Goal: Task Accomplishment & Management: Manage account settings

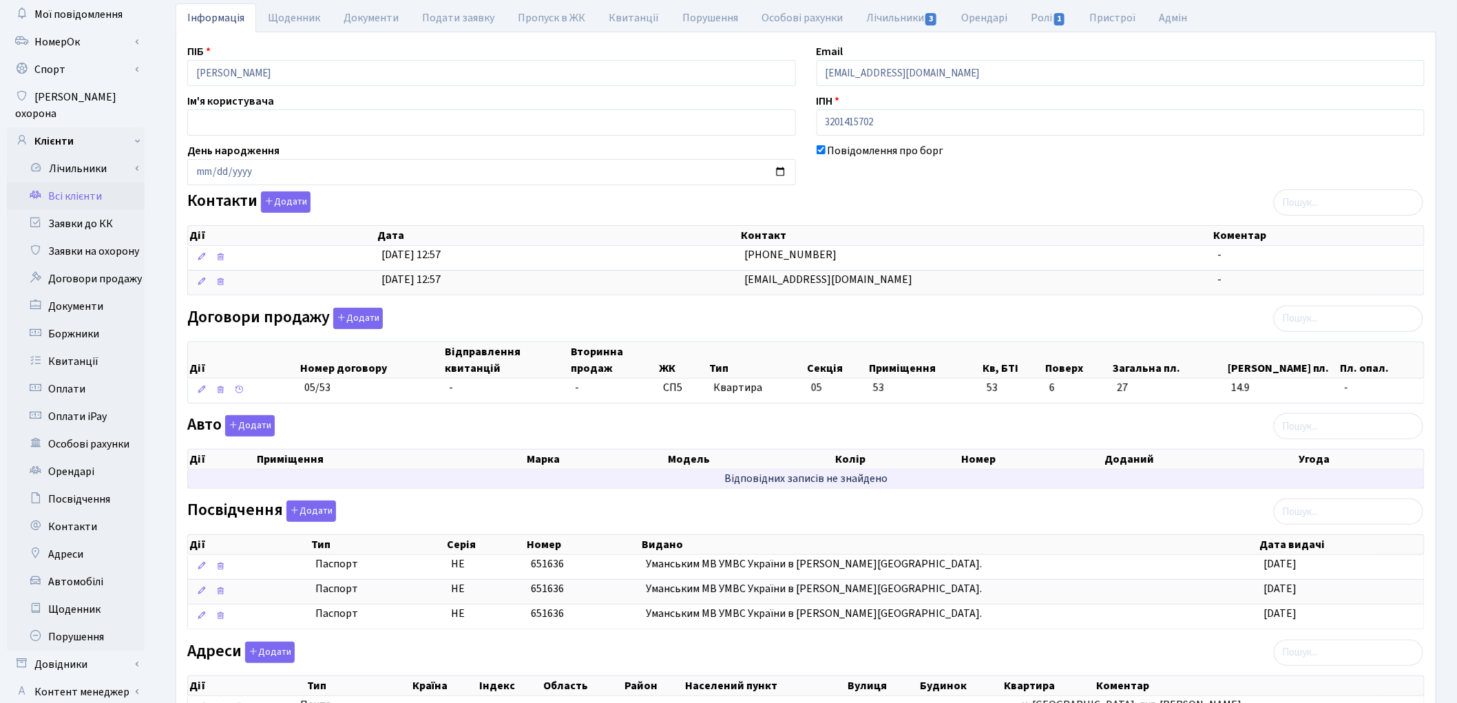
scroll to position [214, 0]
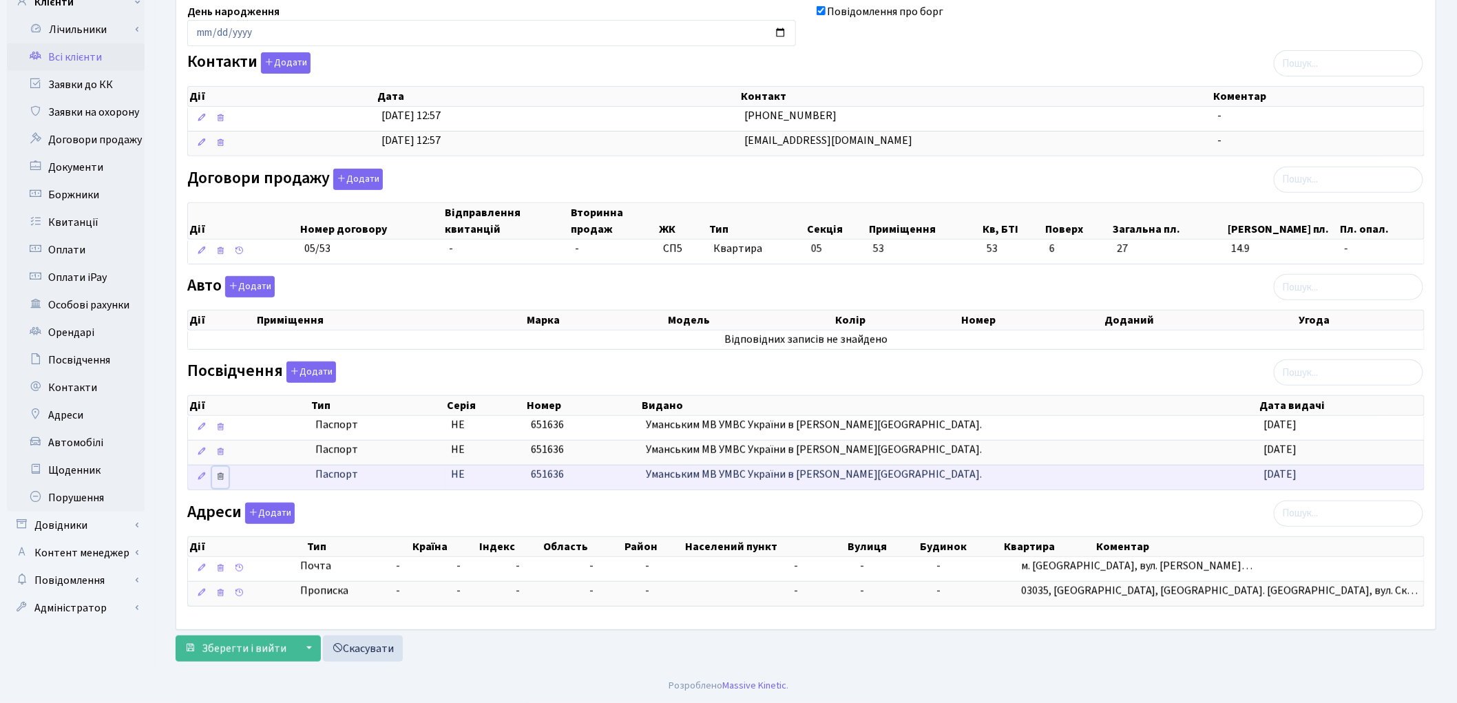
click at [224, 432] on icon at bounding box center [221, 427] width 10 height 10
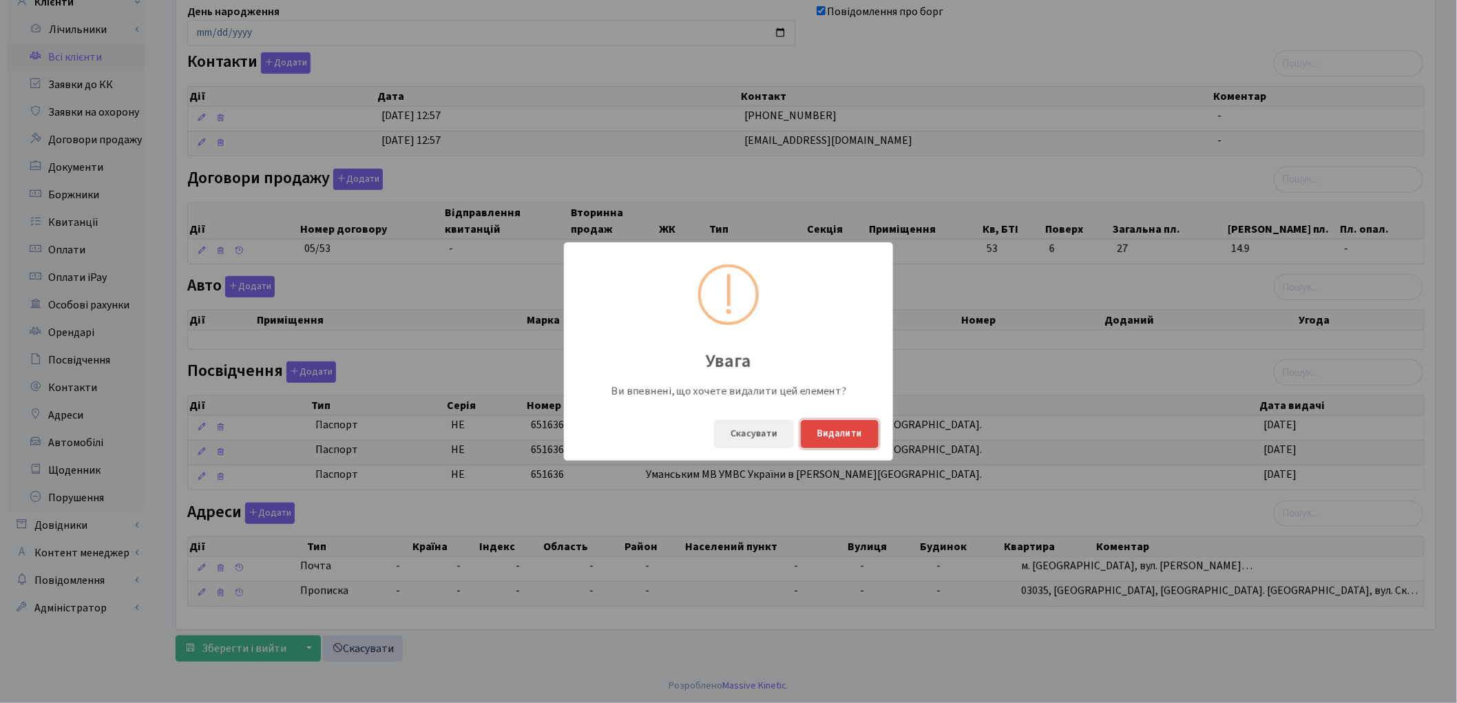
click at [870, 437] on button "Видалити" at bounding box center [840, 434] width 78 height 28
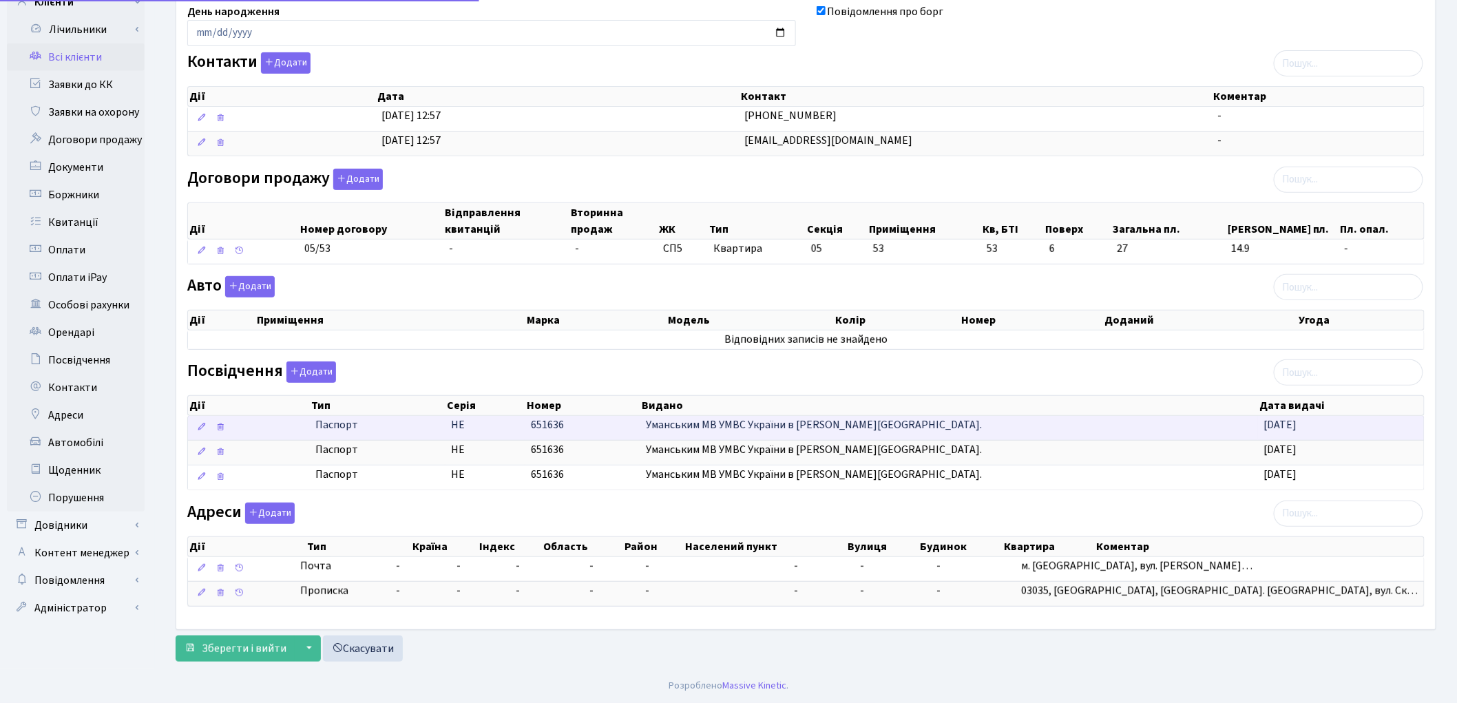
scroll to position [189, 0]
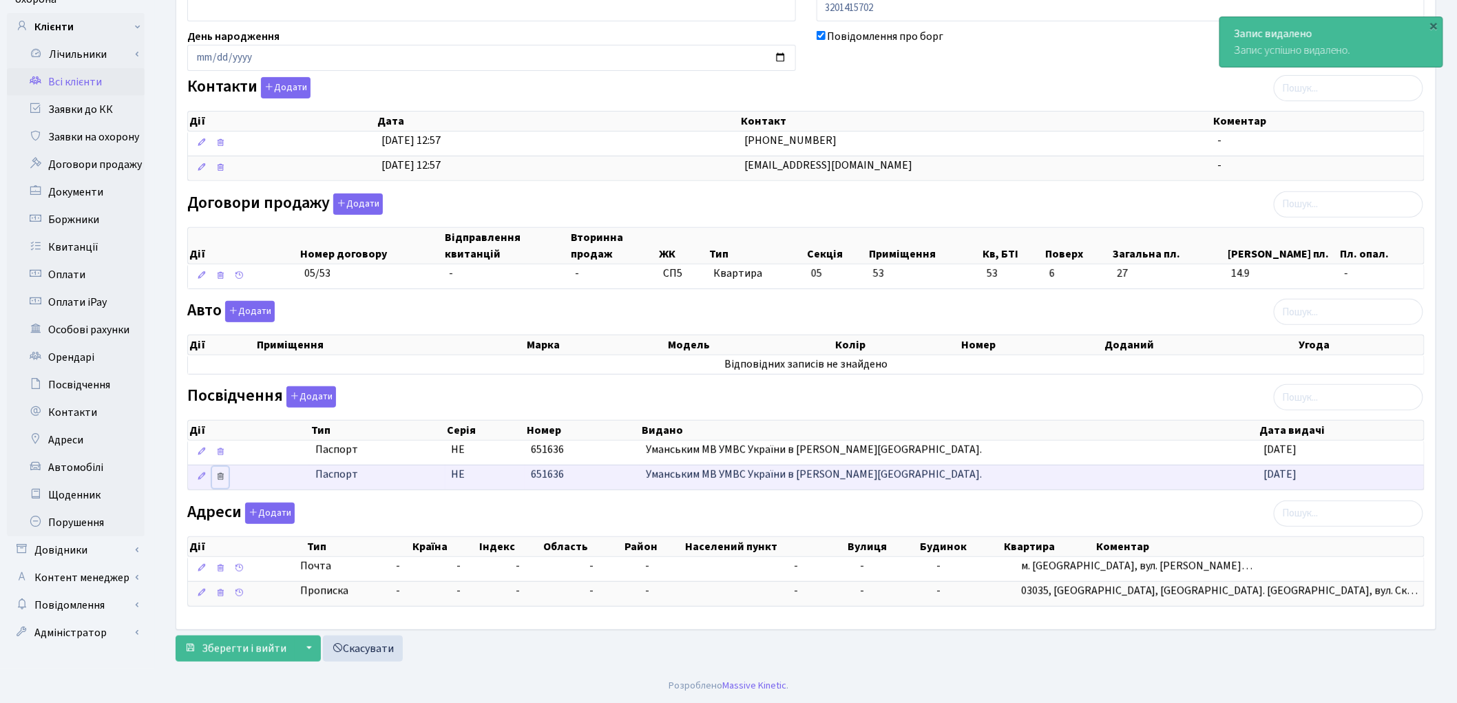
click at [222, 477] on icon at bounding box center [221, 477] width 10 height 10
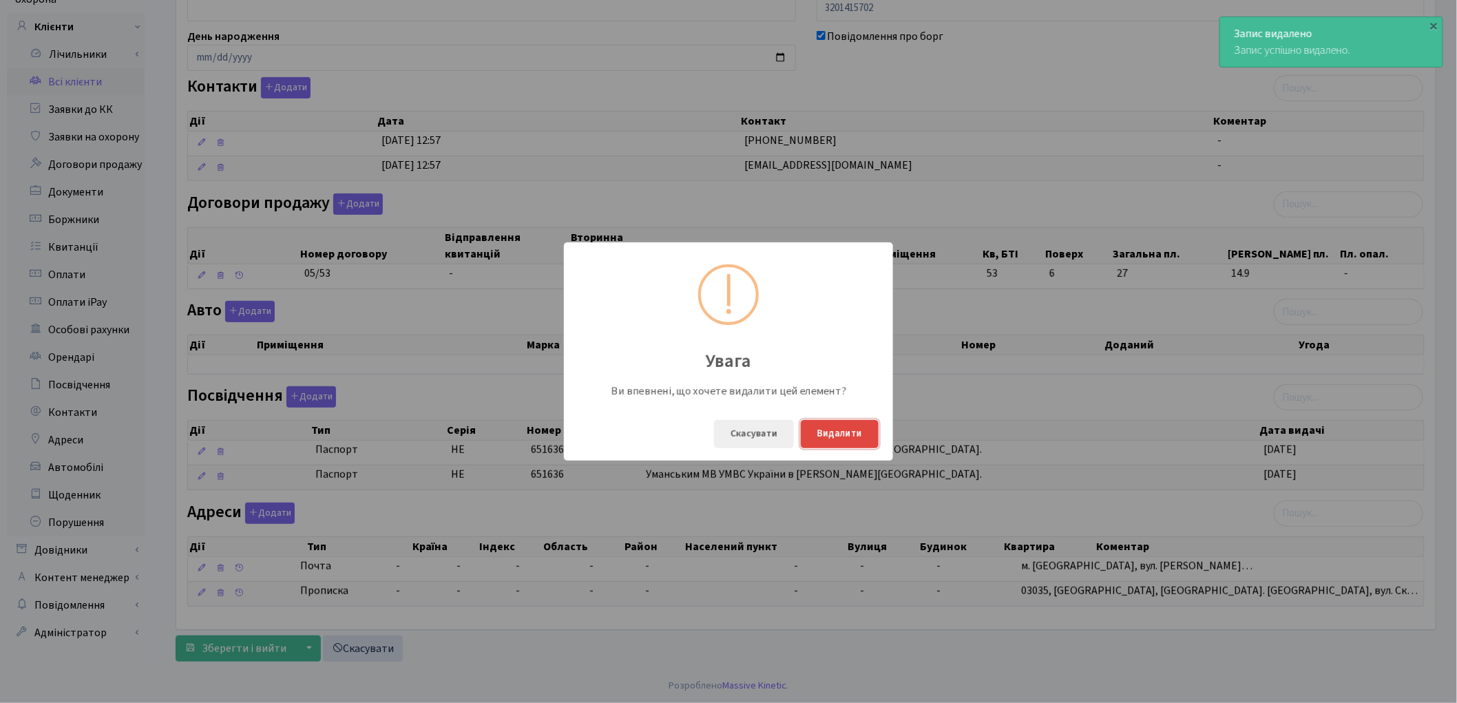
click at [857, 429] on button "Видалити" at bounding box center [840, 434] width 78 height 28
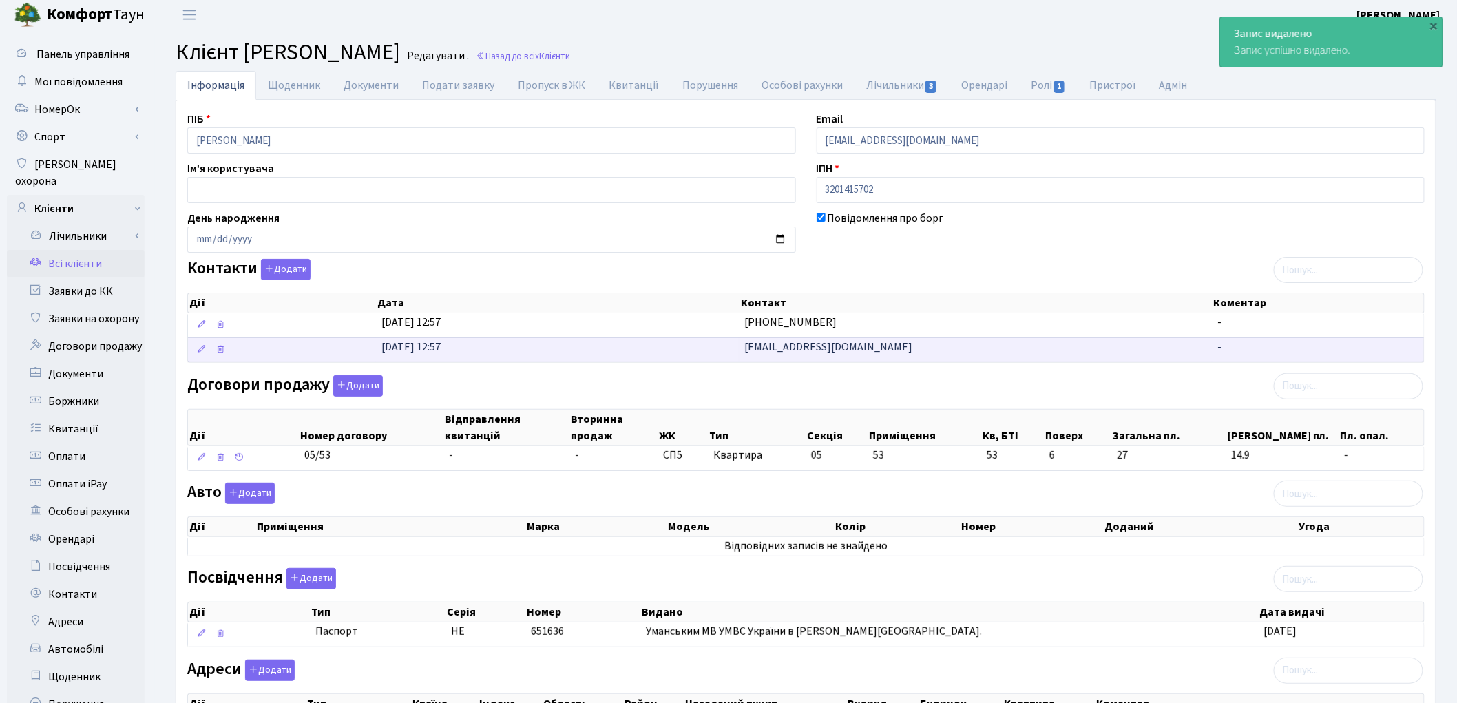
scroll to position [0, 0]
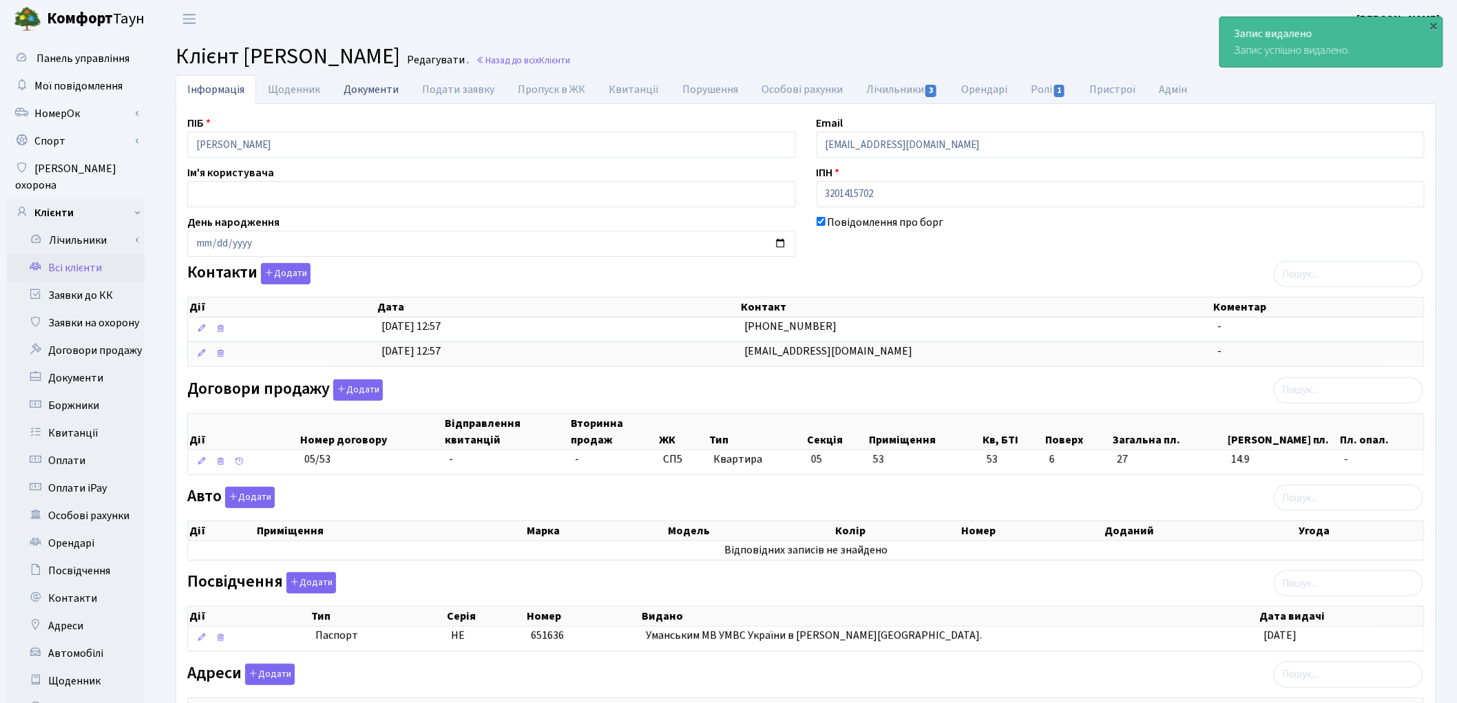
click at [361, 92] on link "Документи" at bounding box center [371, 89] width 78 height 28
select select "25"
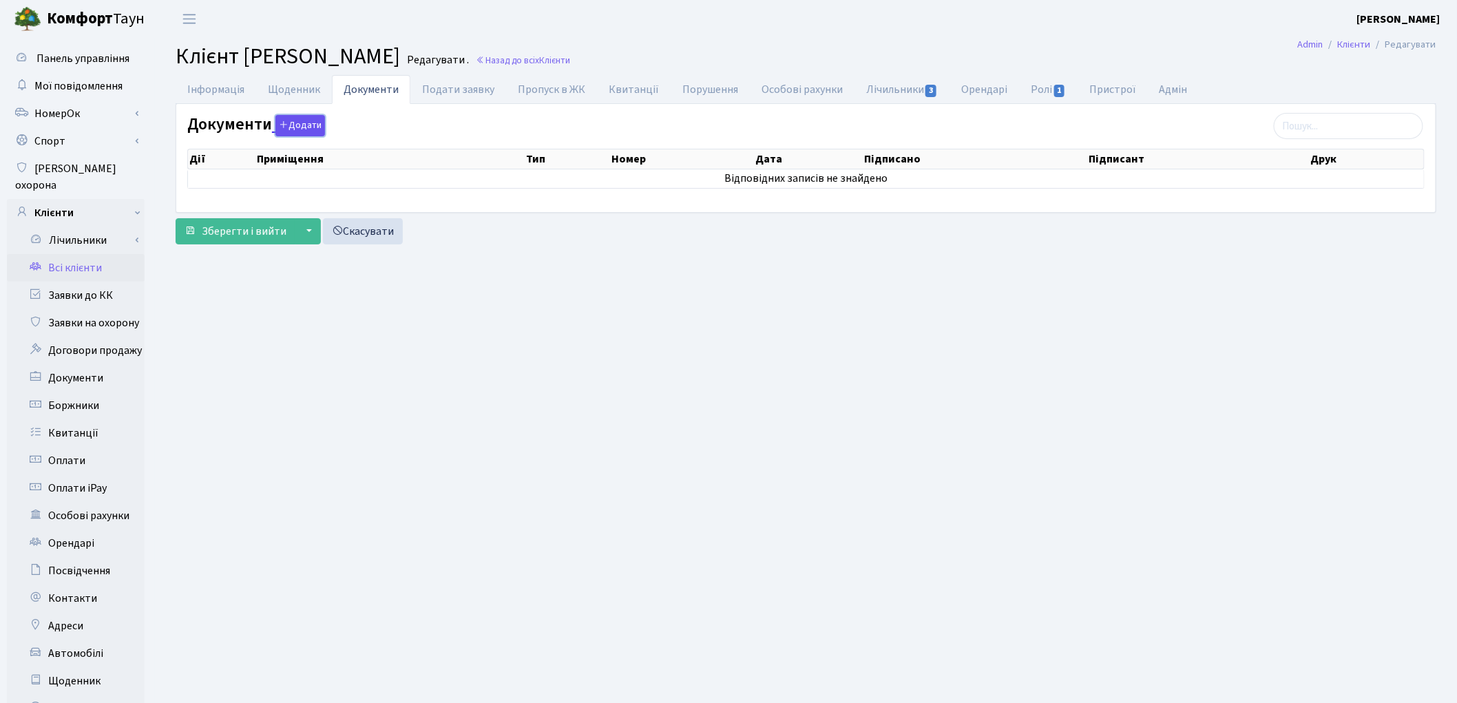
click at [291, 122] on button "Додати" at bounding box center [300, 125] width 50 height 21
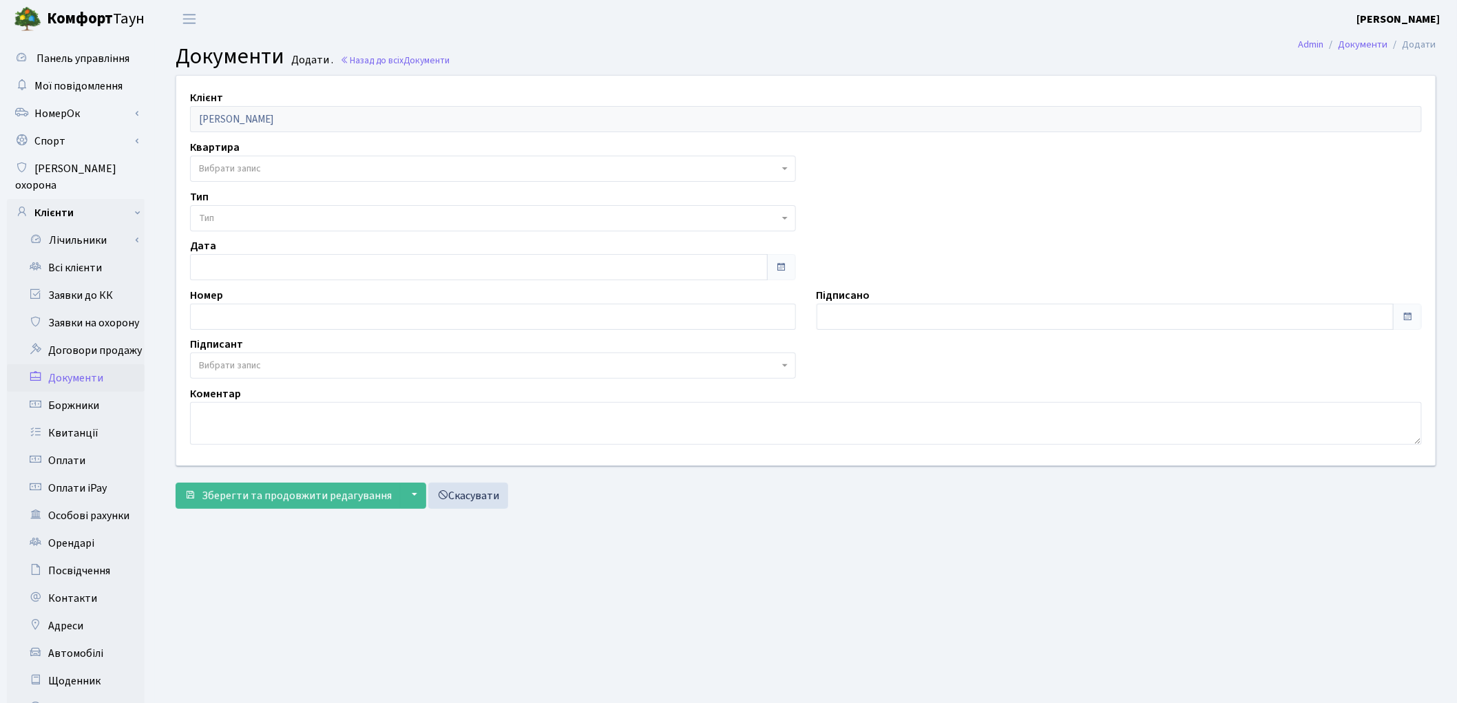
click at [311, 166] on span "Вибрати запис" at bounding box center [489, 169] width 580 height 14
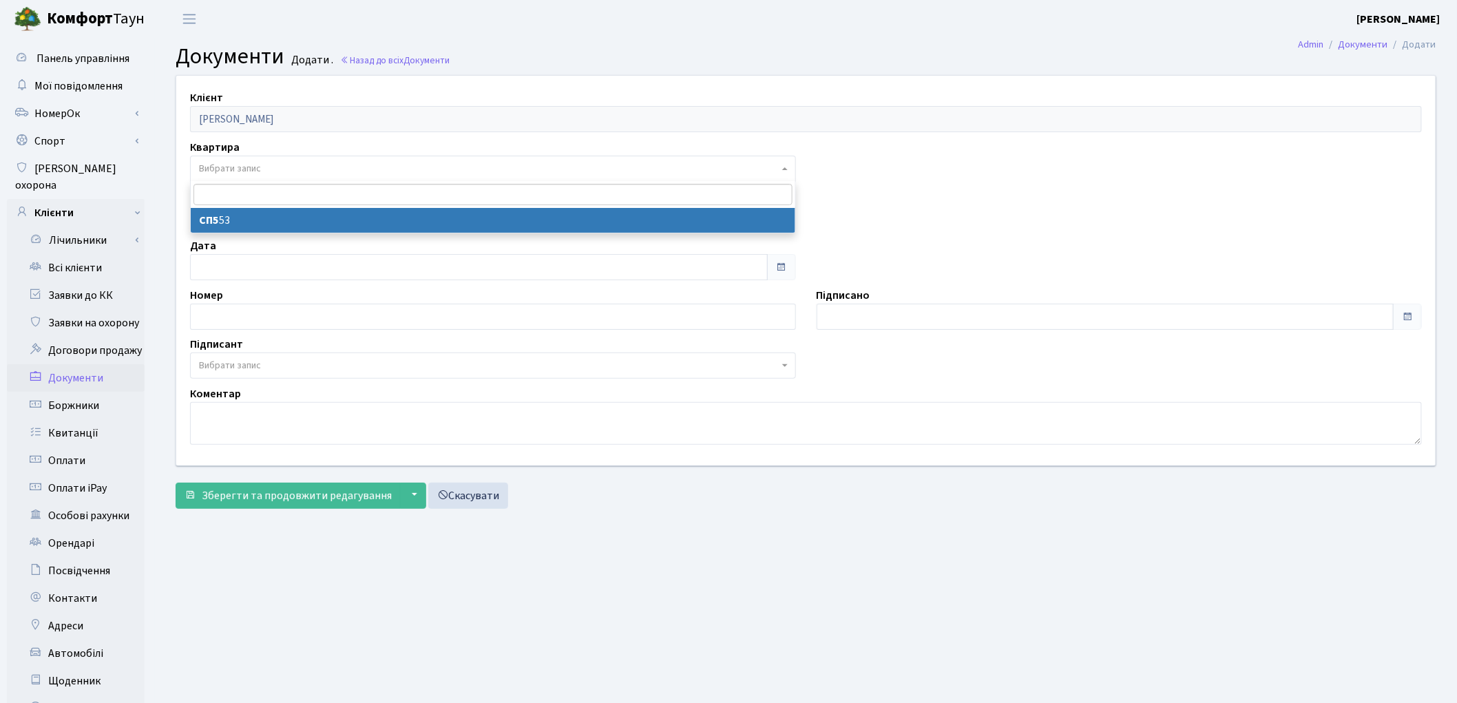
select select "36858"
click at [292, 215] on span "Тип" at bounding box center [489, 218] width 580 height 14
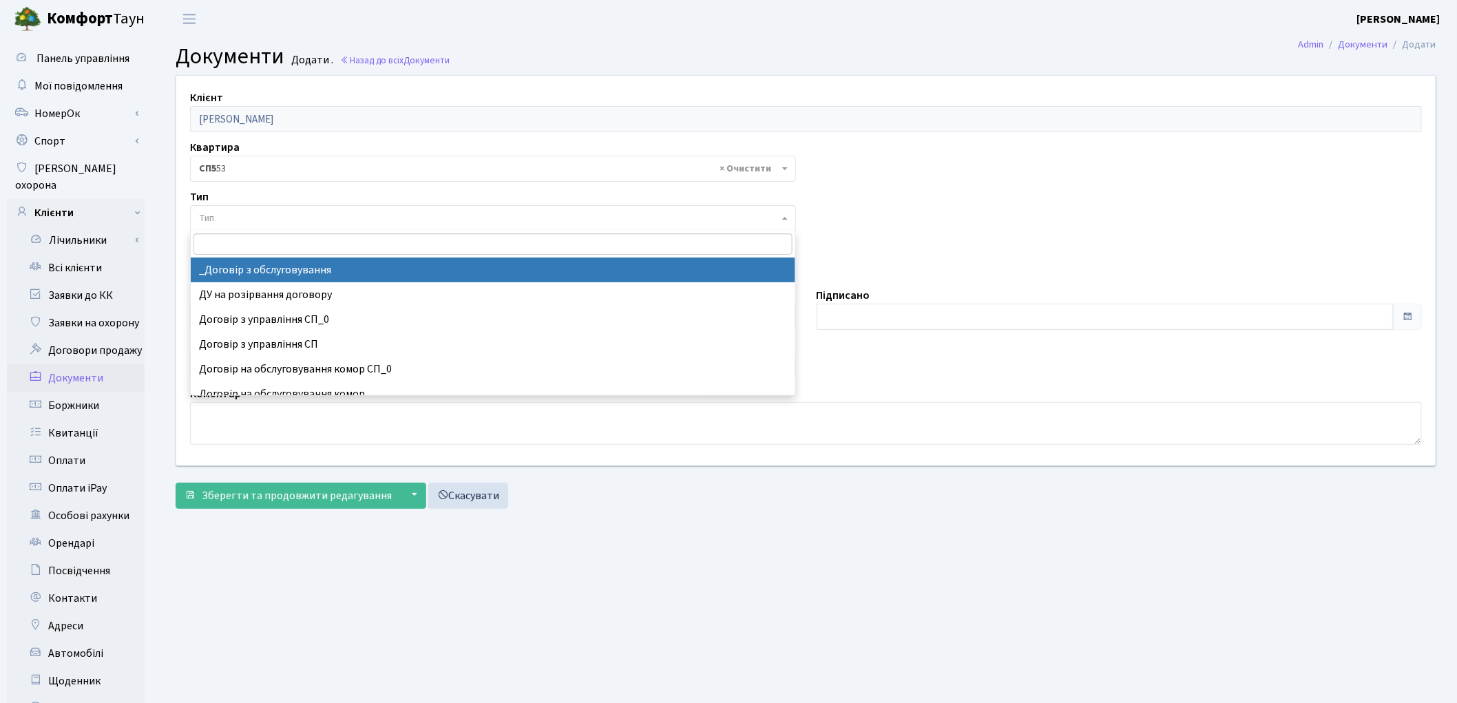
select select "289"
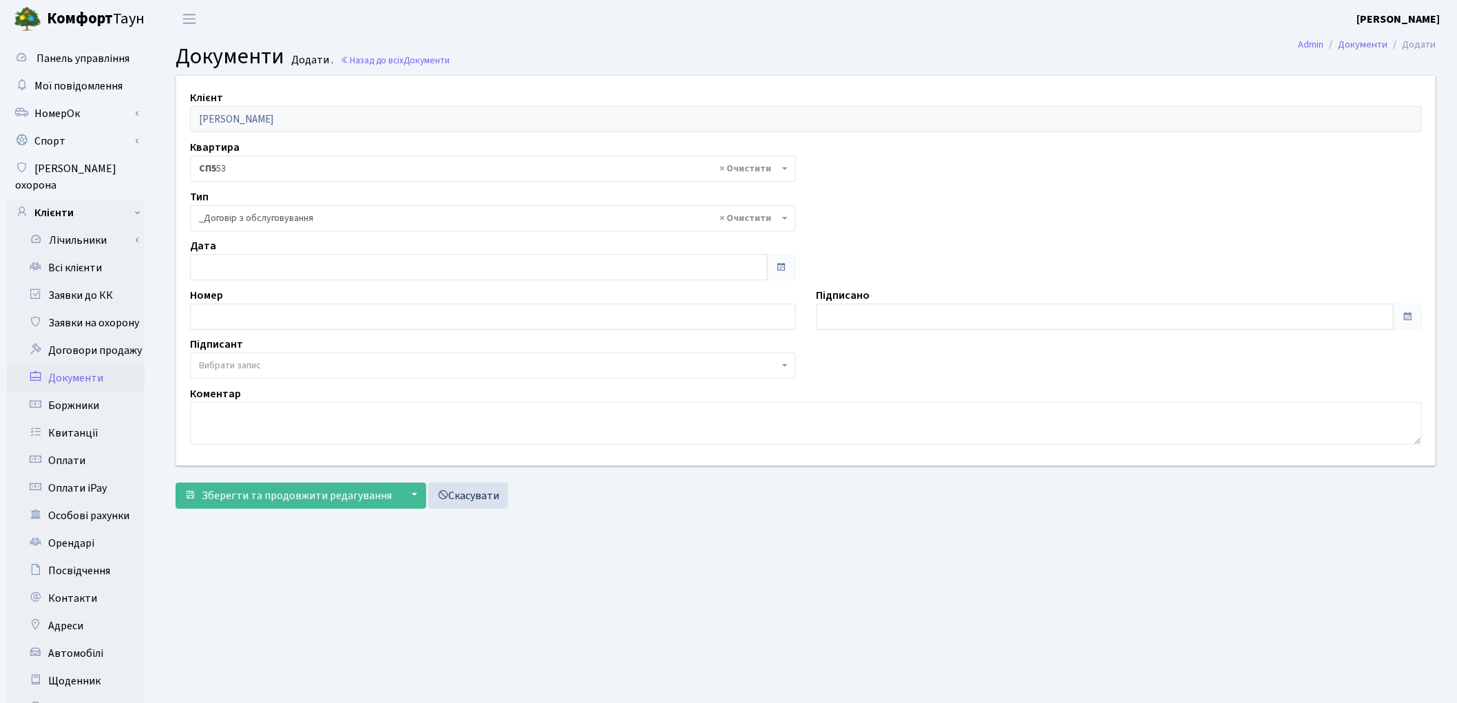
click at [291, 366] on span "Вибрати запис" at bounding box center [489, 366] width 580 height 14
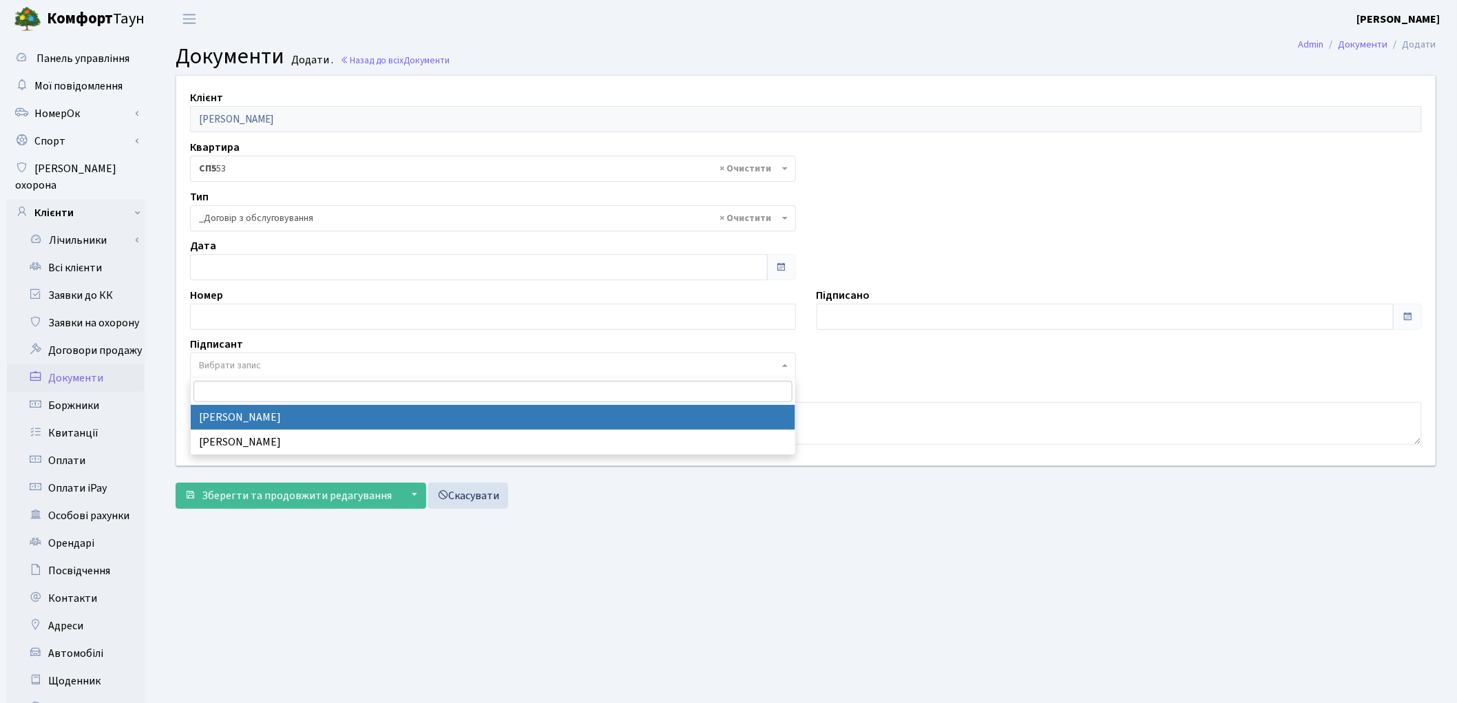
select select "74"
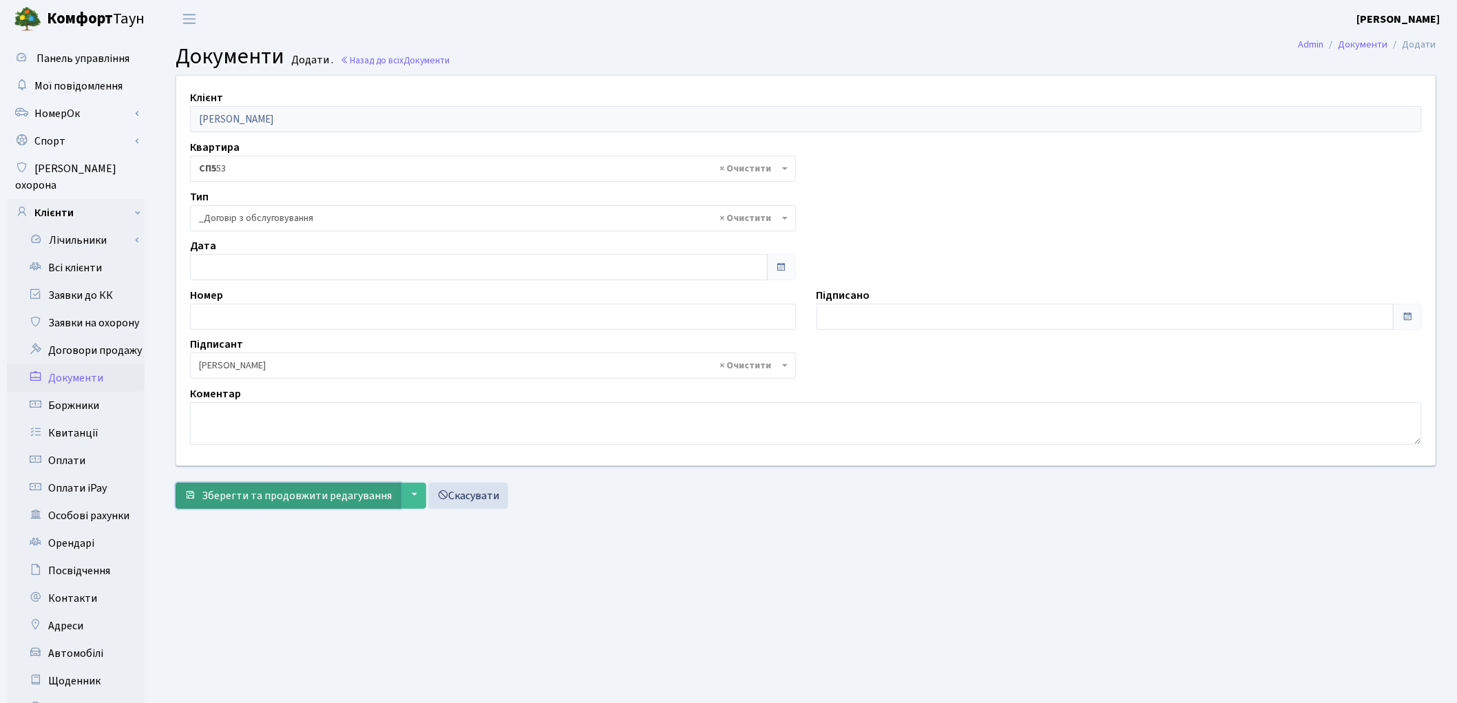
click at [287, 503] on span "Зберегти та продовжити редагування" at bounding box center [297, 495] width 190 height 15
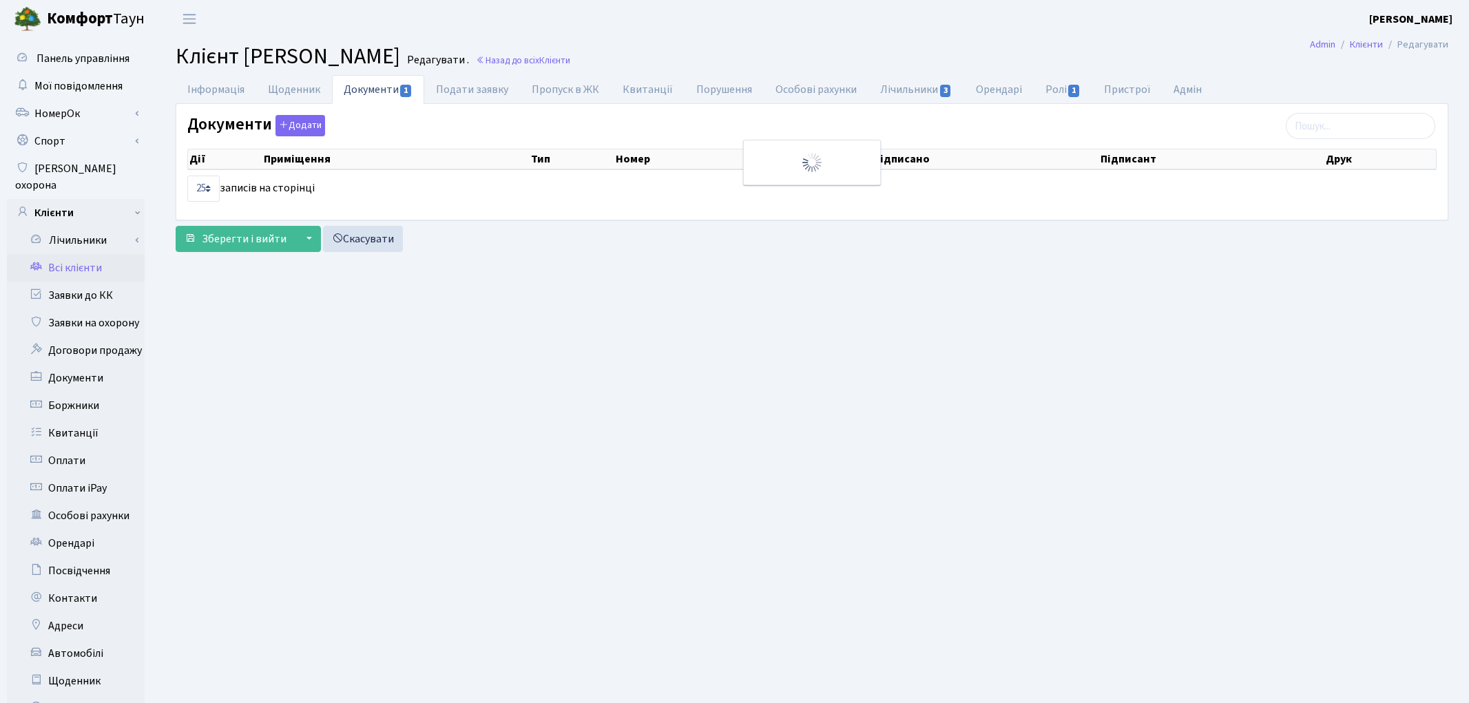
select select "25"
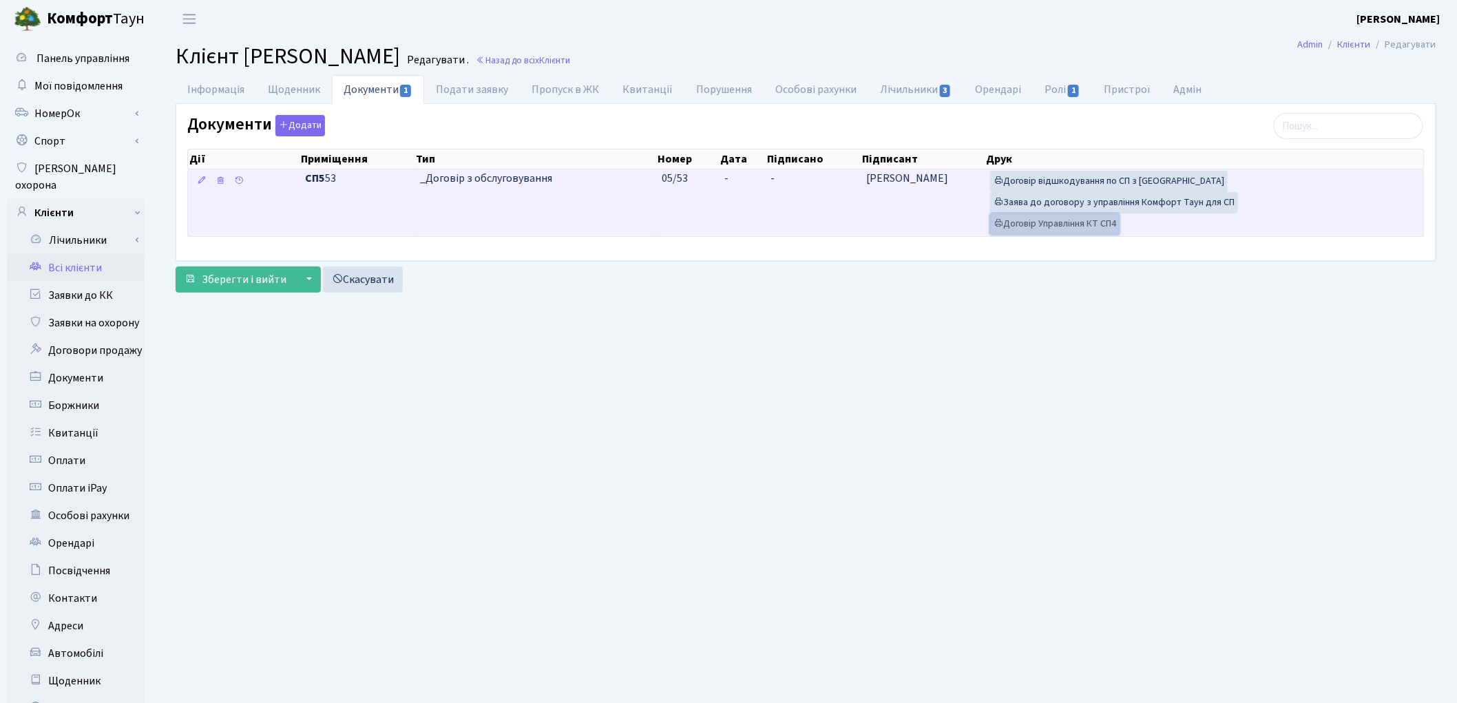
click at [1044, 224] on link "Договір Управління КТ СП4" at bounding box center [1054, 223] width 129 height 21
click at [1080, 210] on link "Заява до договору з управління Комфорт Таун для СП" at bounding box center [1114, 202] width 248 height 21
click at [1049, 180] on link "Договір відшкодування по СП з Екві" at bounding box center [1109, 181] width 238 height 21
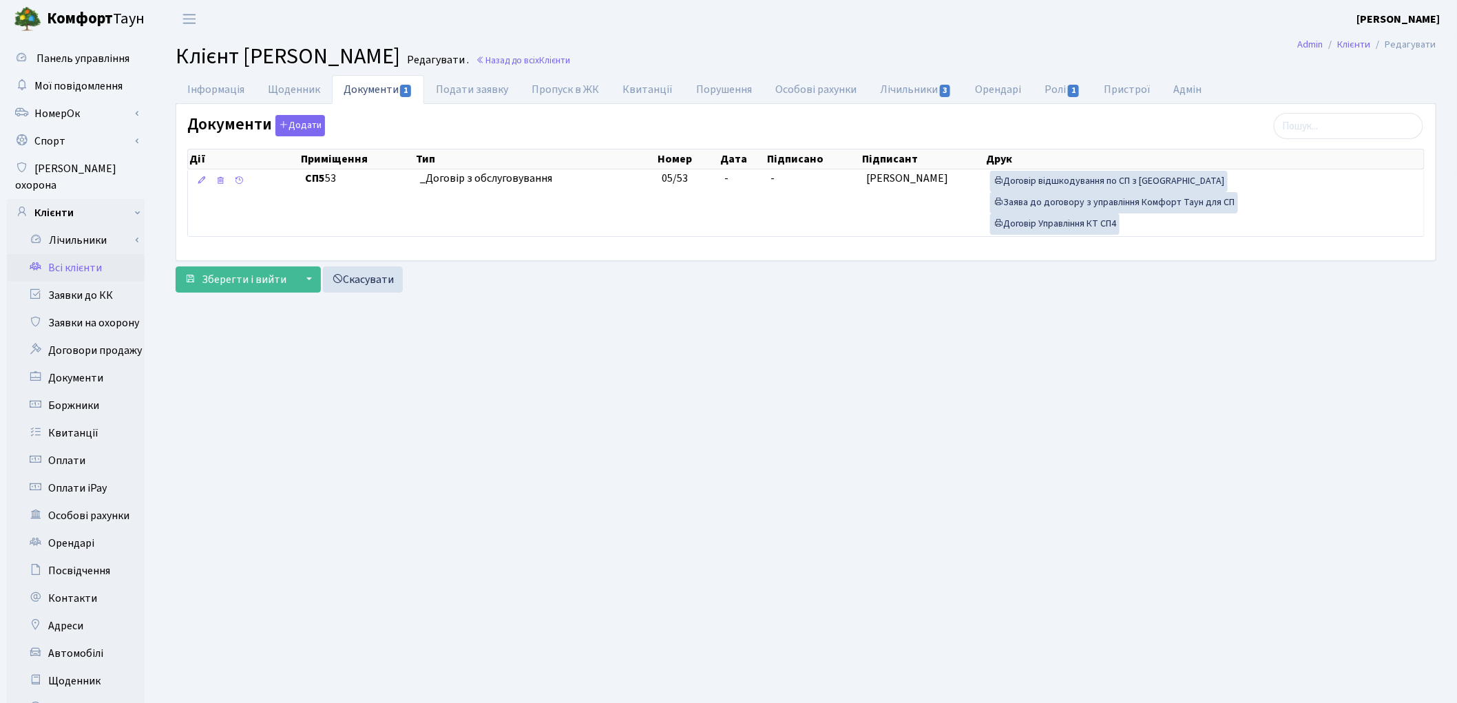
click at [80, 254] on link "Всі клієнти" at bounding box center [76, 268] width 138 height 28
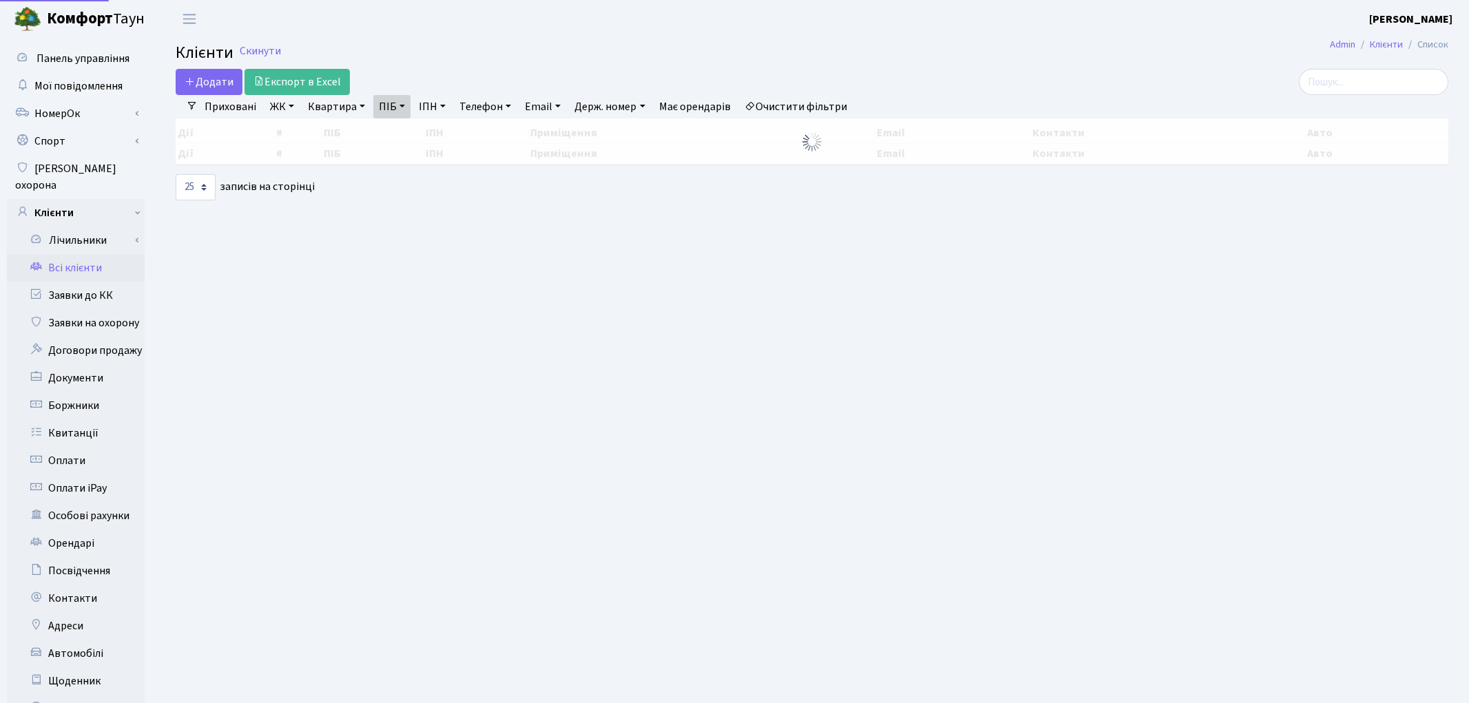
select select "25"
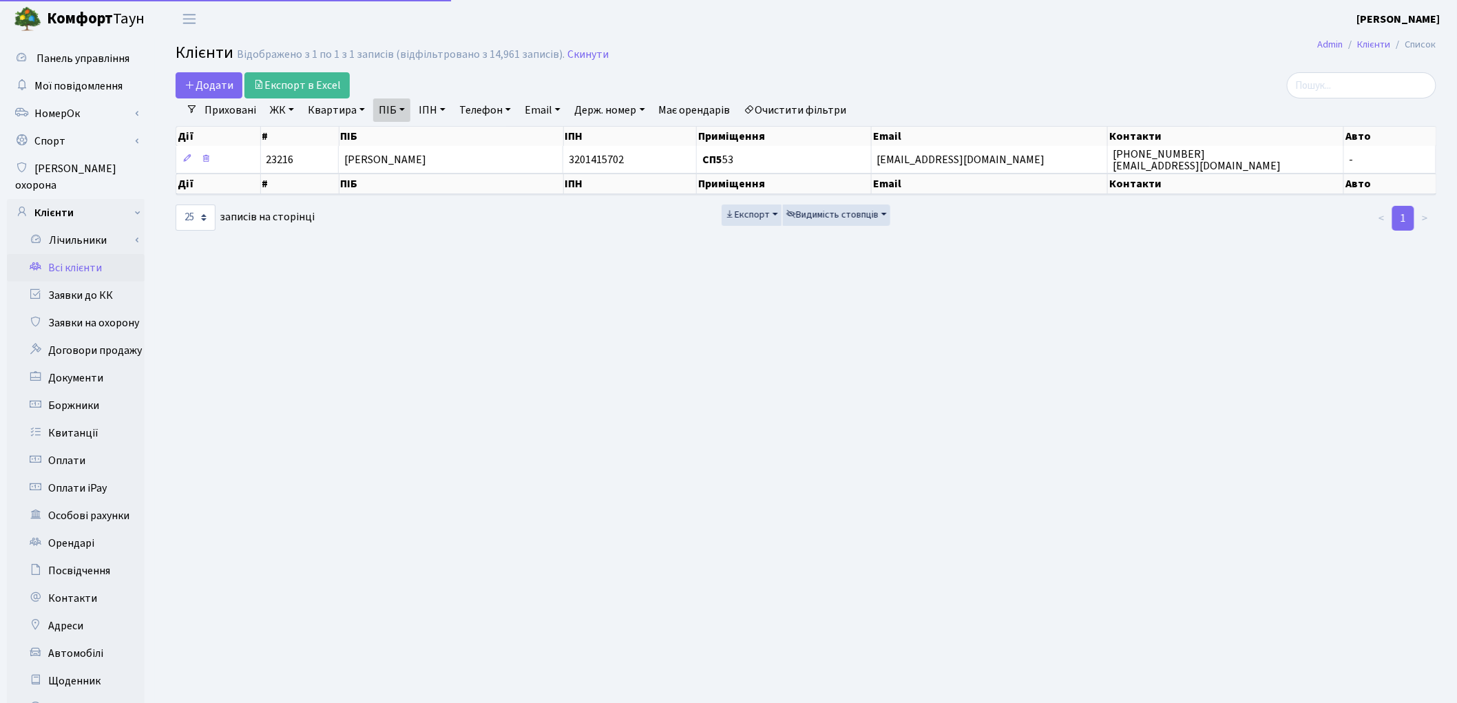
click at [830, 102] on link "Очистити фільтри" at bounding box center [796, 109] width 114 height 23
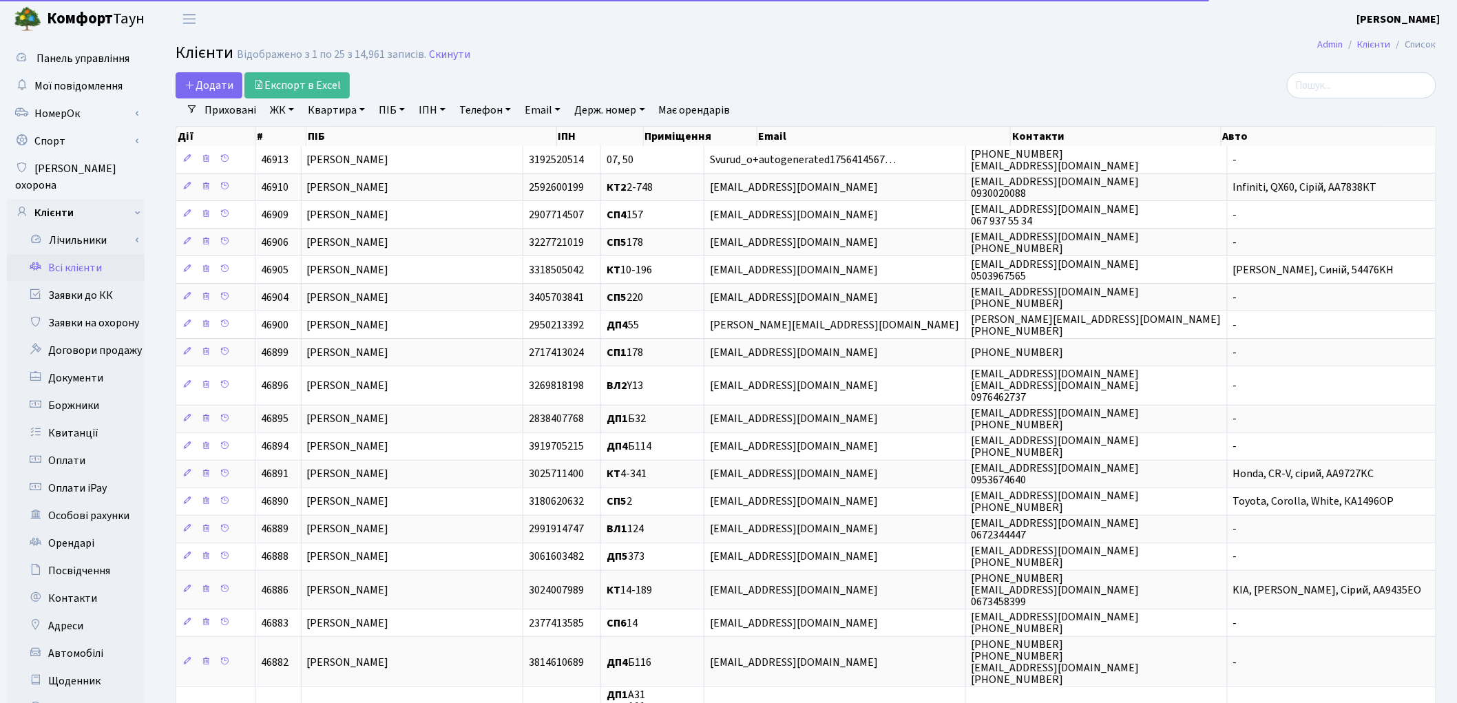
click at [343, 111] on link "Квартира" at bounding box center [336, 109] width 68 height 23
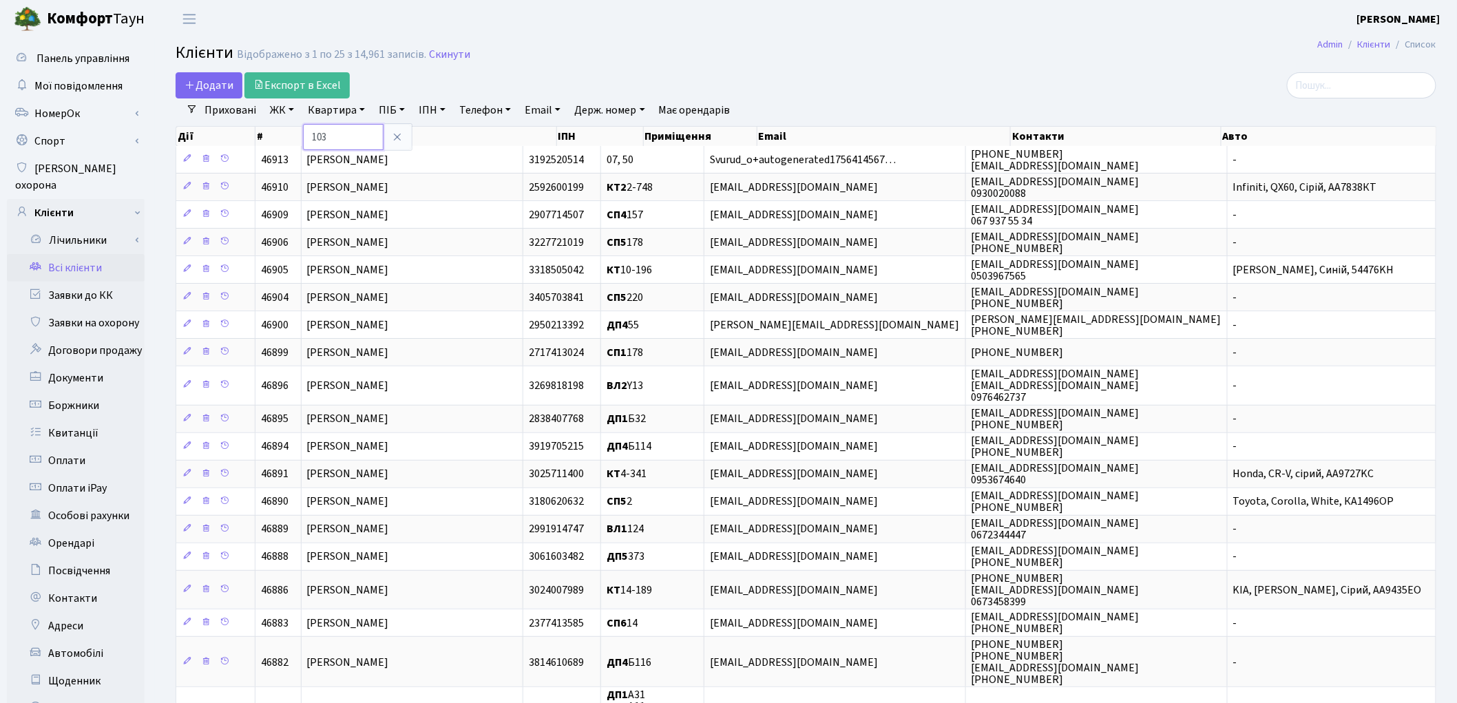
type input "103"
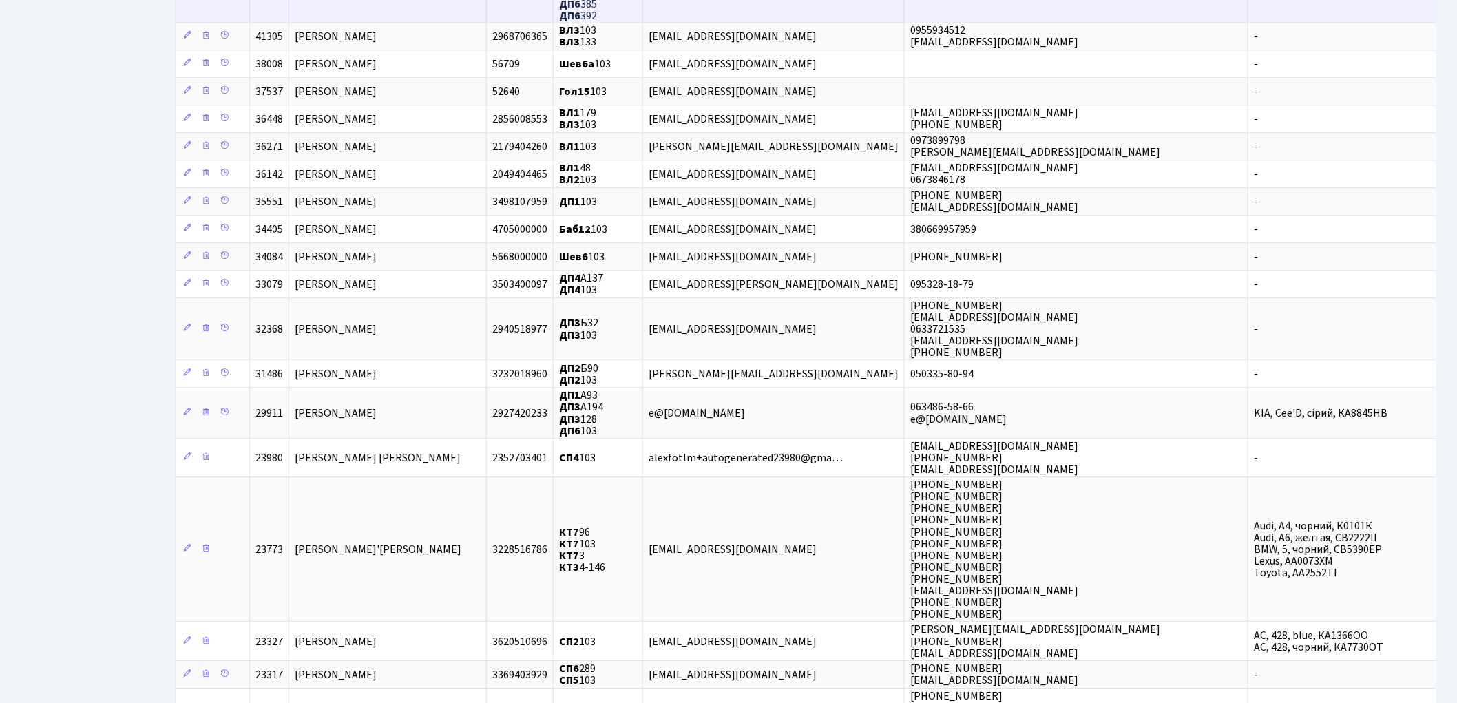
scroll to position [1454, 0]
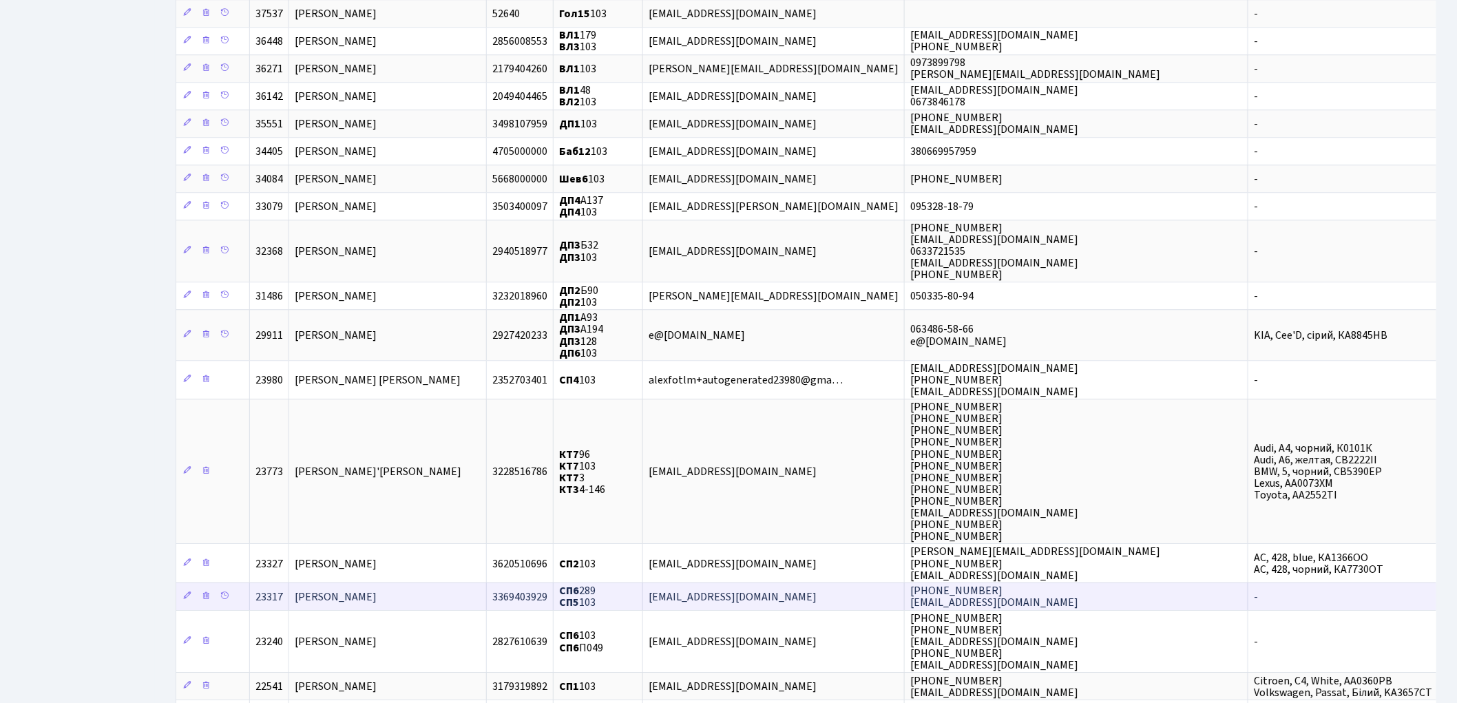
click at [377, 589] on span "Доровська Руслана Русланівна" at bounding box center [336, 596] width 82 height 15
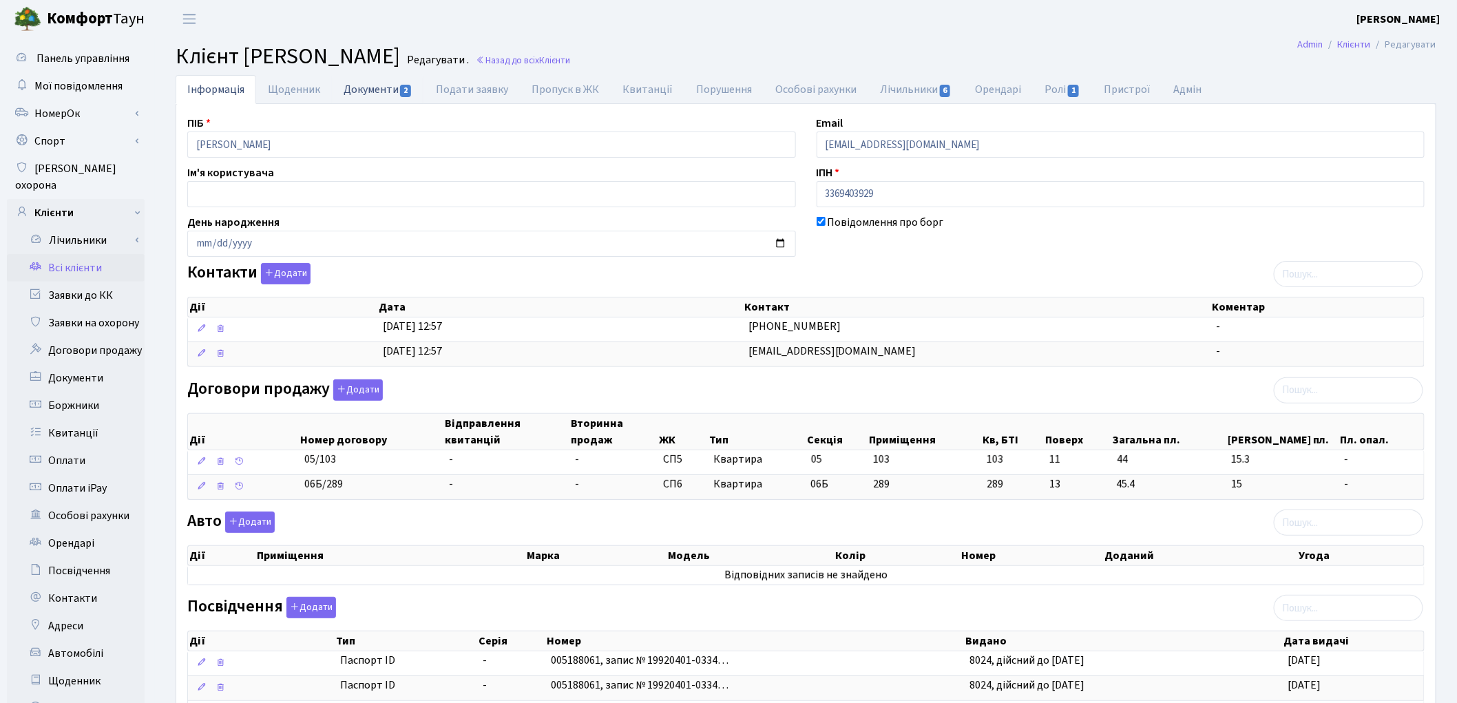
click at [368, 98] on link "Документи 2" at bounding box center [378, 89] width 92 height 28
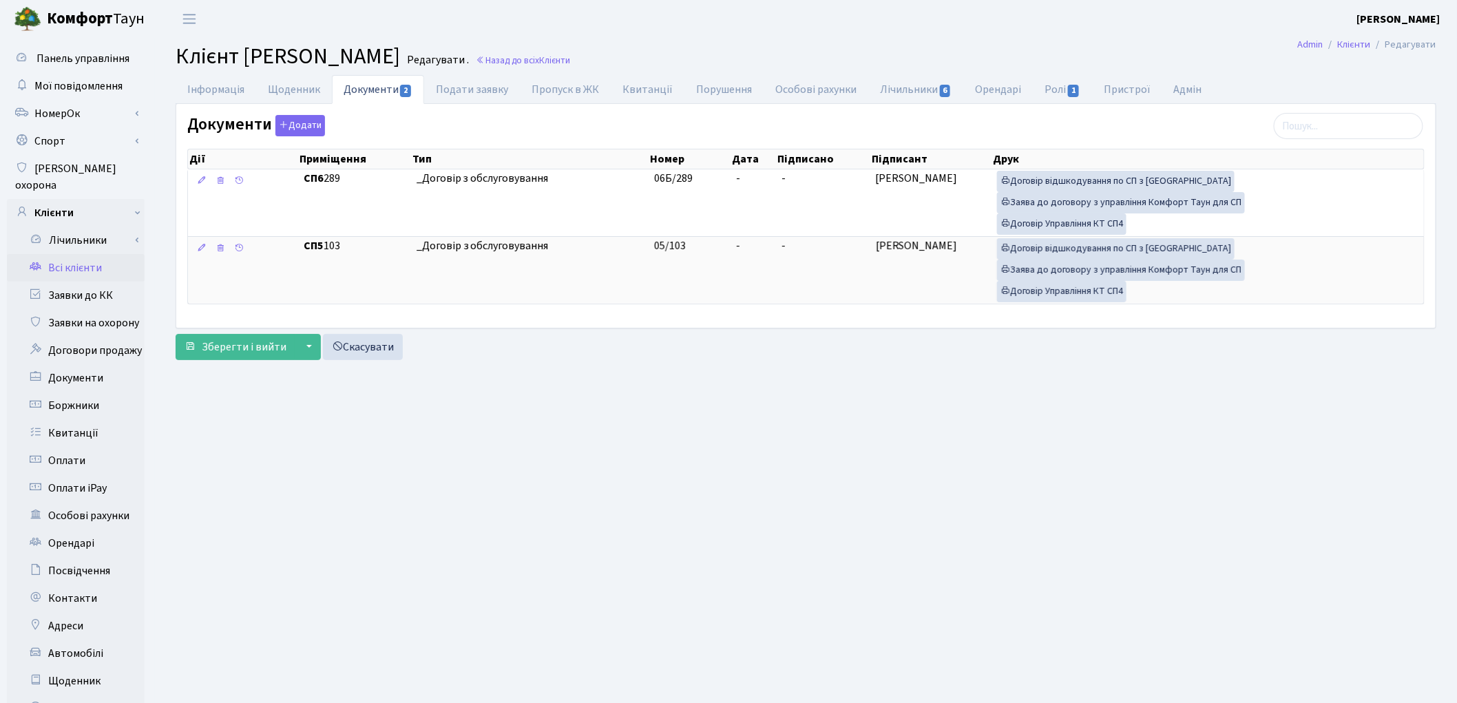
click at [76, 254] on link "Всі клієнти" at bounding box center [76, 268] width 138 height 28
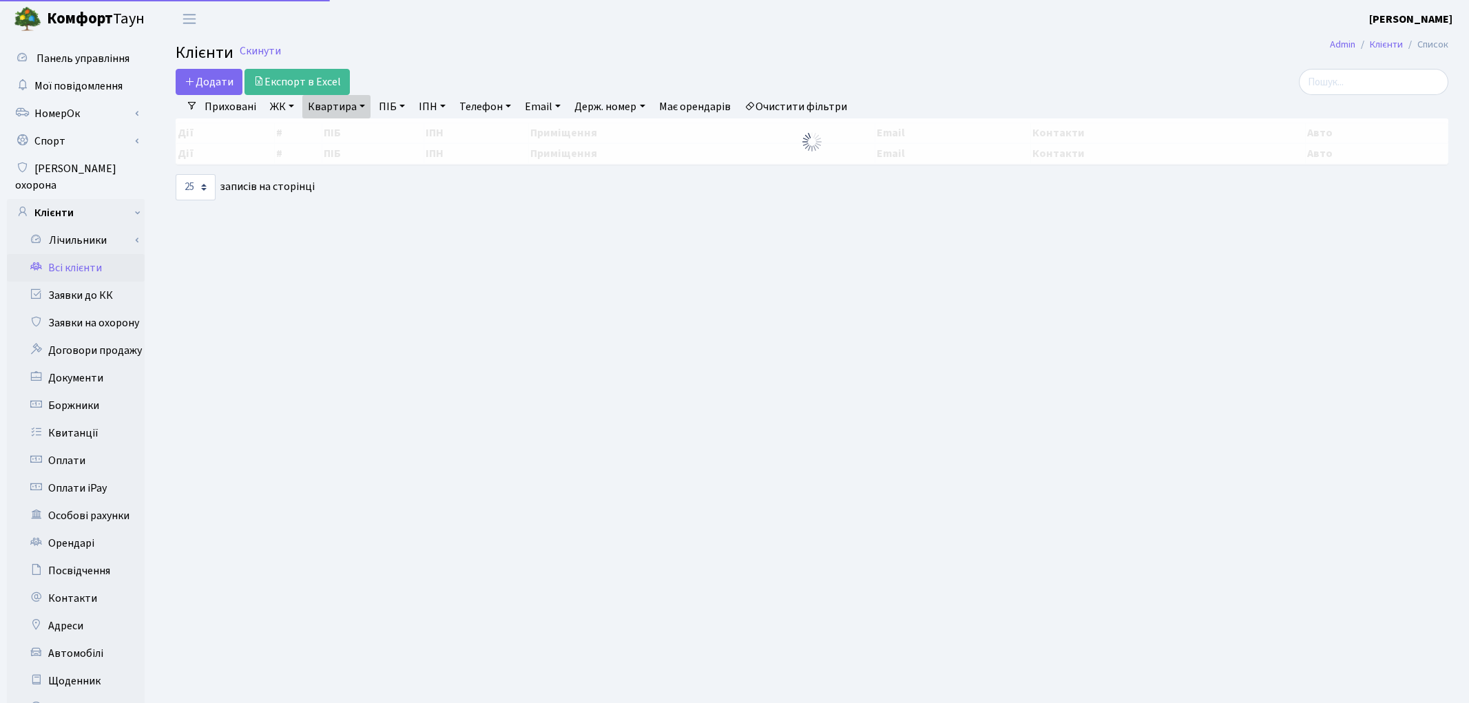
select select "25"
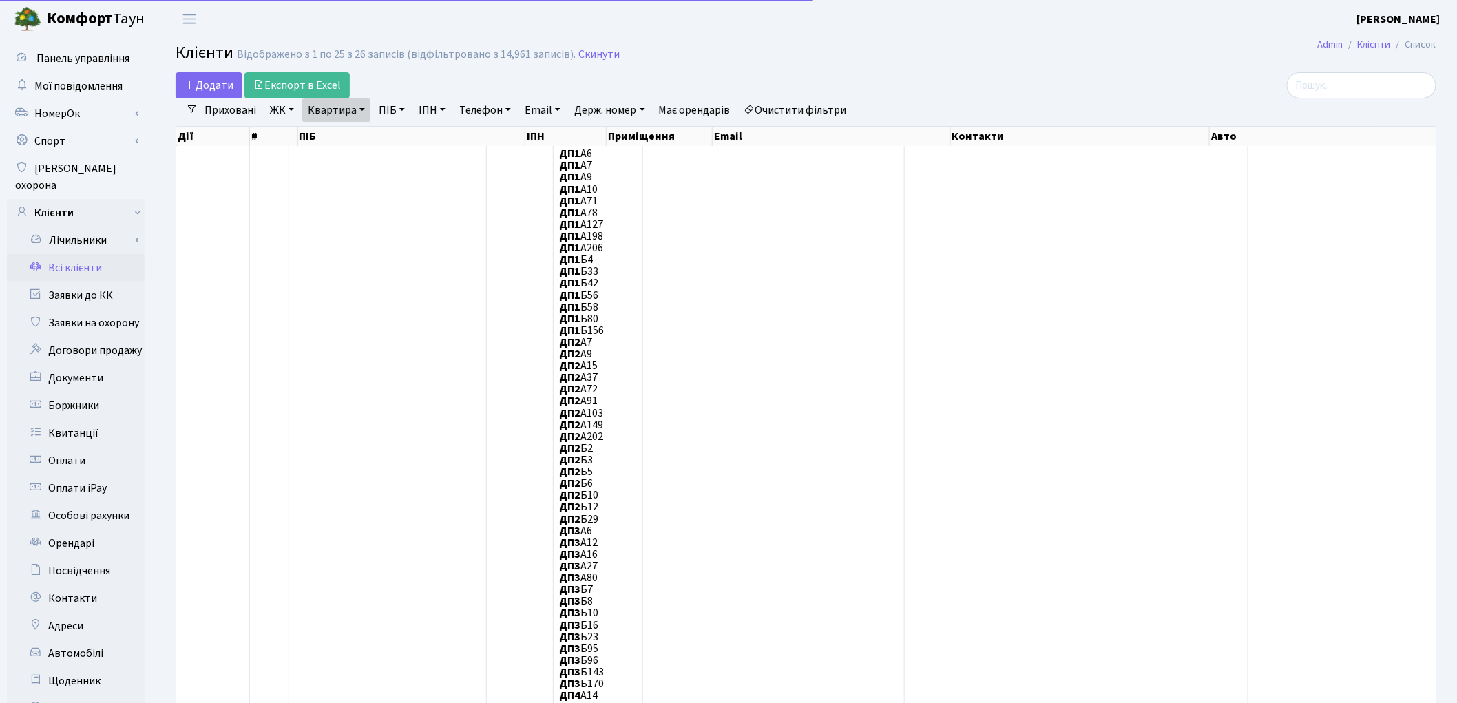
click at [322, 106] on link "Квартира" at bounding box center [336, 109] width 68 height 23
click at [345, 136] on input "103" at bounding box center [343, 137] width 81 height 26
type input "1"
type input "255"
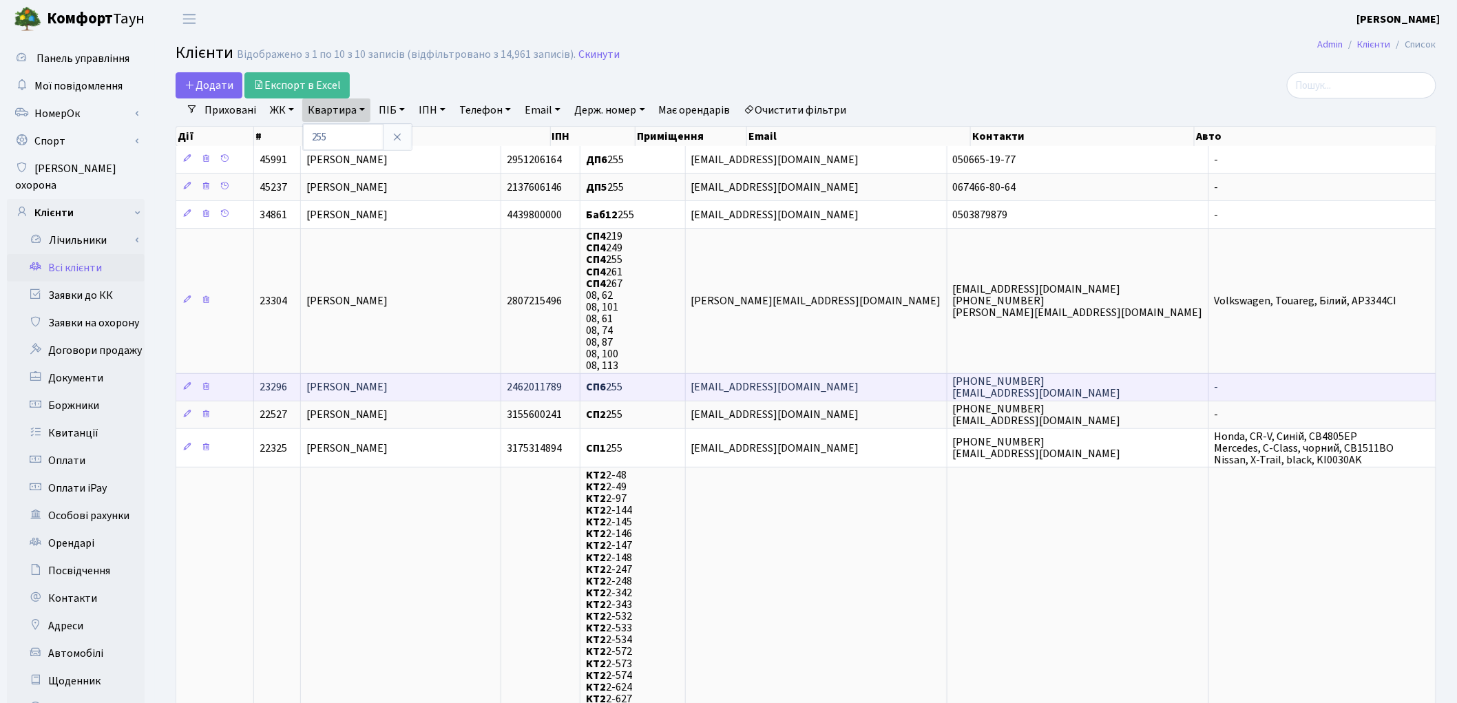
click at [388, 380] on span "[PERSON_NAME]" at bounding box center [347, 387] width 82 height 15
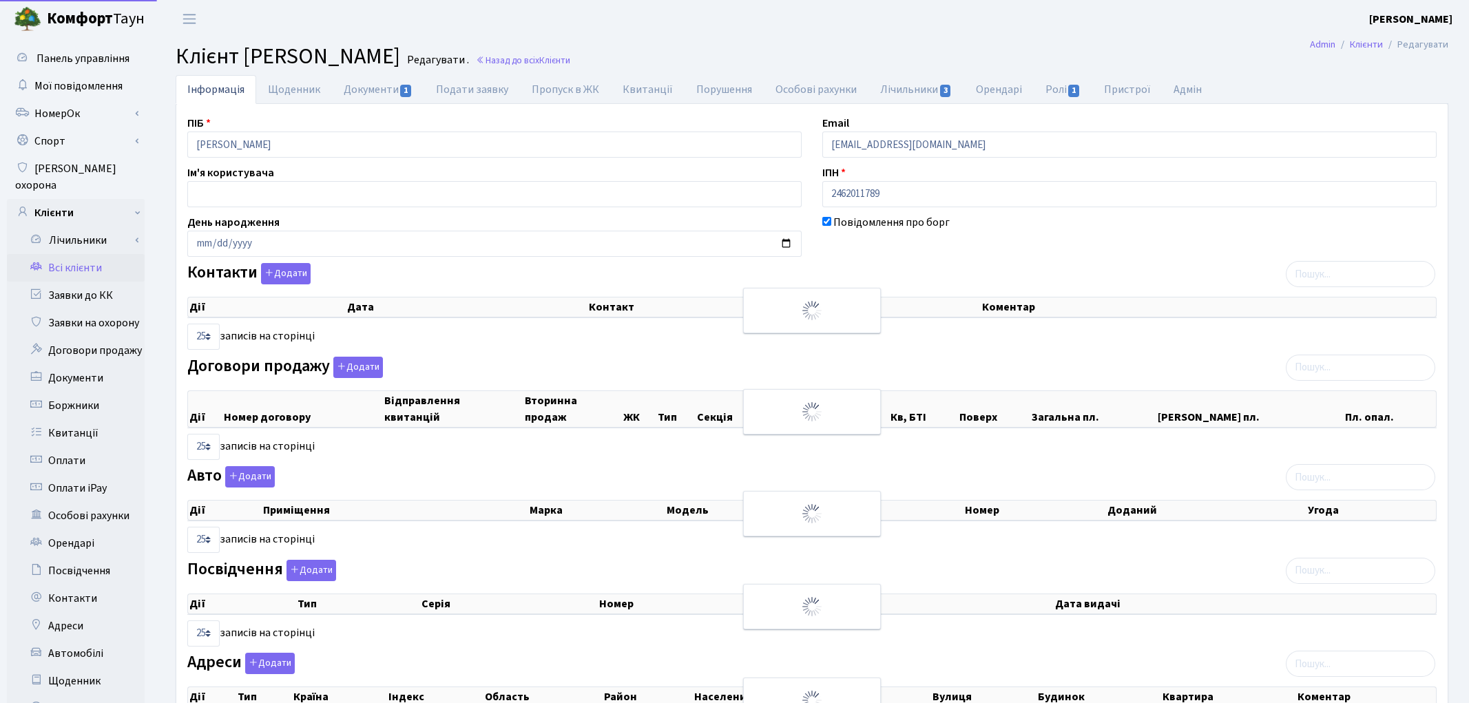
select select "25"
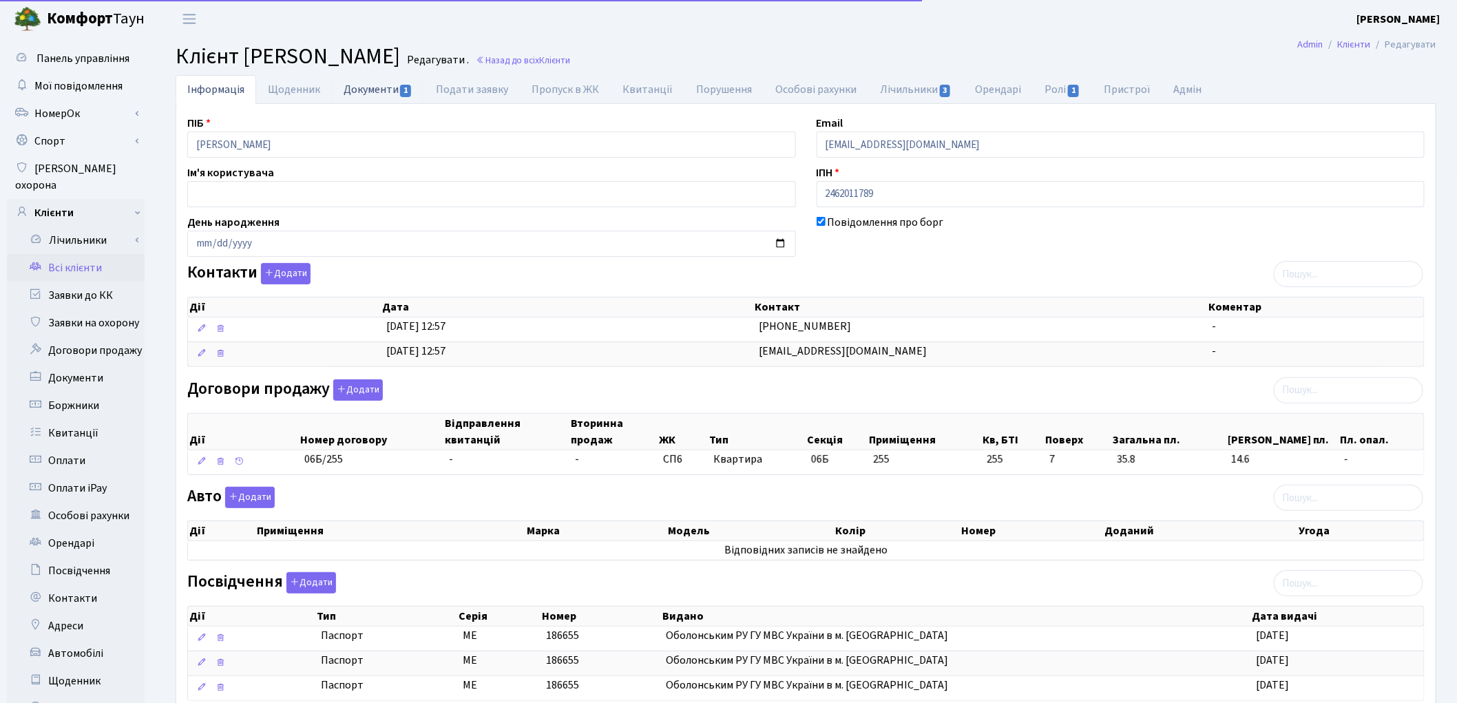
click at [386, 91] on link "Документи 1" at bounding box center [378, 89] width 92 height 28
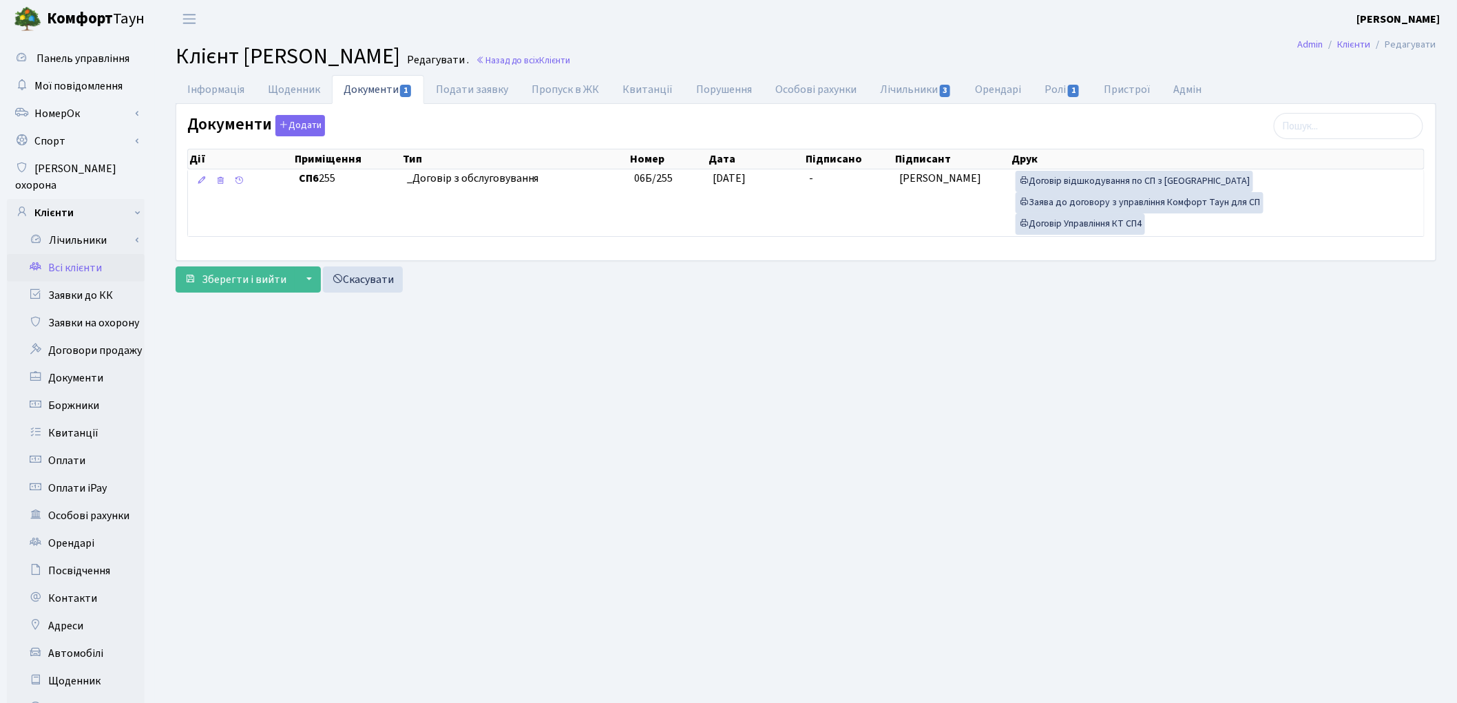
click at [78, 254] on link "Всі клієнти" at bounding box center [76, 268] width 138 height 28
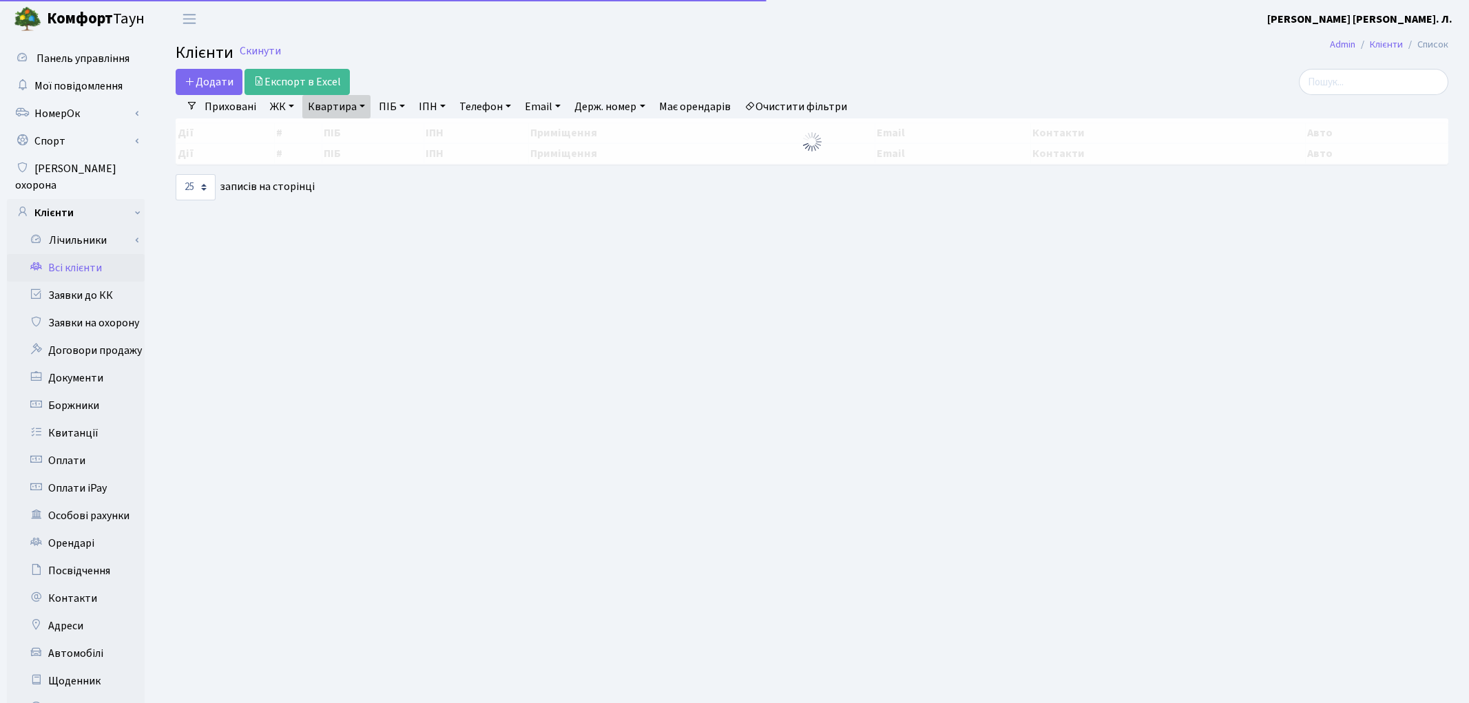
select select "25"
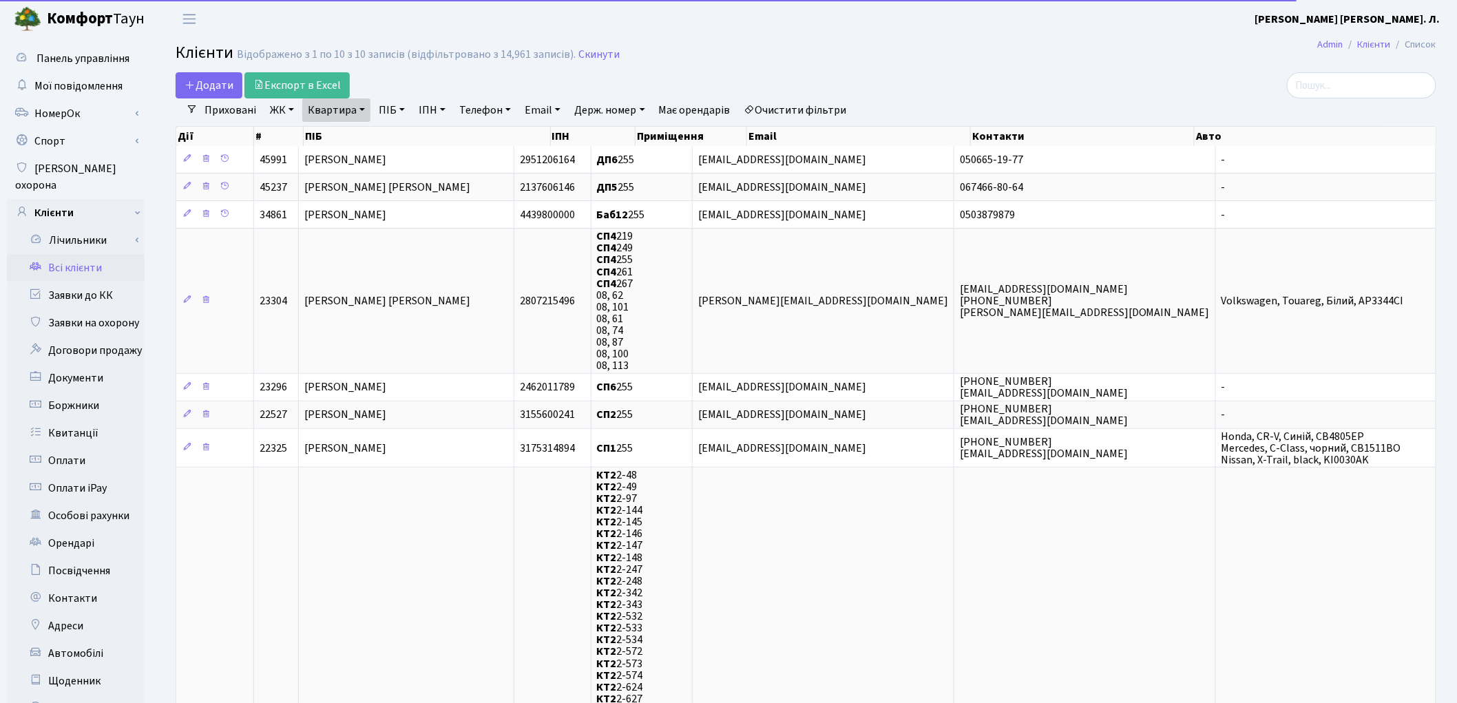
click at [315, 111] on link "Квартира" at bounding box center [336, 109] width 68 height 23
click at [345, 139] on input "255" at bounding box center [343, 137] width 81 height 26
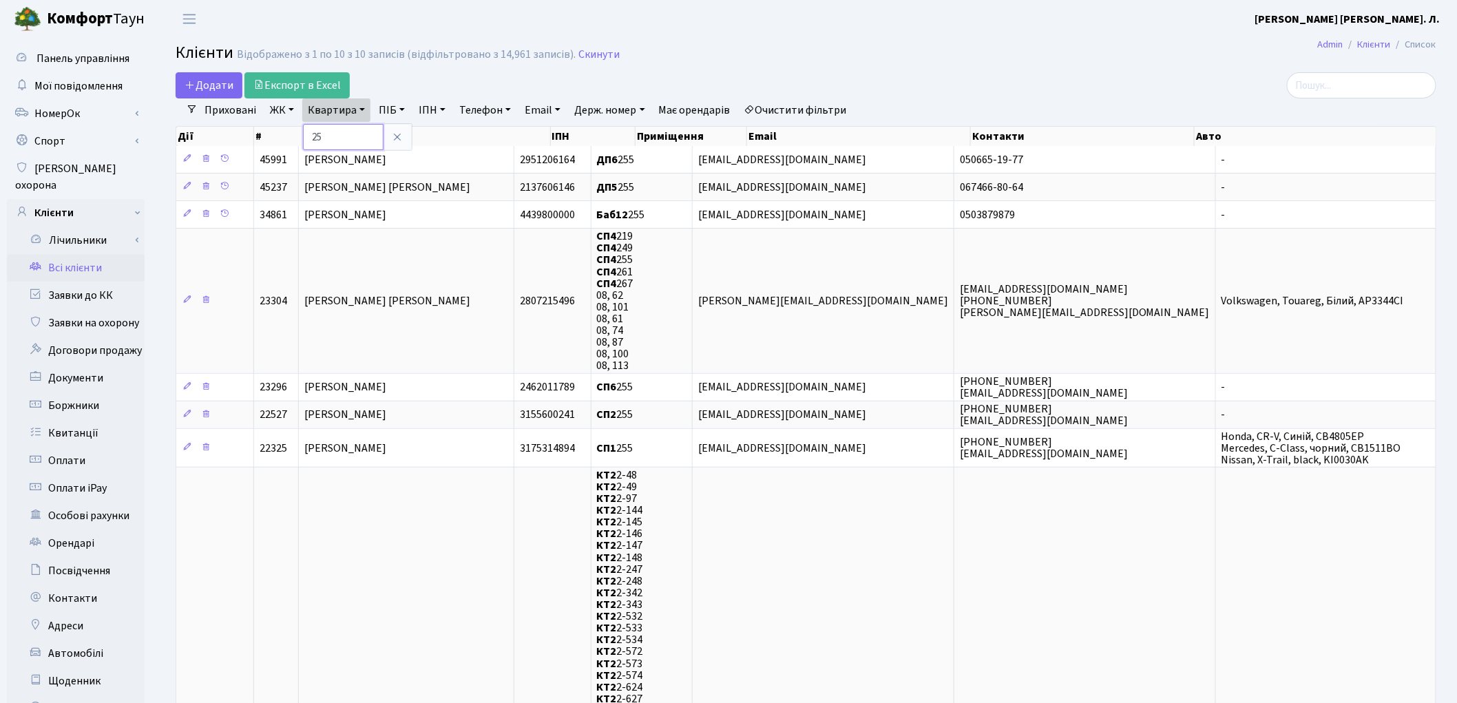
type input "2"
type input "171"
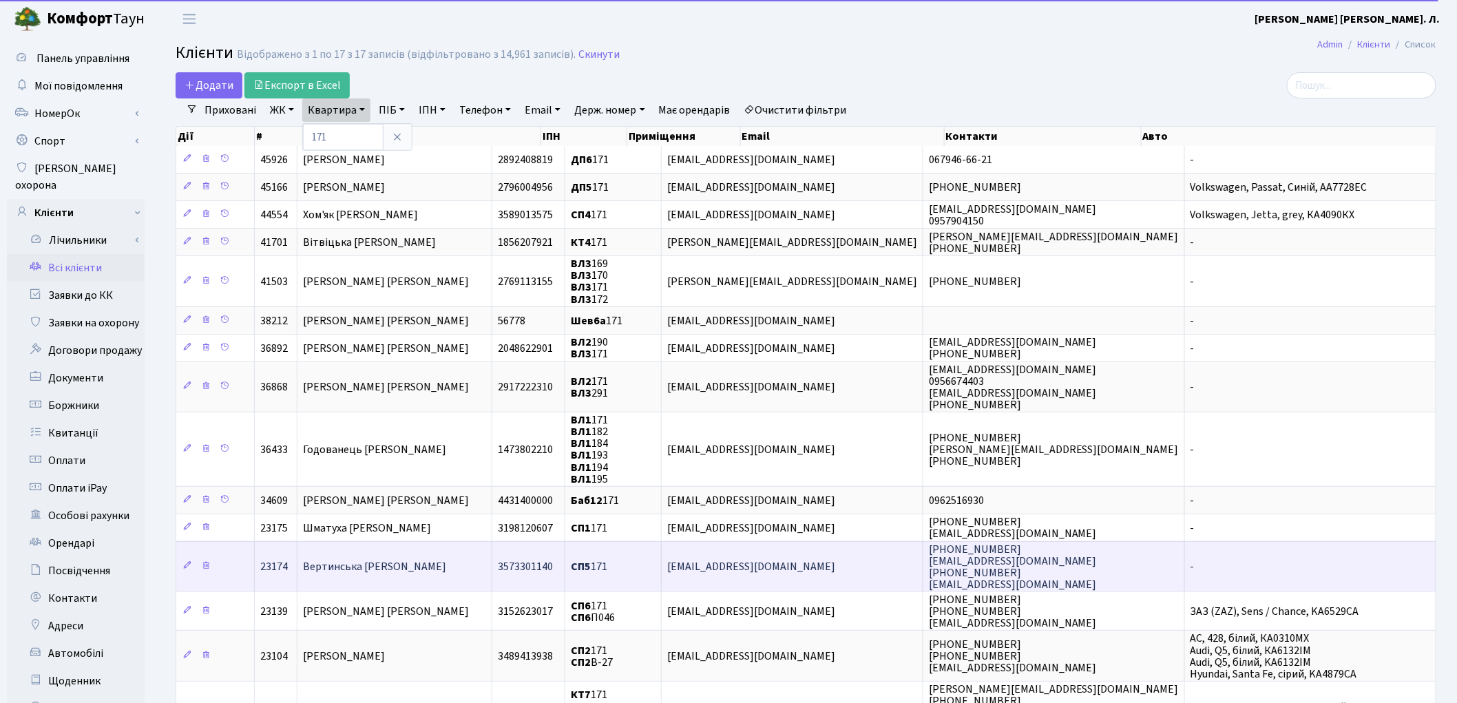
click at [428, 563] on span "Вертинська Анастасія Василівна" at bounding box center [374, 566] width 143 height 15
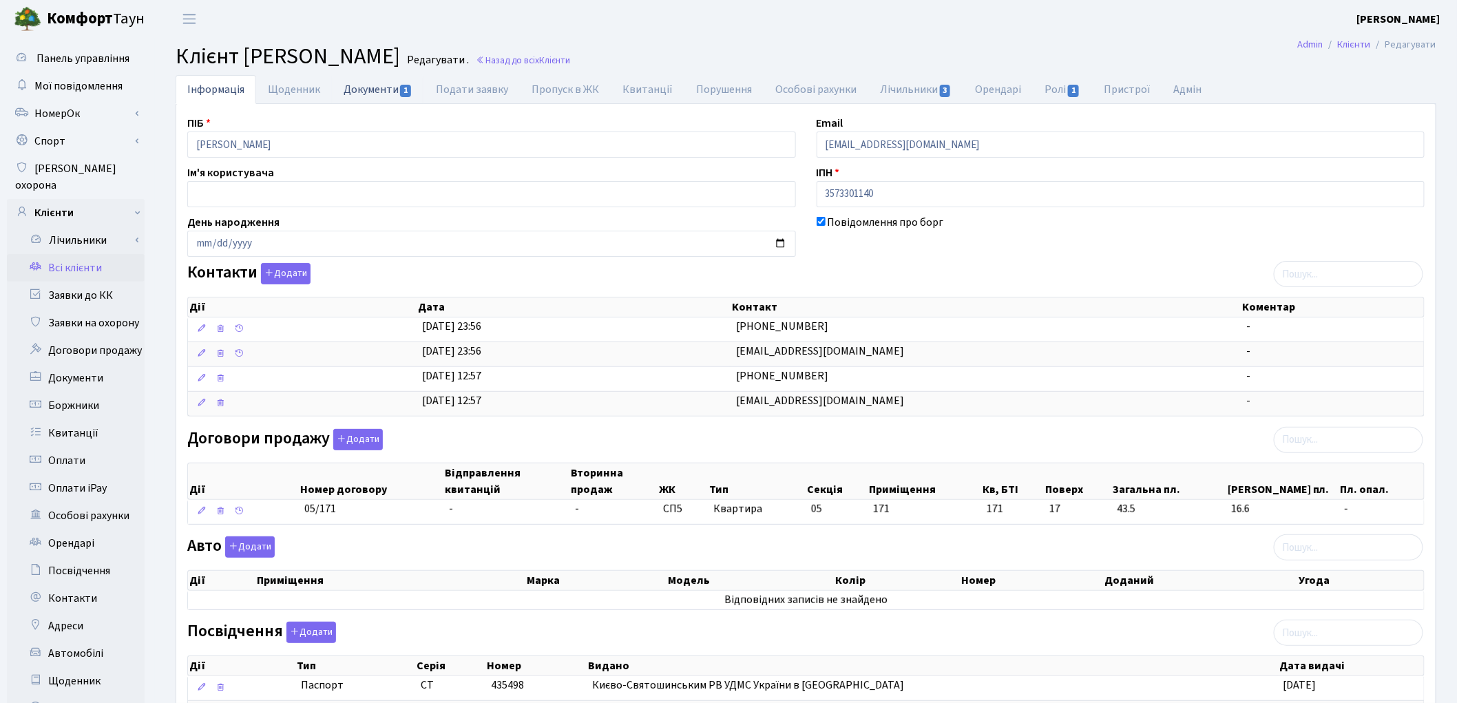
click at [364, 87] on link "Документи 1" at bounding box center [378, 89] width 92 height 28
select select "25"
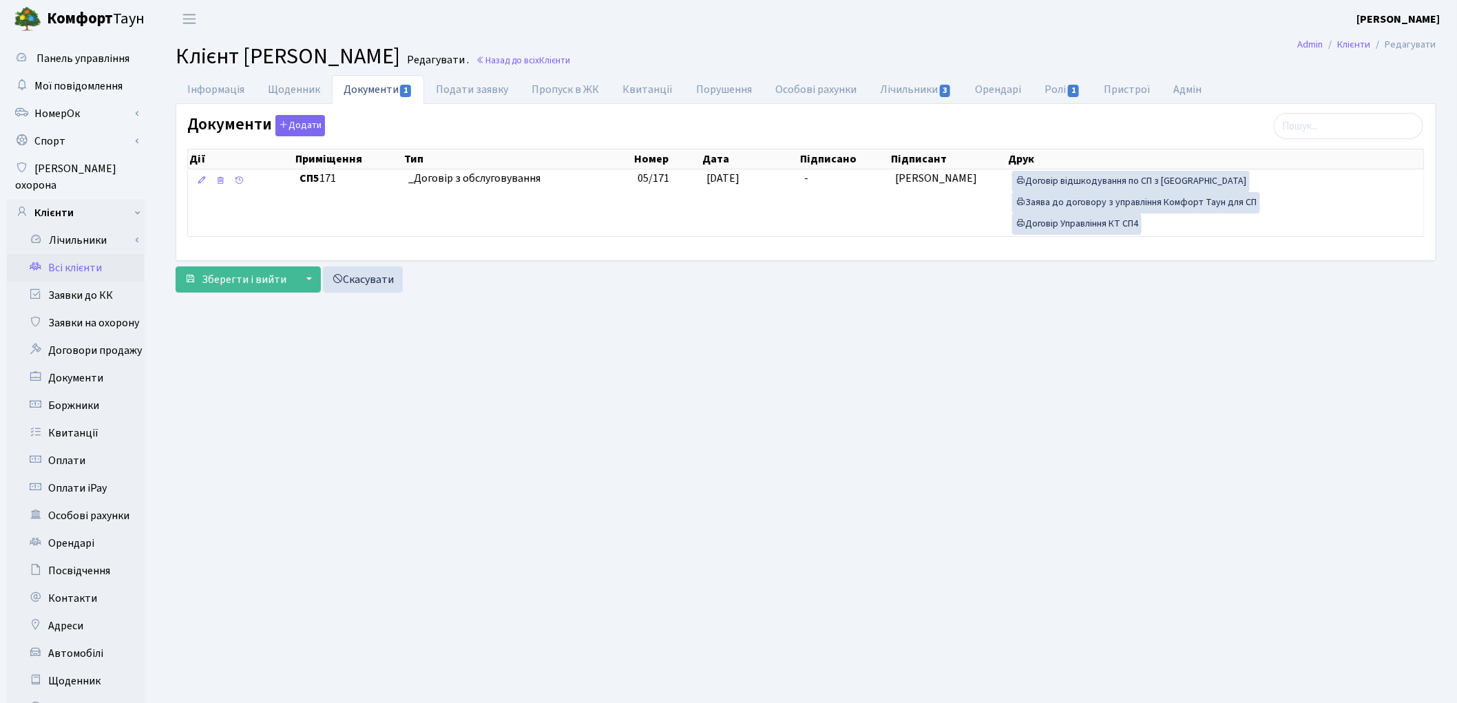
click at [93, 254] on link "Всі клієнти" at bounding box center [76, 268] width 138 height 28
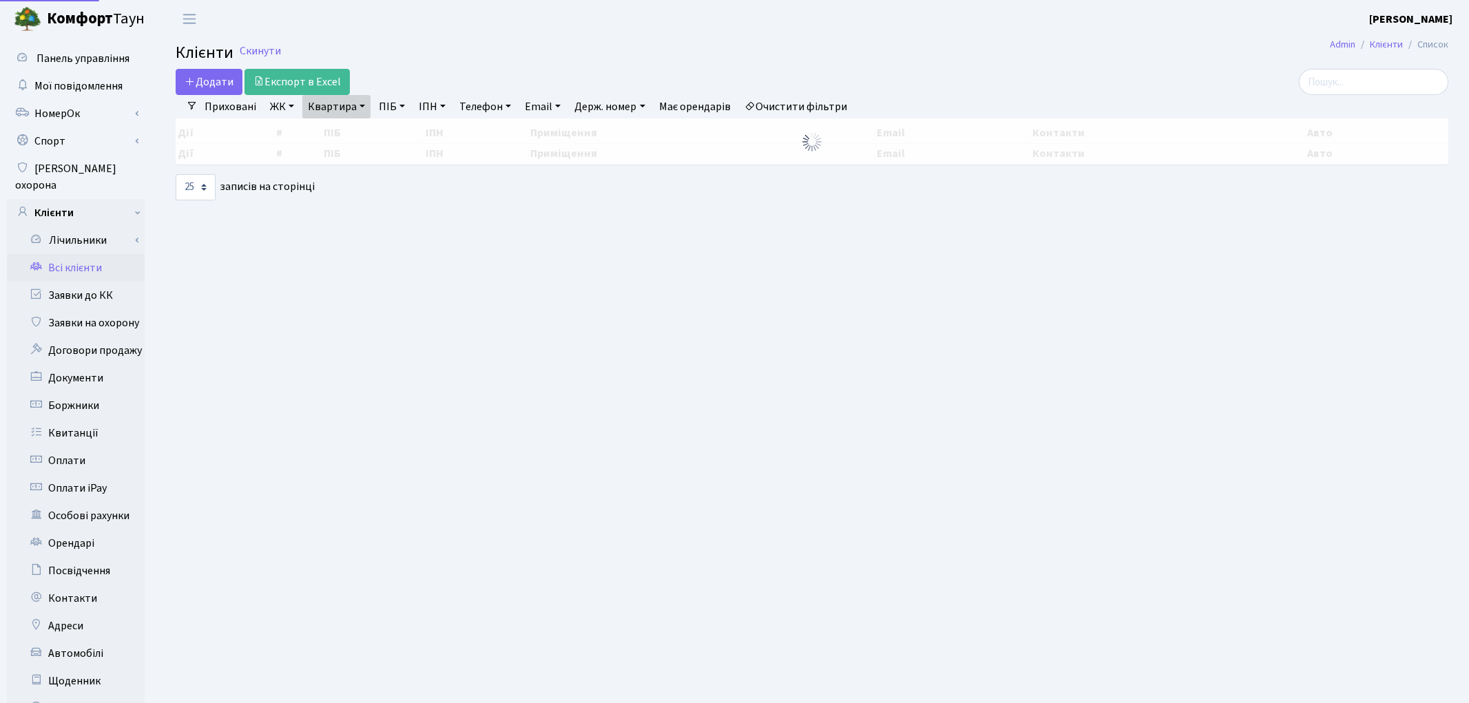
select select "25"
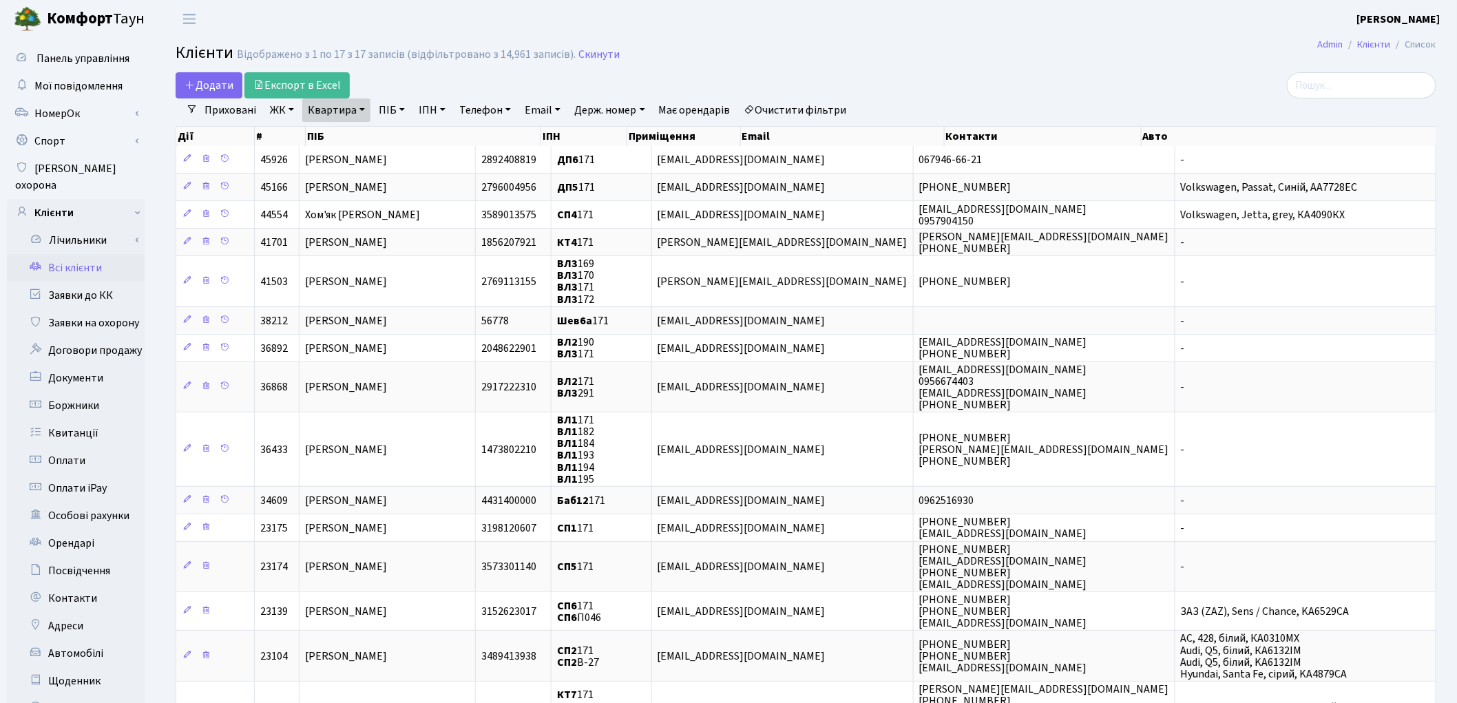
click at [846, 111] on link "Очистити фільтри" at bounding box center [796, 109] width 114 height 23
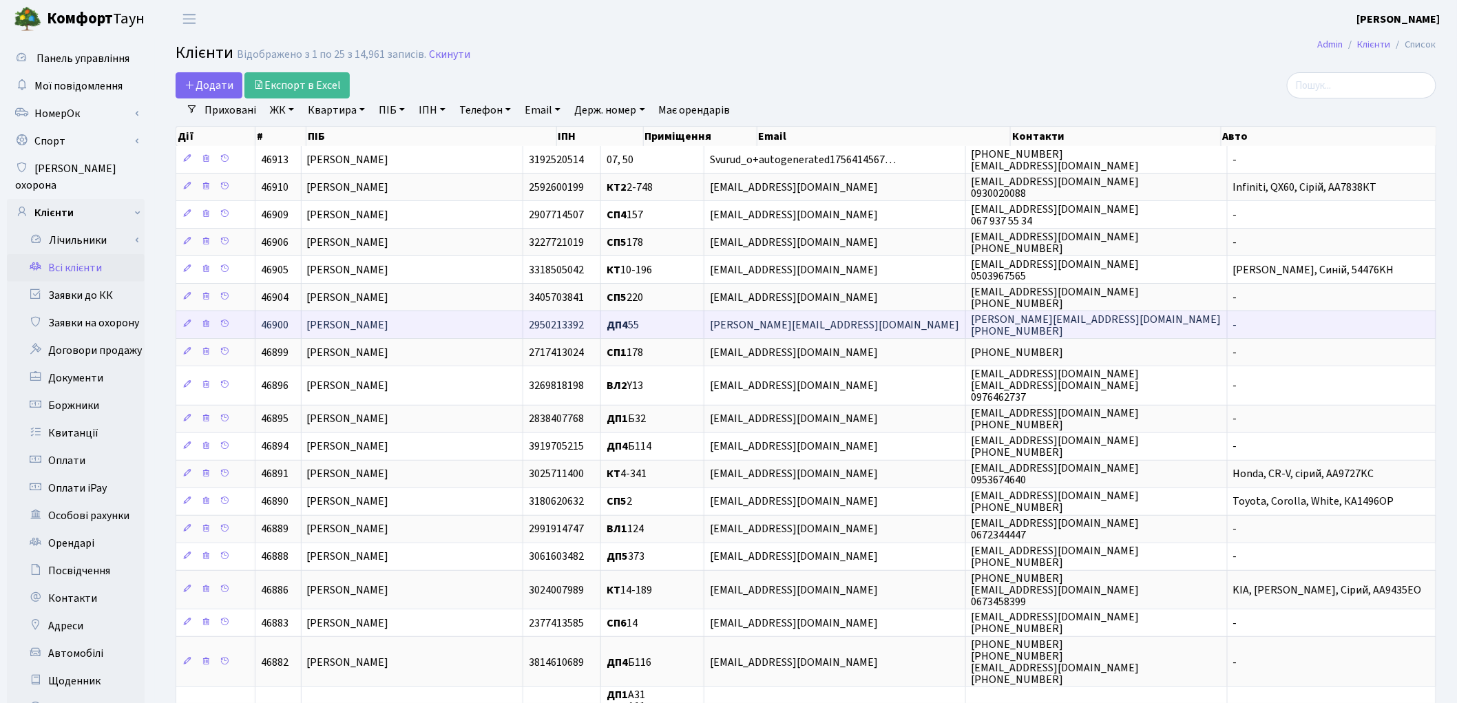
click at [475, 324] on td "[PERSON_NAME]" at bounding box center [413, 325] width 222 height 28
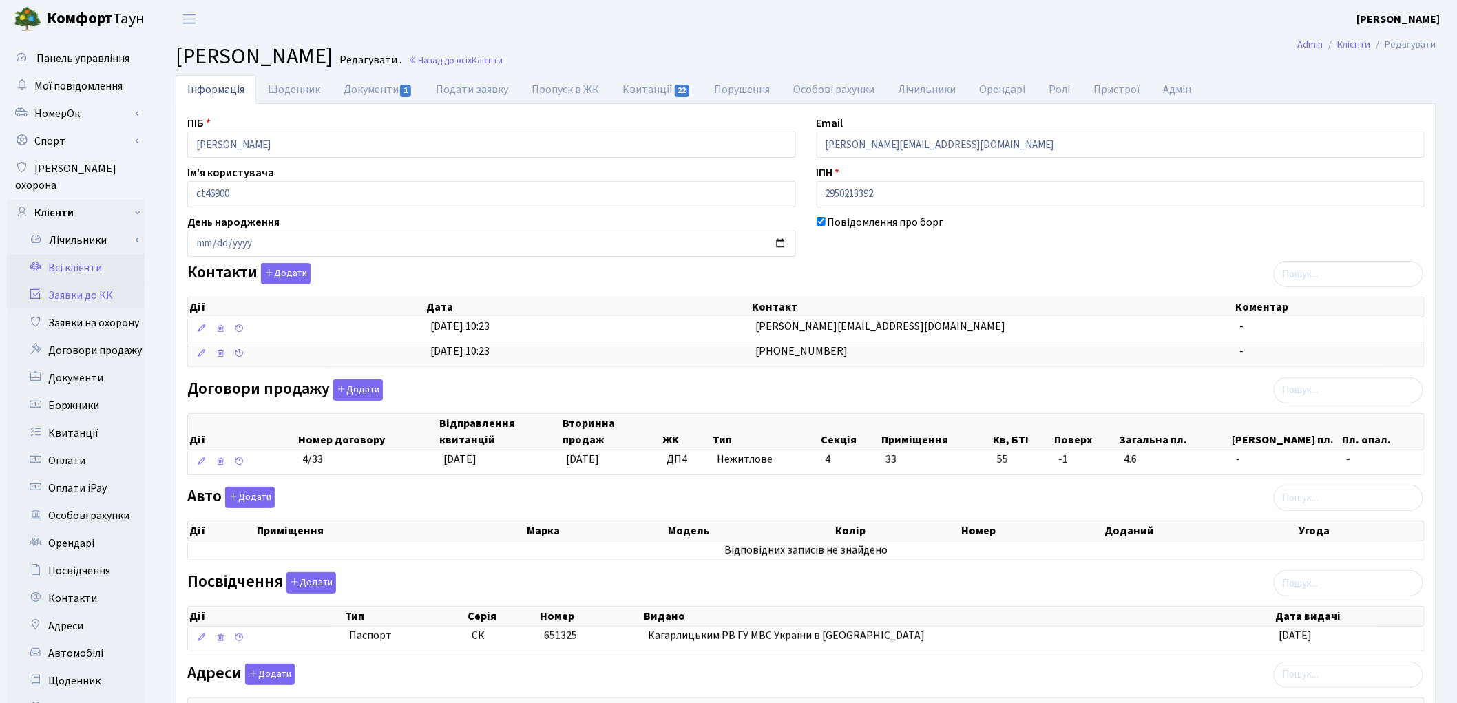
click at [74, 282] on link "Заявки до КК" at bounding box center [76, 296] width 138 height 28
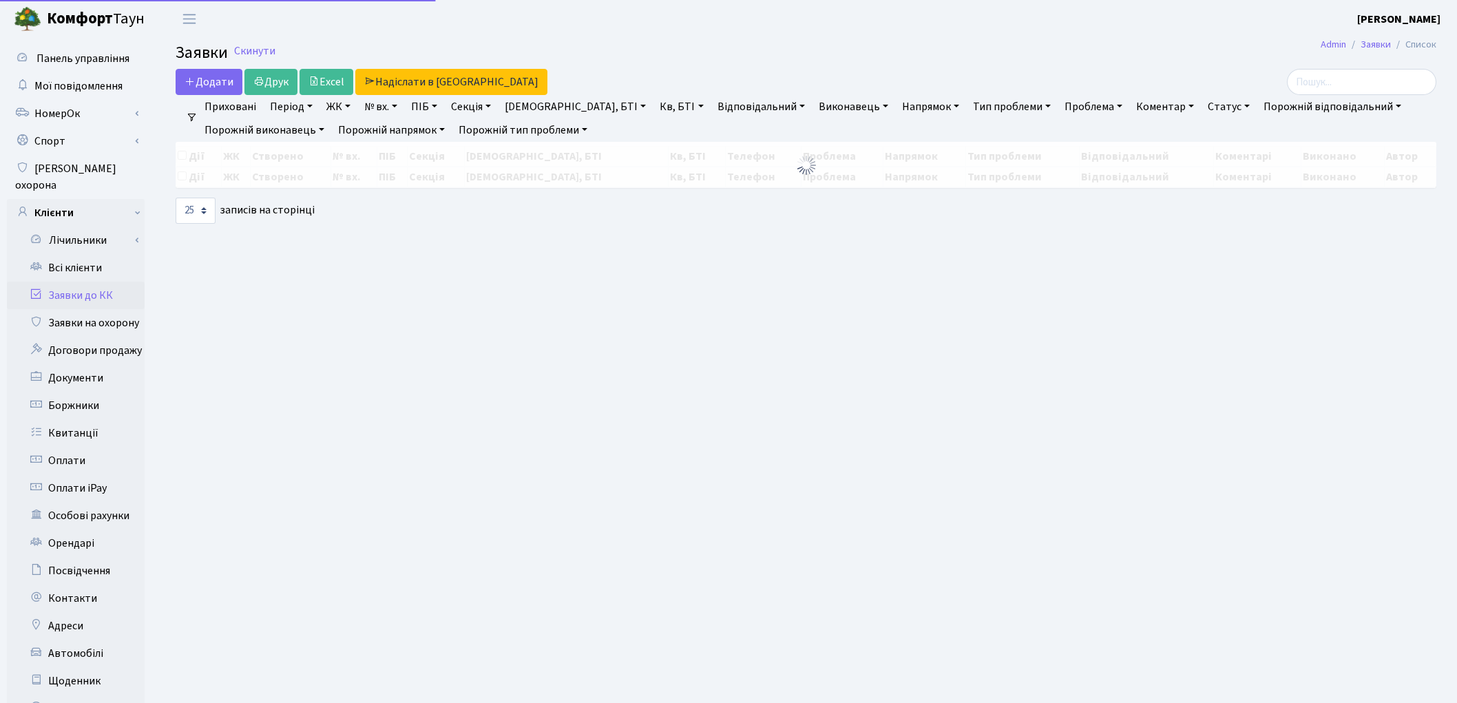
select select "25"
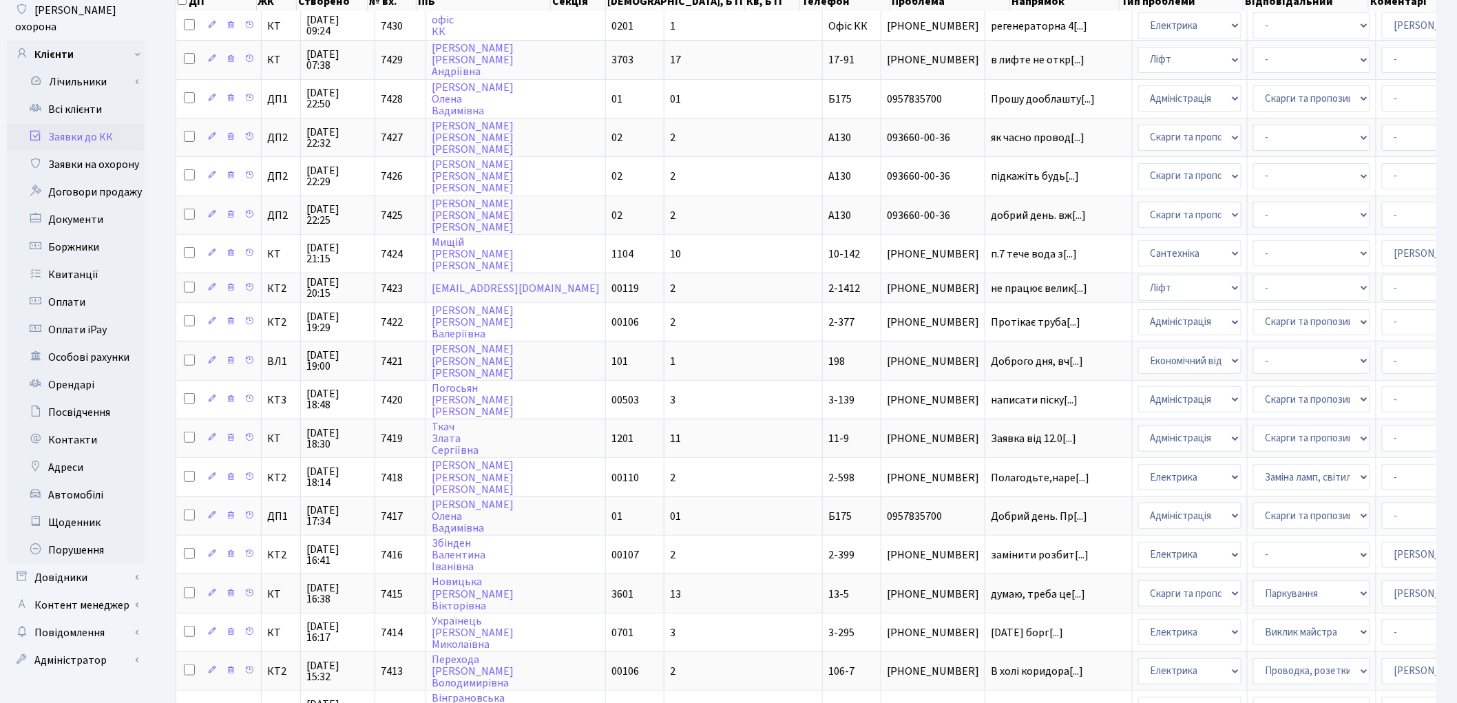
scroll to position [153, 0]
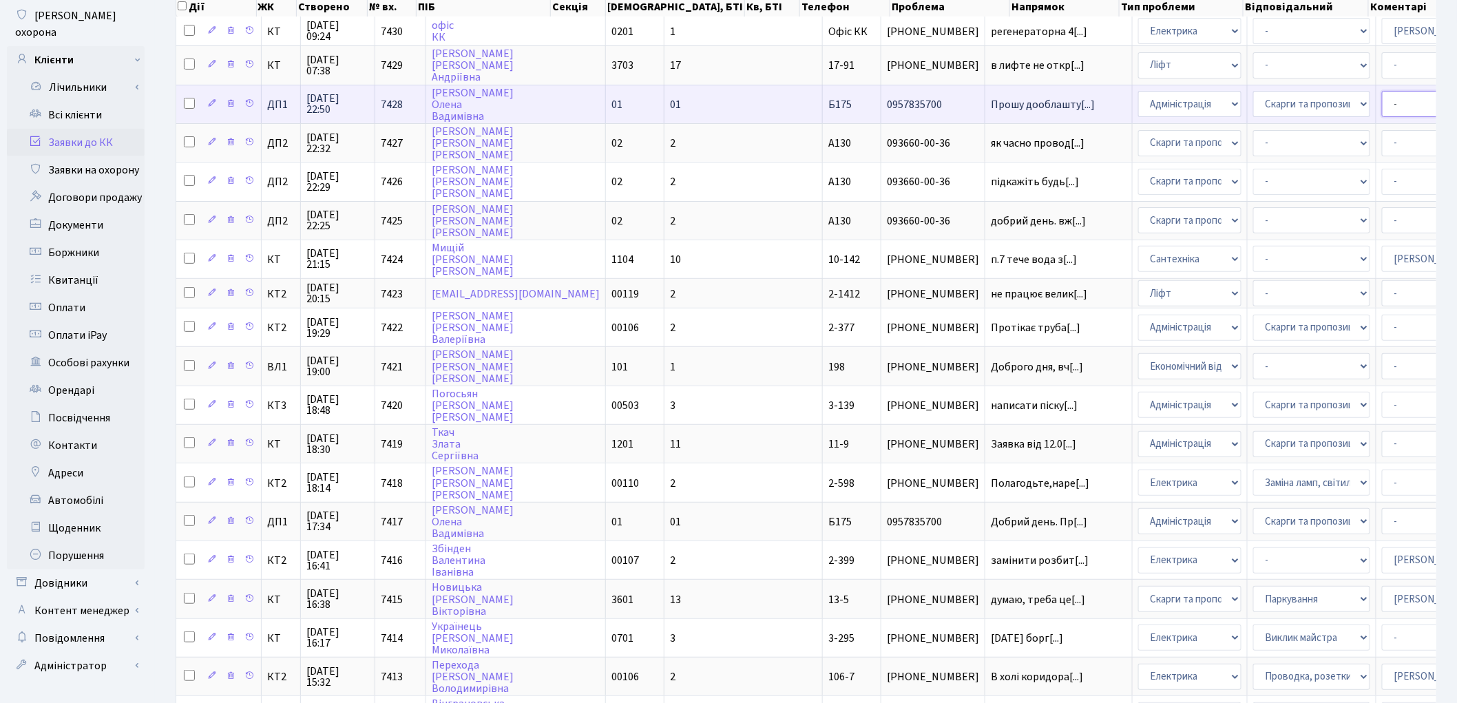
click at [1382, 100] on select "- Адміністратор ЖК КТ Вижул В. В. Гордієнко Н.В. Дядюшкін Д.Ю. Кипчук Т. А. Кла…" at bounding box center [1440, 104] width 117 height 26
select select "94"
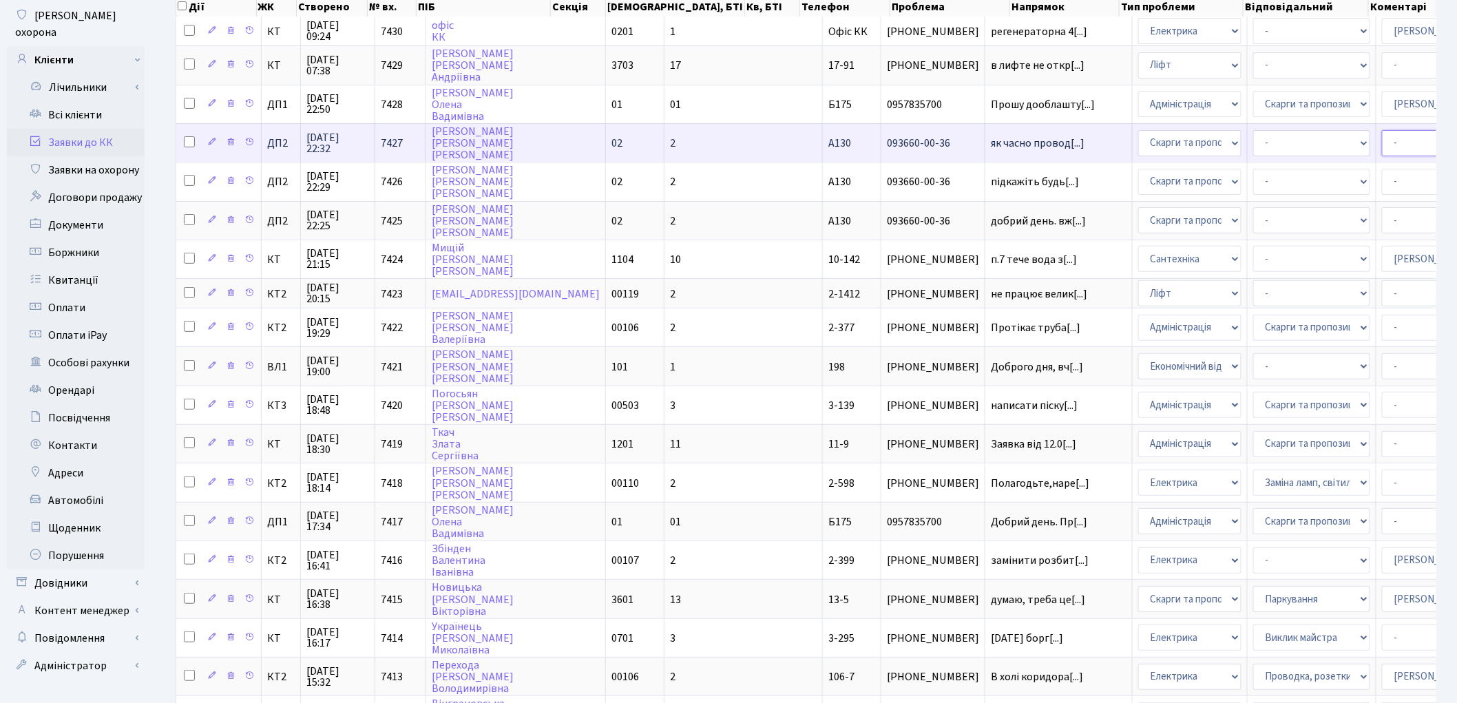
click at [1382, 139] on select "- Адміністратор ЖК КТ Вижул В. В. Гордієнко Н.В. Дядюшкін Д.Ю. Кипчук Т. А. Кла…" at bounding box center [1440, 143] width 117 height 26
select select "94"
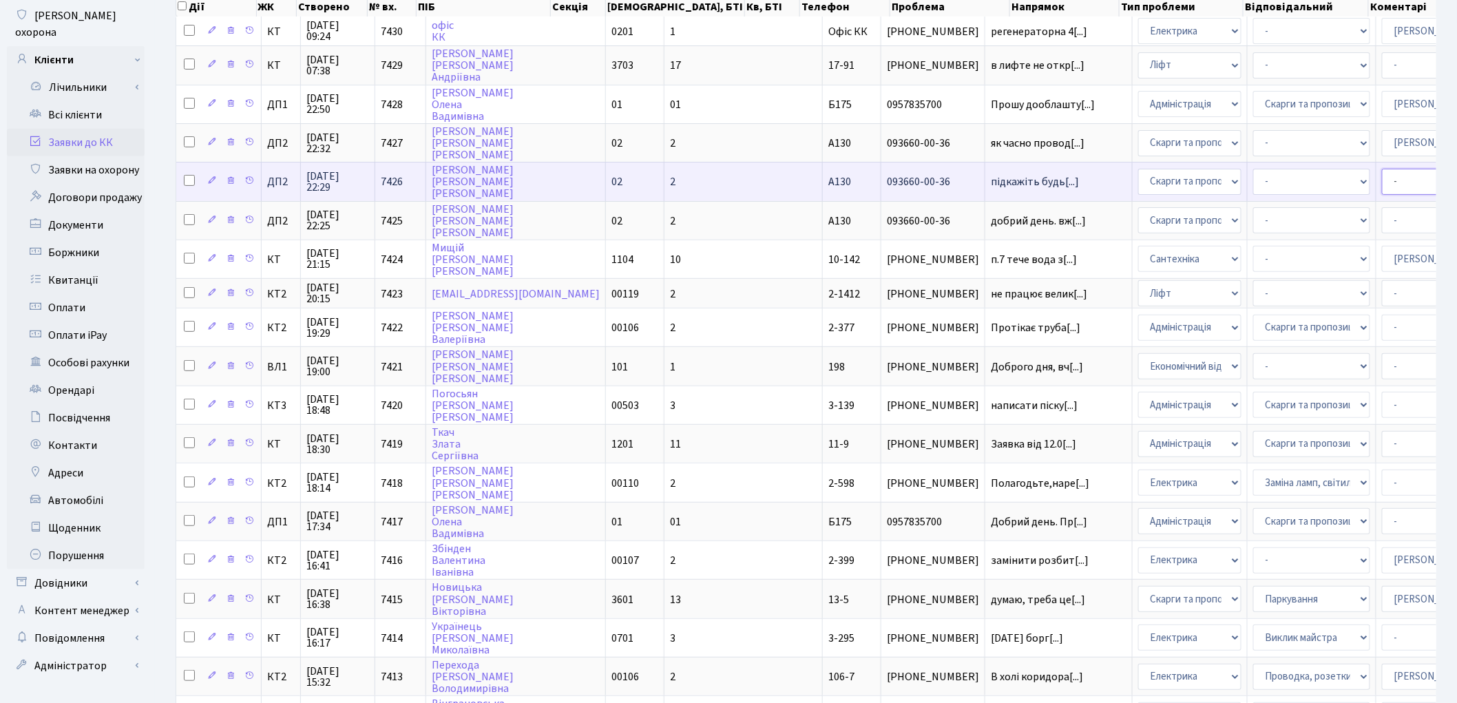
click at [1382, 173] on select "- Адміністратор ЖК КТ Вижул В. В. Гордієнко Н.В. Дядюшкін Д.Ю. Кипчук Т. А. Кла…" at bounding box center [1440, 182] width 117 height 26
select select "94"
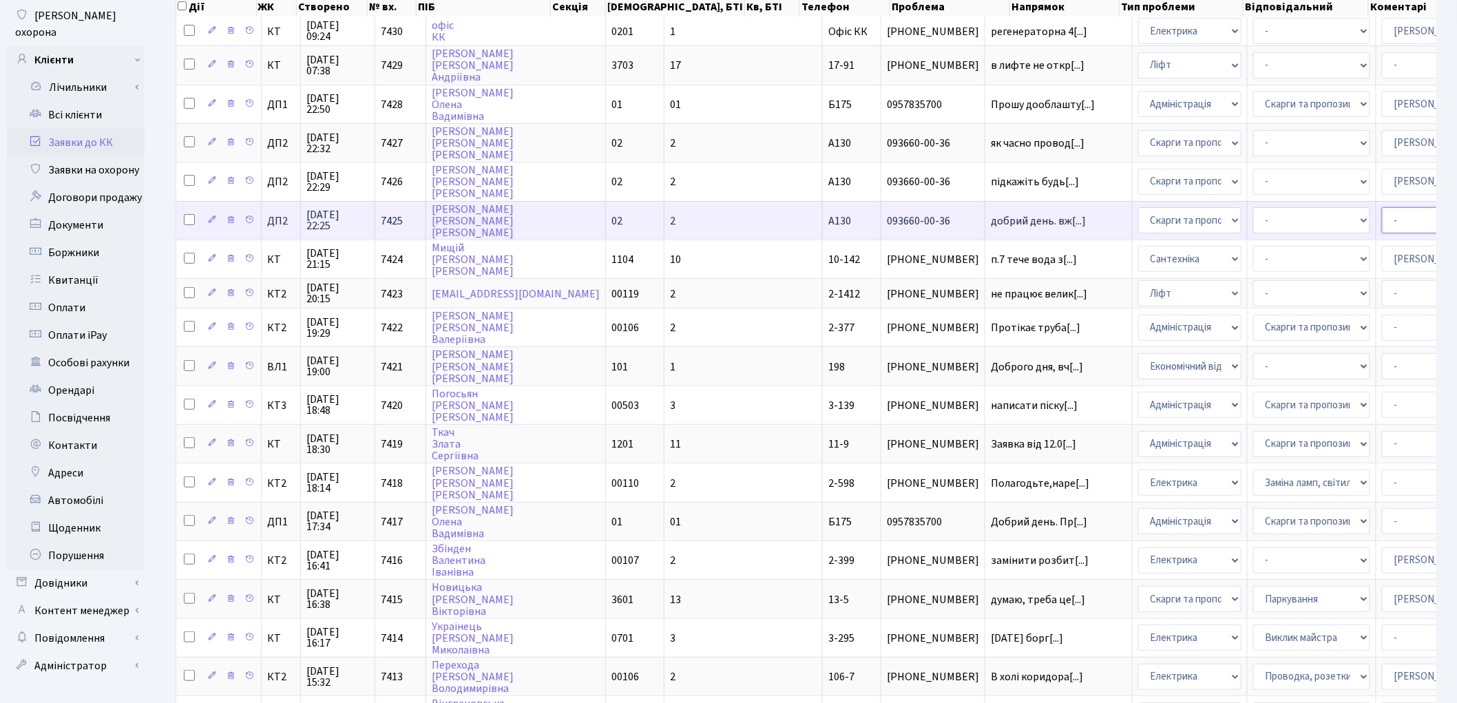
click at [1382, 218] on select "- Адміністратор ЖК КТ Вижул В. В. Гордієнко Н.В. Дядюшкін Д.Ю. Кипчук Т. А. Кла…" at bounding box center [1440, 220] width 117 height 26
select select "94"
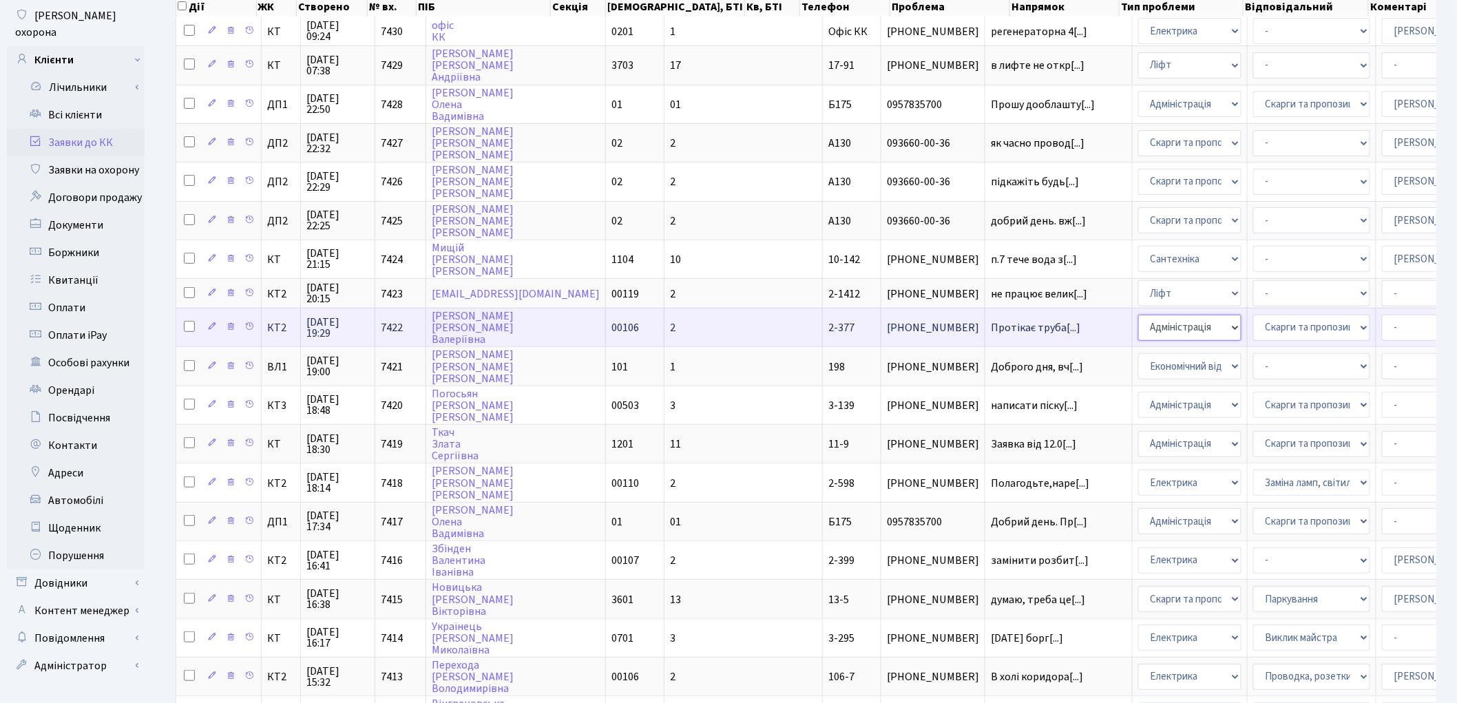
click at [1138, 315] on select "- Адміністрація Домофон, СКД Ліфт Майстри Сантехніка Економічний відділ Електри…" at bounding box center [1189, 328] width 103 height 26
select select "2"
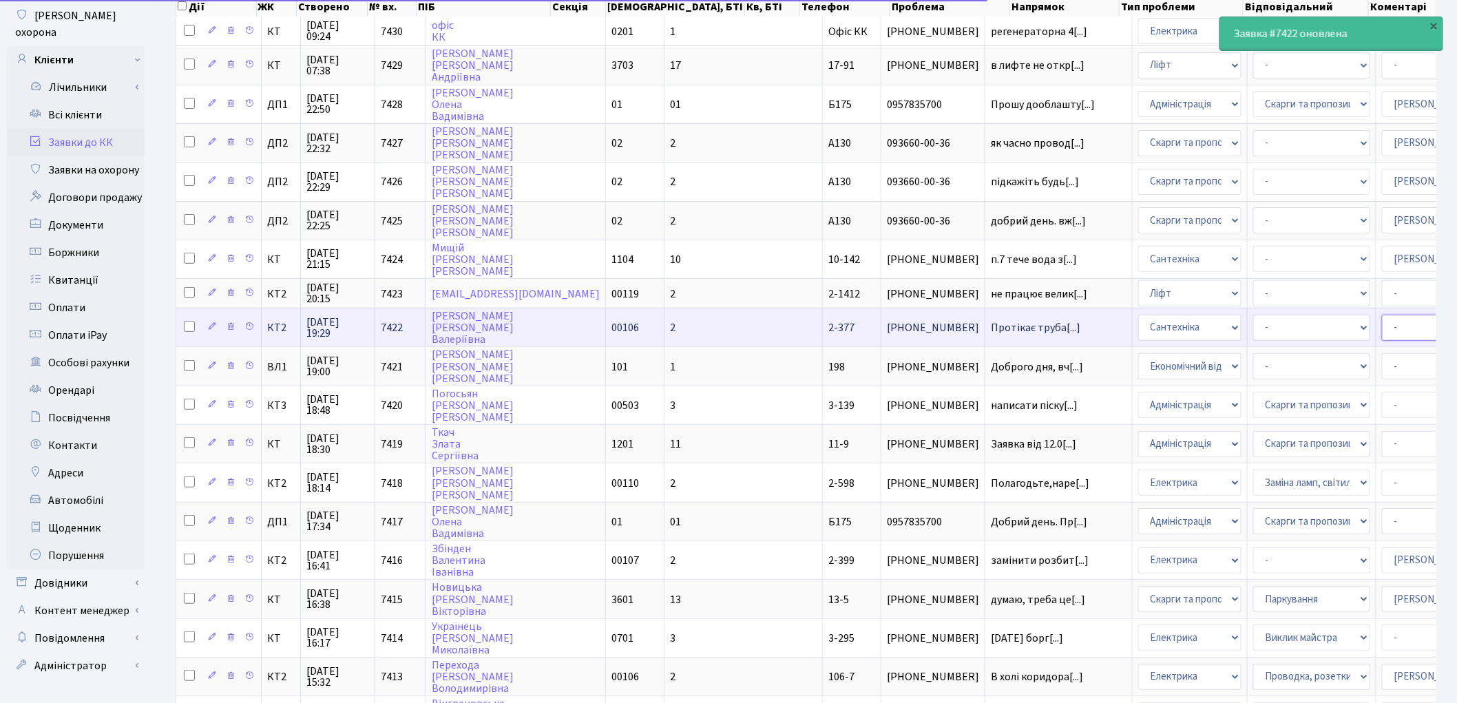
click at [1382, 319] on select "- Адміністратор ЖК КТ Вижул В. В. Гордієнко Н.В. Дядюшкін Д.Ю. Кипчук Т. А. Кла…" at bounding box center [1440, 328] width 117 height 26
select select "67"
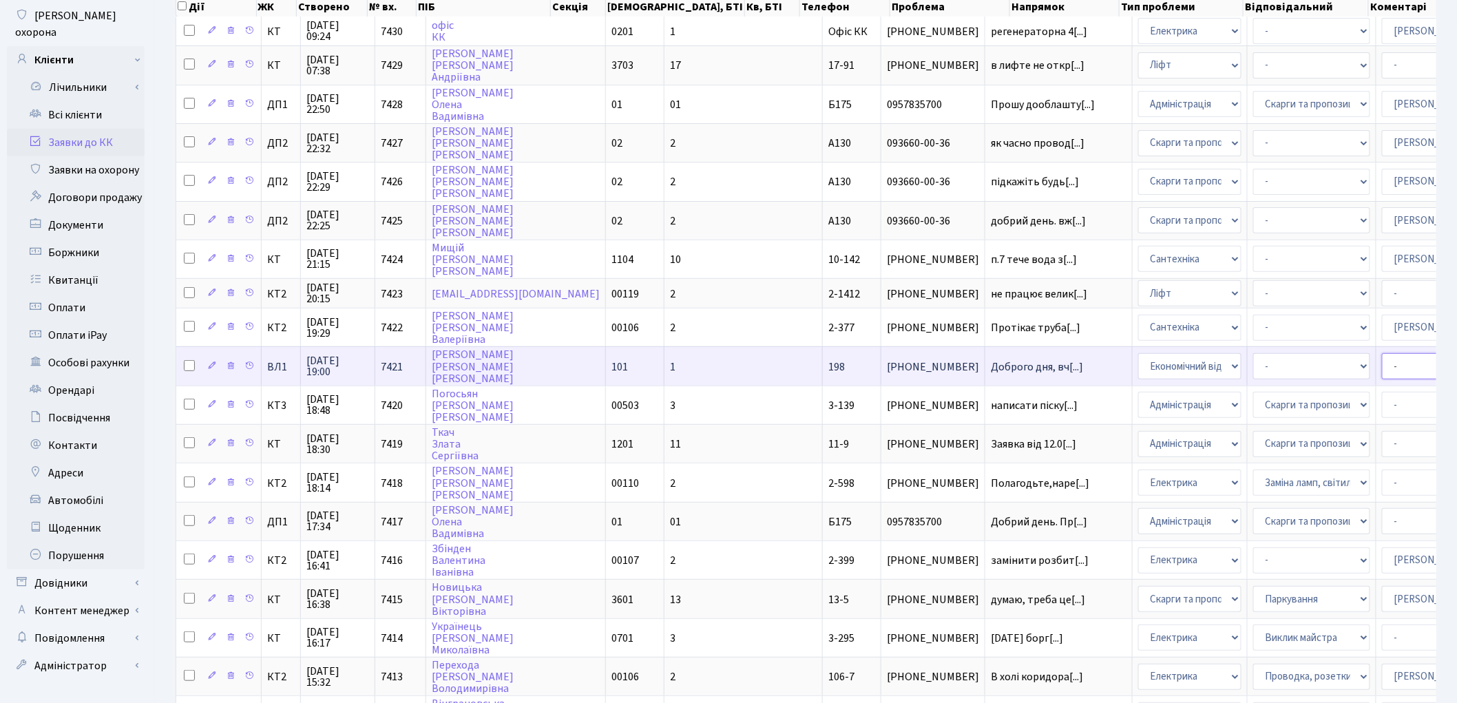
click at [1382, 355] on select "- Адміністратор ЖК КТ Вижул В. В. Гордієнко Н.В. Дядюшкін Д.Ю. Кипчук Т. А. Кла…" at bounding box center [1440, 366] width 117 height 26
select select "33"
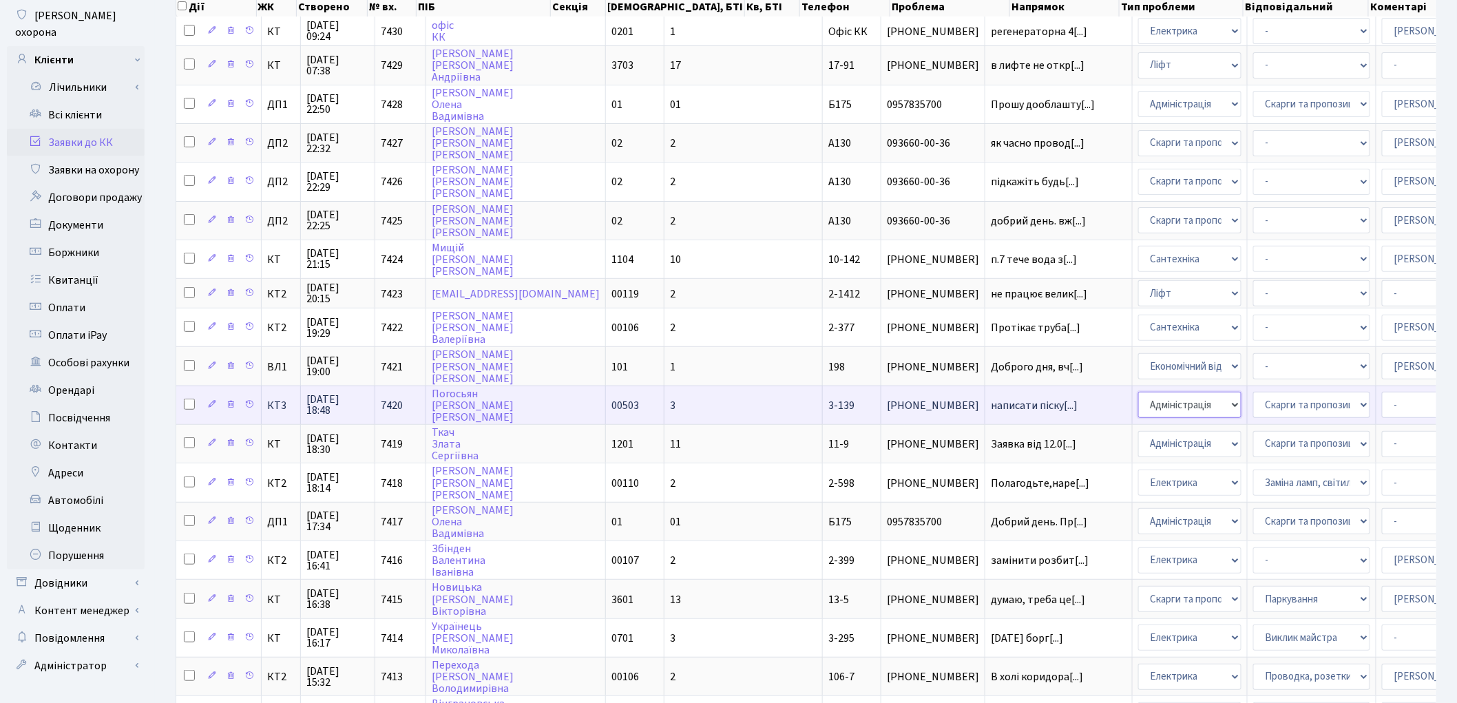
click at [1138, 392] on select "- Адміністрація Домофон, СКД Ліфт Майстри Сантехніка Економічний відділ Електри…" at bounding box center [1189, 405] width 103 height 26
select select "1"
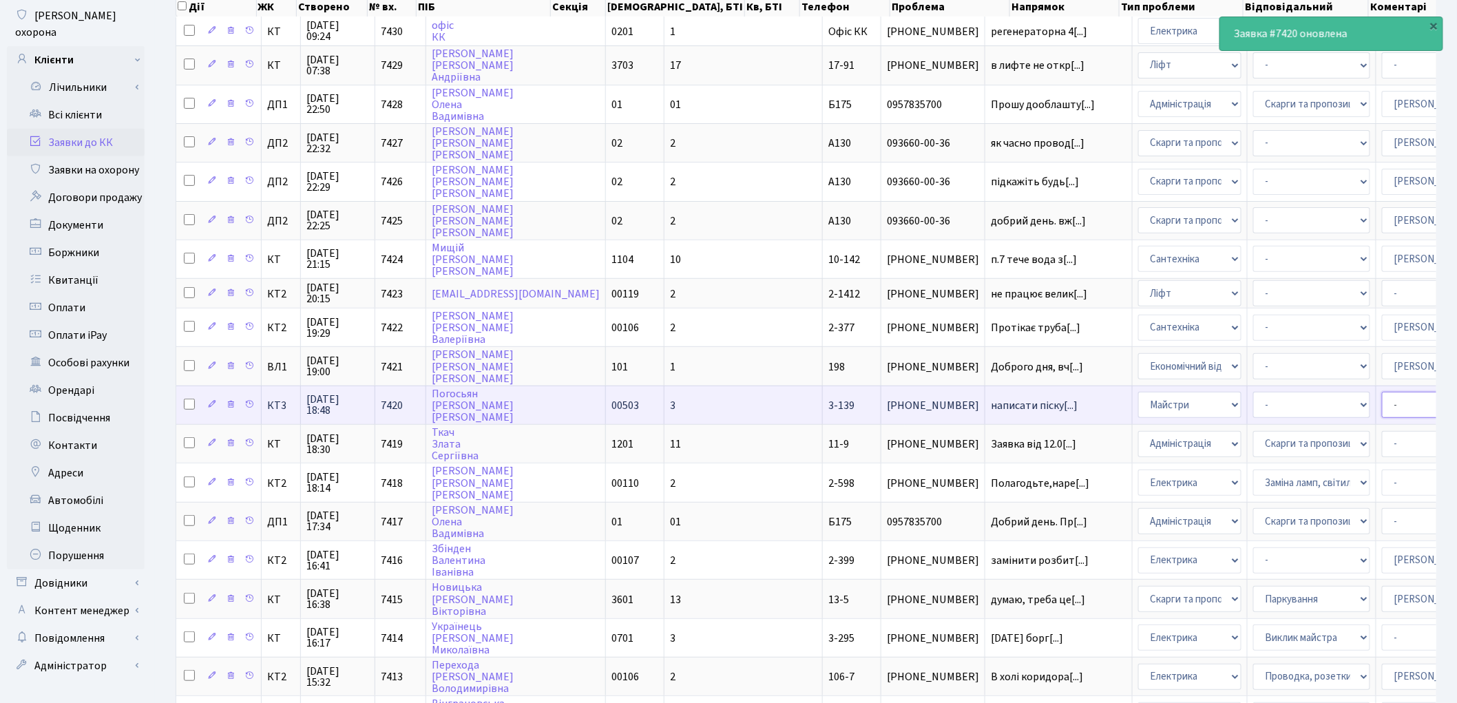
click at [1382, 392] on select "- Адміністратор ЖК КТ Вижул В. В. Гордієнко Н.В. Дядюшкін Д.Ю. Кипчук Т. А. Кла…" at bounding box center [1440, 405] width 117 height 26
select select "62"
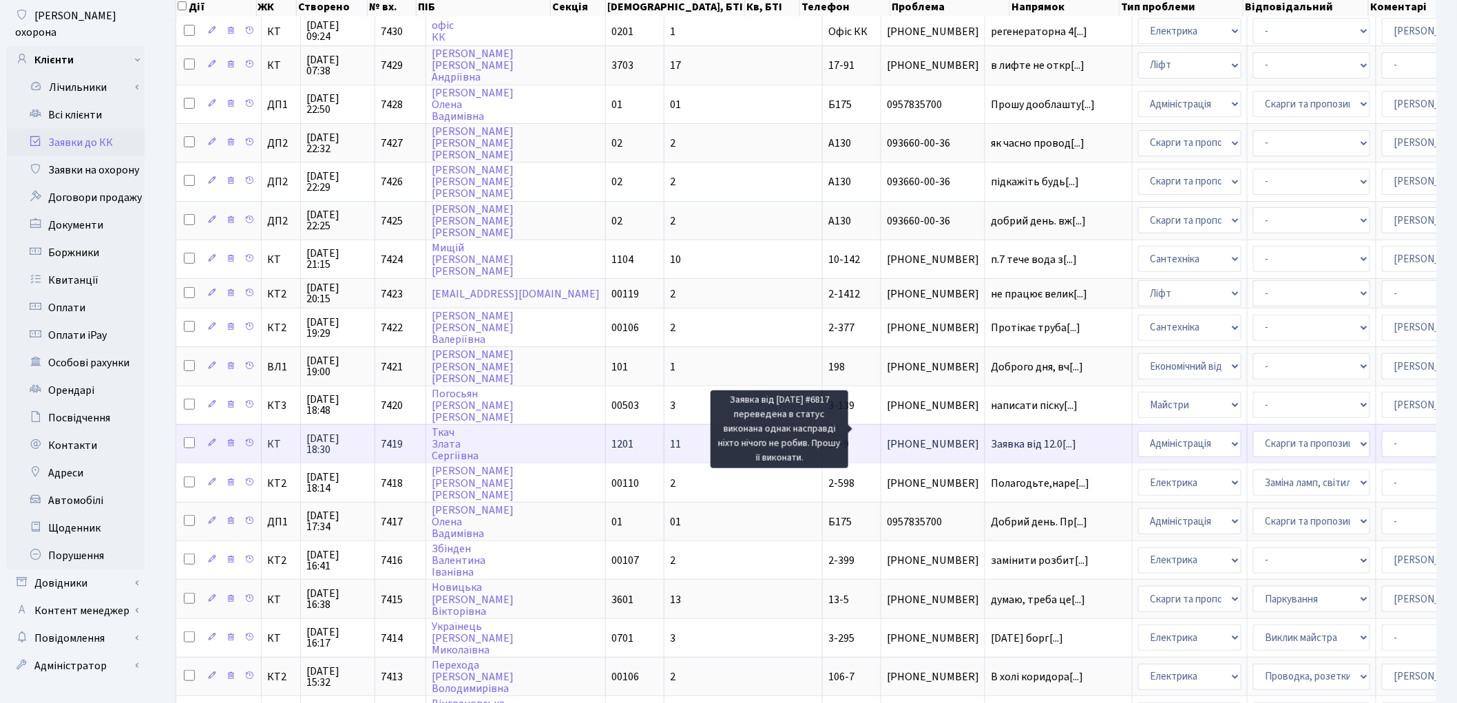
click at [991, 437] on span "Заявка від 12.0[...]" at bounding box center [1033, 444] width 85 height 15
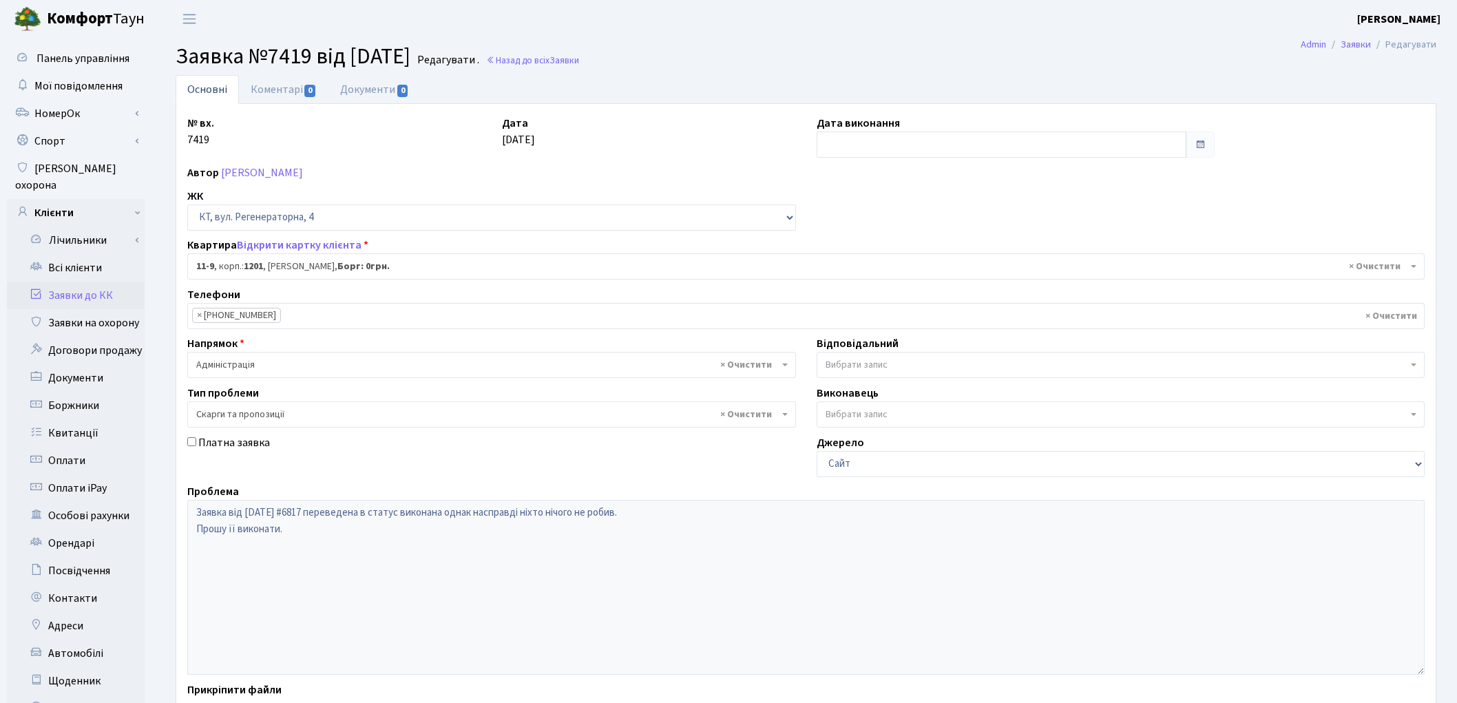
select select "7055"
select select "55"
click at [333, 248] on link "Відкрити картку клієнта" at bounding box center [299, 245] width 125 height 15
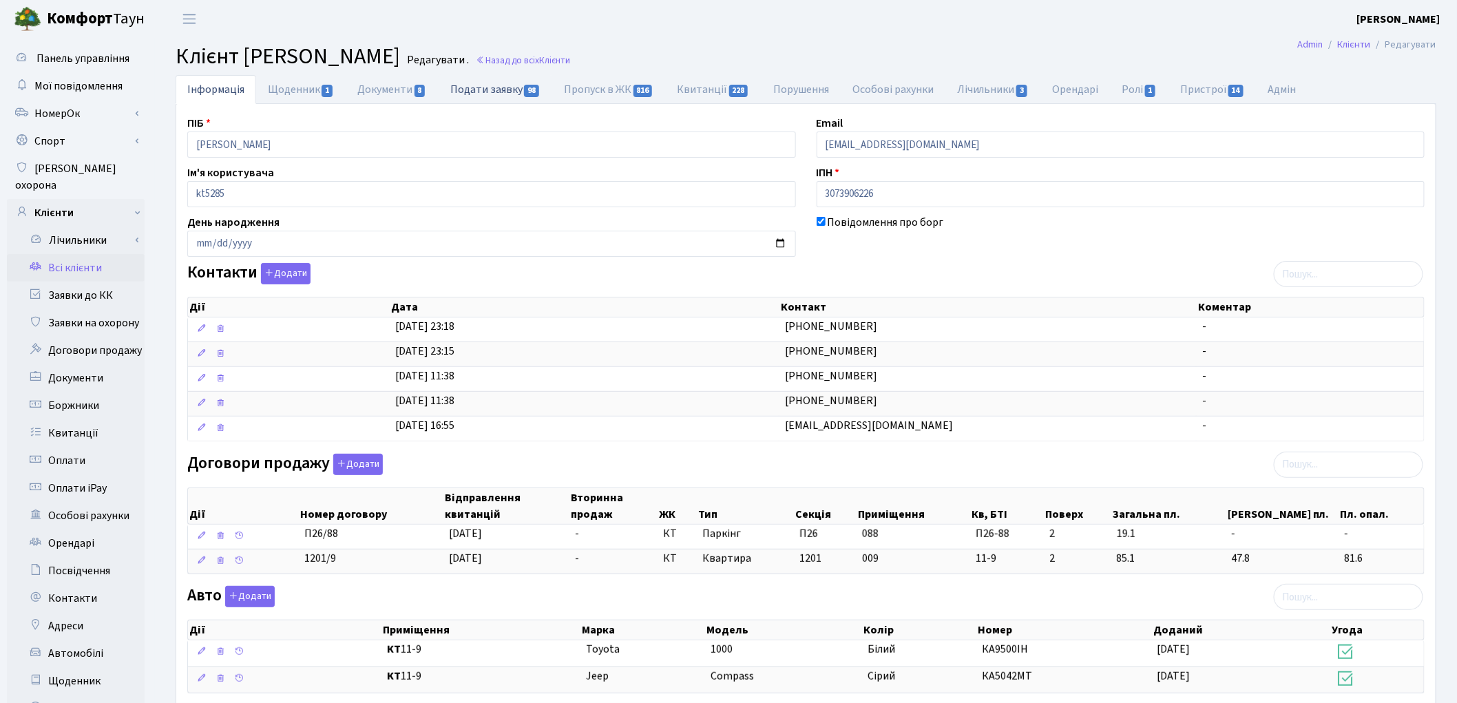
click at [491, 83] on link "Подати заявку 98" at bounding box center [496, 89] width 114 height 28
select select "25"
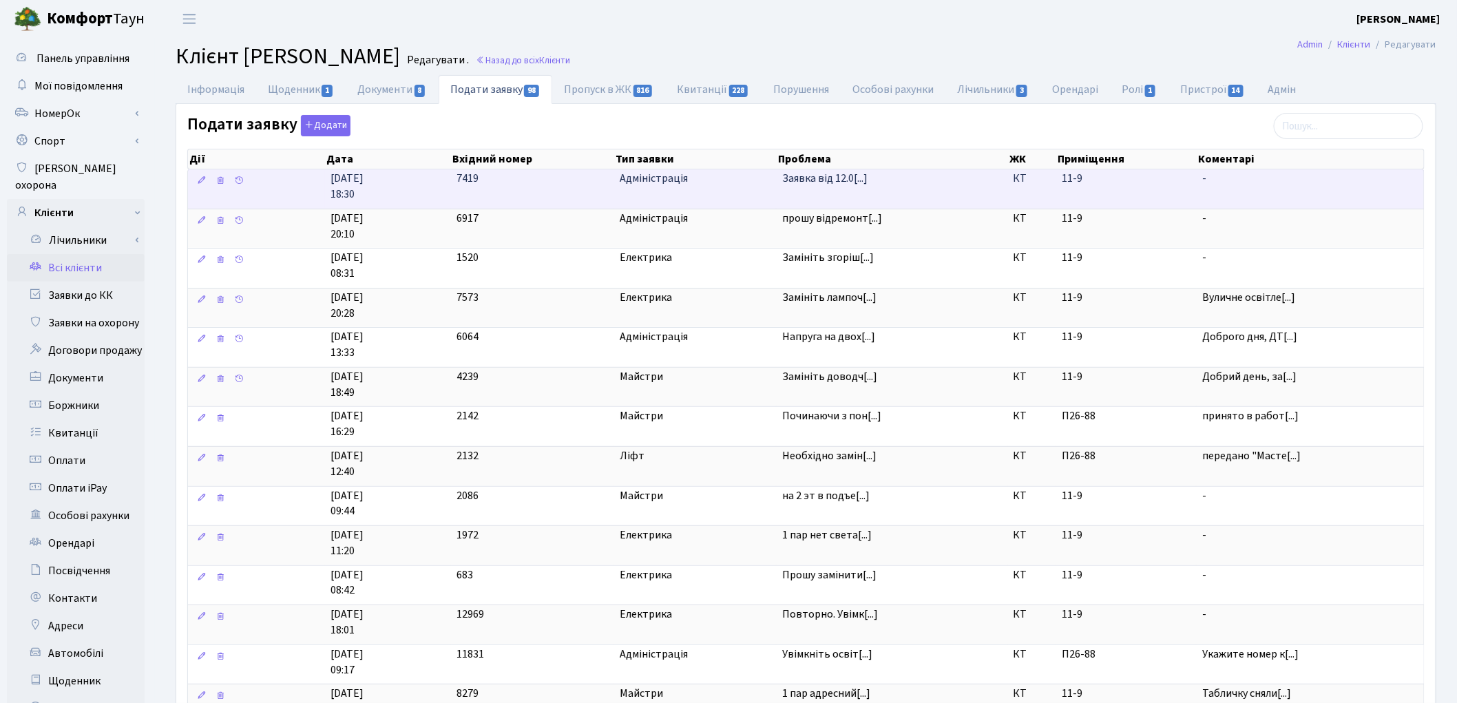
click at [780, 181] on td "Заявка від 12.0[...]" at bounding box center [892, 188] width 231 height 39
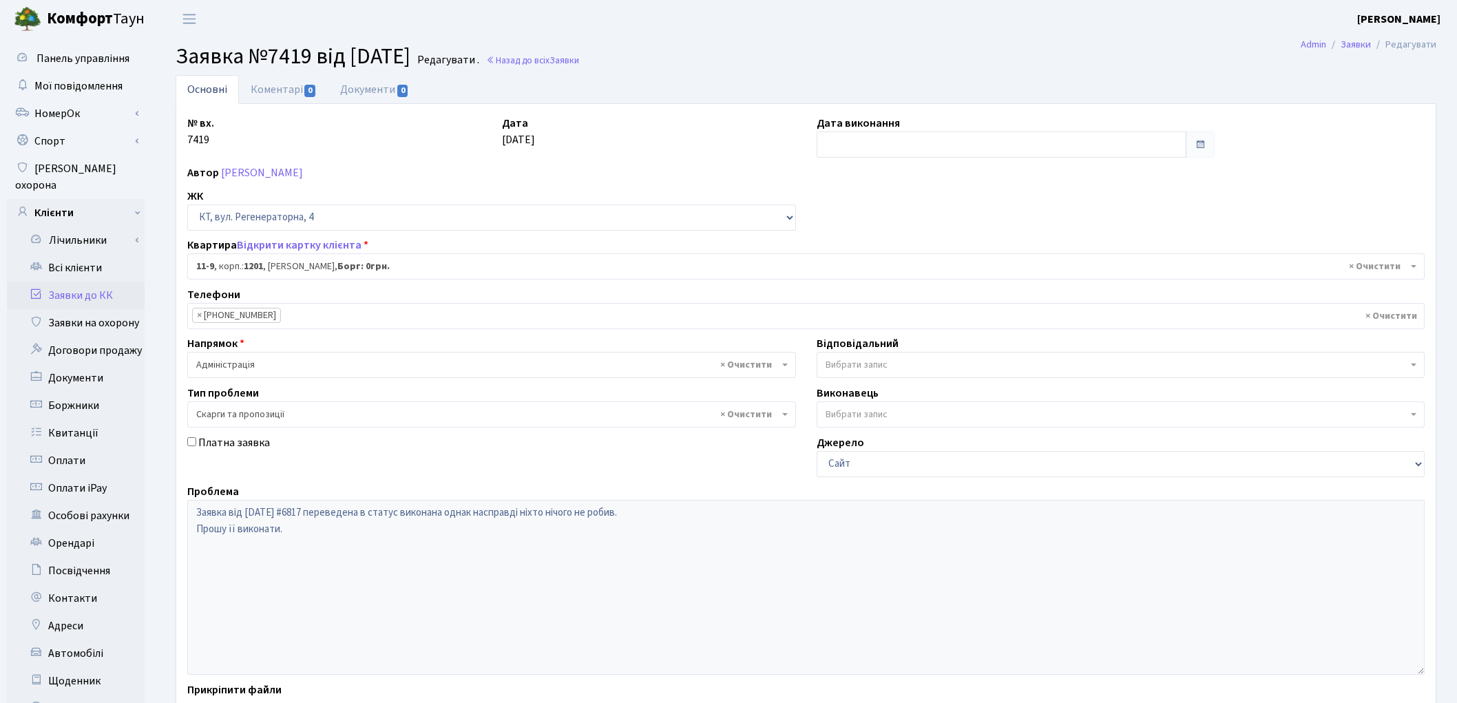
select select "7055"
select select "55"
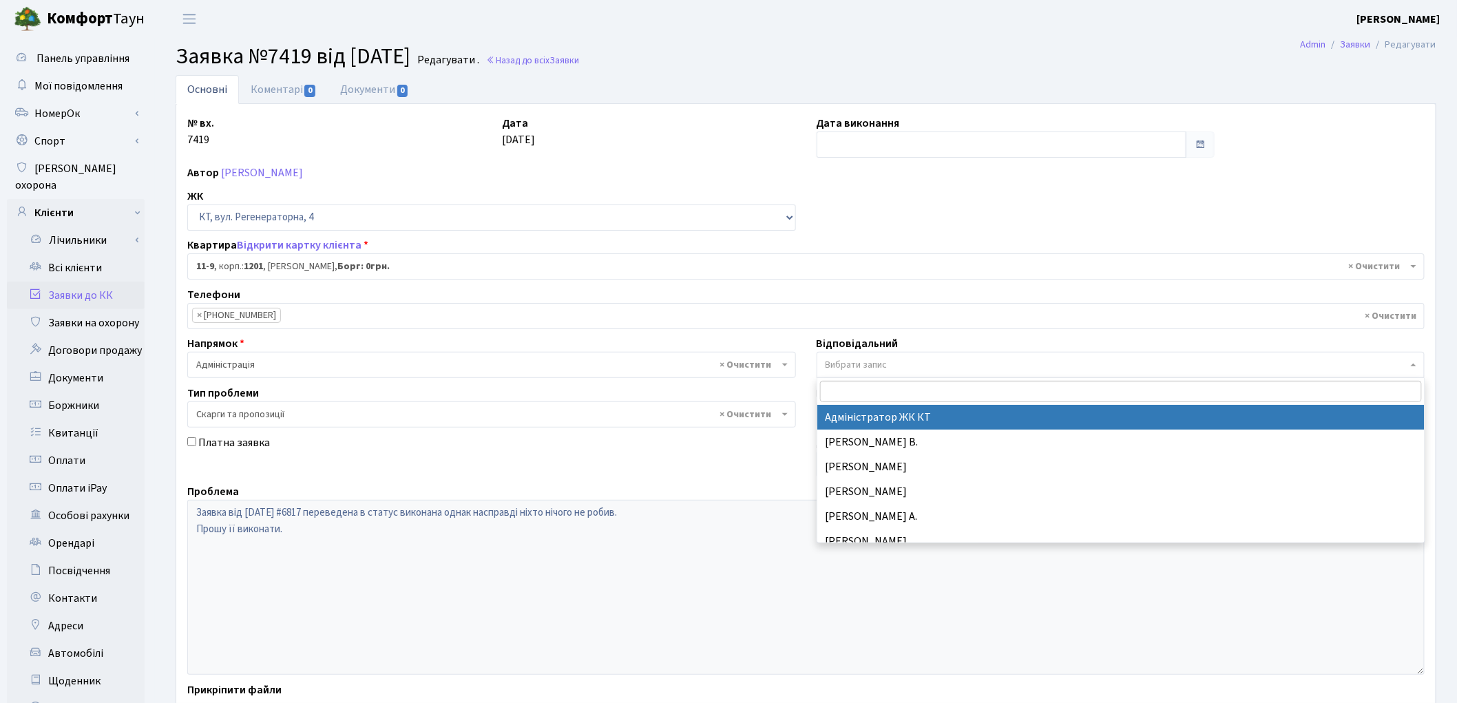
click at [945, 362] on span "Вибрати запис" at bounding box center [1117, 365] width 583 height 14
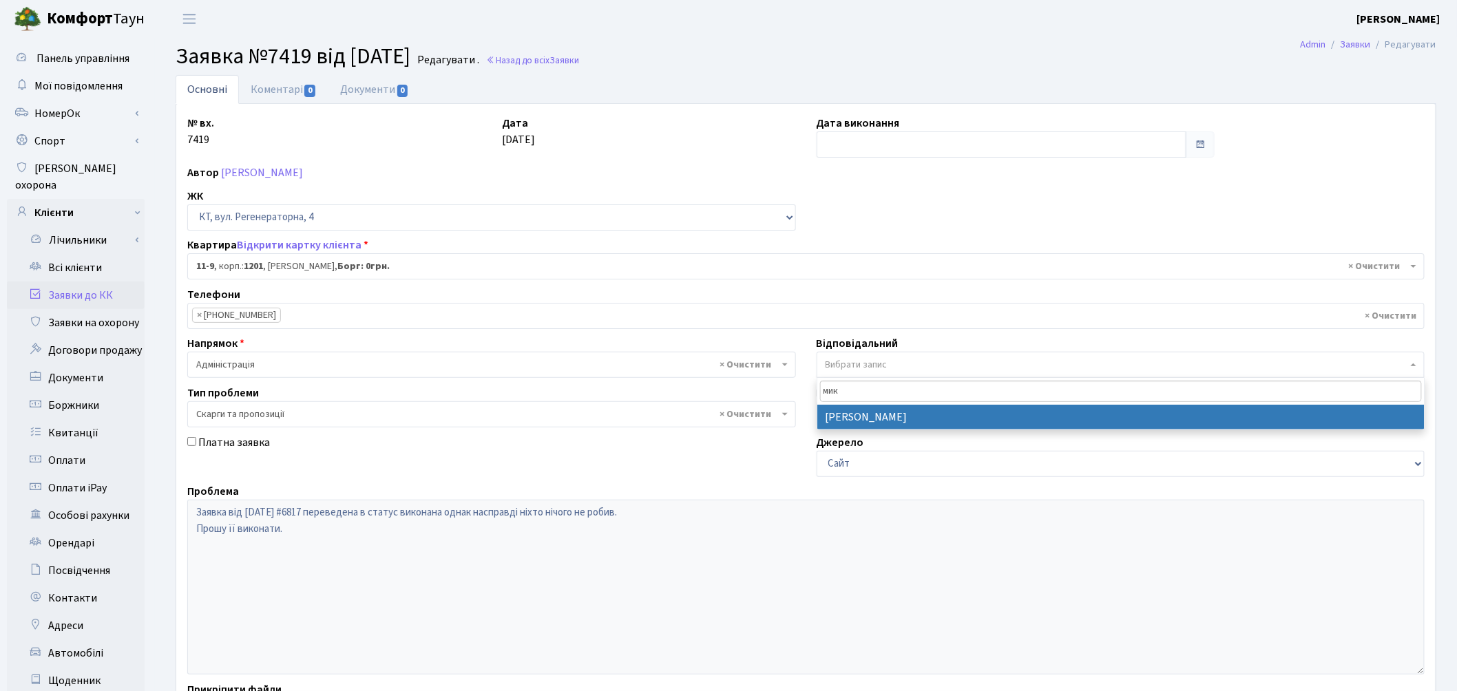
type input "мик"
select select "25"
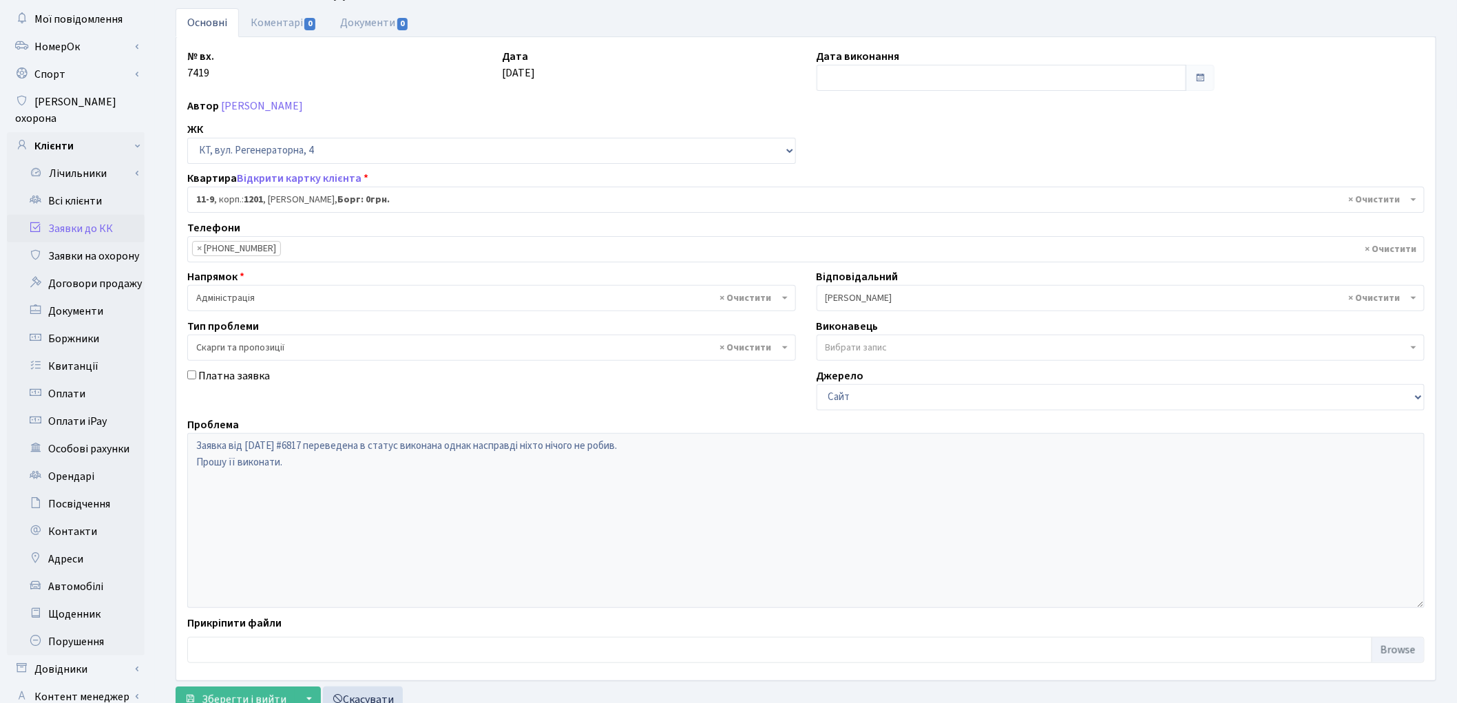
scroll to position [154, 0]
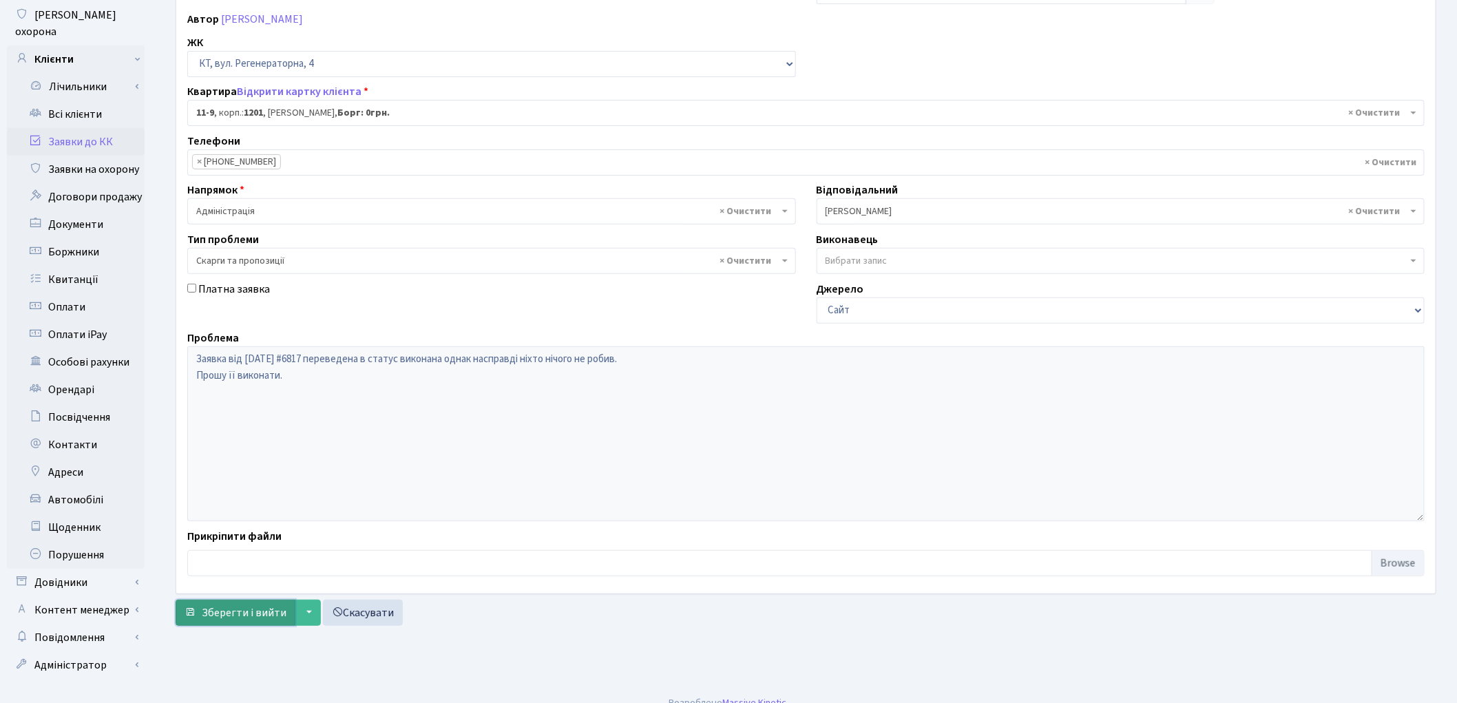
click at [217, 610] on span "Зберегти і вийти" at bounding box center [244, 612] width 85 height 15
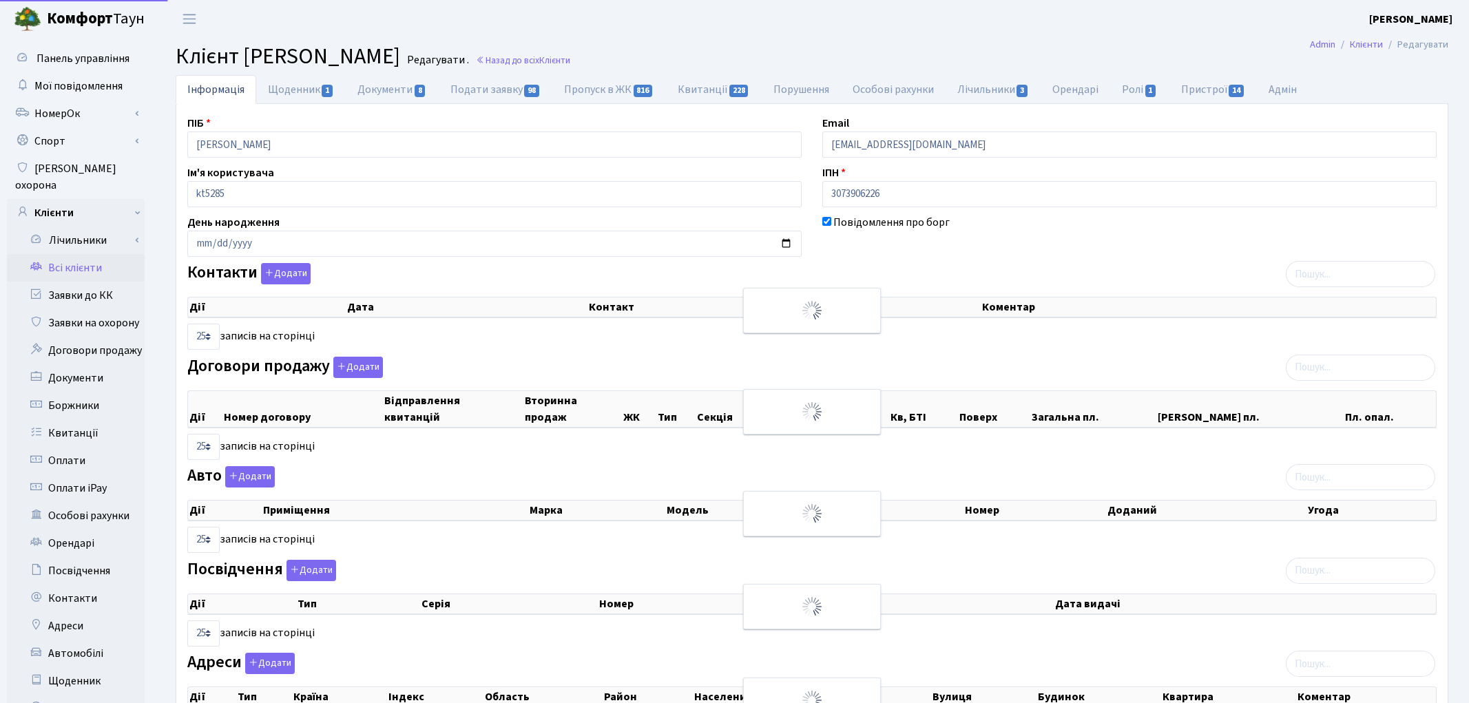
select select "25"
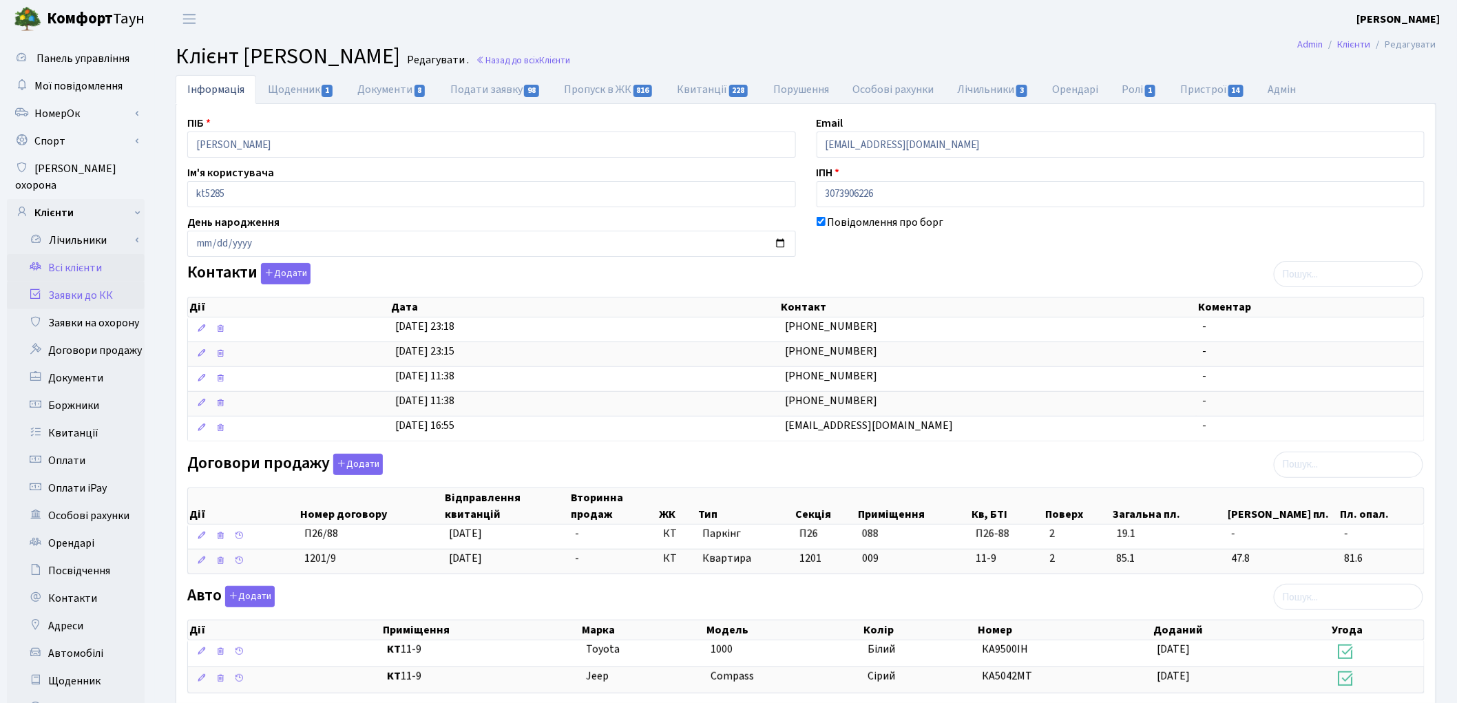
click at [101, 283] on link "Заявки до КК" at bounding box center [76, 296] width 138 height 28
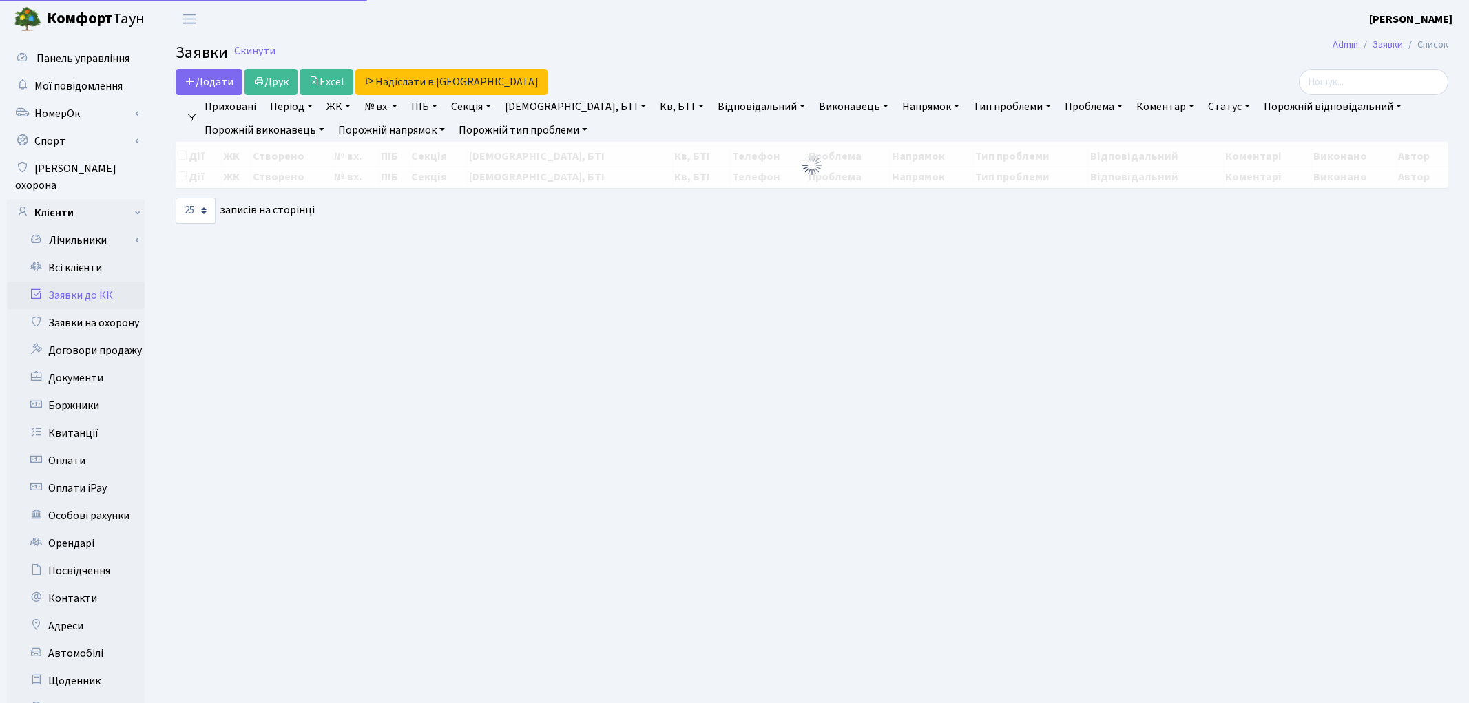
select select "25"
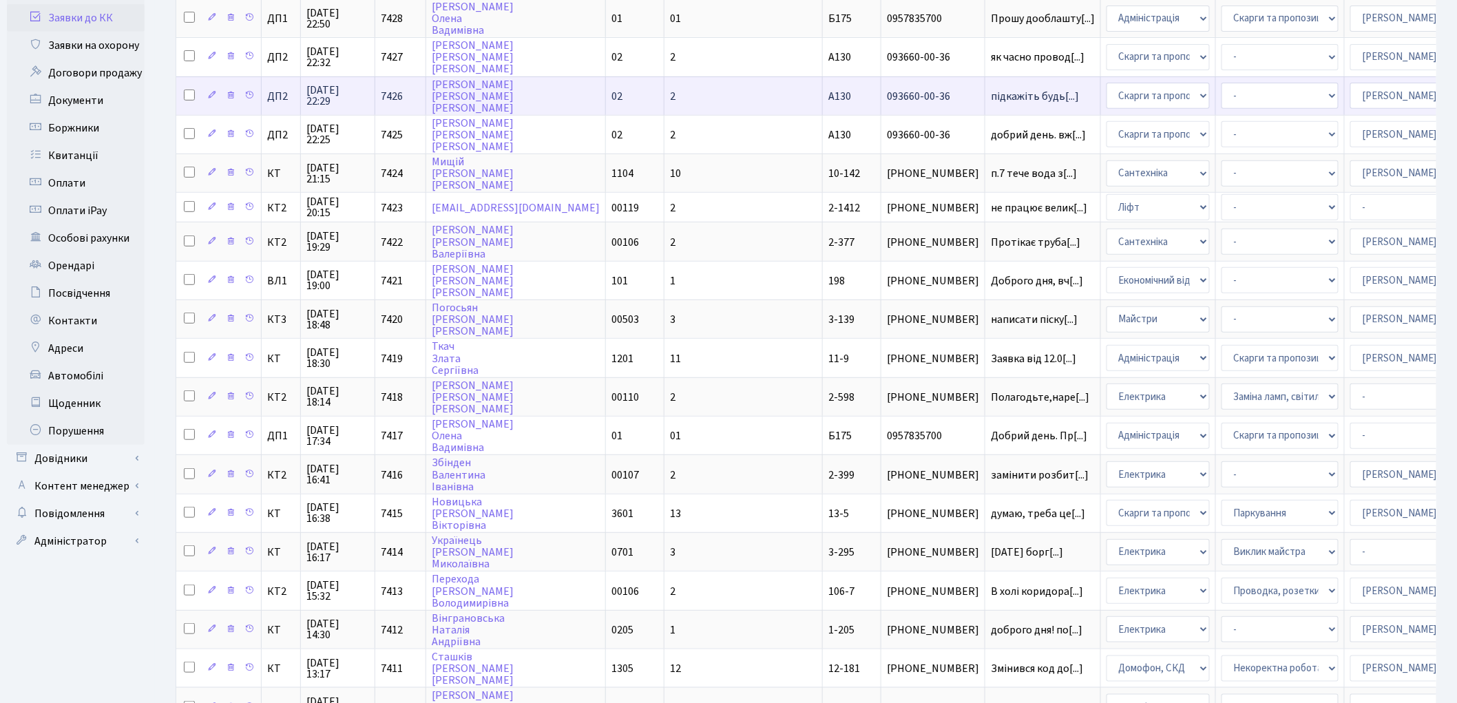
scroll to position [382, 0]
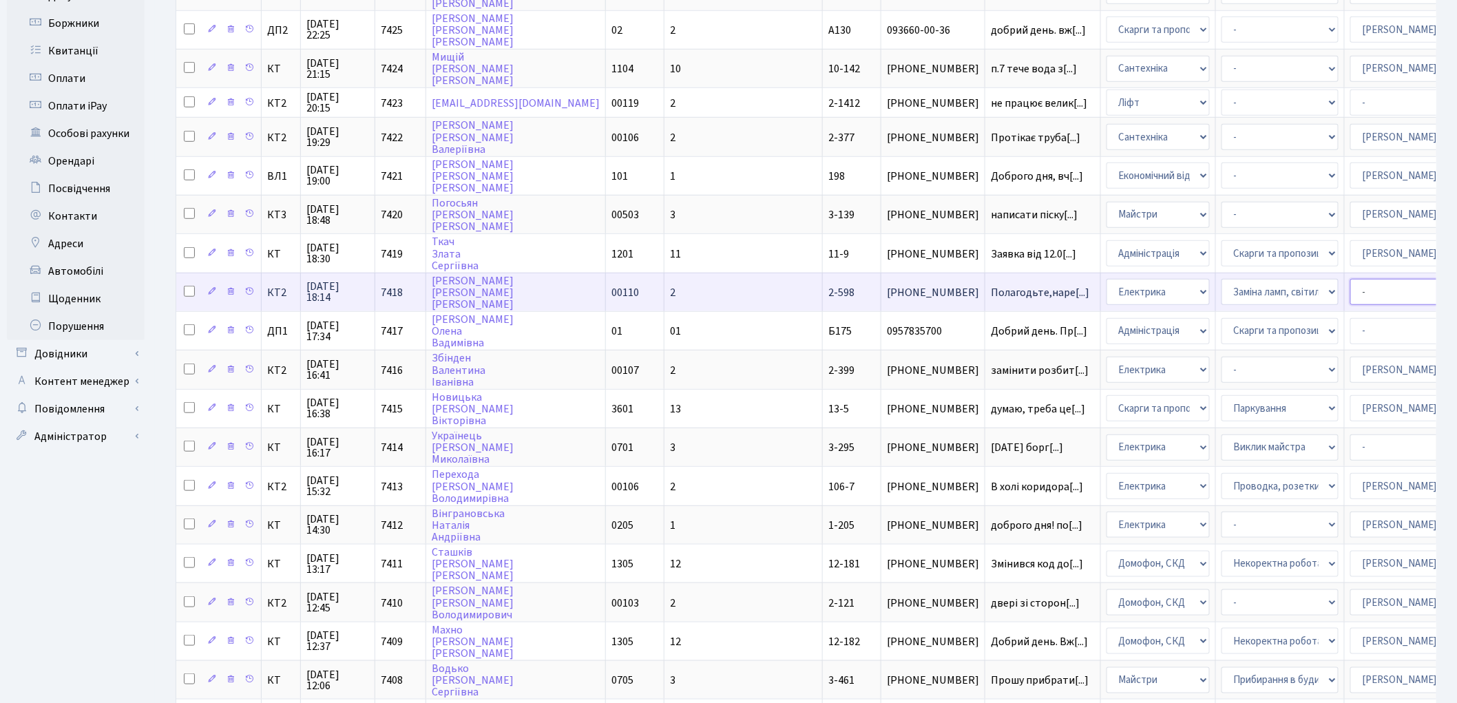
click at [1350, 279] on select "- Адміністратор ЖК КТ Вижул В. В. Гордієнко Н.В. Дядюшкін Д.Ю. Кипчук Т. А. Кла…" at bounding box center [1408, 292] width 117 height 26
select select "22"
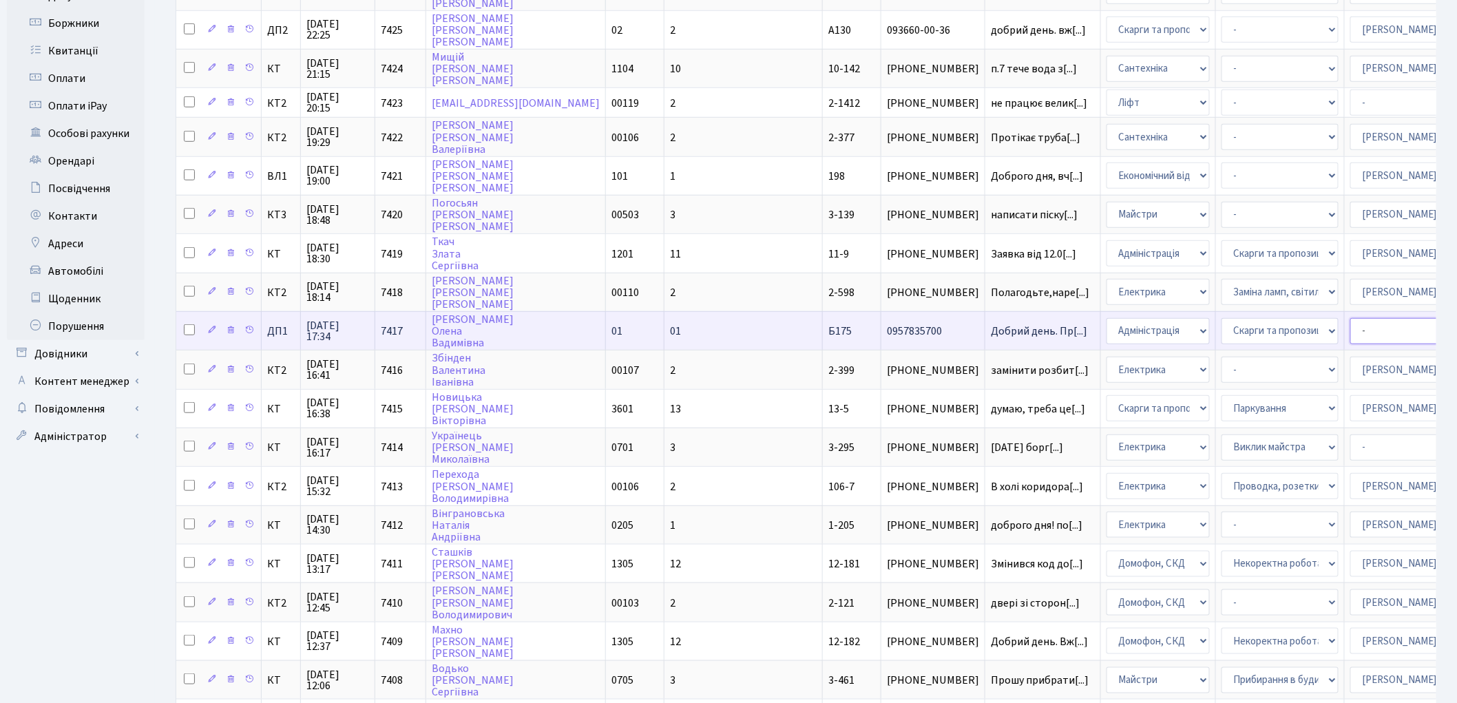
click at [1350, 318] on select "- Адміністратор ЖК КТ Вижул В. В. Гордієнко Н.В. Дядюшкін Д.Ю. Кипчук Т. А. Кла…" at bounding box center [1408, 331] width 117 height 26
select select "94"
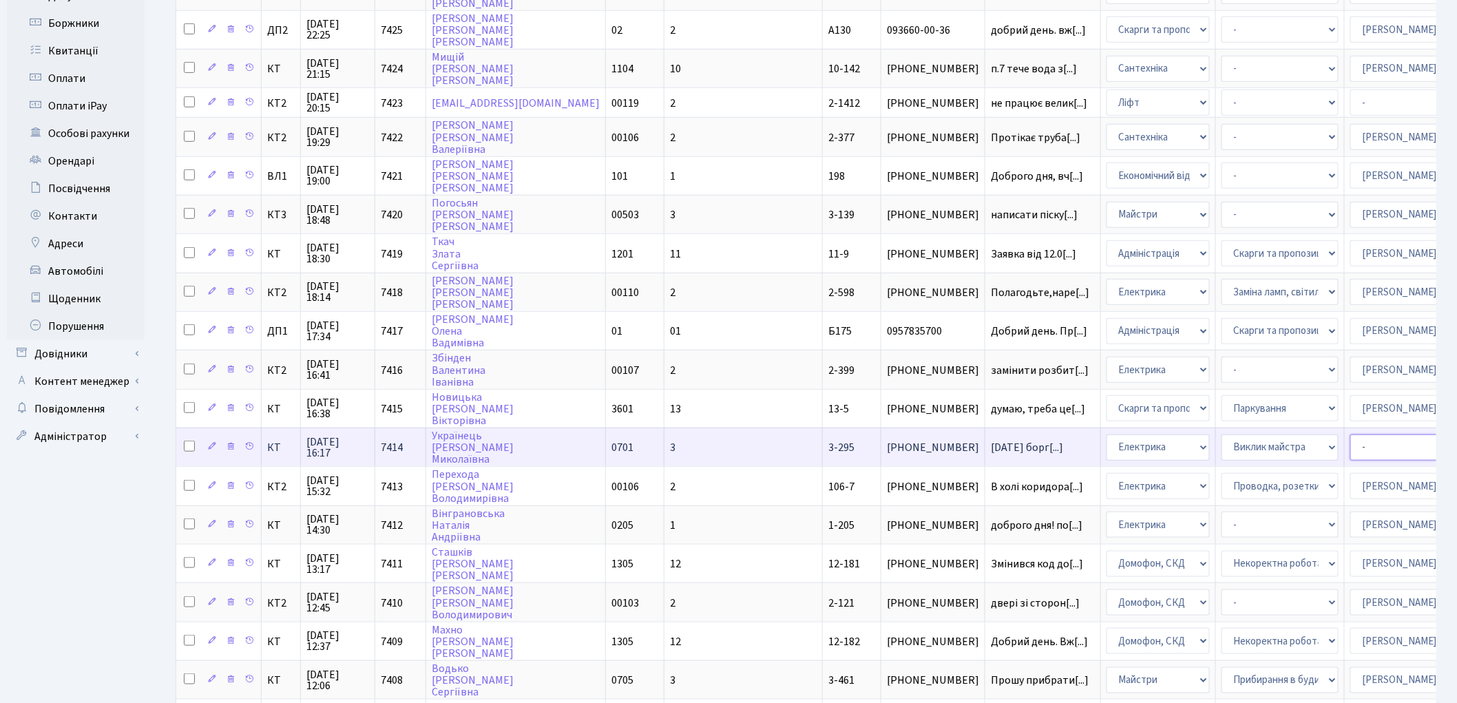
click at [1350, 434] on select "- Адміністратор ЖК КТ Вижул В. В. Гордієнко Н.В. Дядюшкін Д.Ю. Кипчук Т. А. Кла…" at bounding box center [1408, 447] width 117 height 26
select select "22"
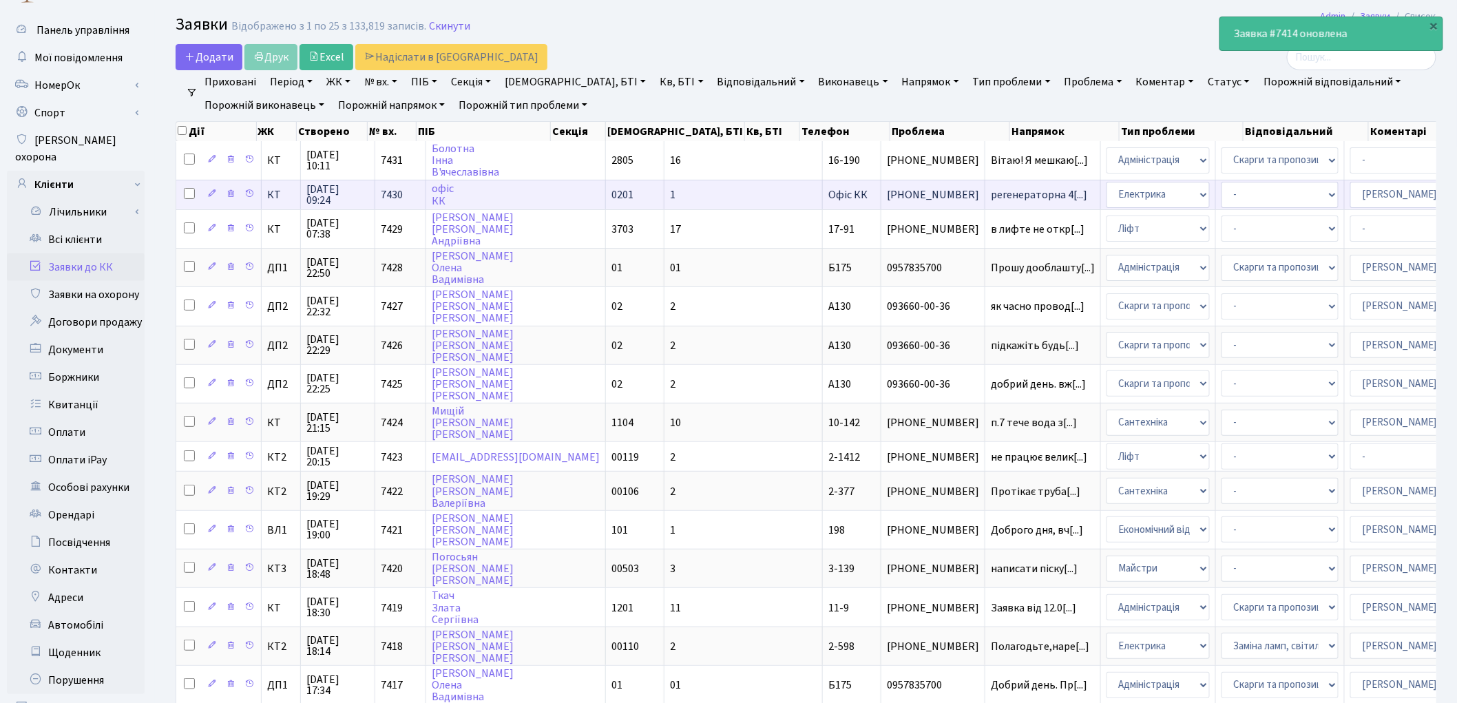
scroll to position [0, 0]
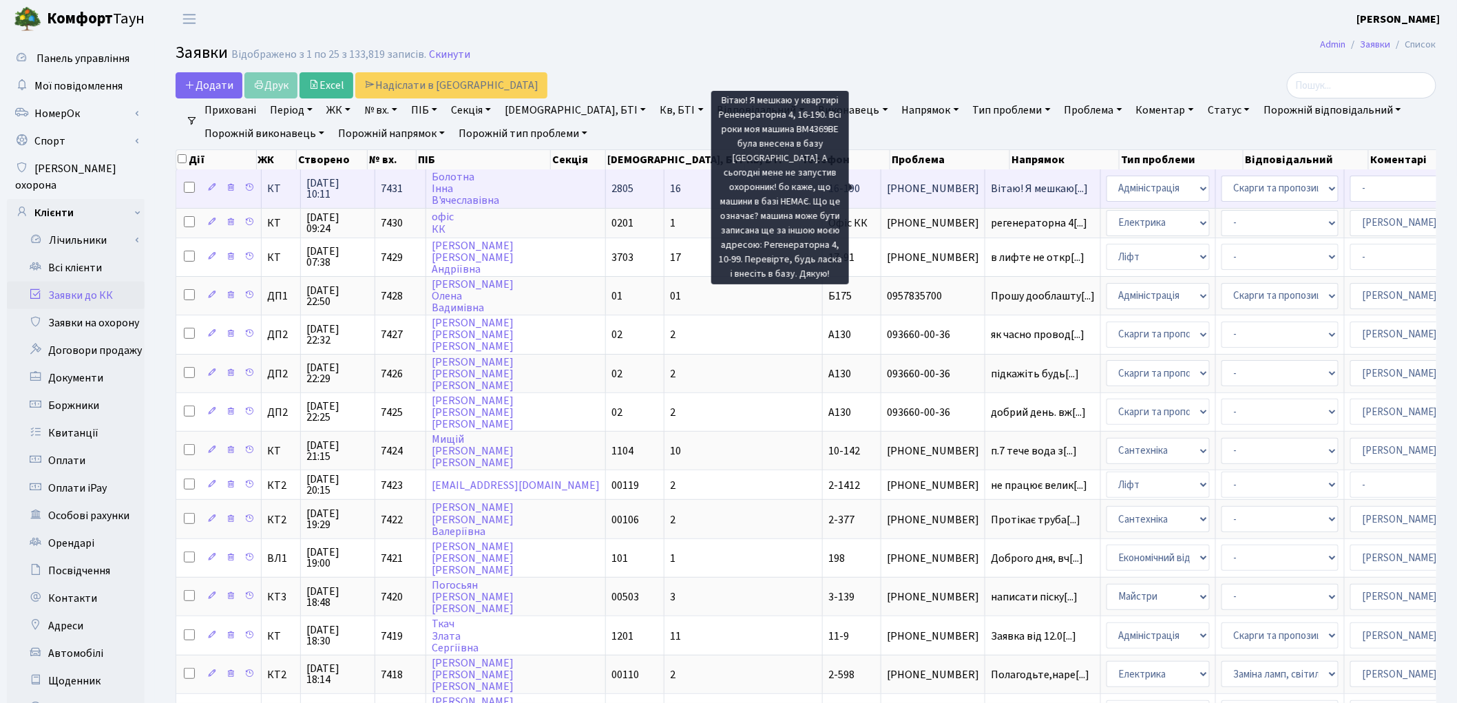
click at [991, 190] on span "Вітаю! Я мешкаю[...]" at bounding box center [1039, 188] width 97 height 15
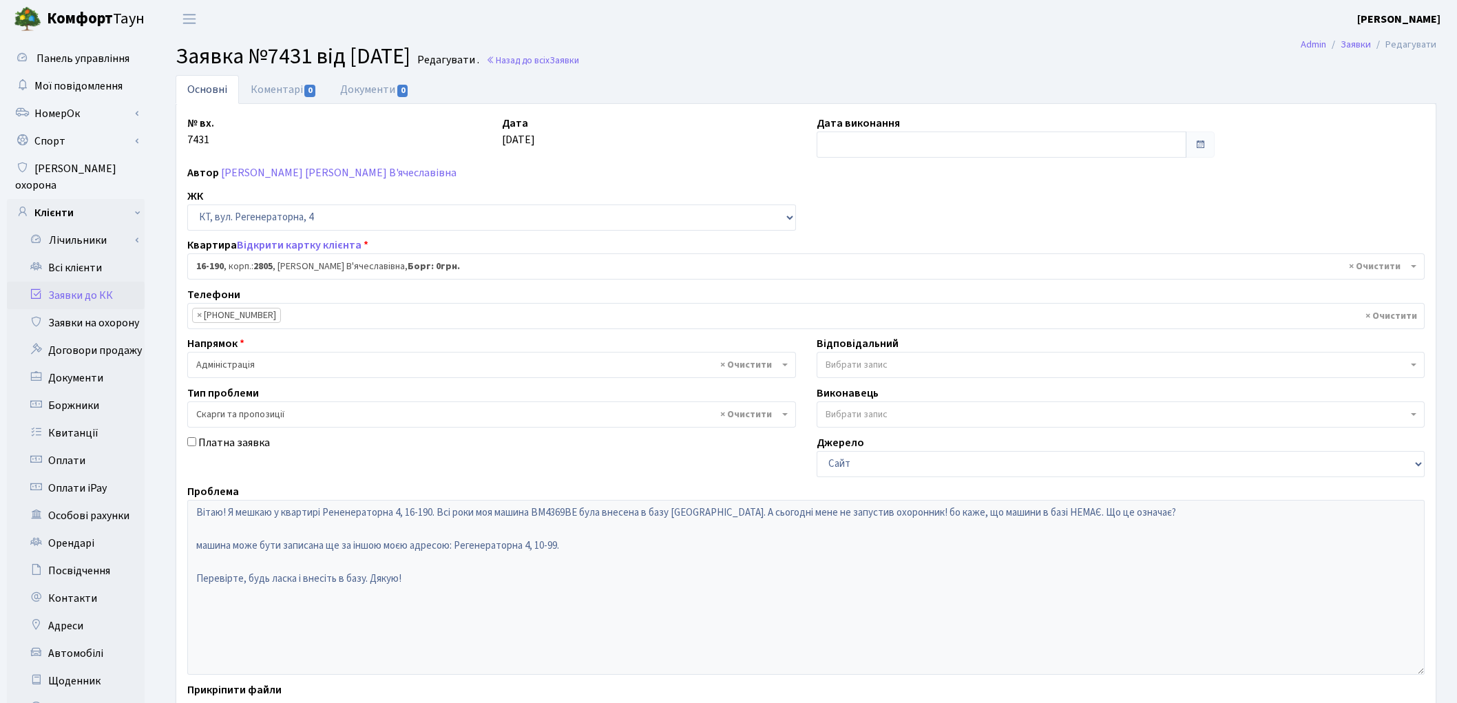
select select "8751"
select select "55"
click at [315, 246] on link "Відкрити картку клієнта" at bounding box center [299, 245] width 125 height 15
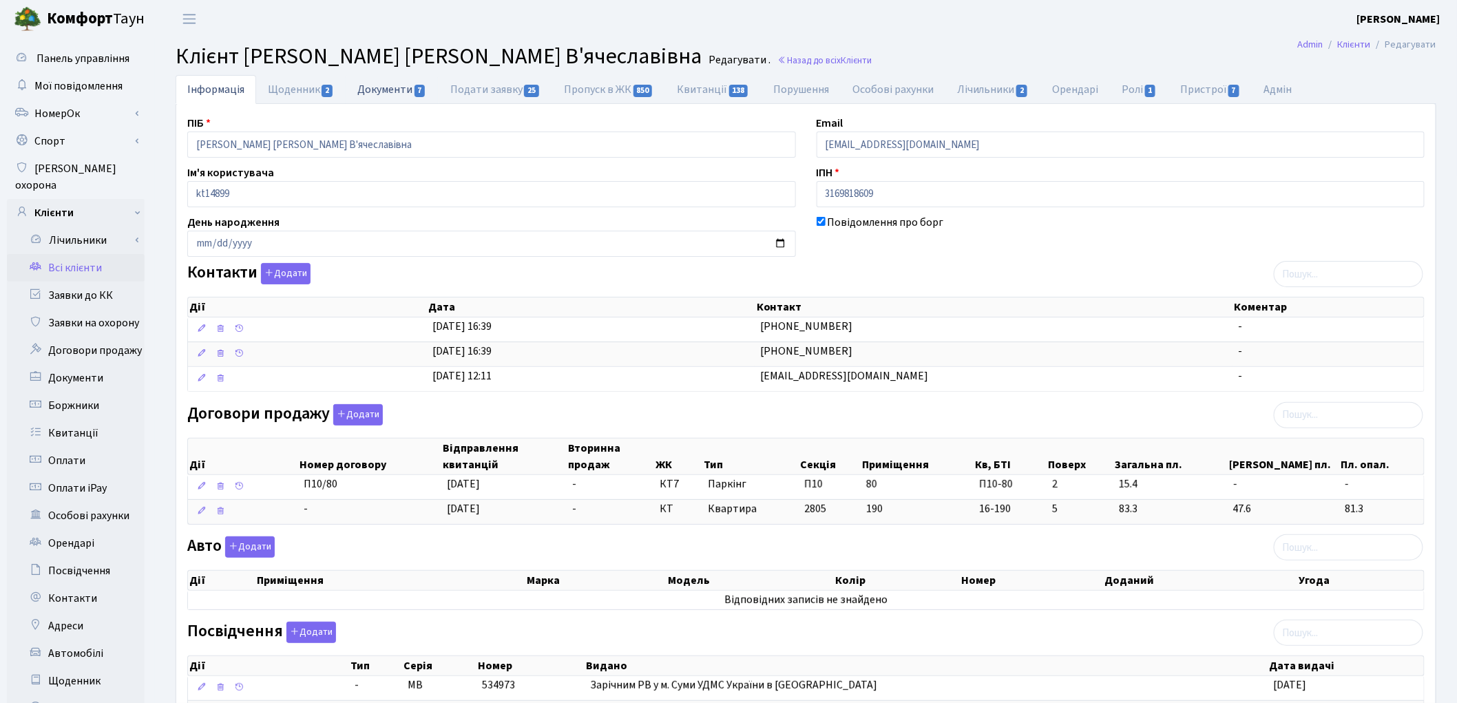
click at [376, 91] on link "Документи 7" at bounding box center [392, 89] width 92 height 28
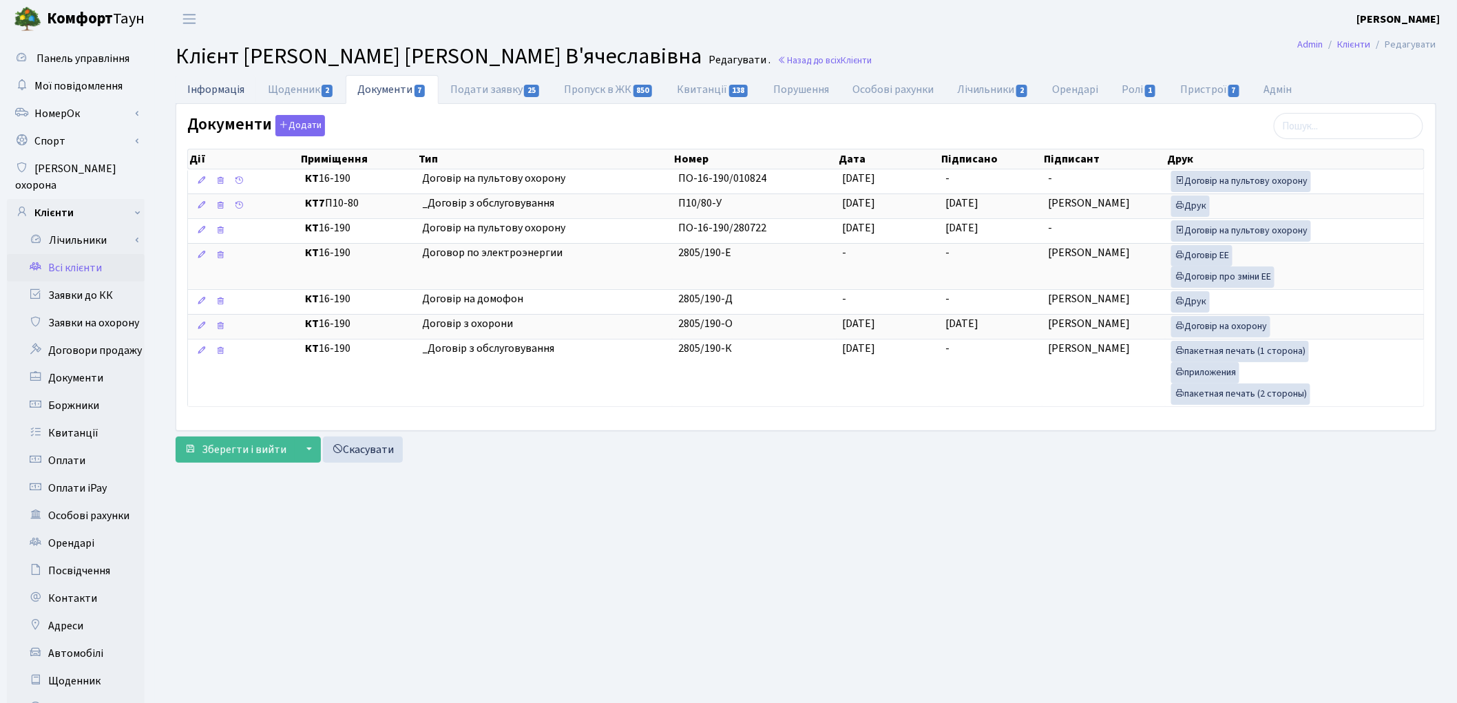
click at [230, 92] on link "Інформація" at bounding box center [216, 89] width 81 height 28
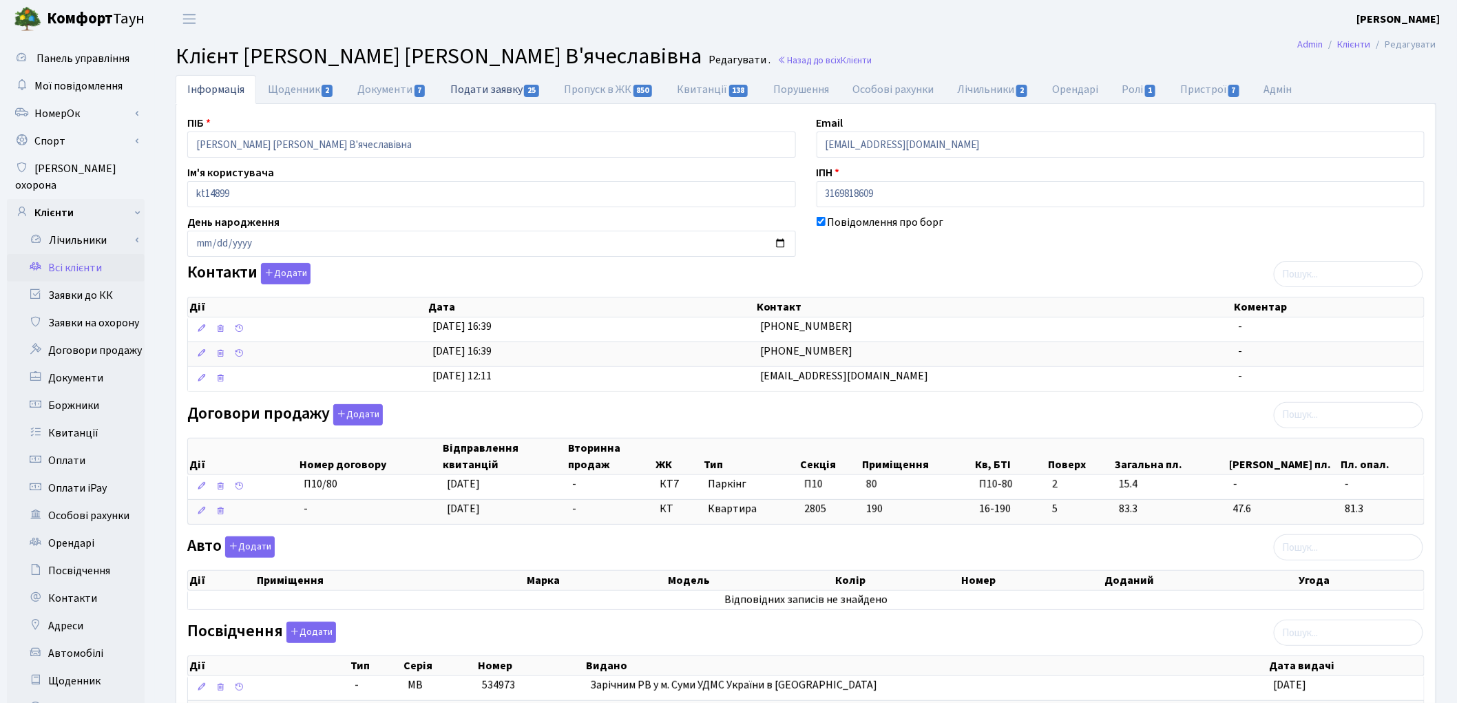
click at [482, 90] on link "Подати заявку 25" at bounding box center [496, 89] width 114 height 28
select select "25"
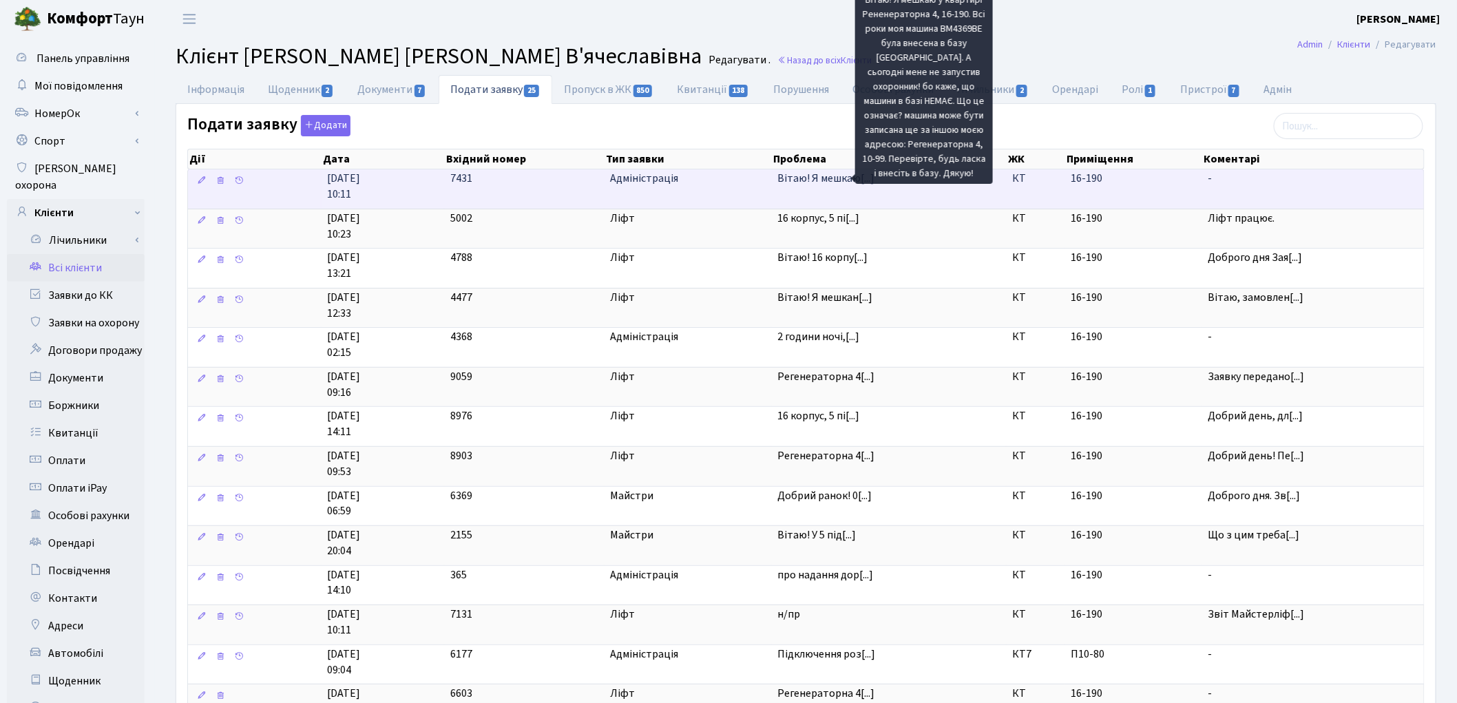
click at [828, 177] on span "Вітаю! Я мешкаю[...]" at bounding box center [825, 178] width 97 height 15
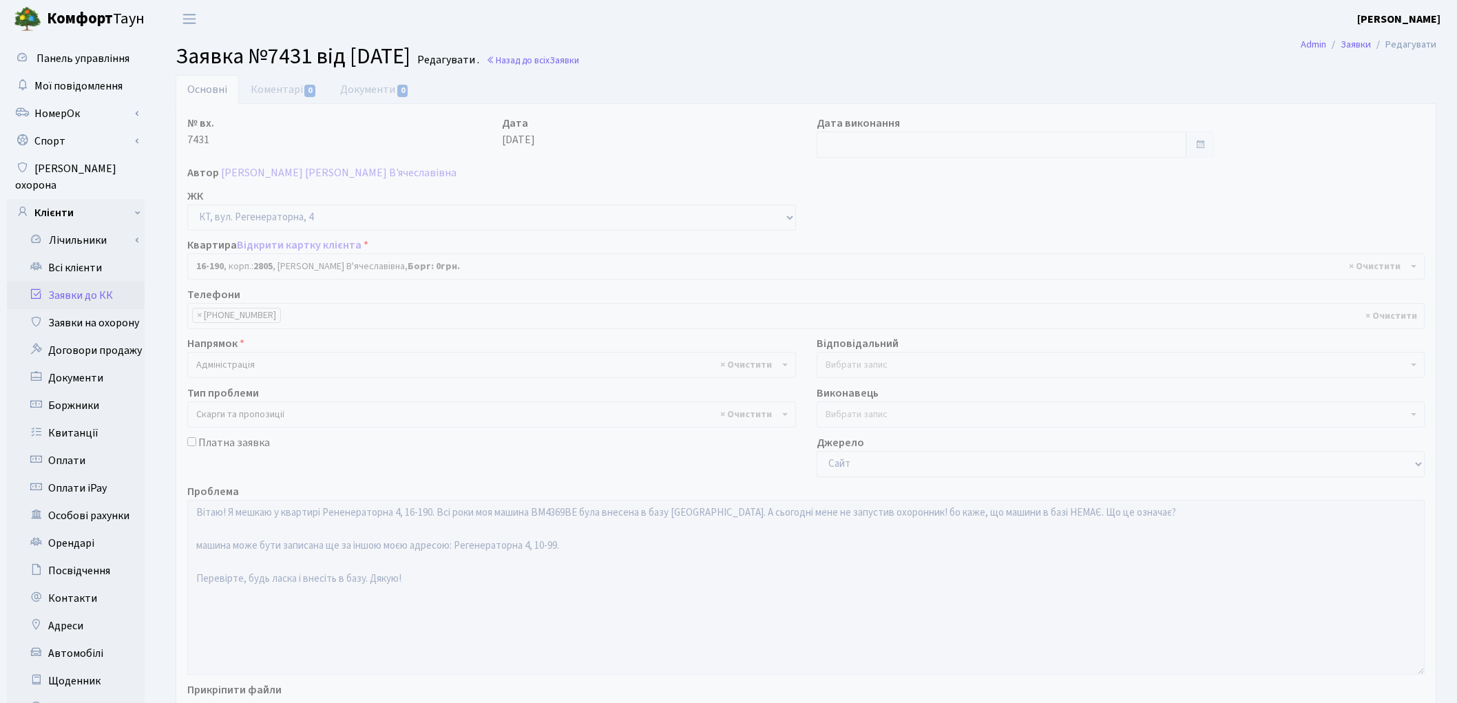
select select "8751"
select select "55"
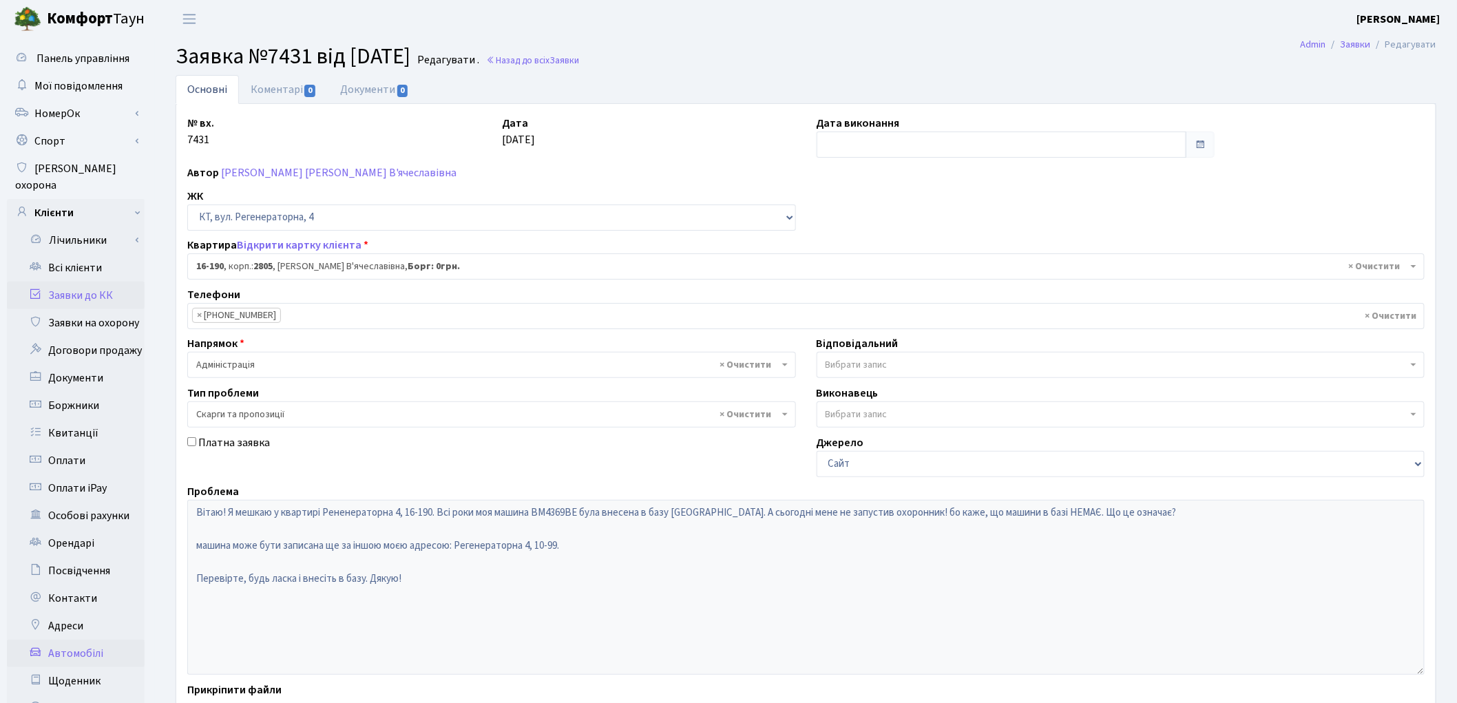
click at [79, 640] on link "Автомобілі" at bounding box center [76, 654] width 138 height 28
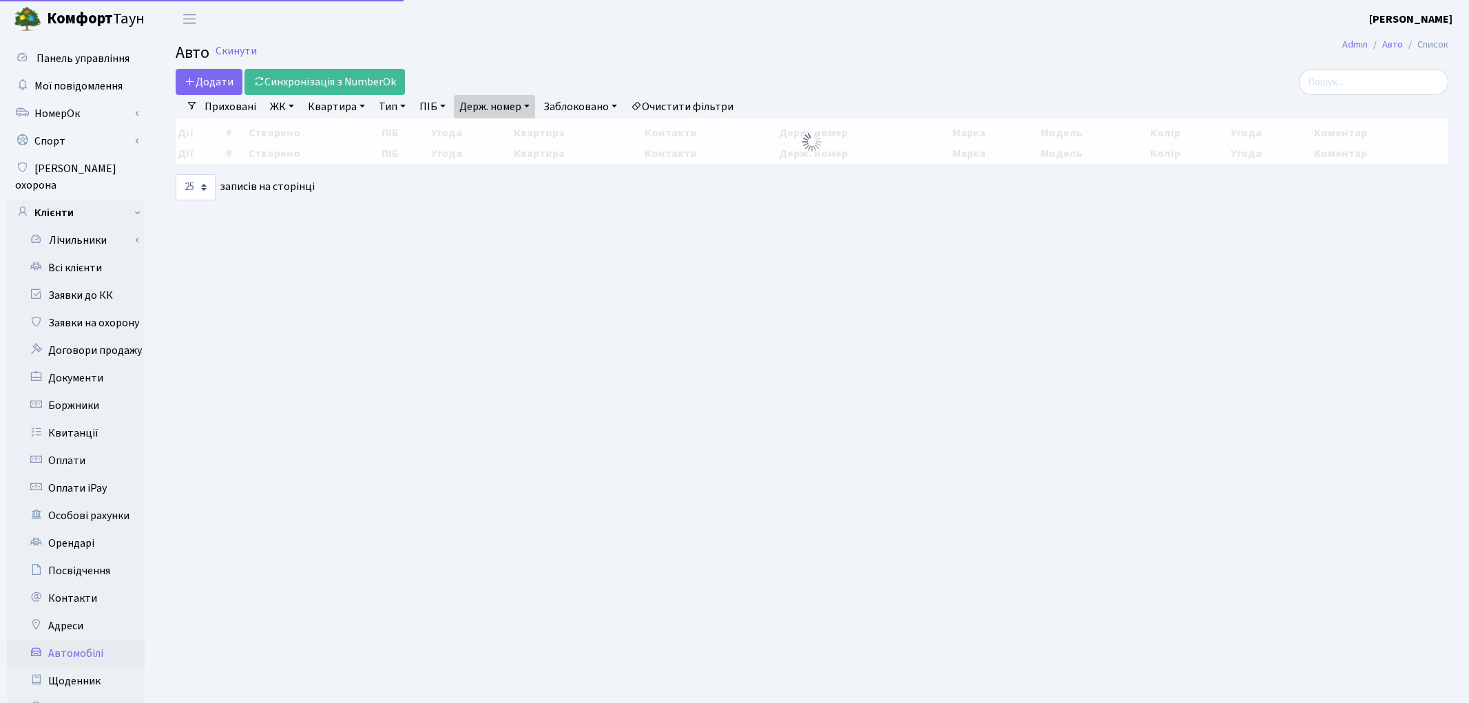
select select "25"
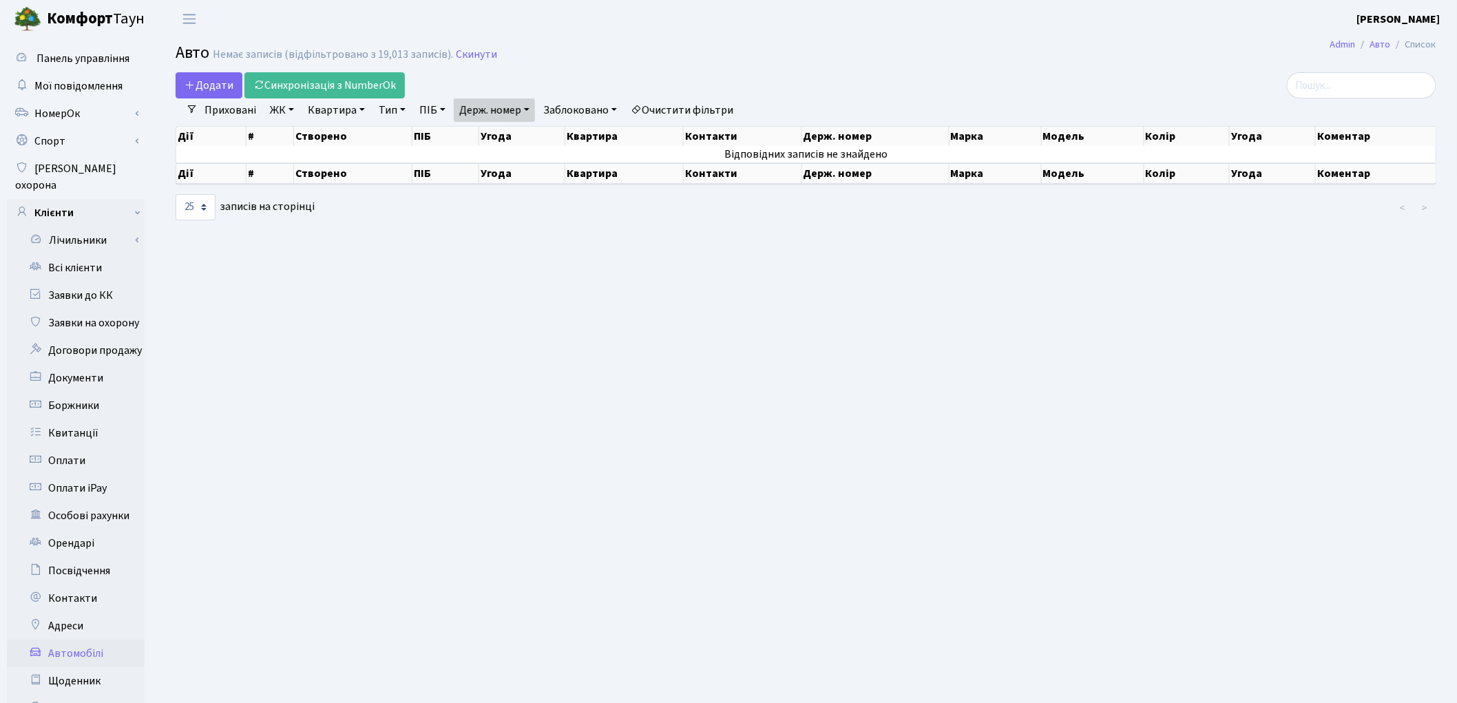
click at [693, 106] on link "Очистити фільтри" at bounding box center [682, 109] width 114 height 23
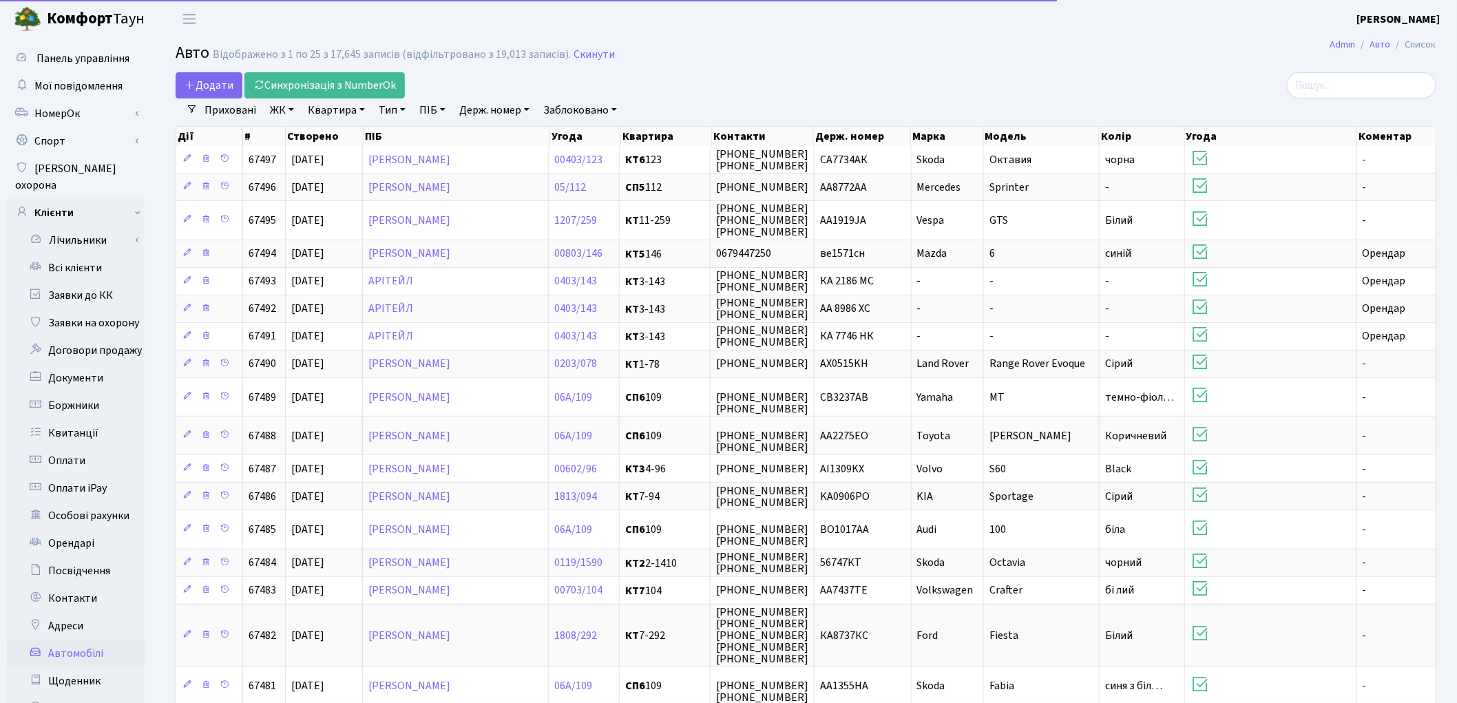
click at [484, 109] on link "Держ. номер" at bounding box center [494, 109] width 81 height 23
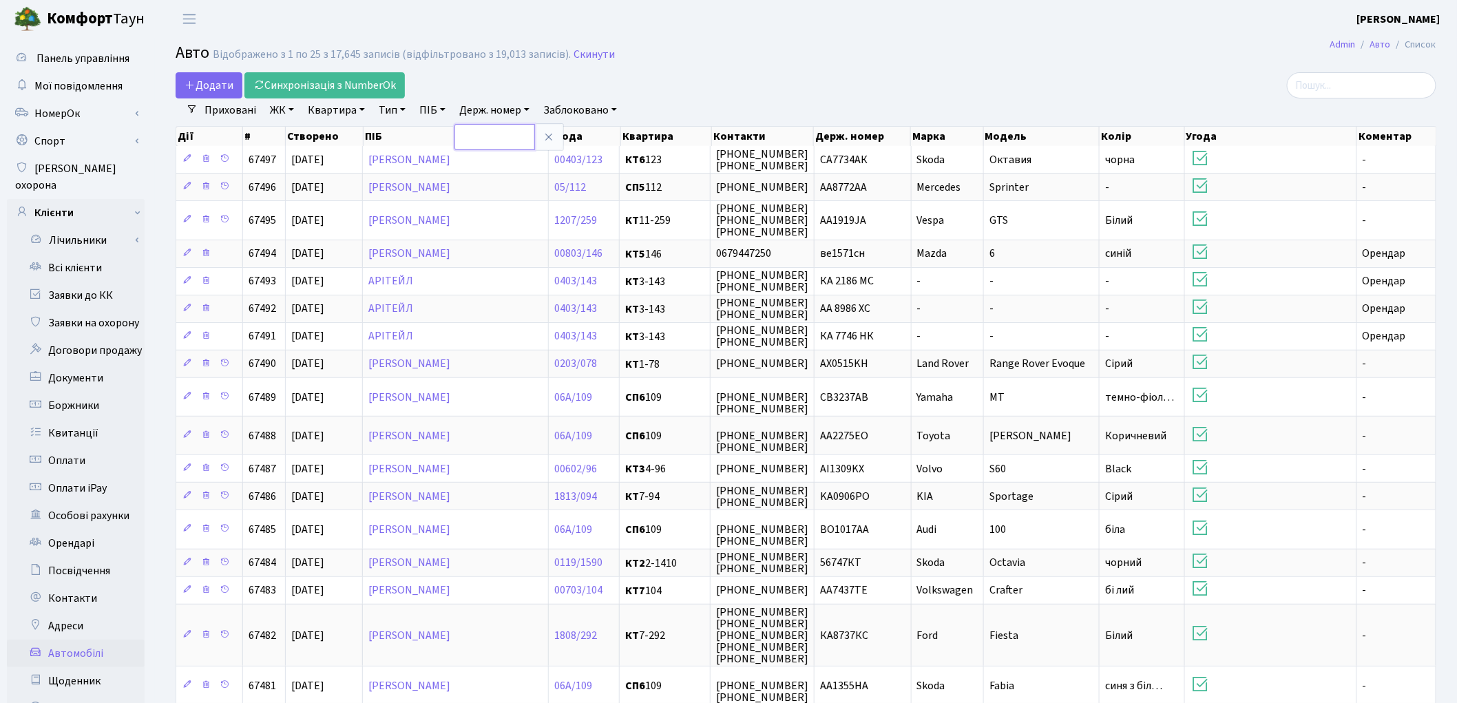
paste input "ВМ4369ВЕ"
type input "ВМ4369ВЕ"
click at [1020, 65] on h2 "Авто Відображено з 1 по 25 з 17,645 записів (відфільтровано з 19,013 записів). …" at bounding box center [806, 54] width 1261 height 23
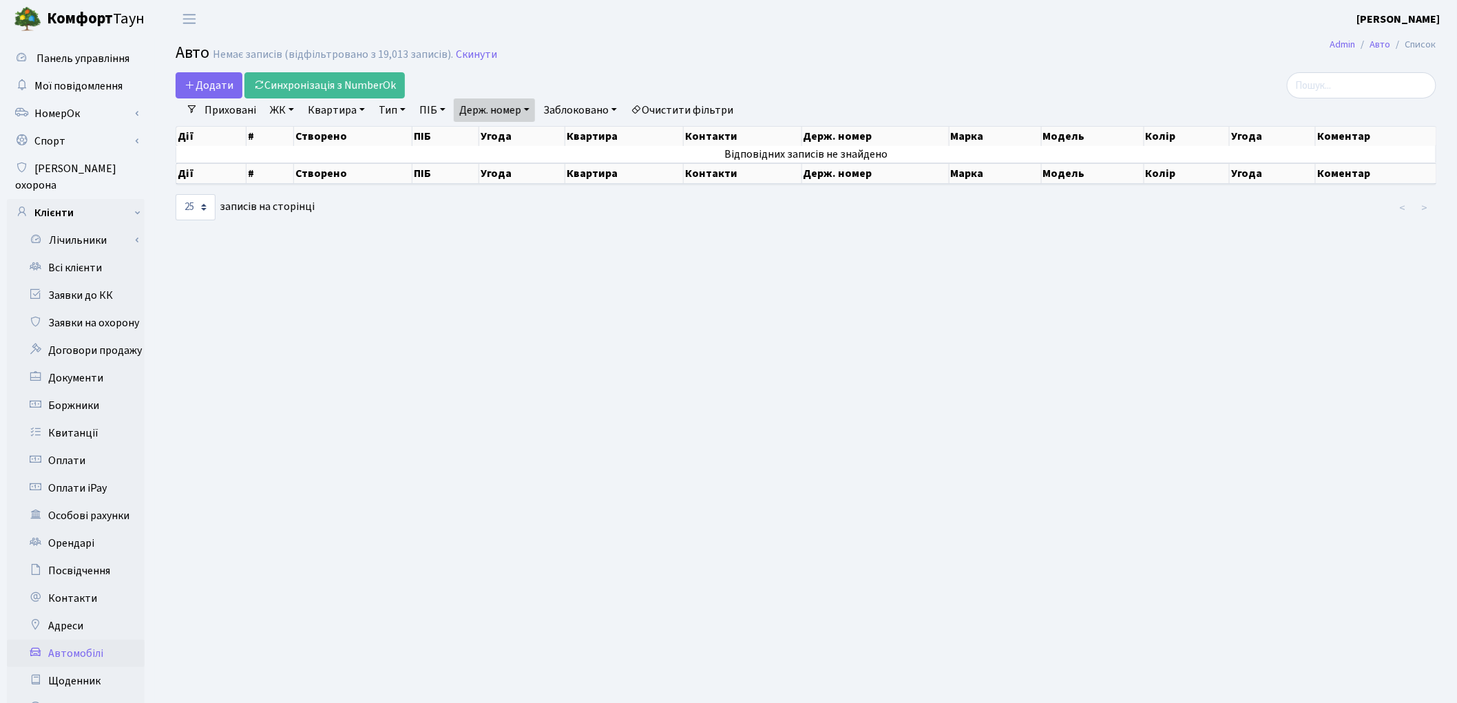
click at [689, 106] on link "Очистити фільтри" at bounding box center [682, 109] width 114 height 23
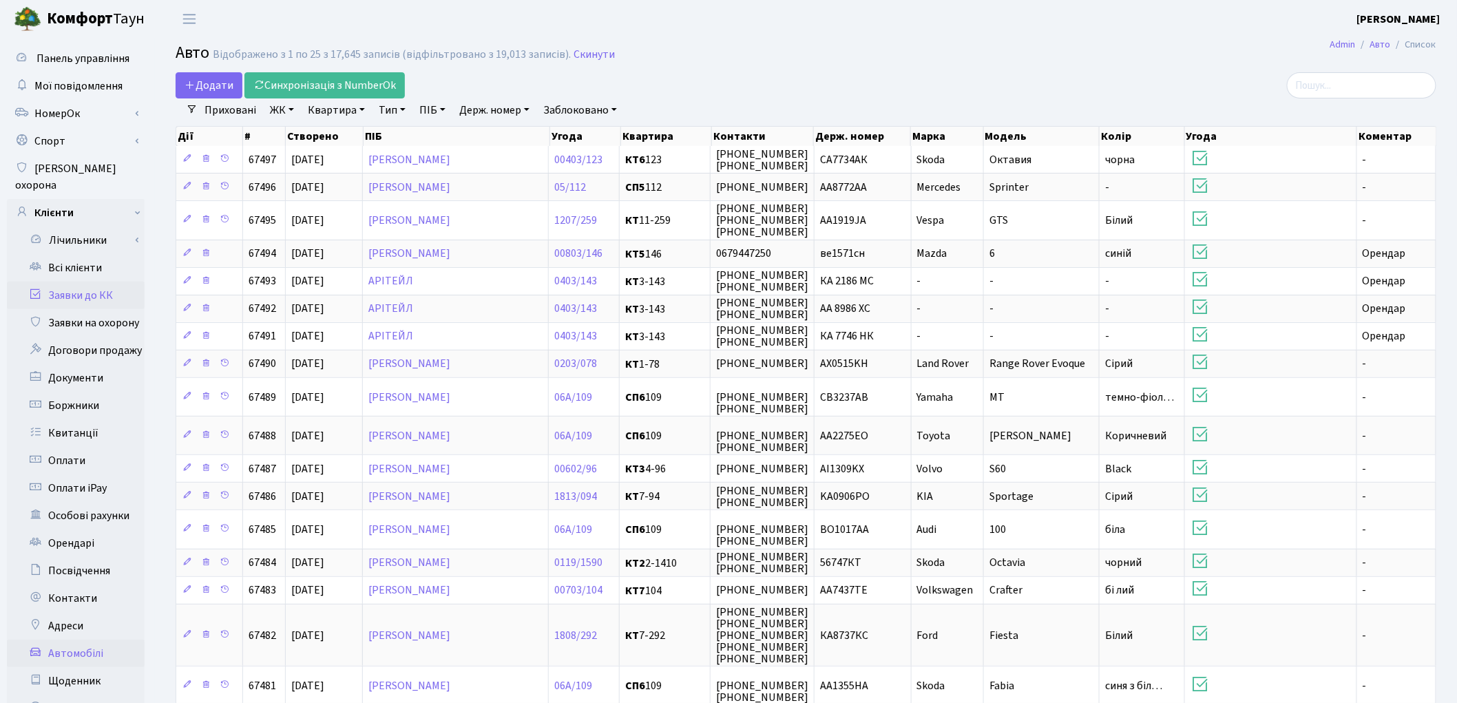
click at [85, 282] on link "Заявки до КК" at bounding box center [76, 296] width 138 height 28
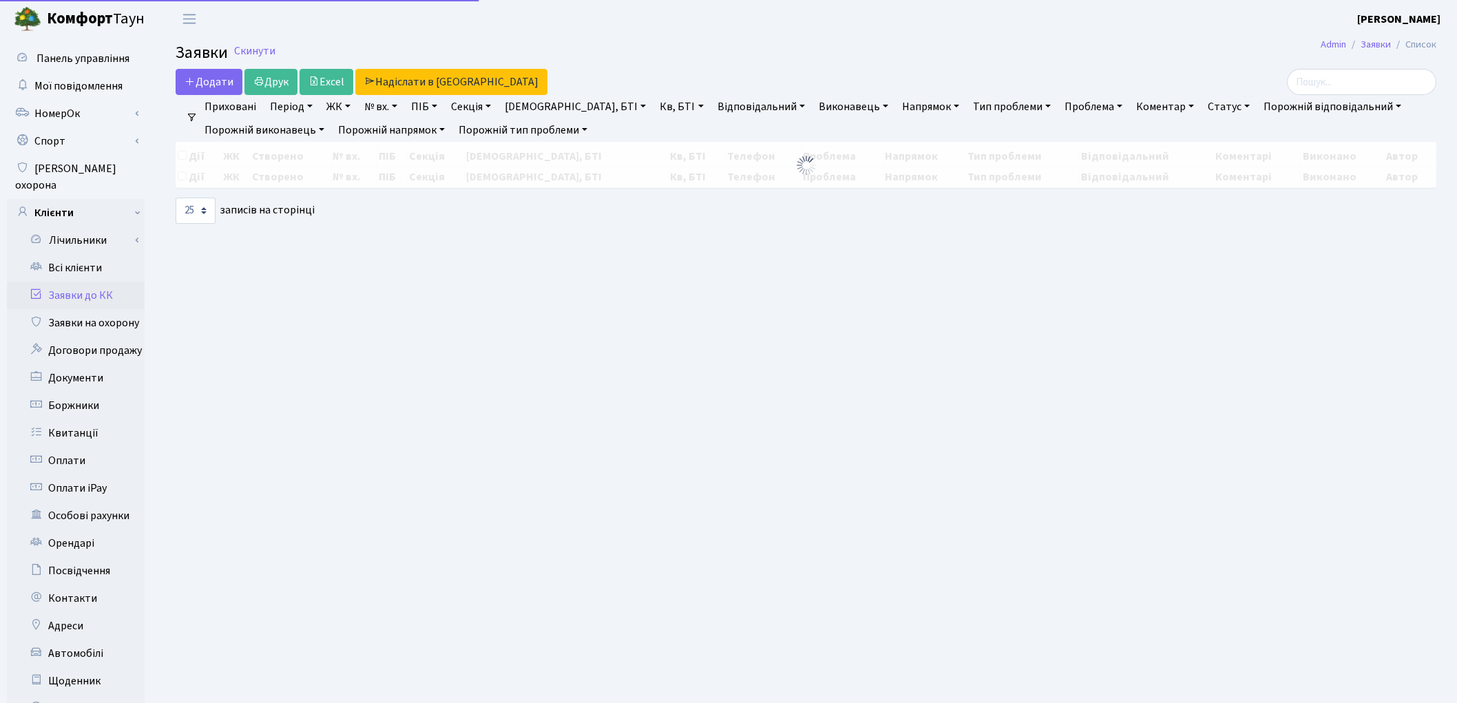
select select "25"
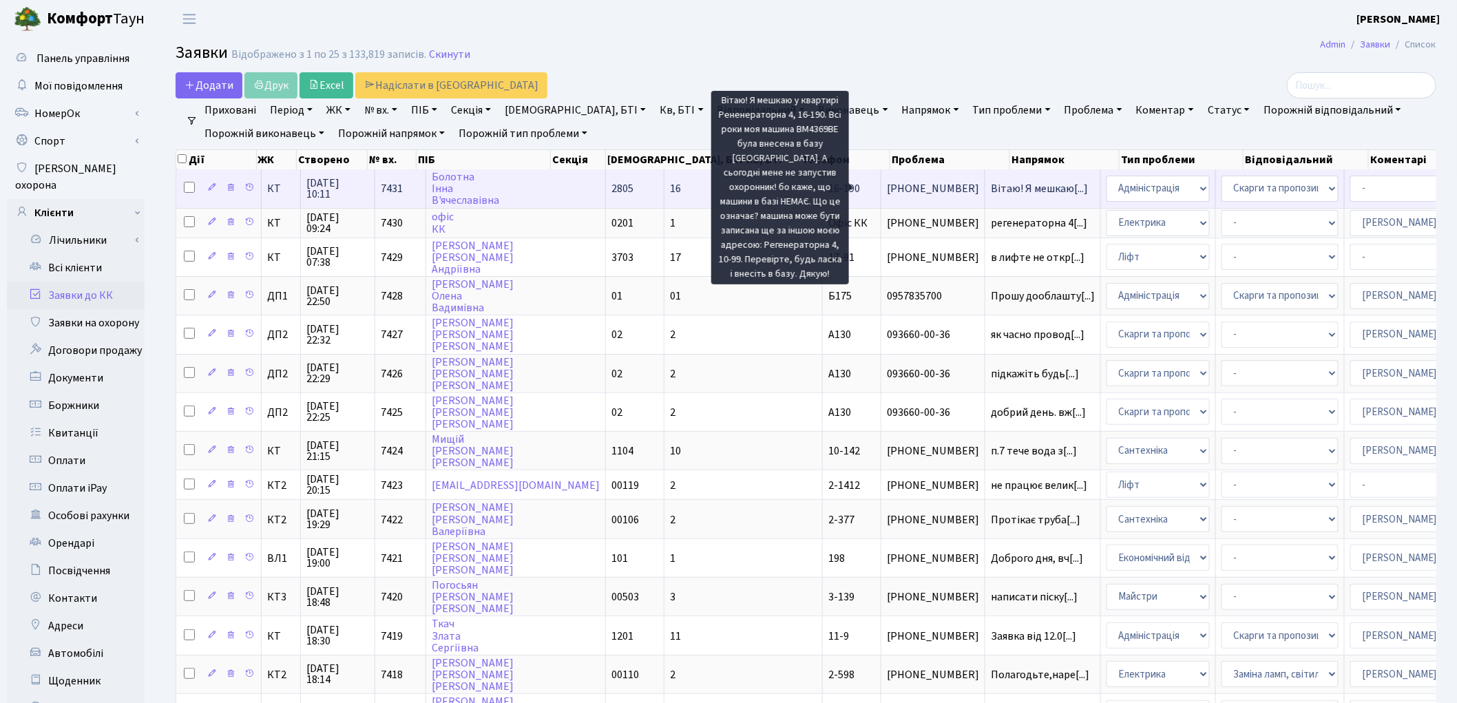
click at [991, 190] on span "Вітаю! Я мешкаю[...]" at bounding box center [1039, 188] width 97 height 15
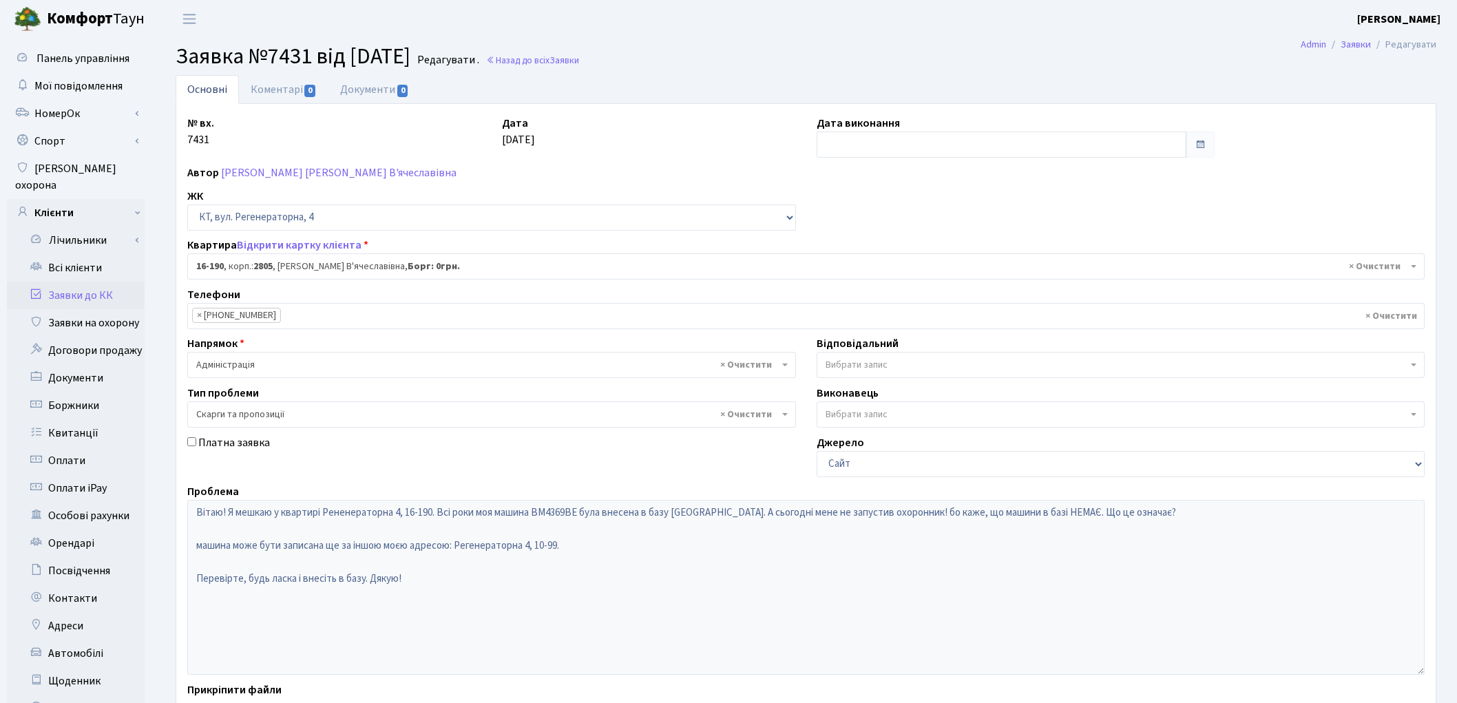
select select "8751"
select select "55"
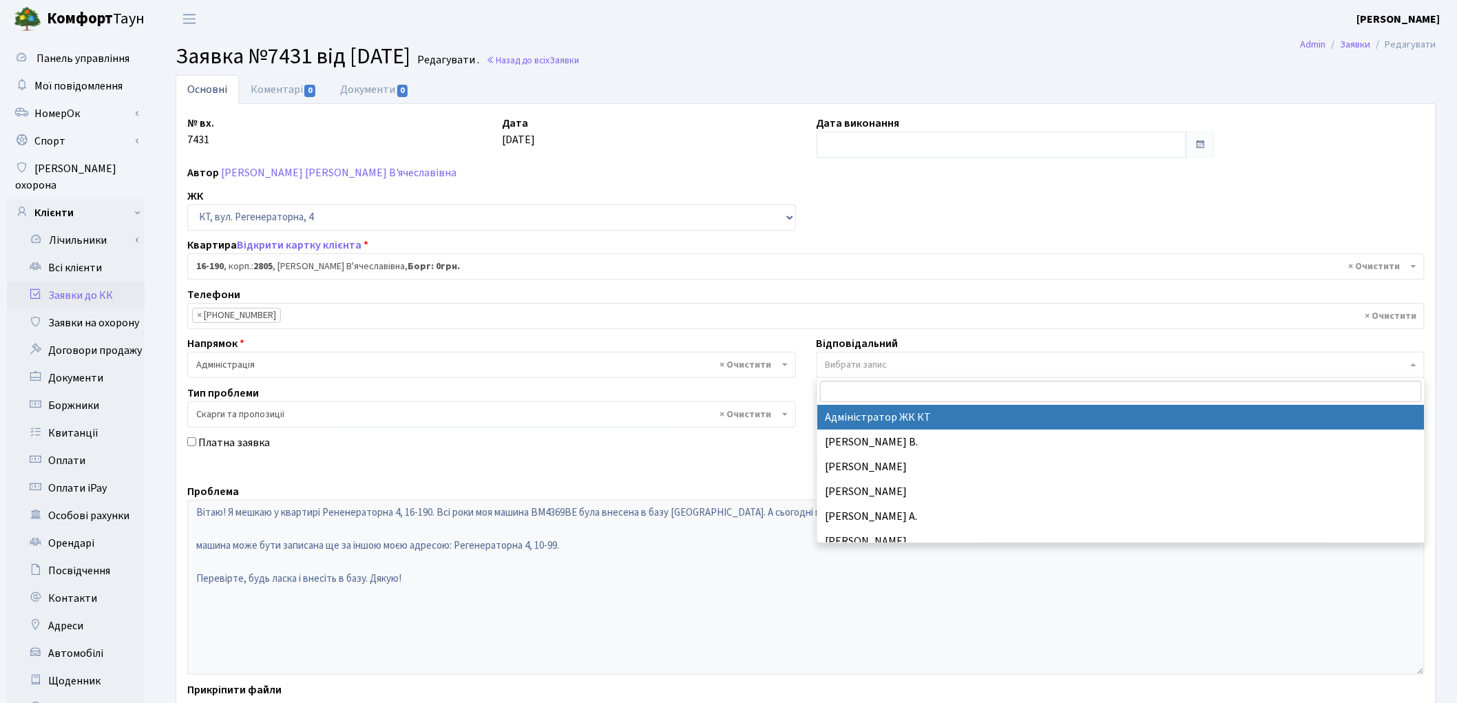
click at [843, 364] on span "Вибрати запис" at bounding box center [857, 365] width 62 height 14
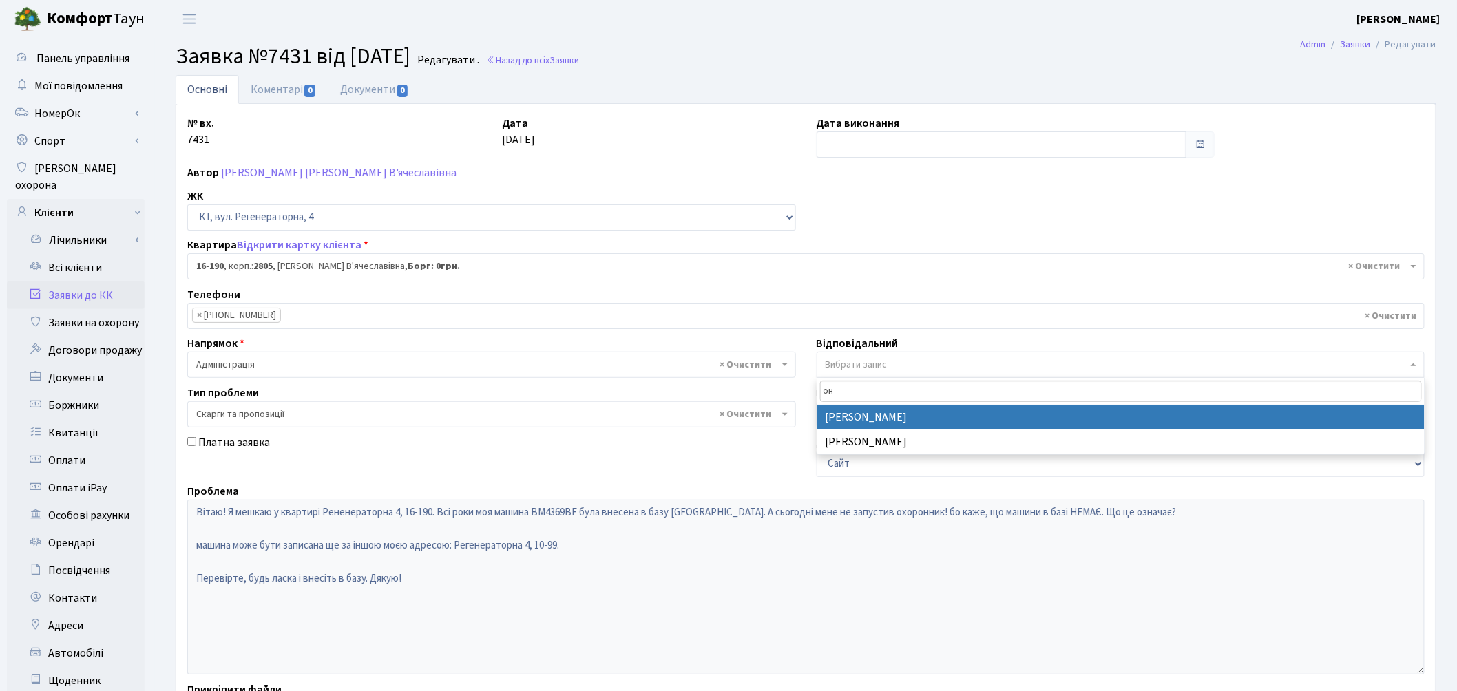
type input "он"
select select "82"
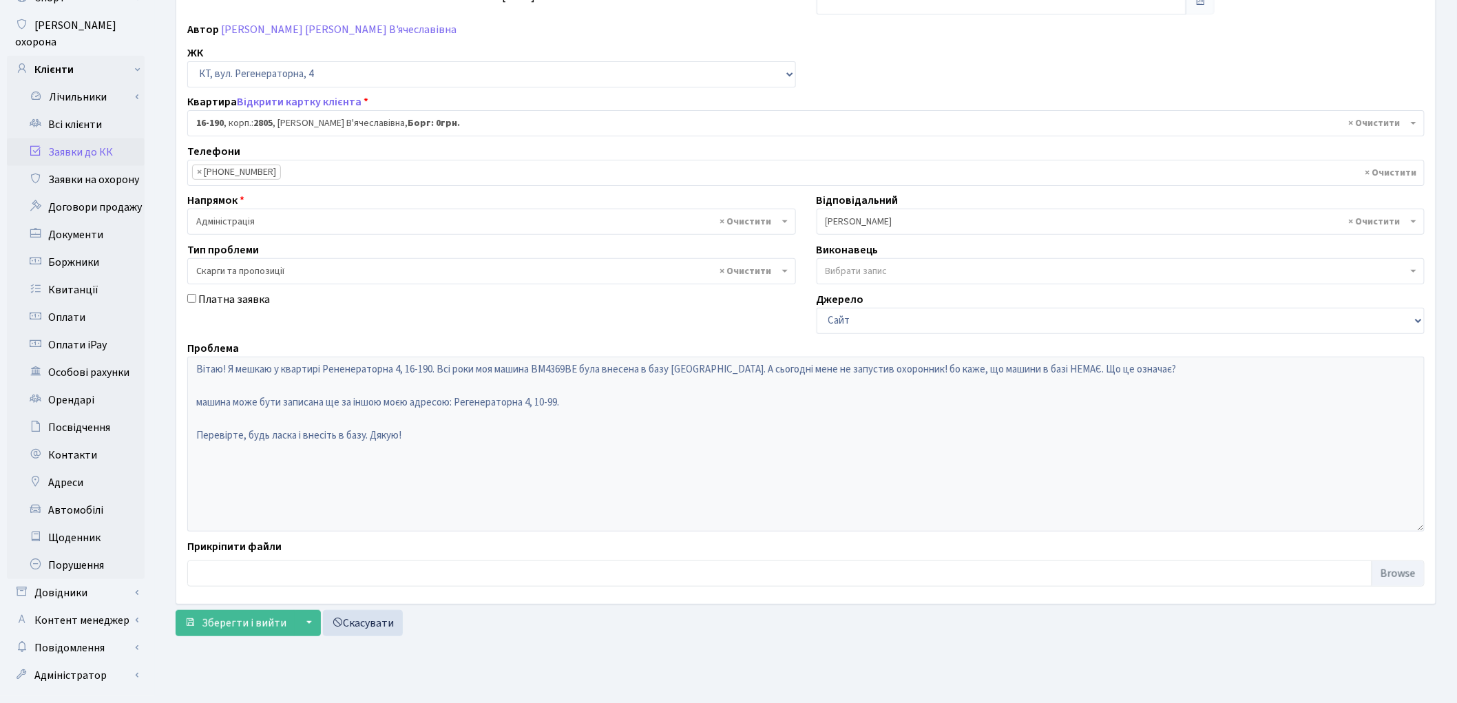
scroll to position [154, 0]
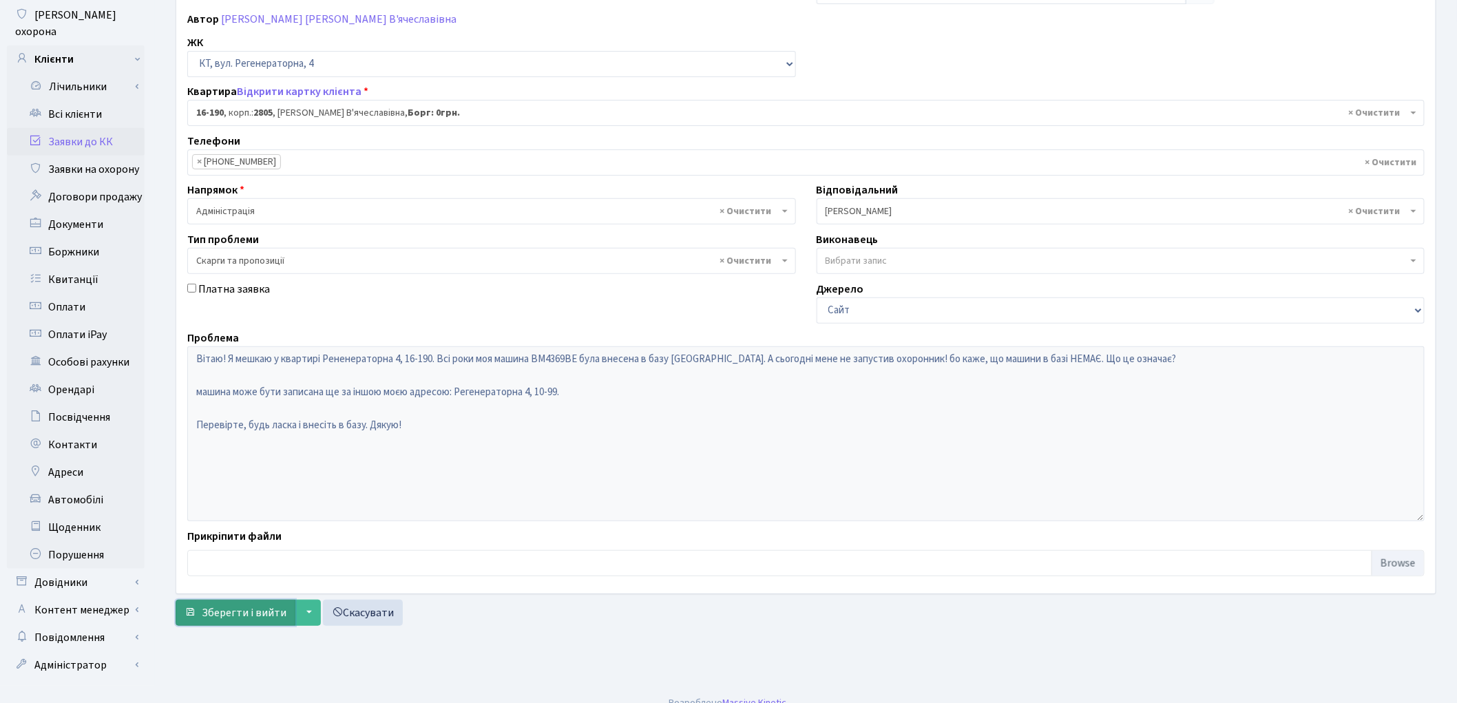
click at [224, 616] on span "Зберегти і вийти" at bounding box center [244, 612] width 85 height 15
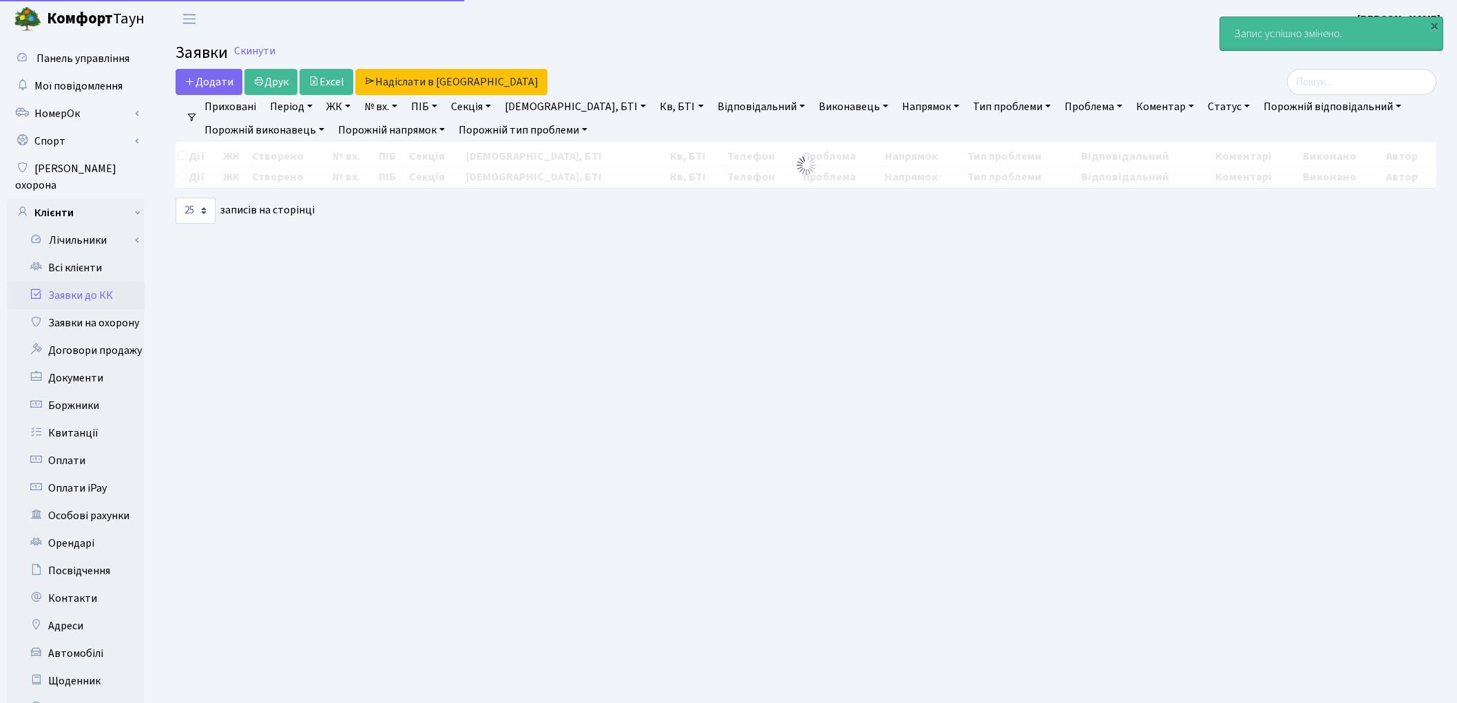
select select "25"
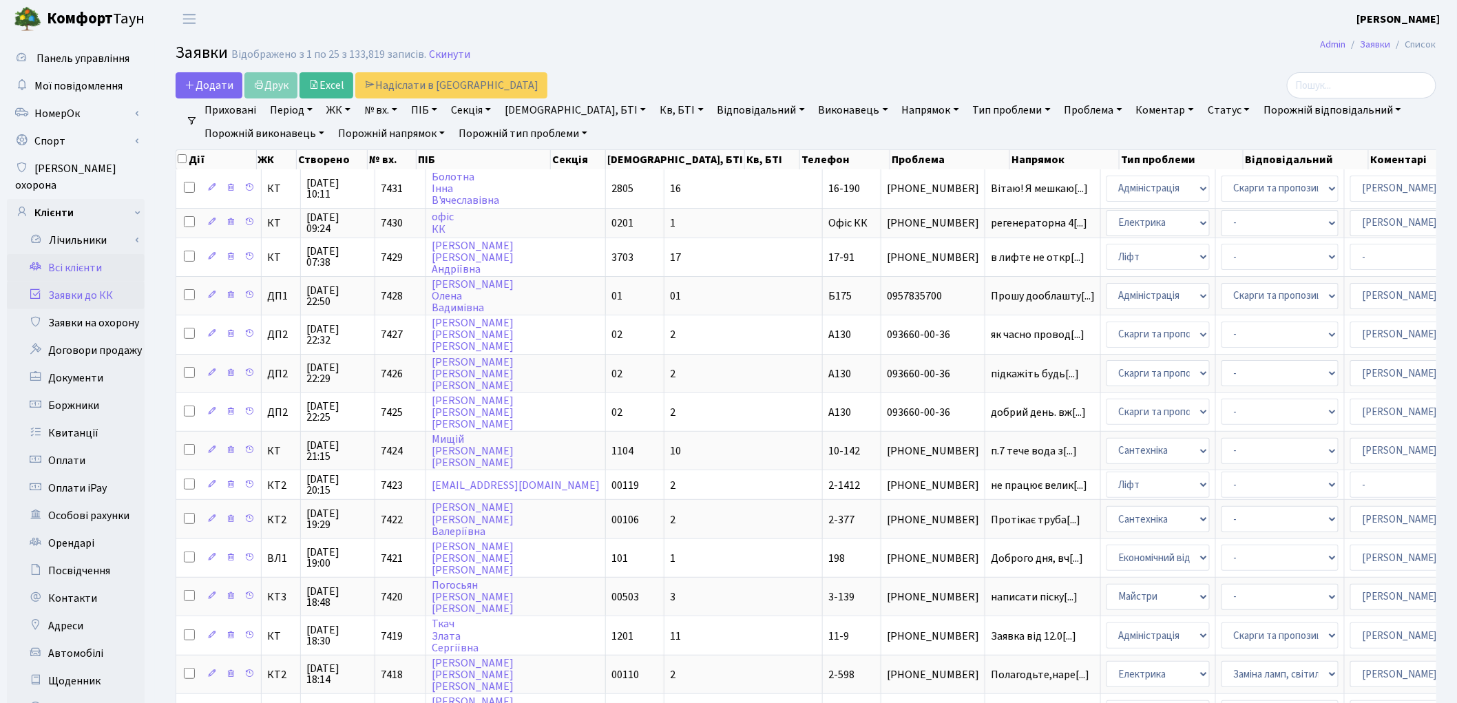
click at [86, 254] on link "Всі клієнти" at bounding box center [76, 268] width 138 height 28
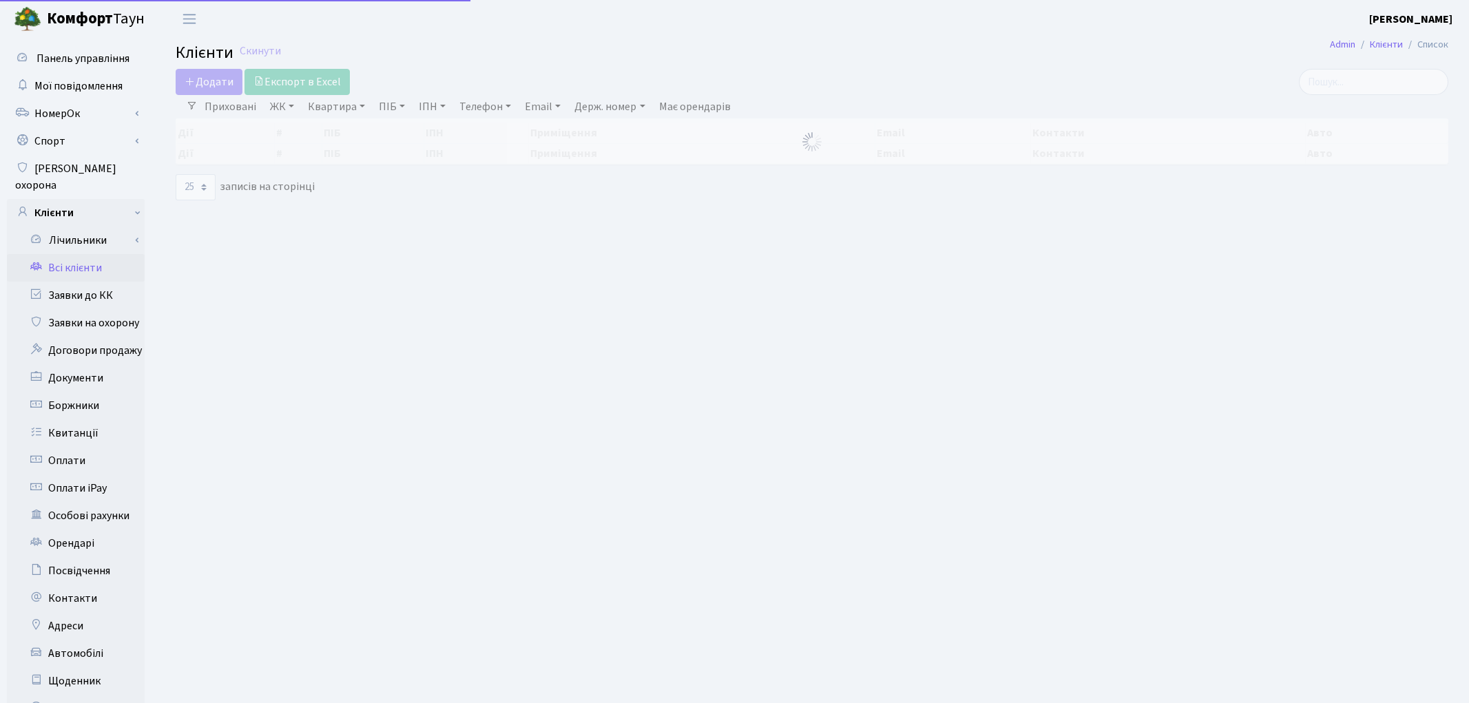
select select "25"
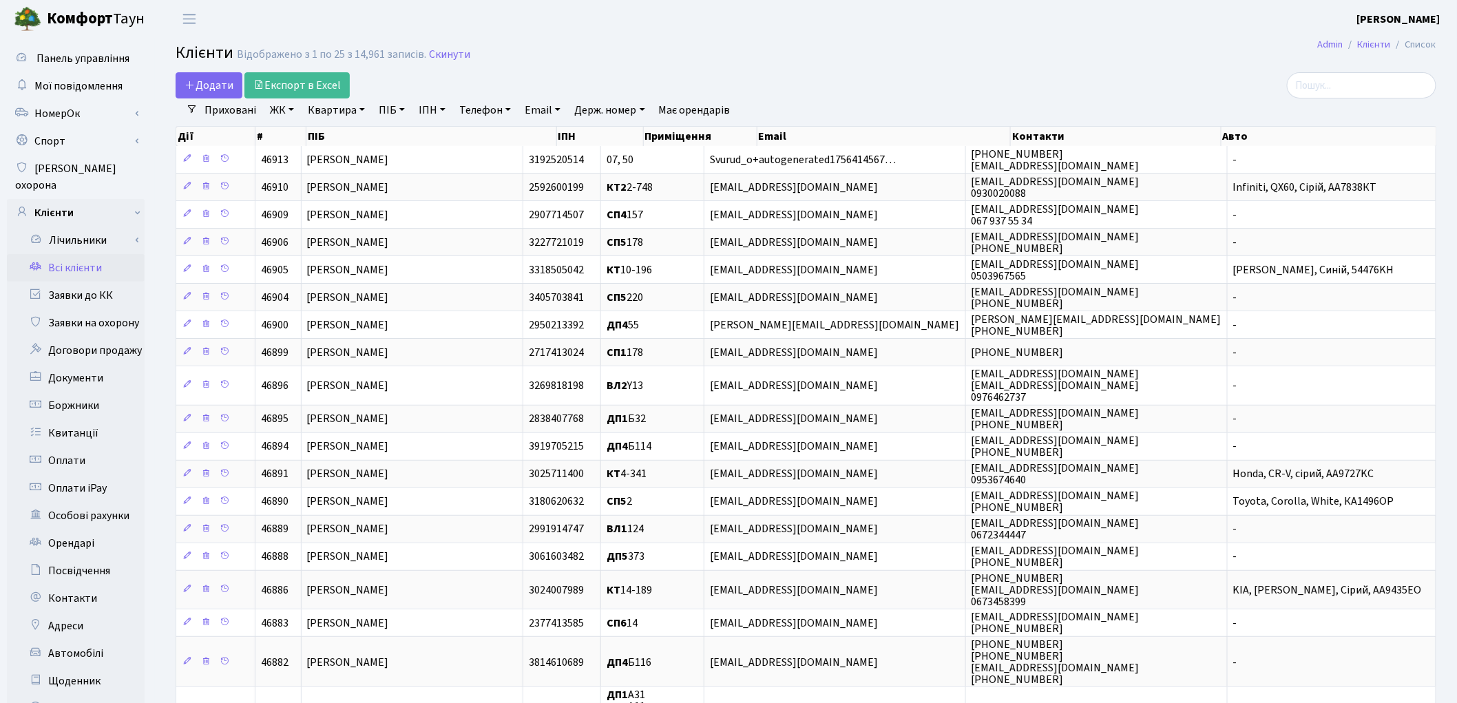
click at [400, 119] on link "ПІБ" at bounding box center [391, 109] width 37 height 23
type input "топоро"
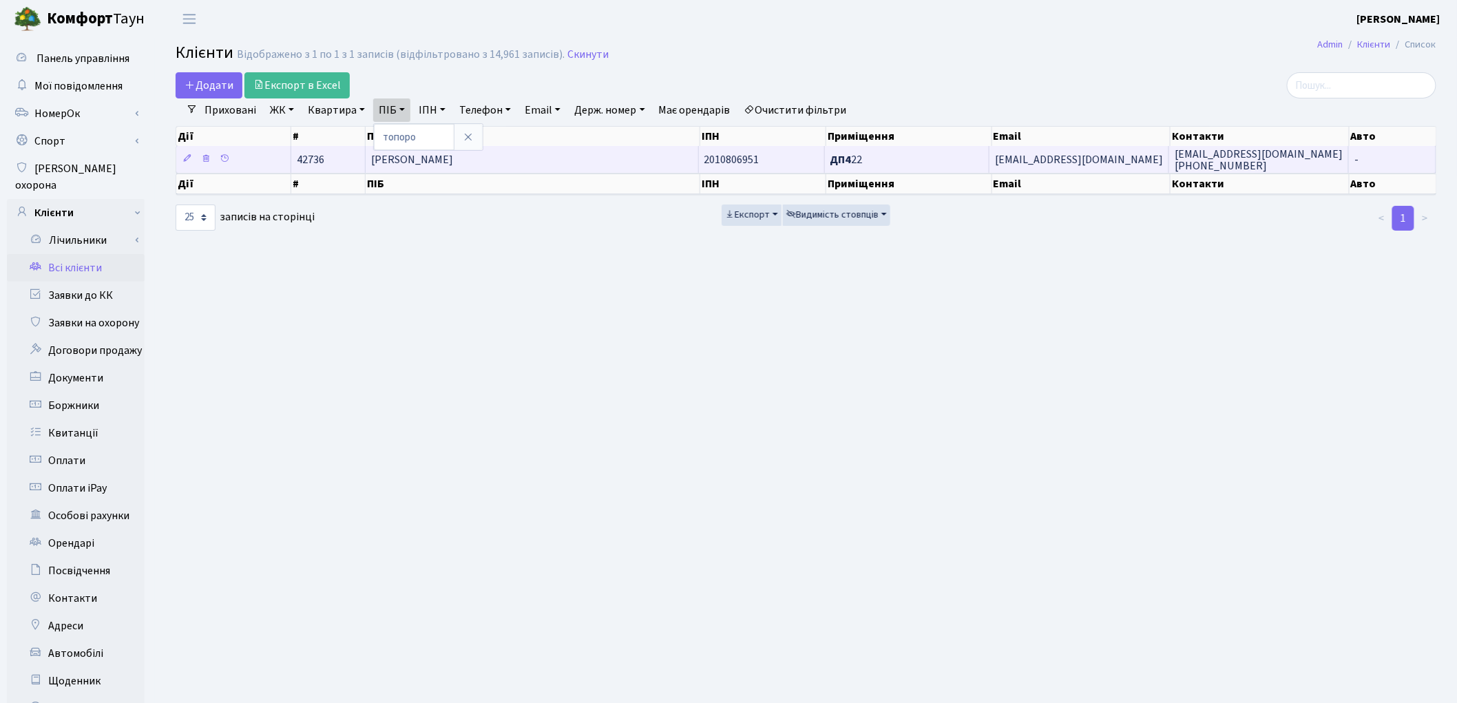
click at [453, 165] on span "Топоровський Валентин Іванович" at bounding box center [412, 159] width 82 height 15
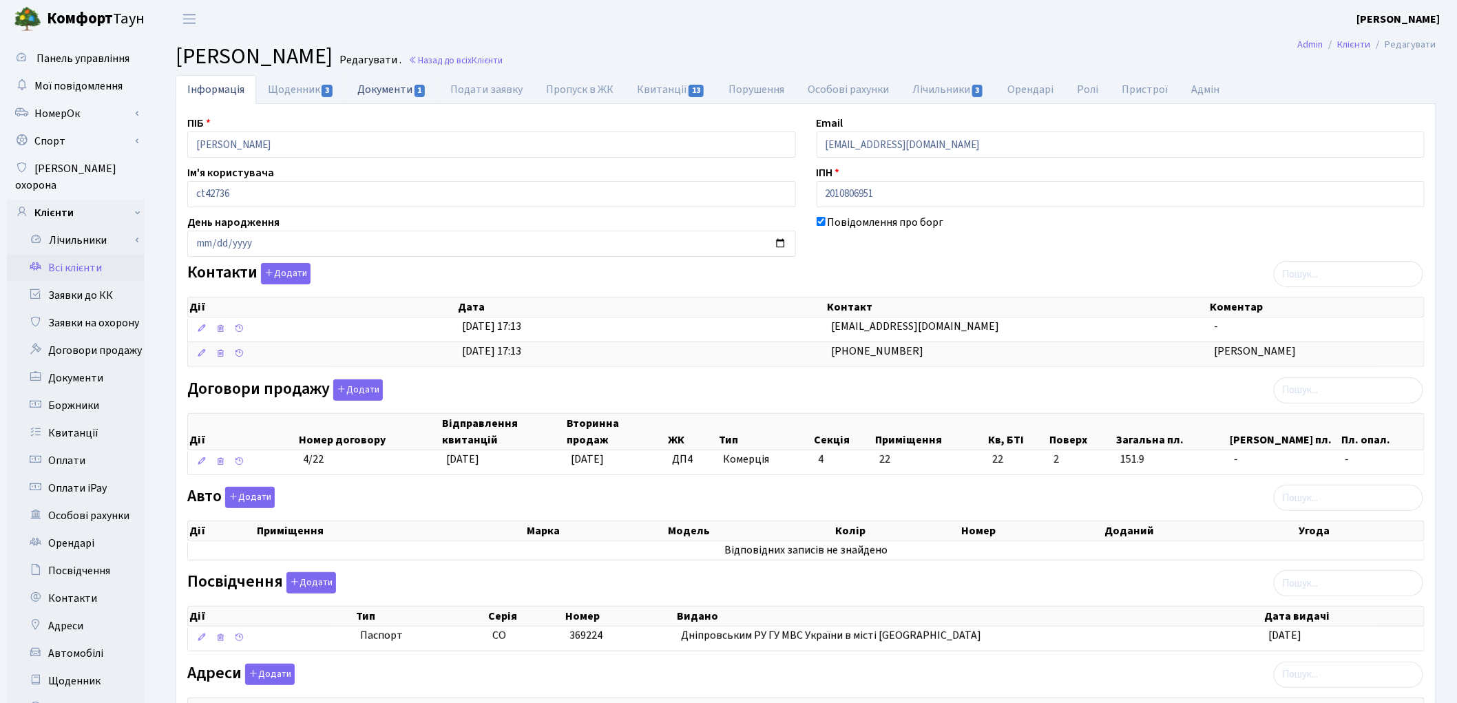
click at [401, 96] on link "Документи 1" at bounding box center [392, 89] width 92 height 28
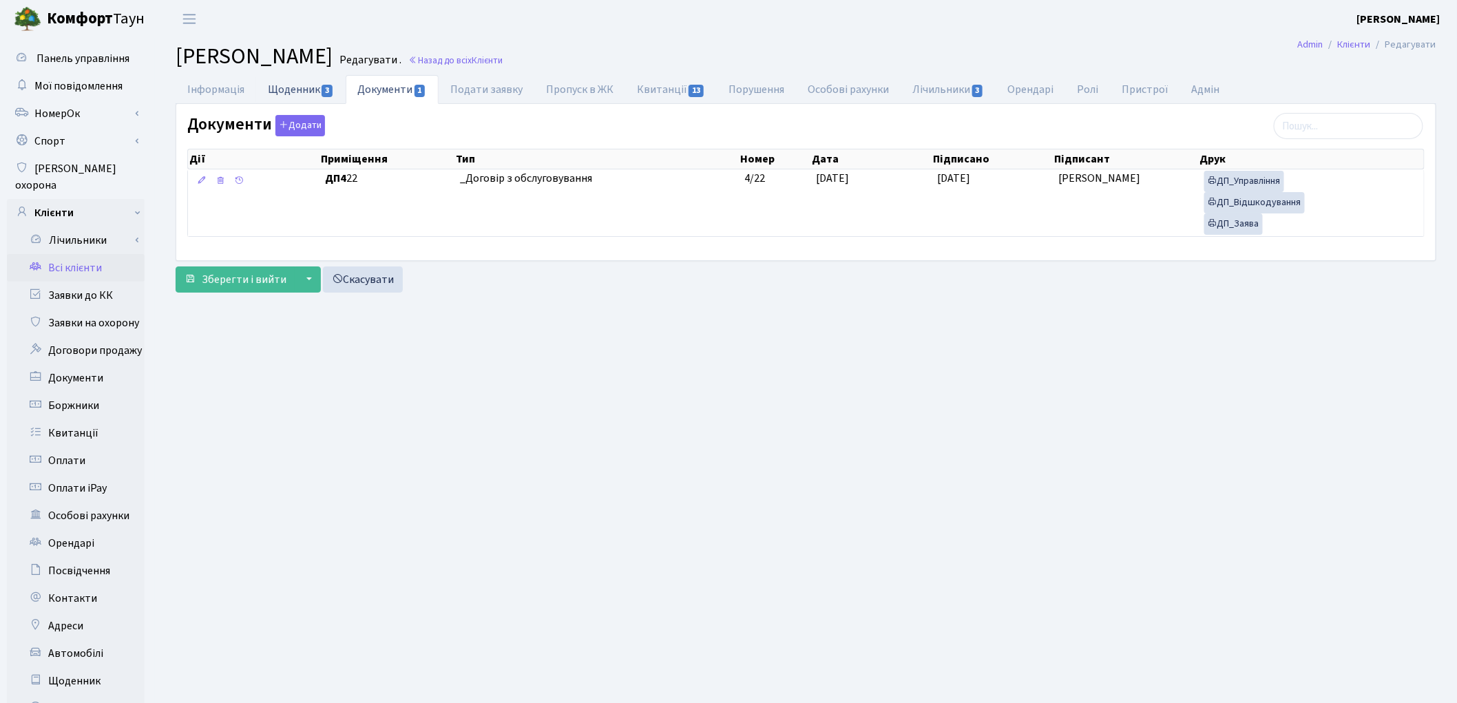
click at [297, 90] on link "Щоденник 3" at bounding box center [301, 89] width 90 height 28
select select "25"
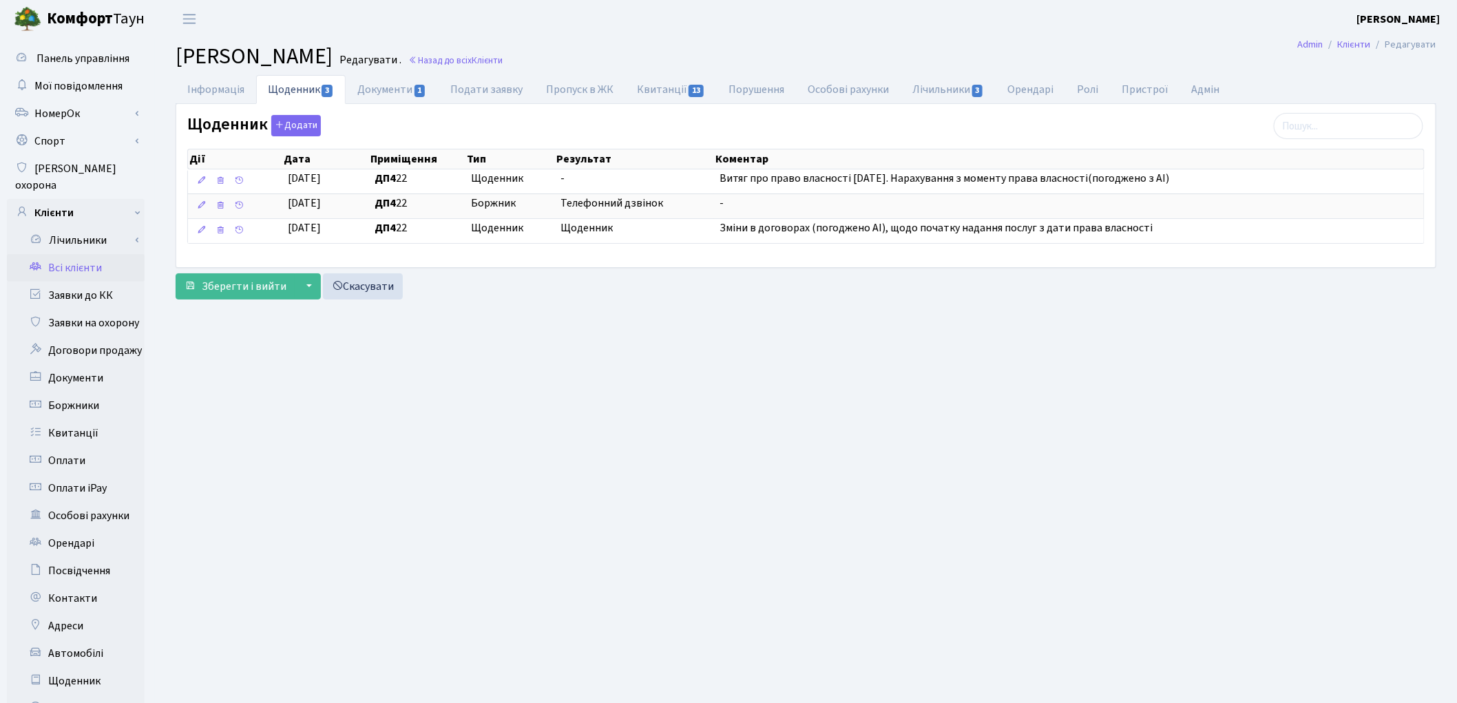
click at [87, 254] on link "Всі клієнти" at bounding box center [76, 268] width 138 height 28
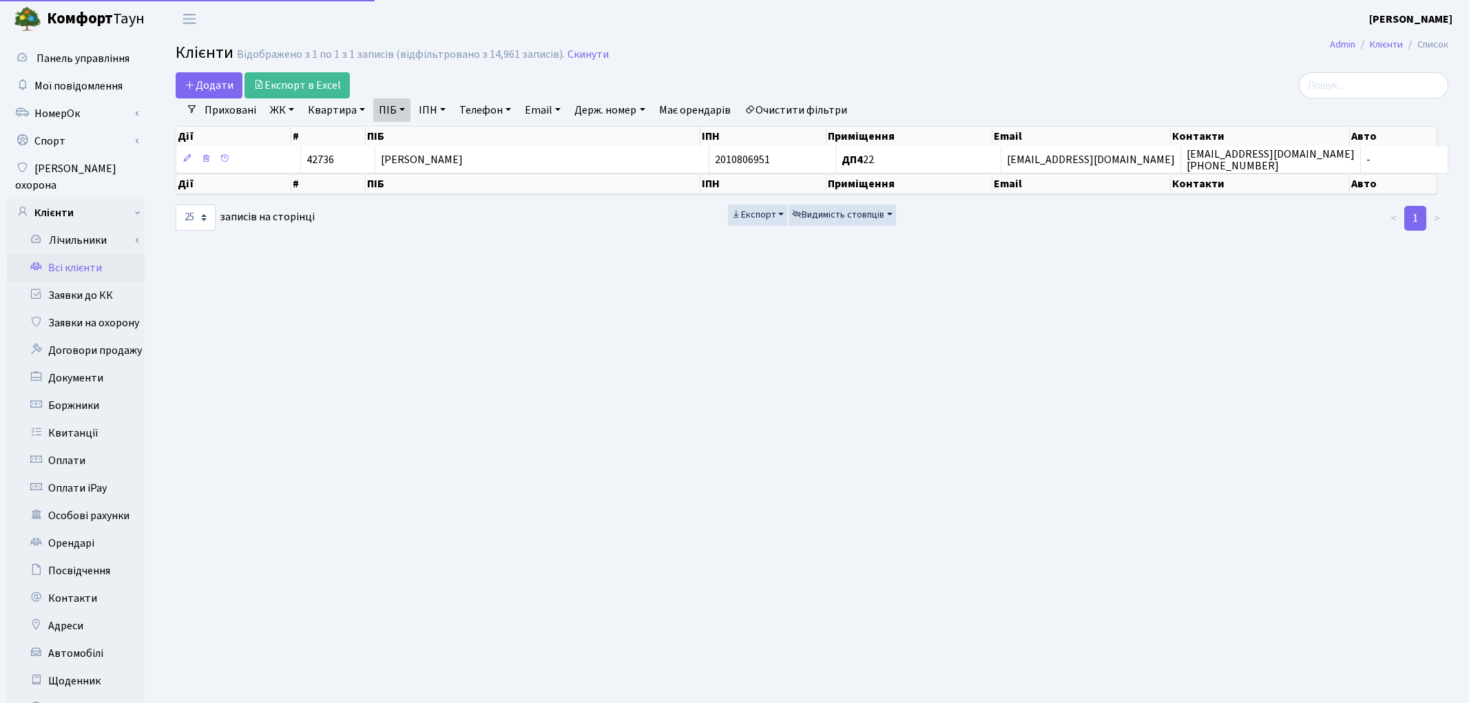
select select "25"
click at [846, 105] on link "Очистити фільтри" at bounding box center [796, 109] width 114 height 23
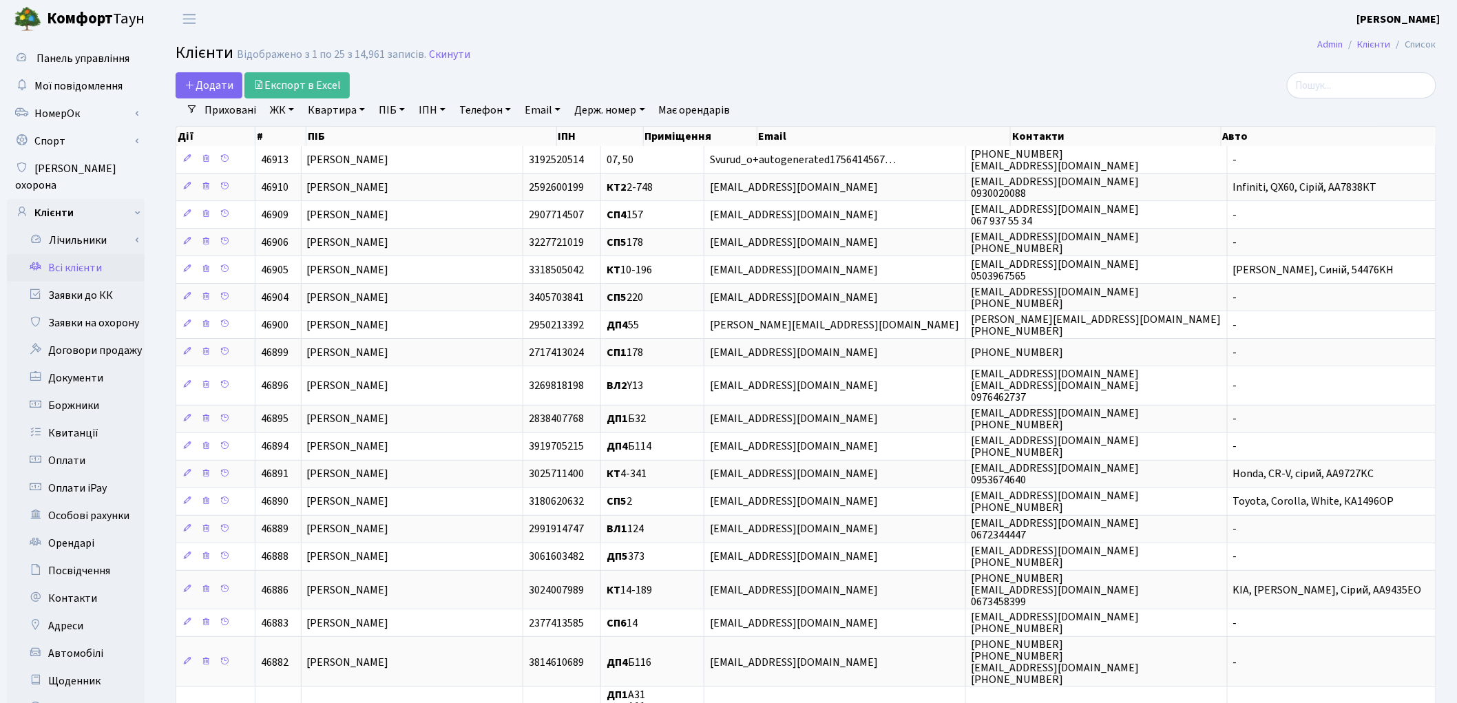
click at [352, 109] on link "Квартира" at bounding box center [336, 109] width 68 height 23
type input "103"
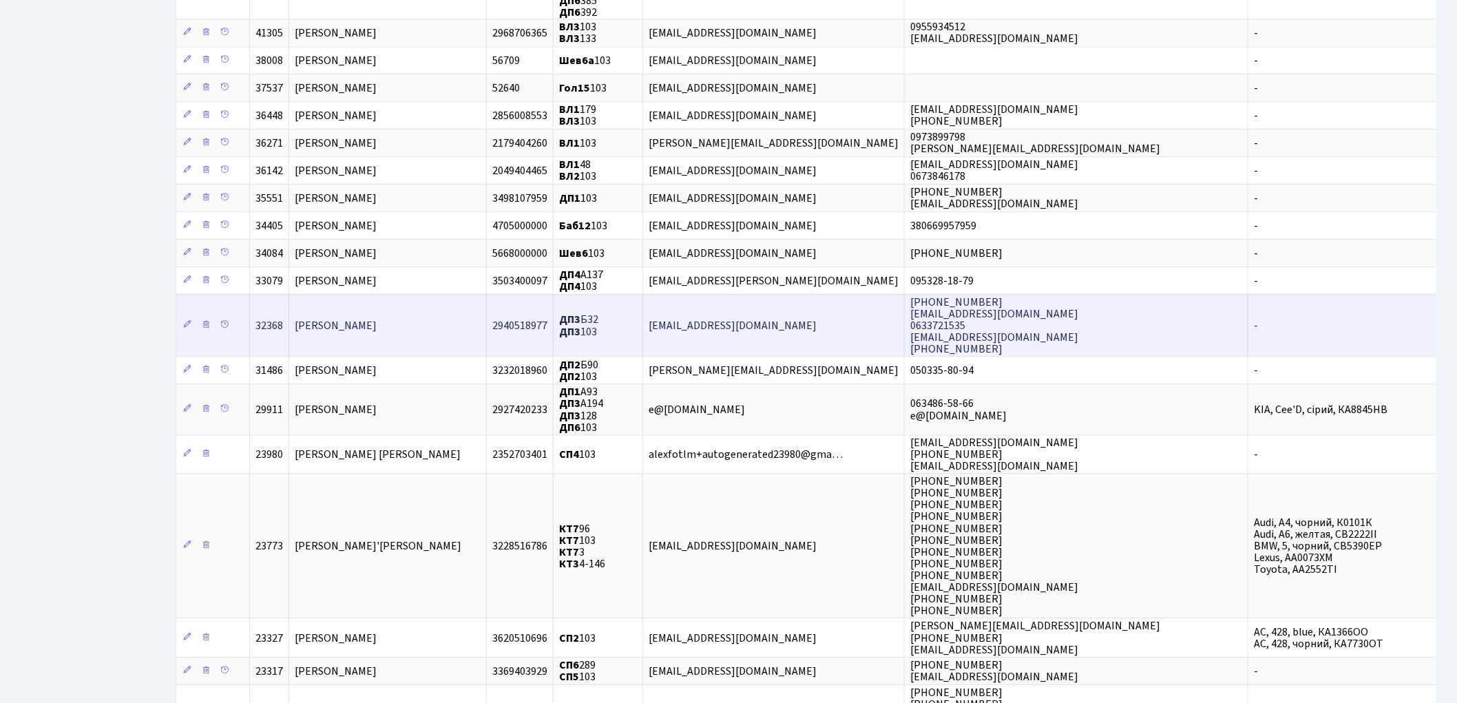
scroll to position [1454, 0]
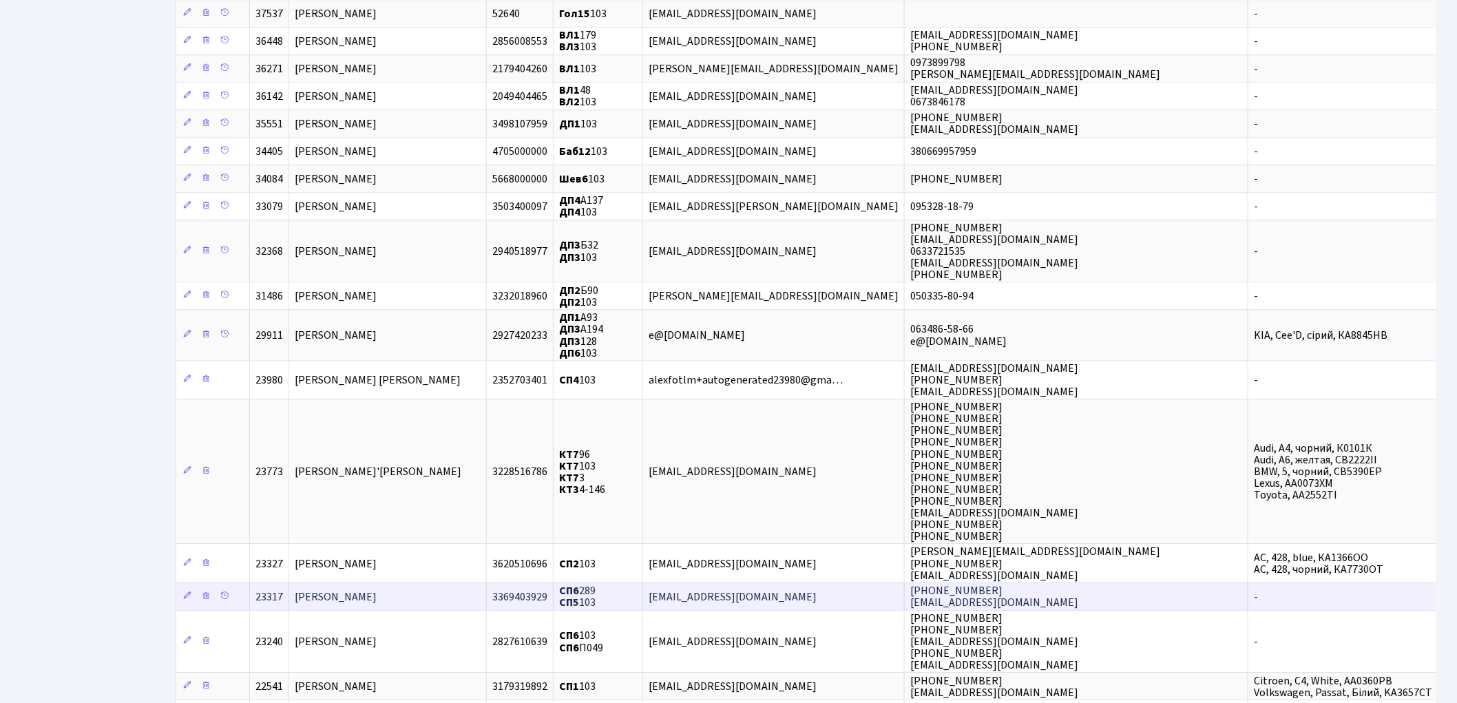
click at [377, 589] on span "Доровська Руслана Русланівна" at bounding box center [336, 596] width 82 height 15
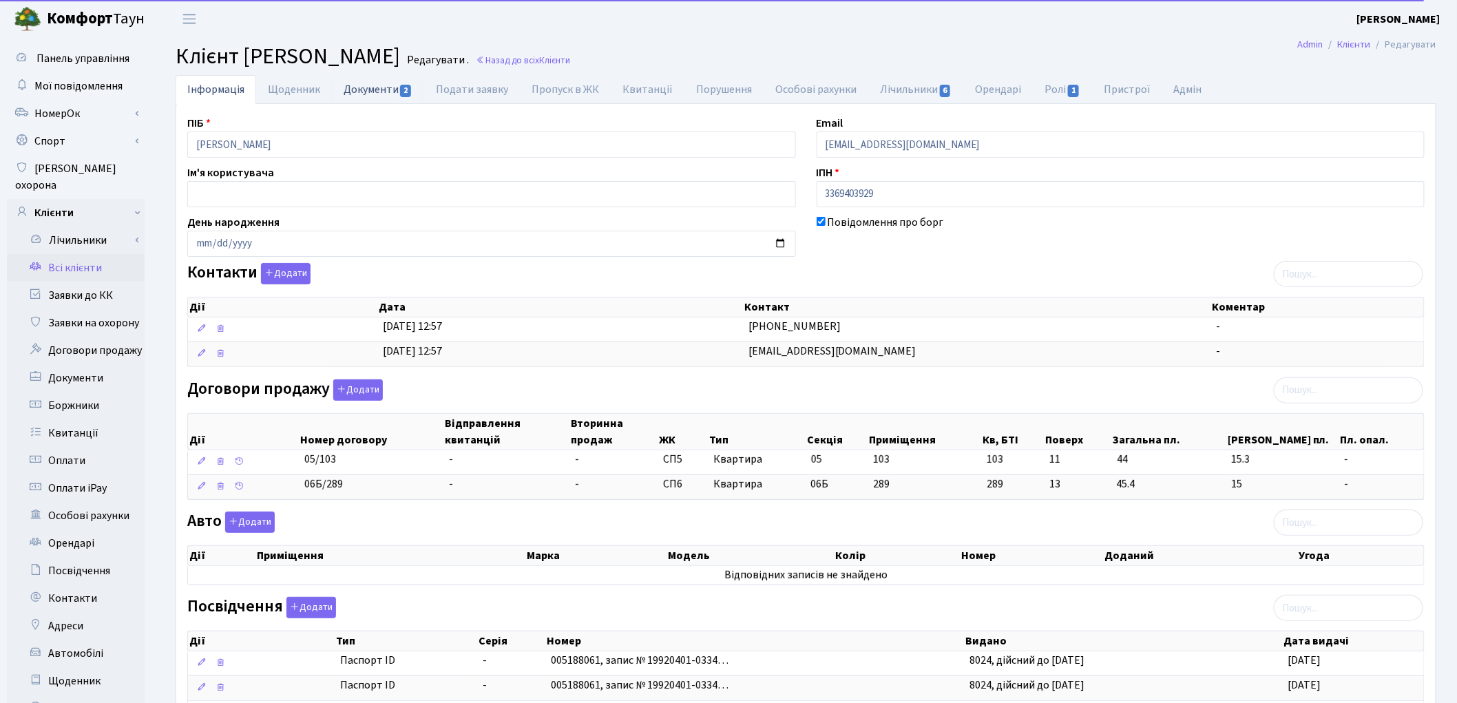
click at [353, 77] on link "Документи 2" at bounding box center [378, 89] width 92 height 28
select select "25"
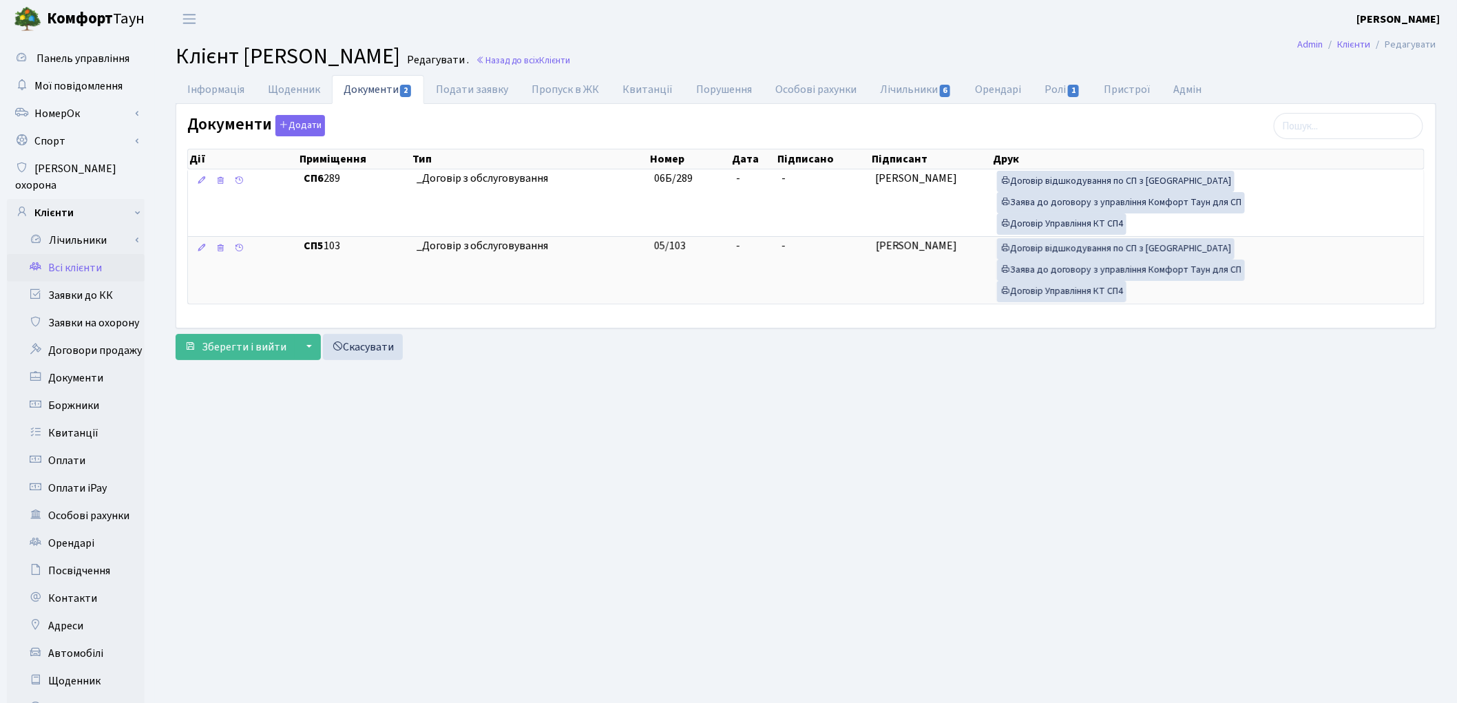
click at [87, 254] on link "Всі клієнти" at bounding box center [76, 268] width 138 height 28
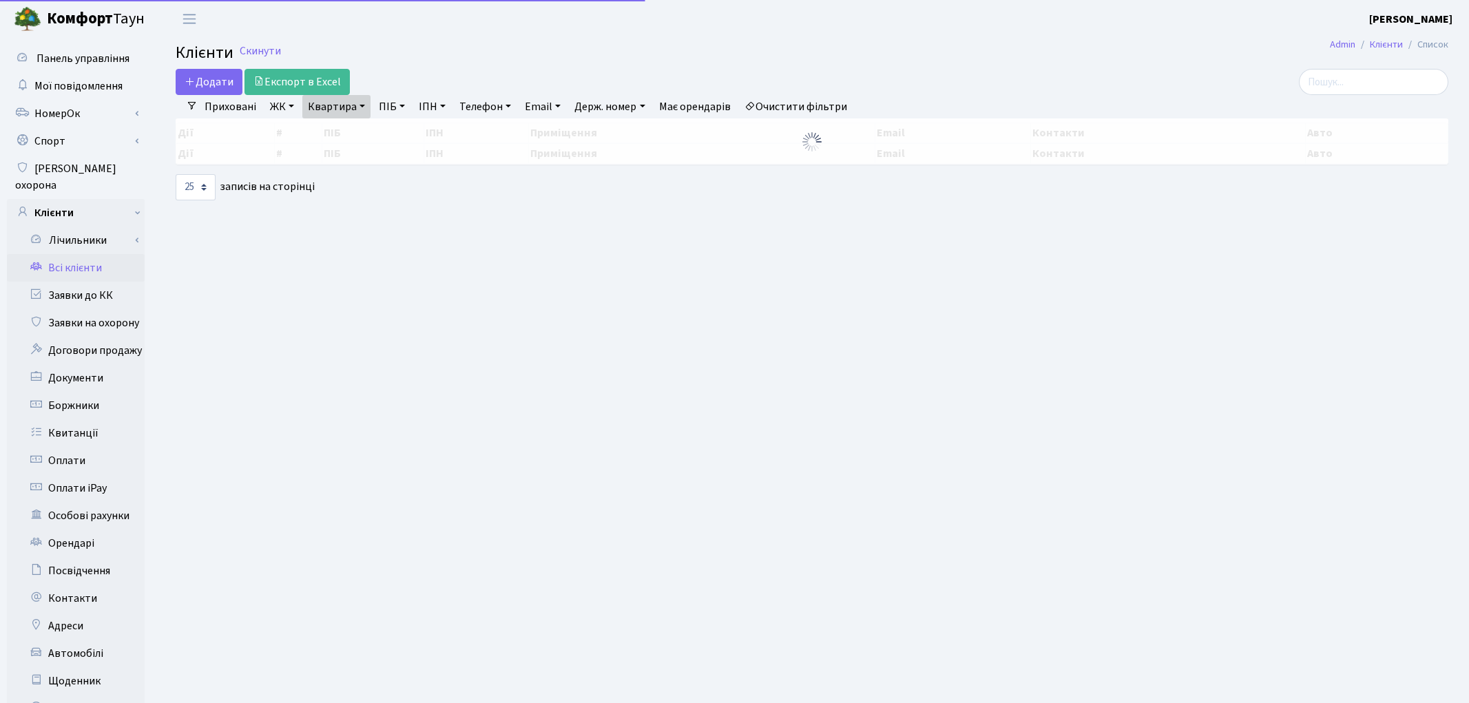
select select "25"
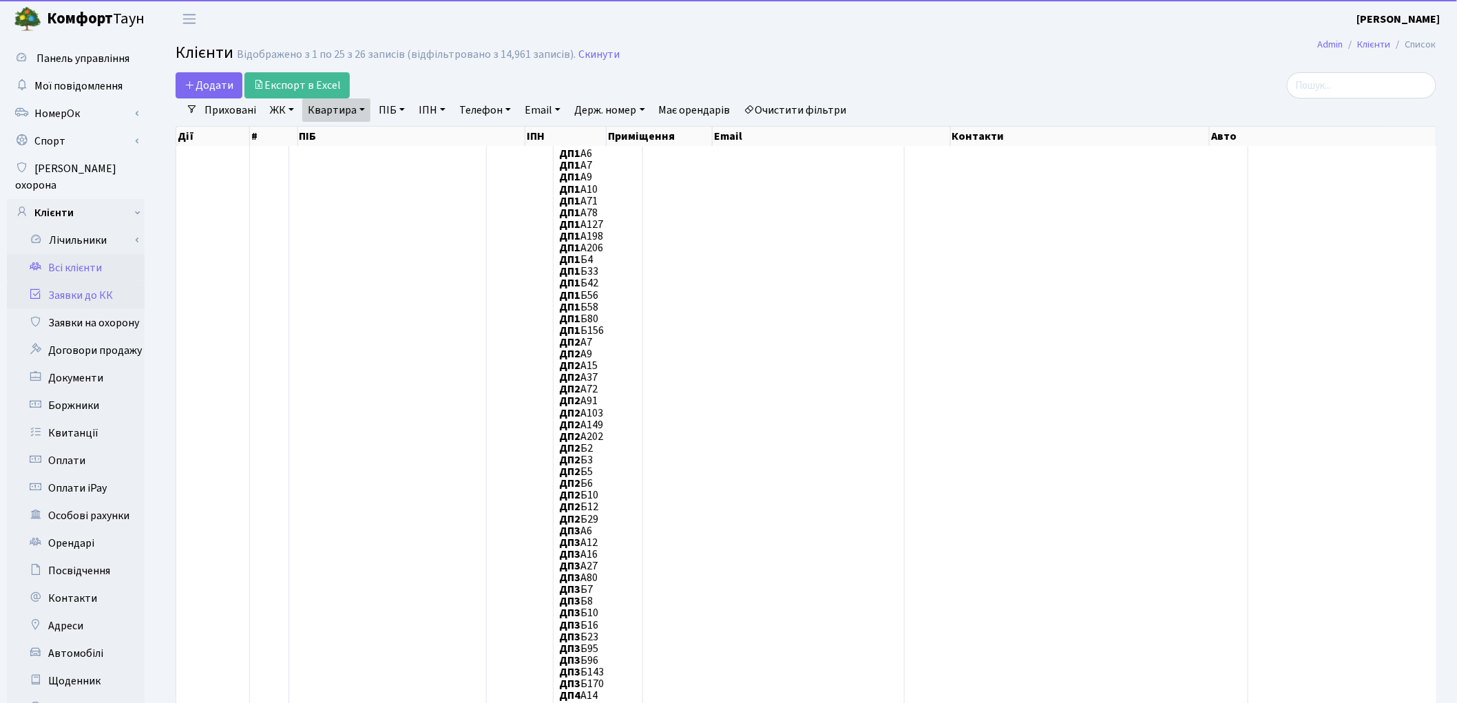
click at [93, 282] on link "Заявки до КК" at bounding box center [76, 296] width 138 height 28
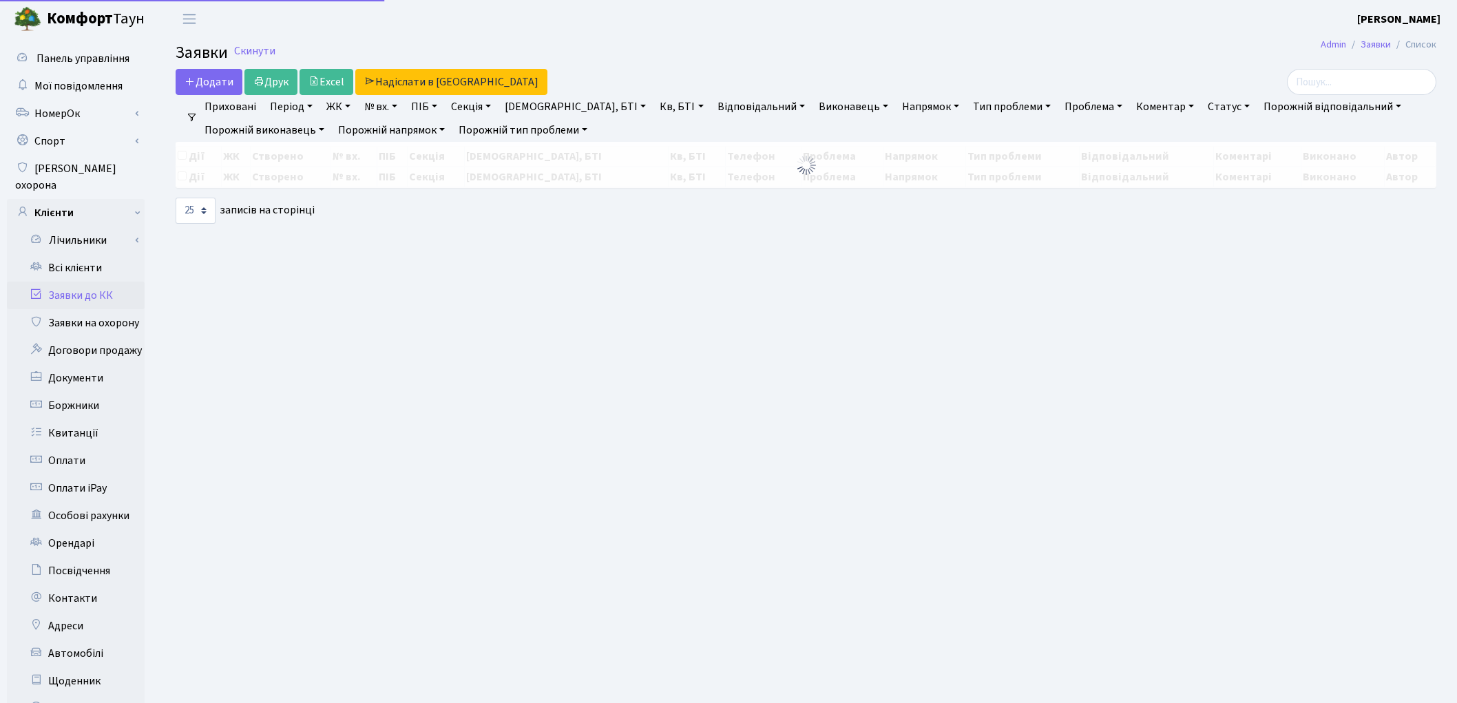
select select "25"
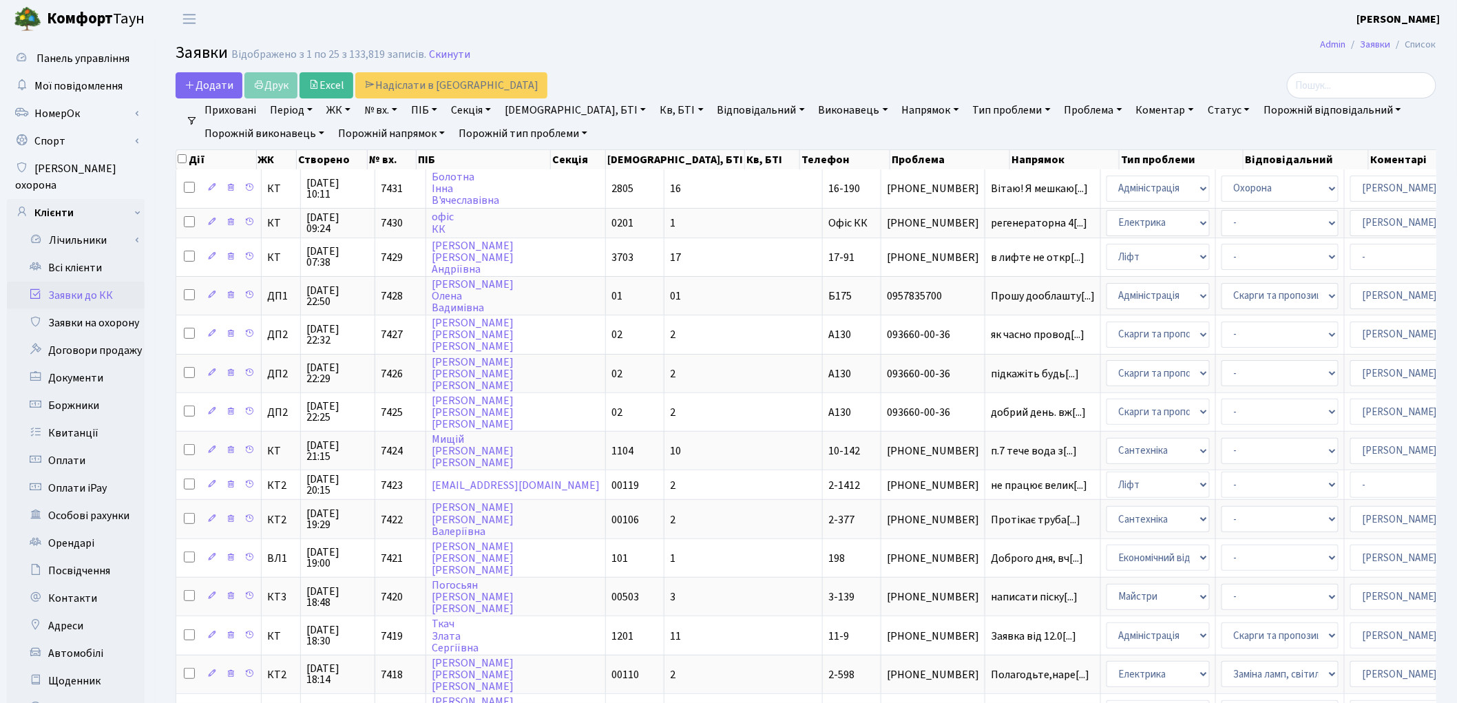
click at [944, 35] on header "Комфорт Таун Котенко К. Л. Мій обліковий запис Вийти" at bounding box center [728, 19] width 1457 height 38
click at [70, 255] on link "Всі клієнти" at bounding box center [76, 268] width 138 height 28
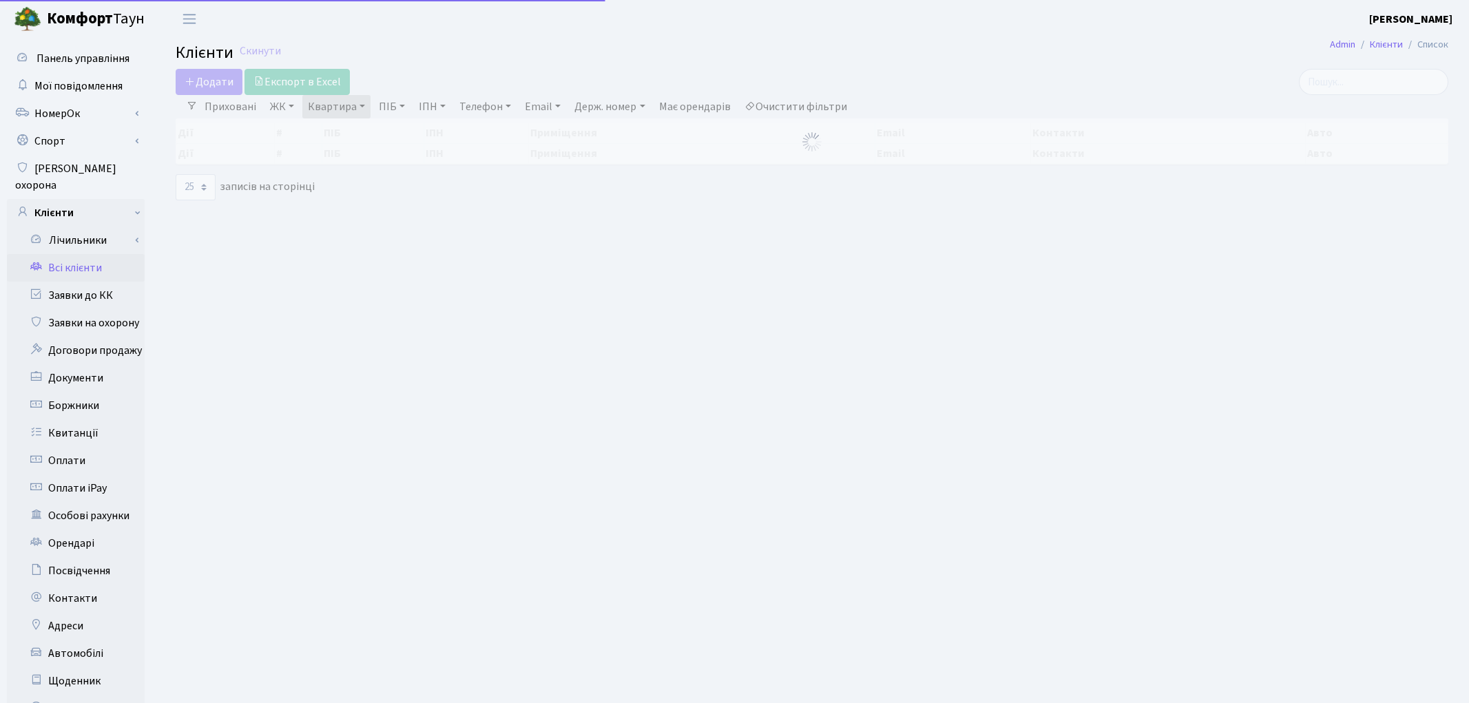
select select "25"
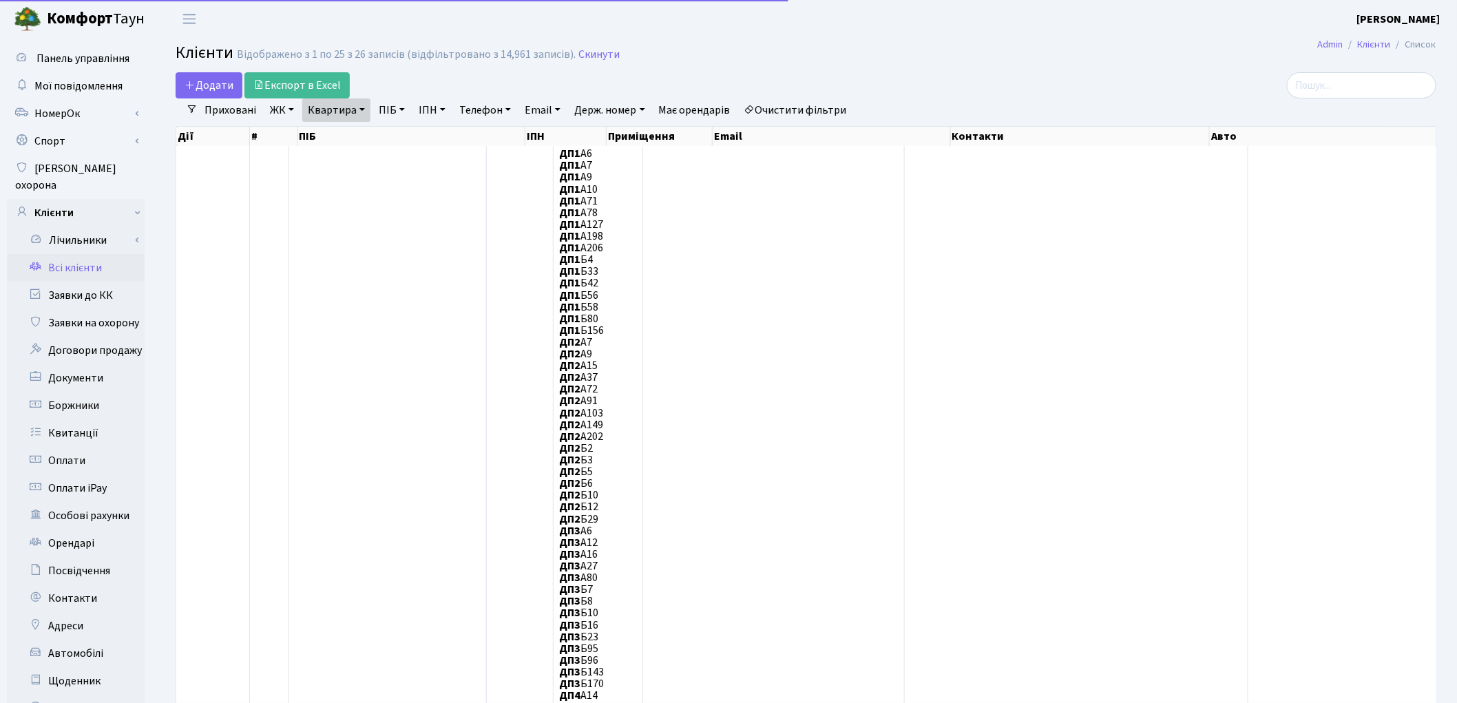
click at [781, 107] on link "Очистити фільтри" at bounding box center [796, 109] width 114 height 23
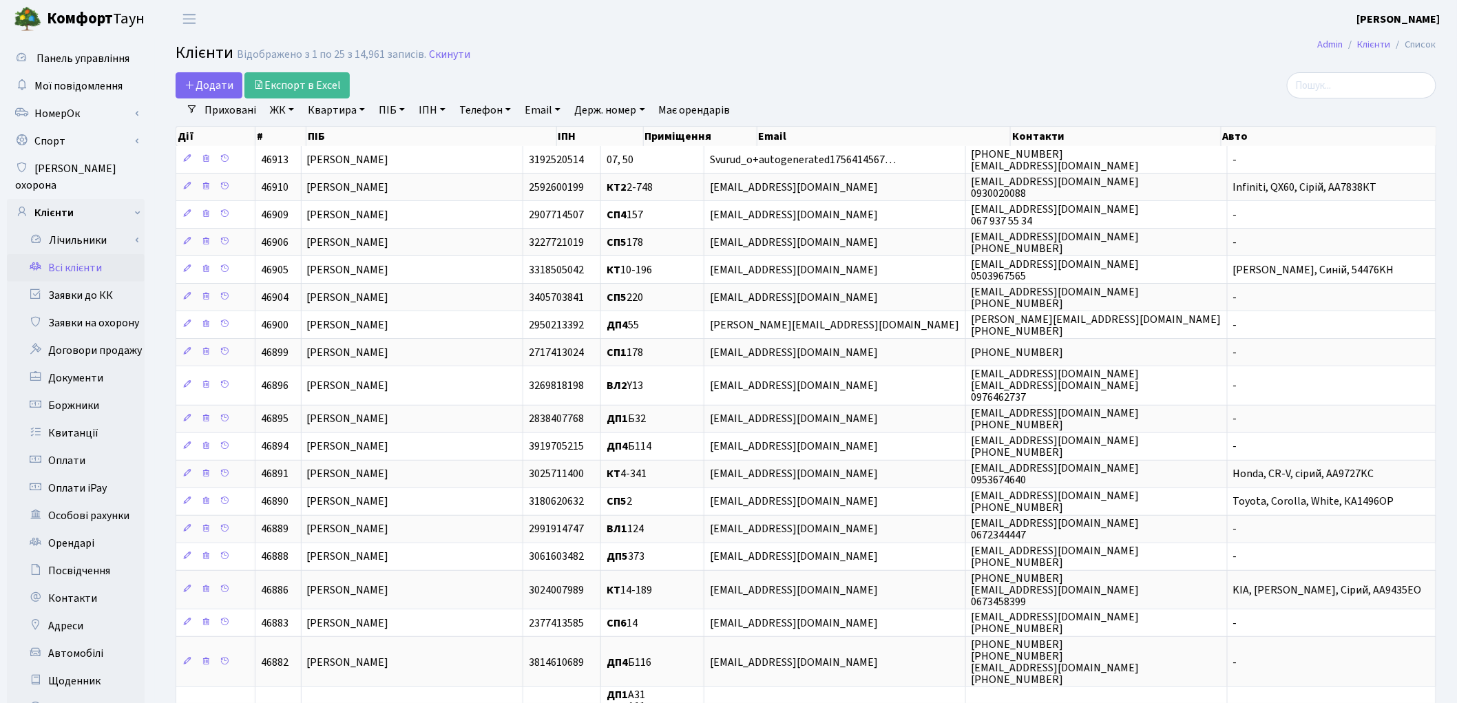
click at [328, 115] on link "Квартира" at bounding box center [336, 109] width 68 height 23
type input "3-60"
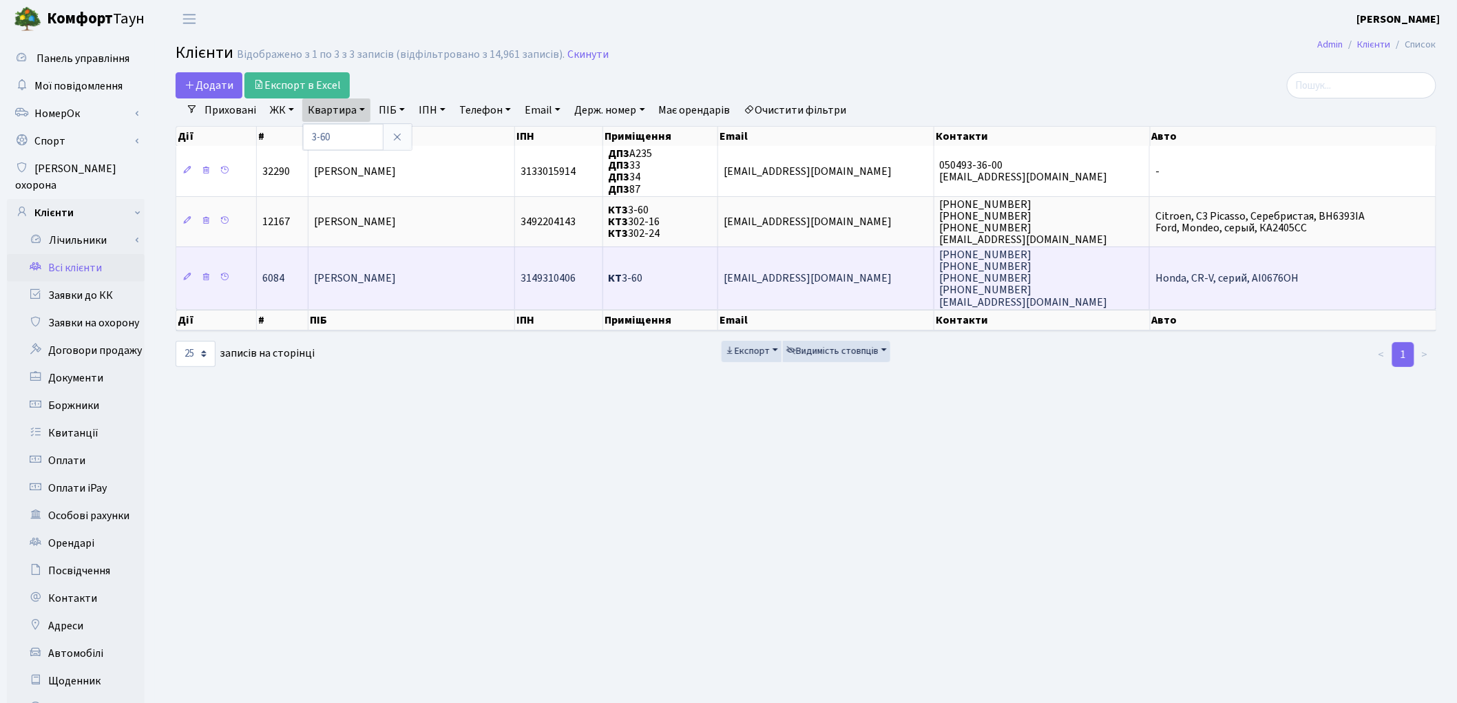
click at [359, 278] on span "Панчук Юлія Михайлівна" at bounding box center [355, 278] width 82 height 15
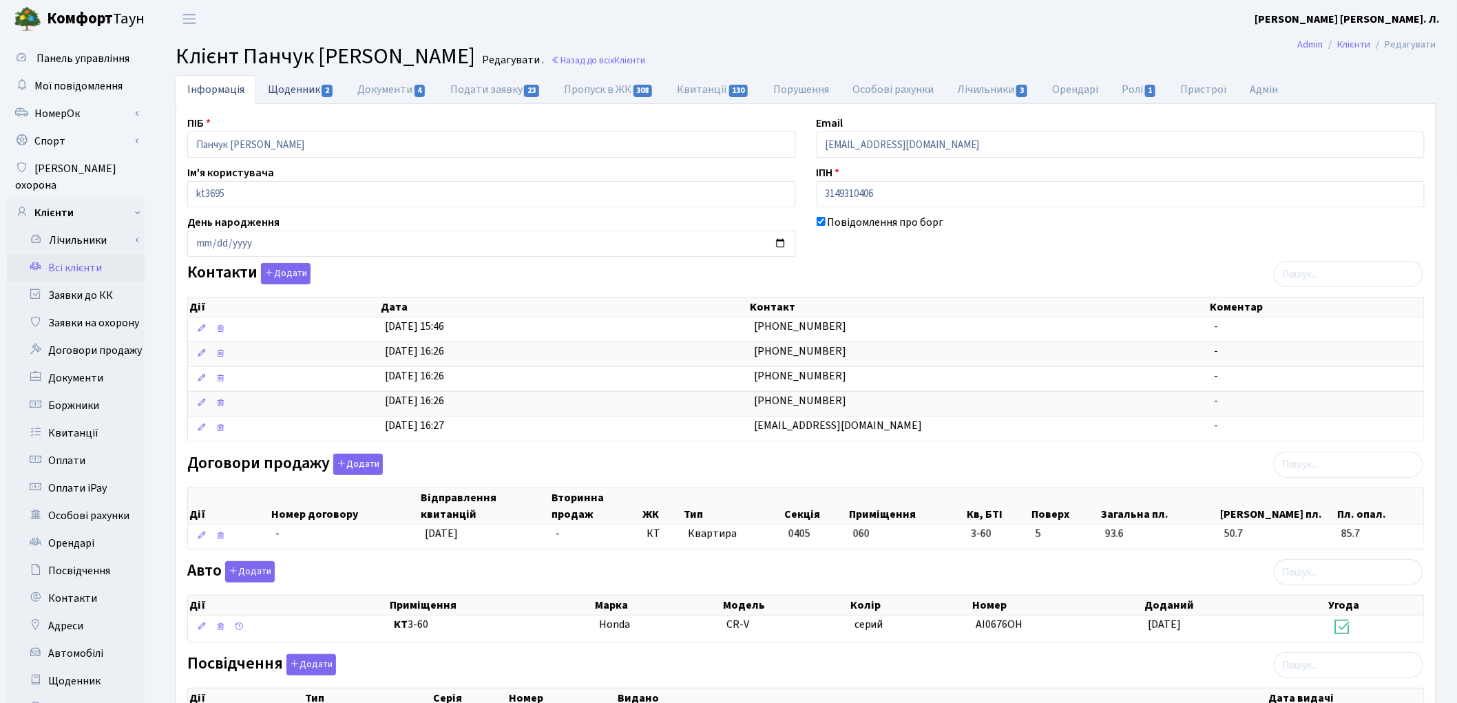
click at [289, 87] on link "Щоденник 2" at bounding box center [301, 89] width 90 height 28
select select "25"
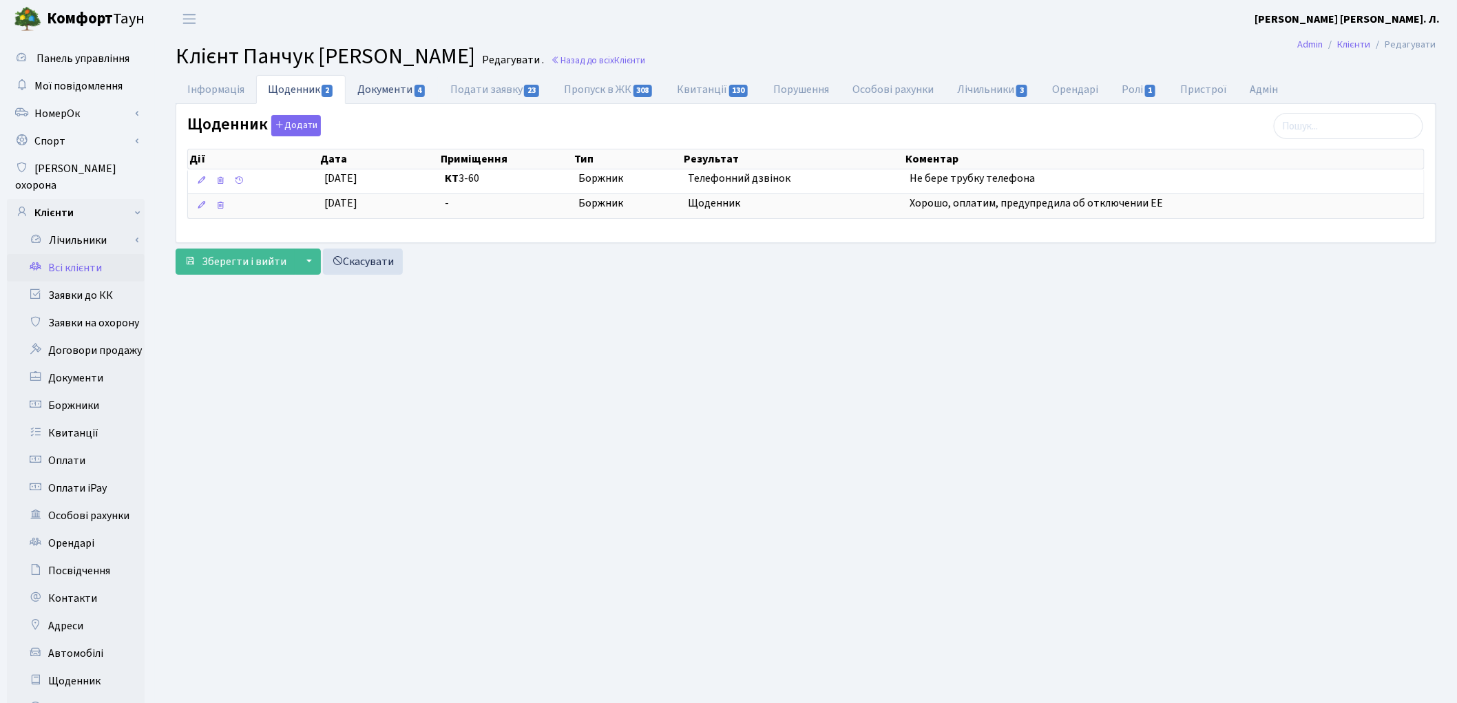
click at [401, 79] on link "Документи 4" at bounding box center [392, 89] width 92 height 28
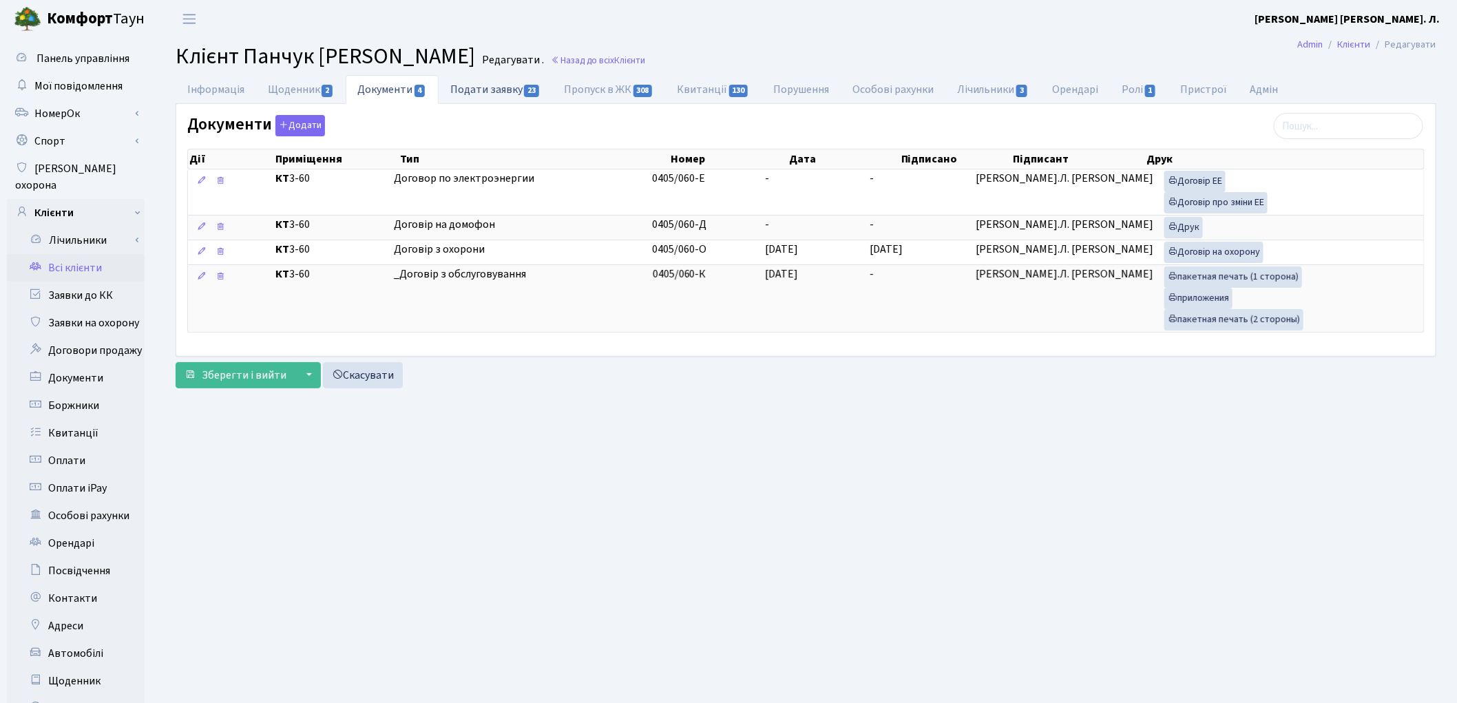
click at [477, 98] on link "Подати заявку 23" at bounding box center [496, 89] width 114 height 28
select select "25"
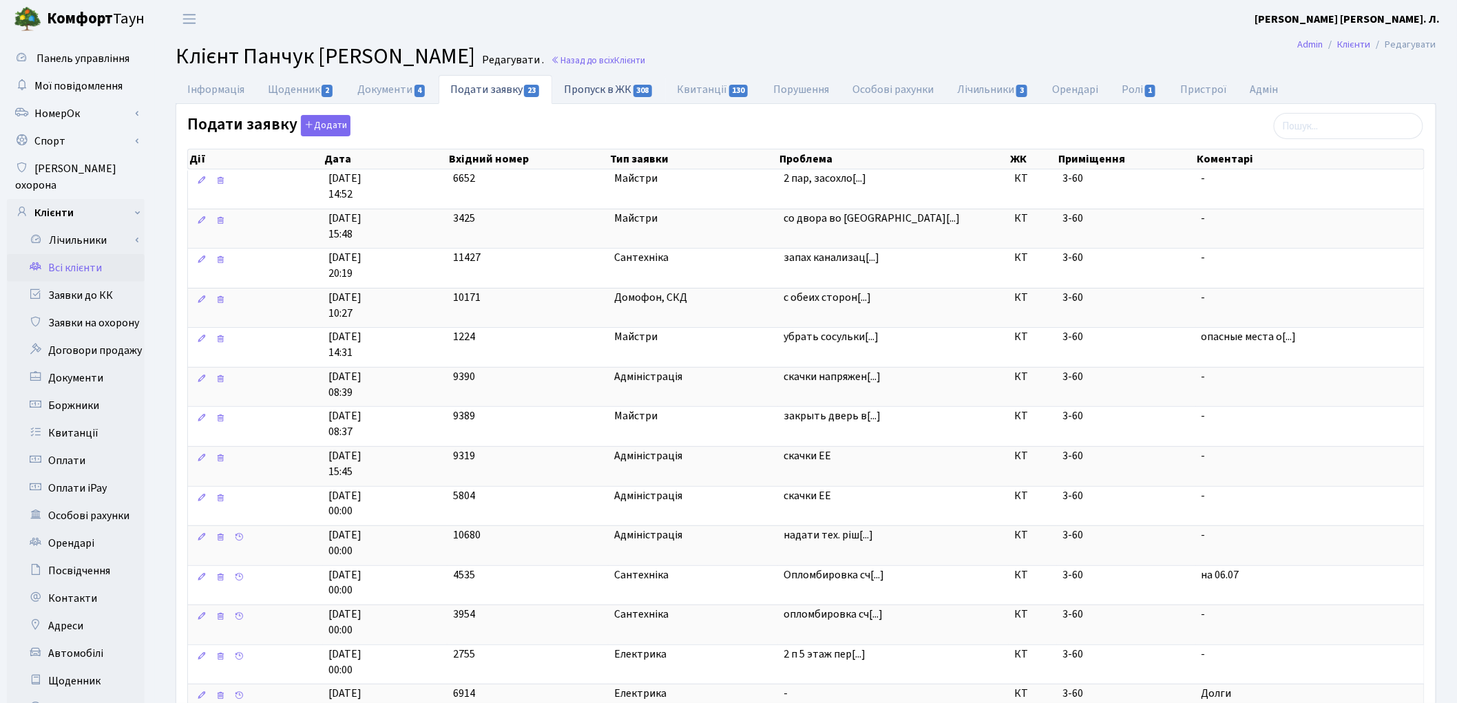
click at [580, 92] on link "Пропуск в ЖК 308" at bounding box center [608, 89] width 113 height 28
select select "25"
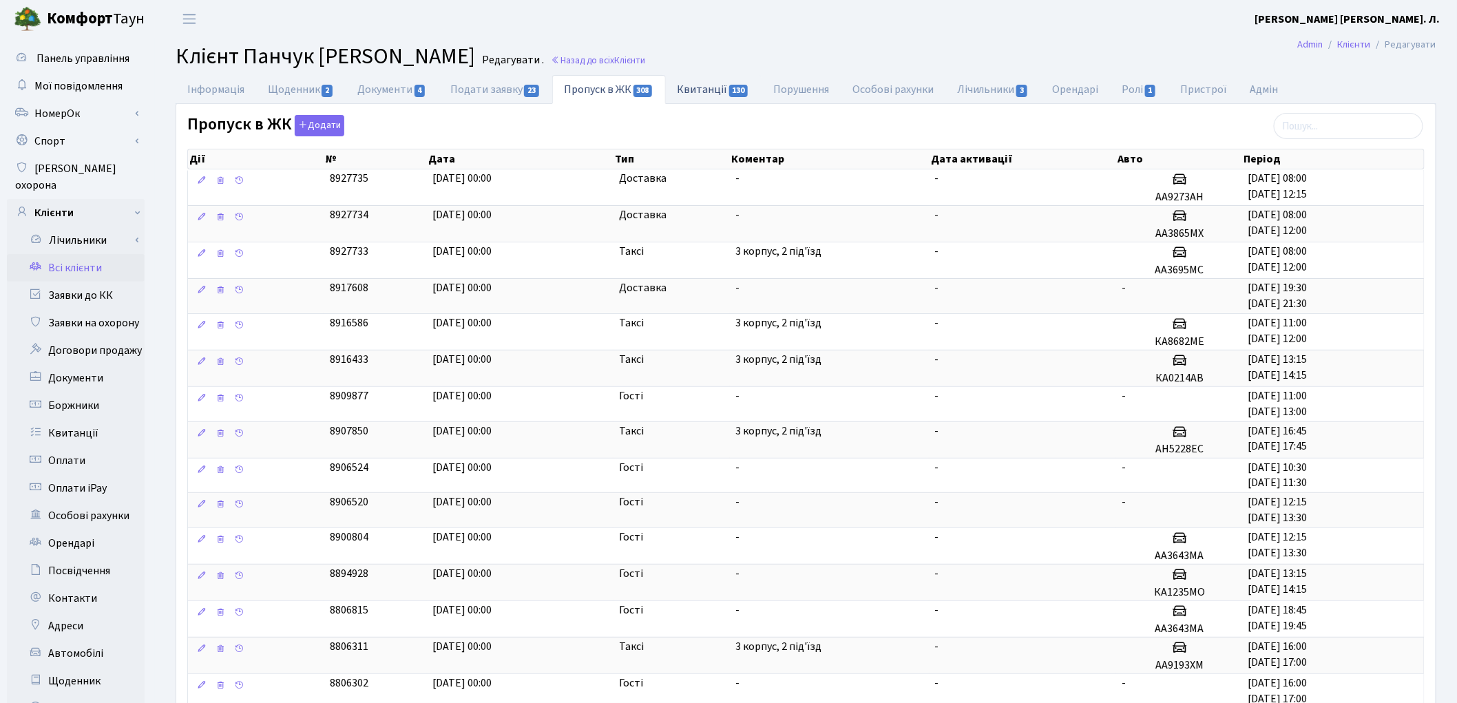
click at [691, 88] on link "Квитанції 130" at bounding box center [714, 89] width 96 height 28
select select "25"
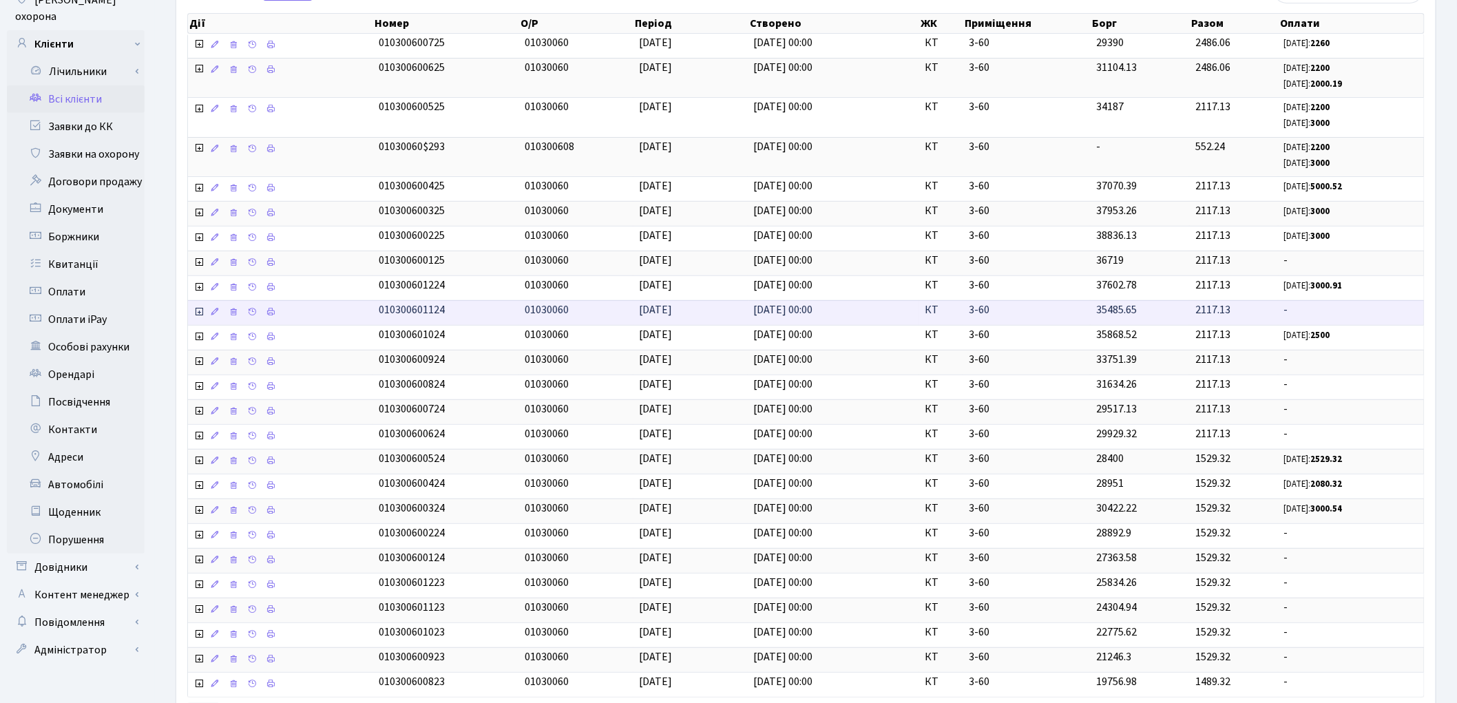
scroll to position [294, 0]
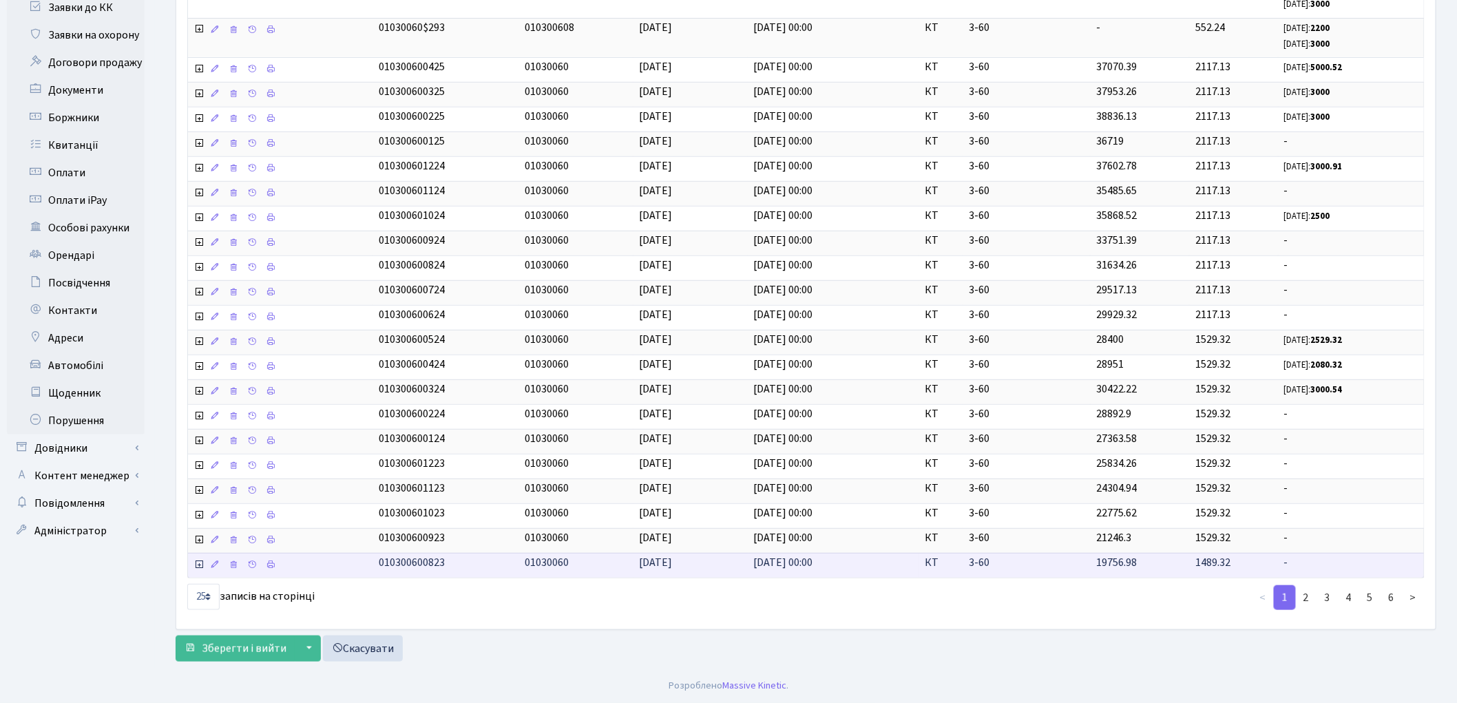
click at [1133, 273] on span "19756.98" at bounding box center [1116, 265] width 41 height 15
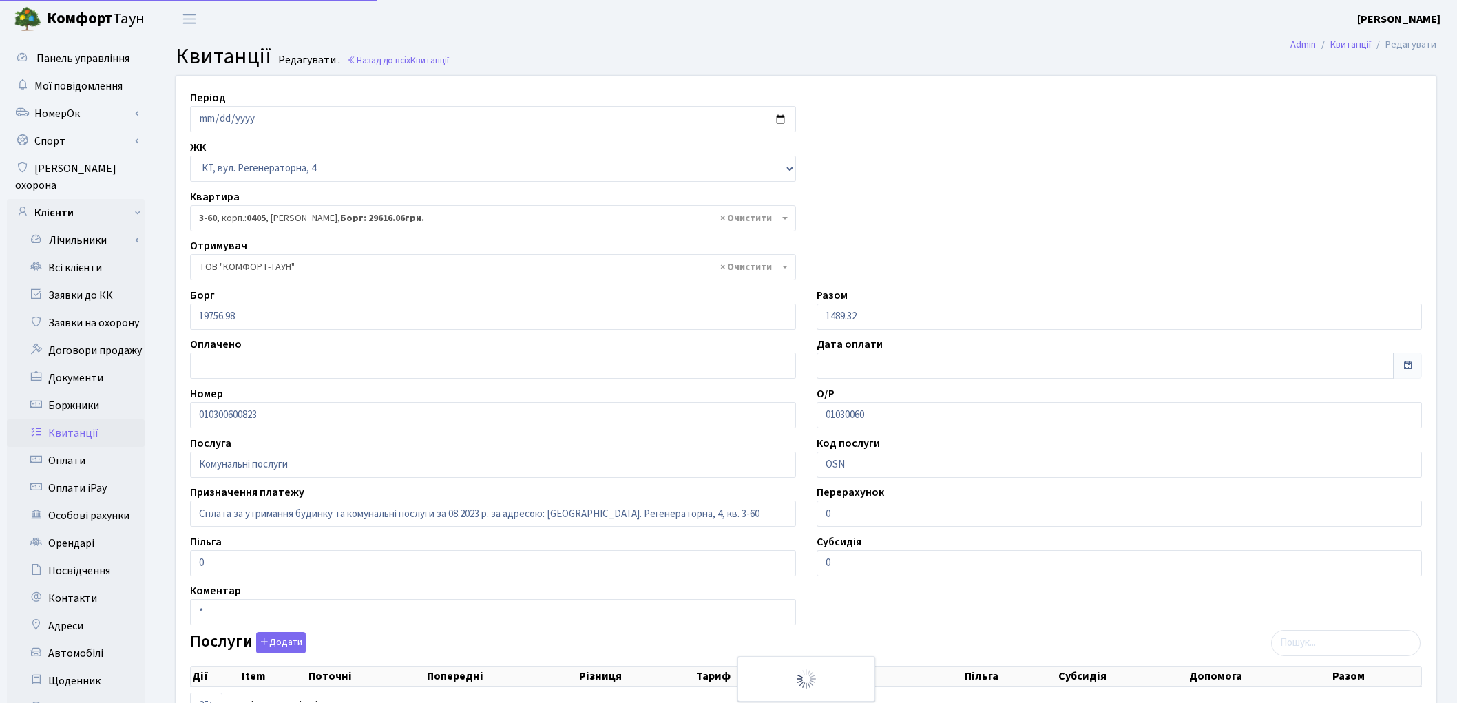
select select "967"
select select "25"
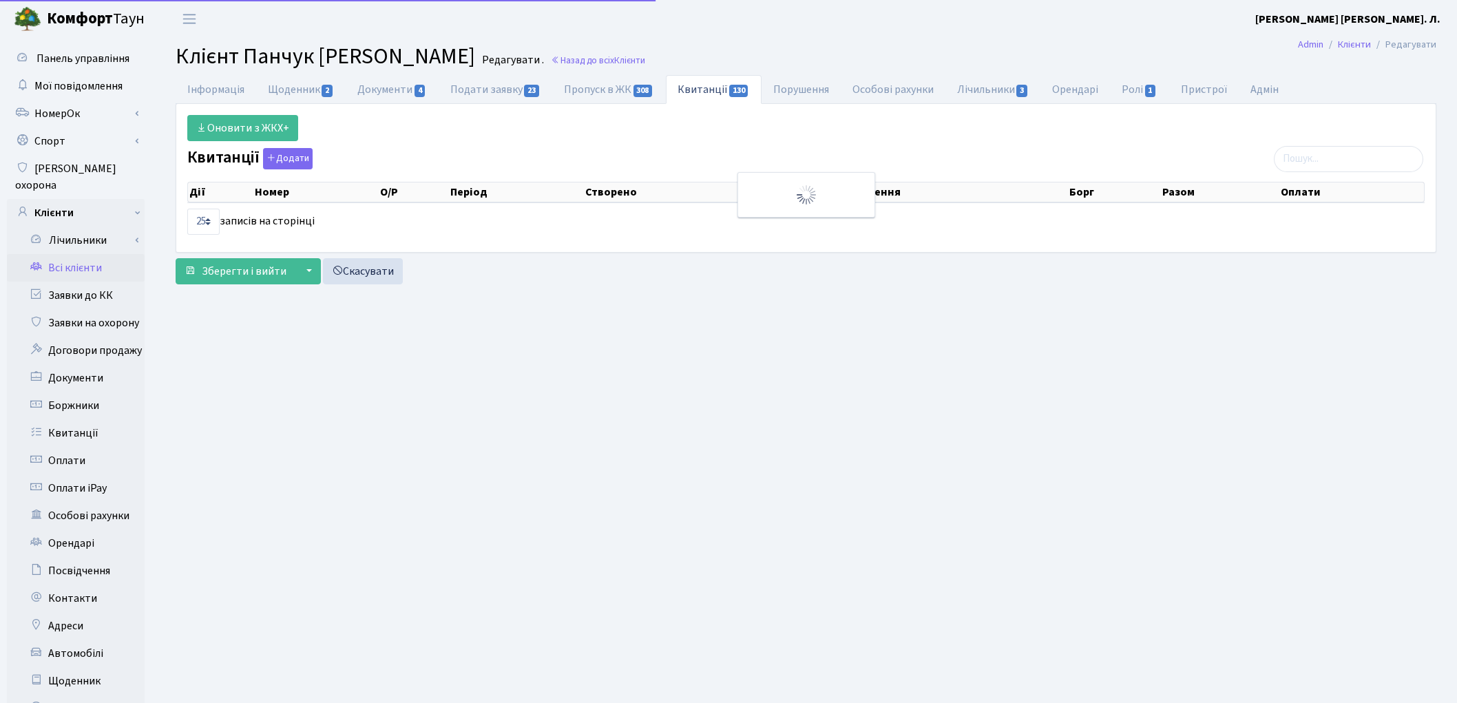
select select "25"
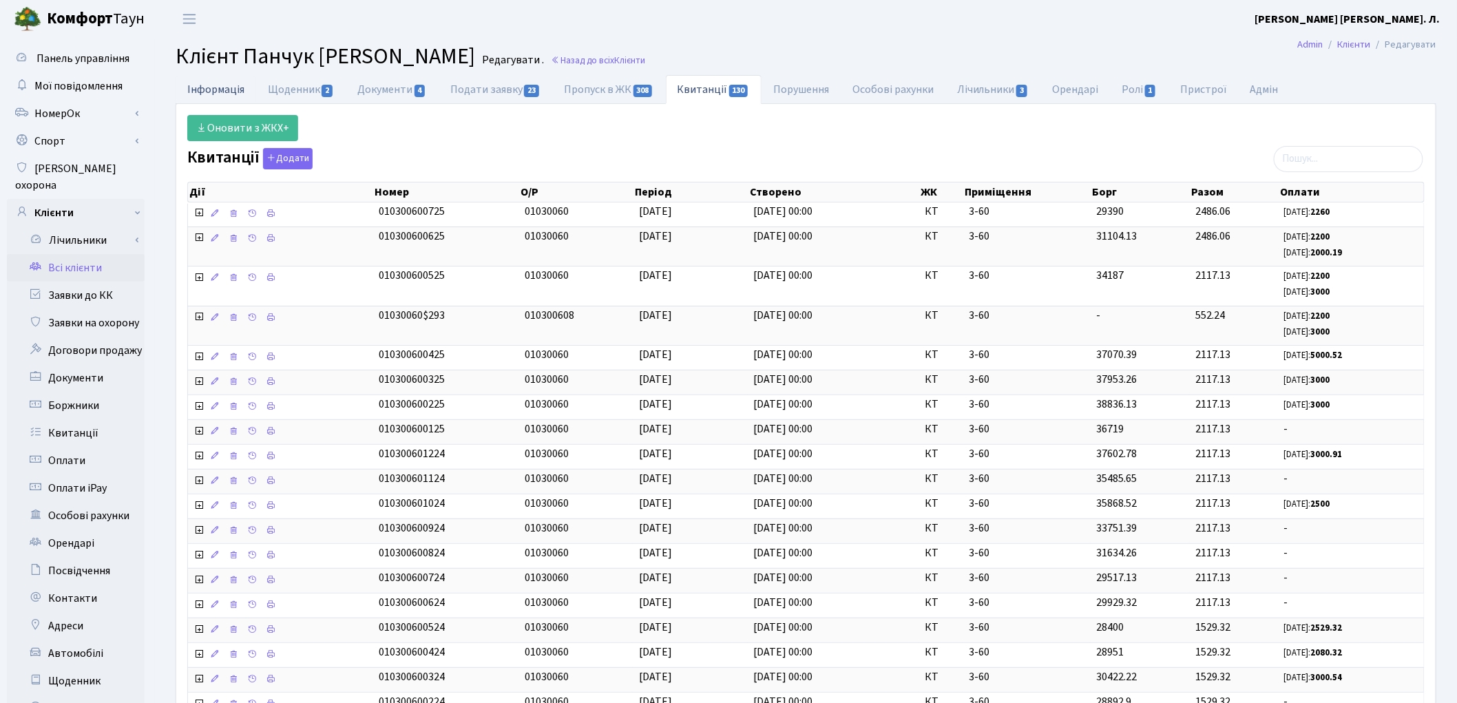
click at [222, 87] on link "Інформація" at bounding box center [216, 89] width 81 height 28
select select "25"
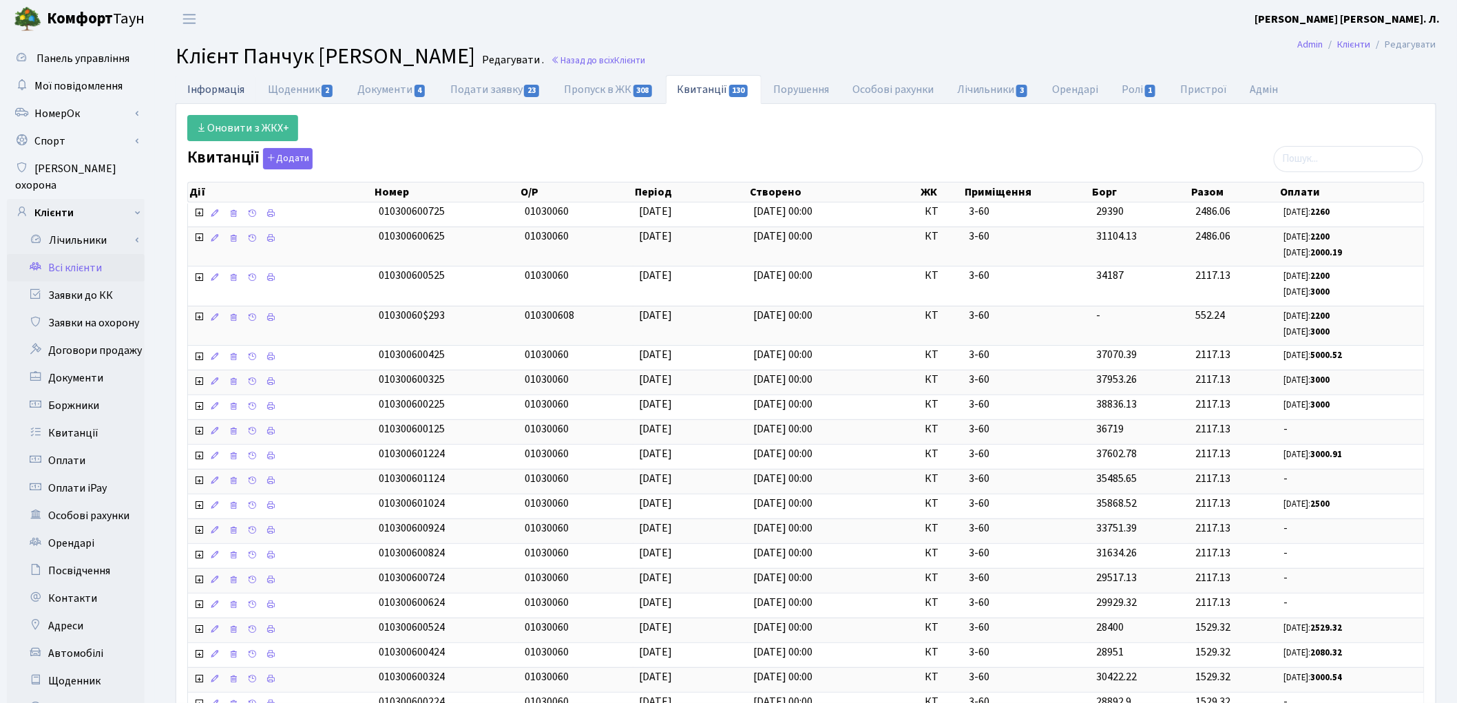
select select "25"
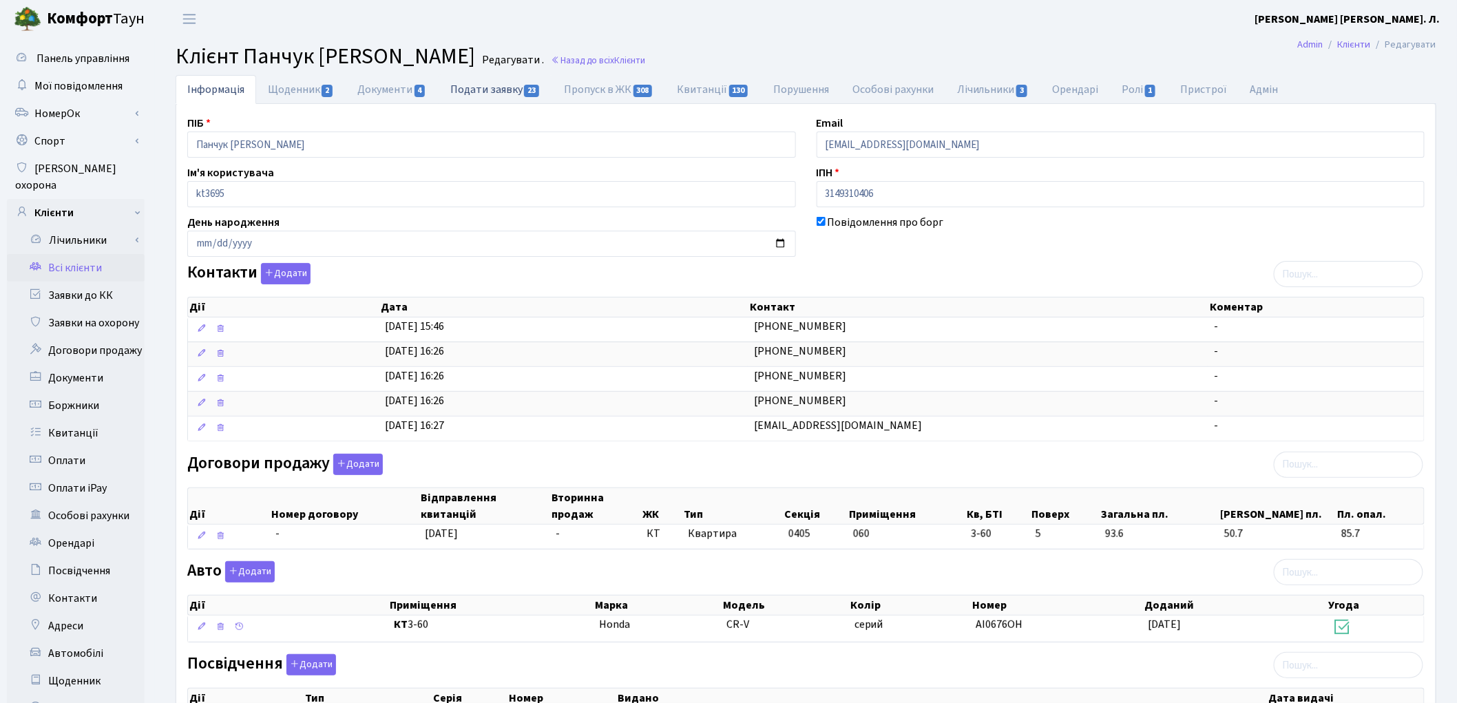
click at [485, 95] on link "Подати заявку 23" at bounding box center [496, 89] width 114 height 28
select select "25"
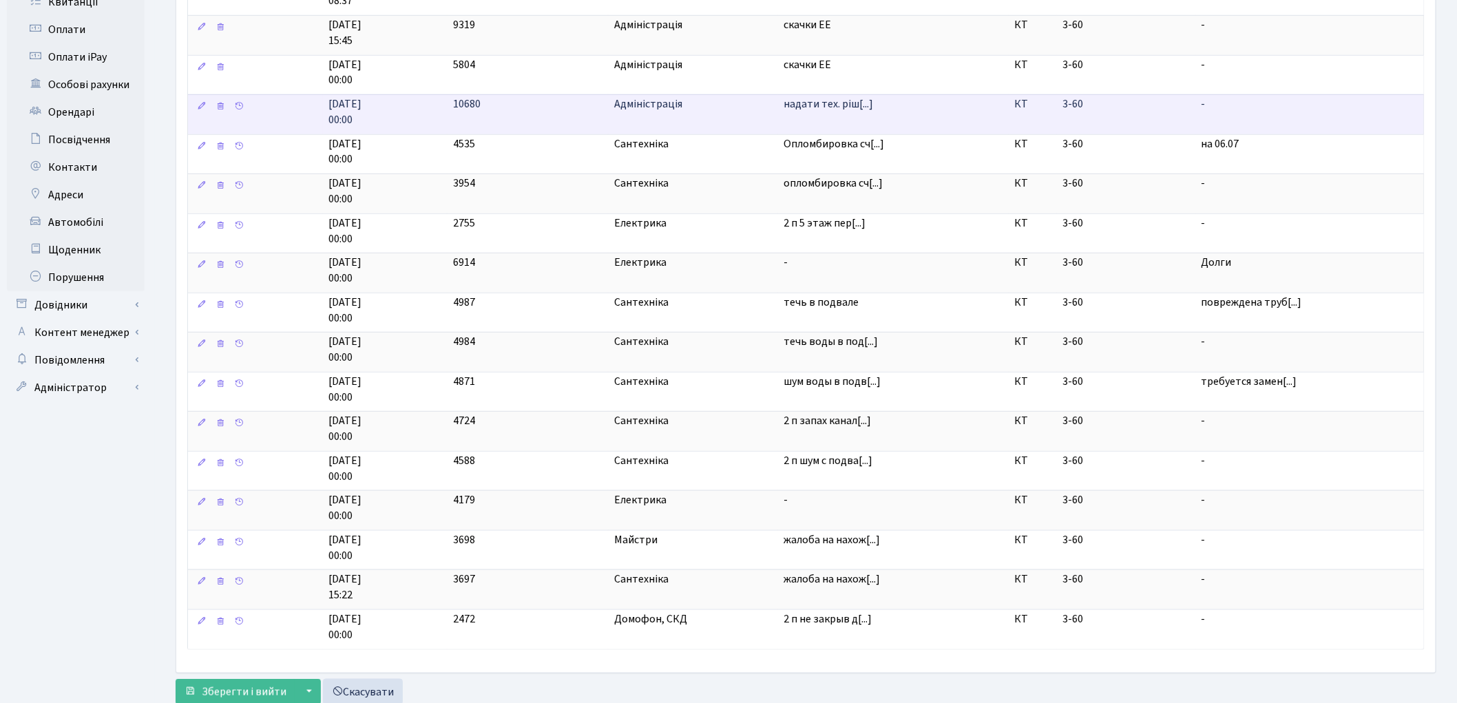
scroll to position [459, 0]
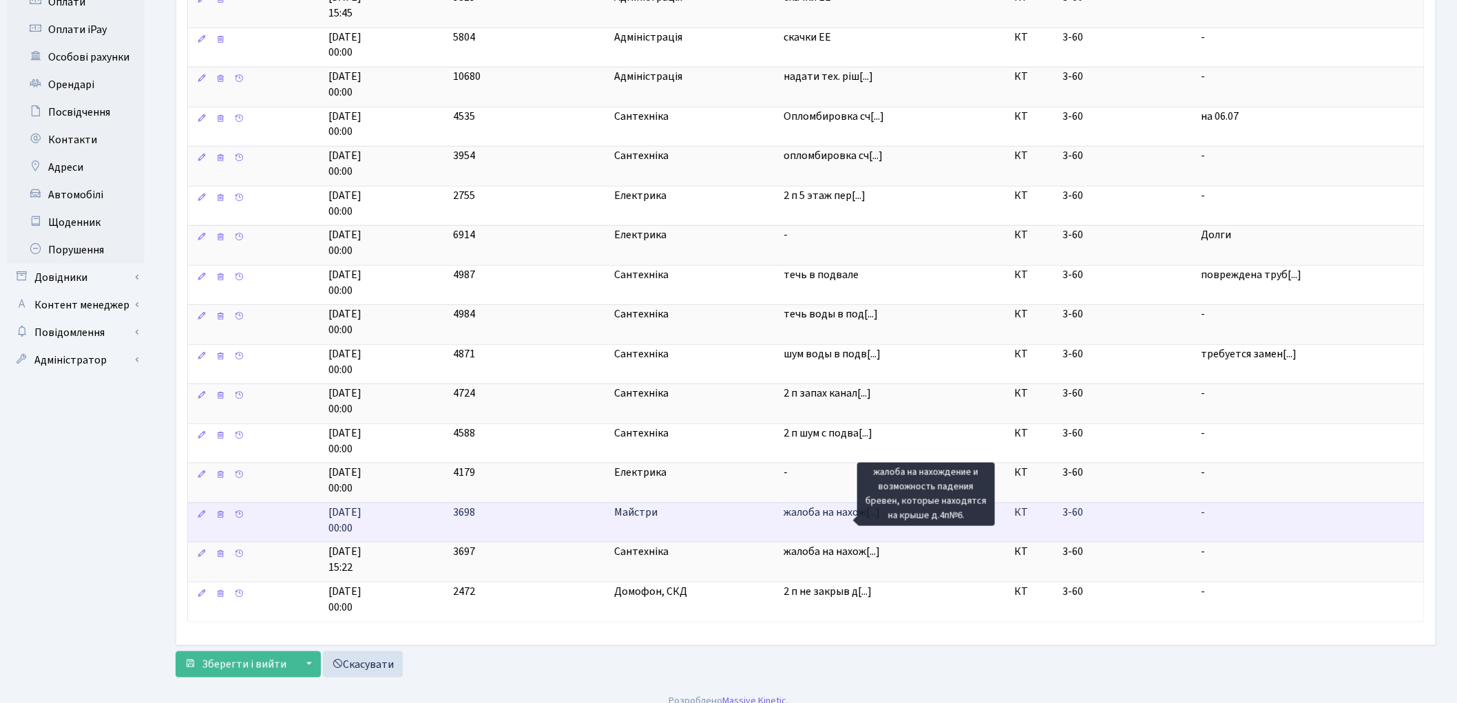
click at [831, 520] on span "жалоба на нахож[...]" at bounding box center [832, 512] width 96 height 15
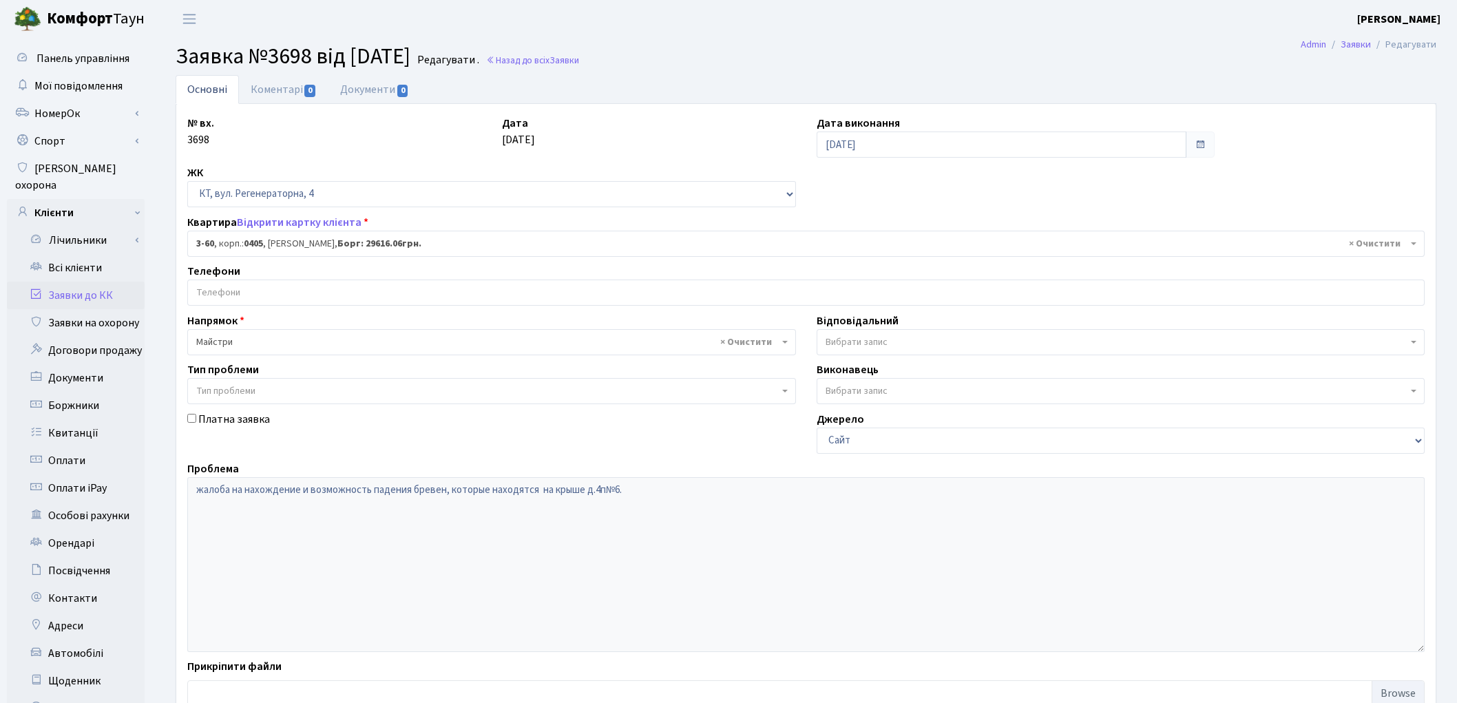
select select "967"
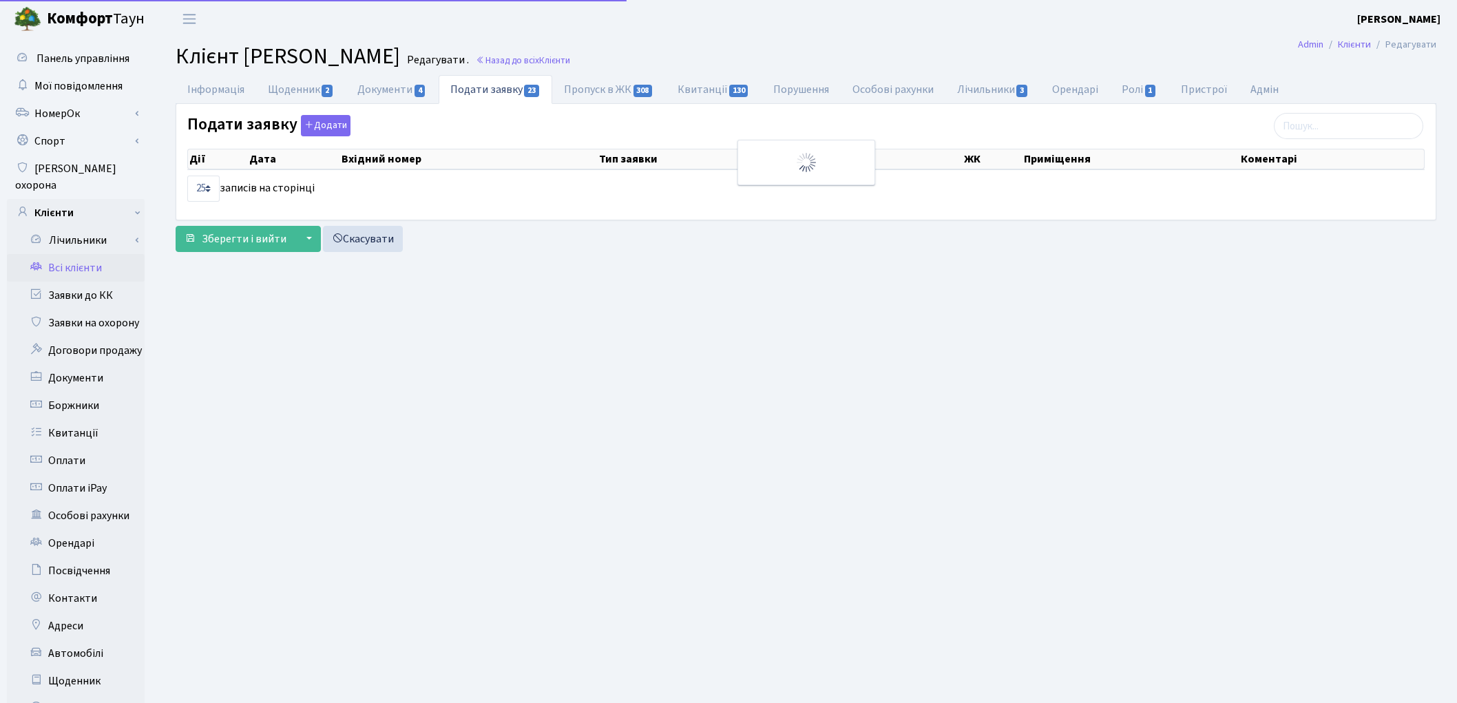
select select "25"
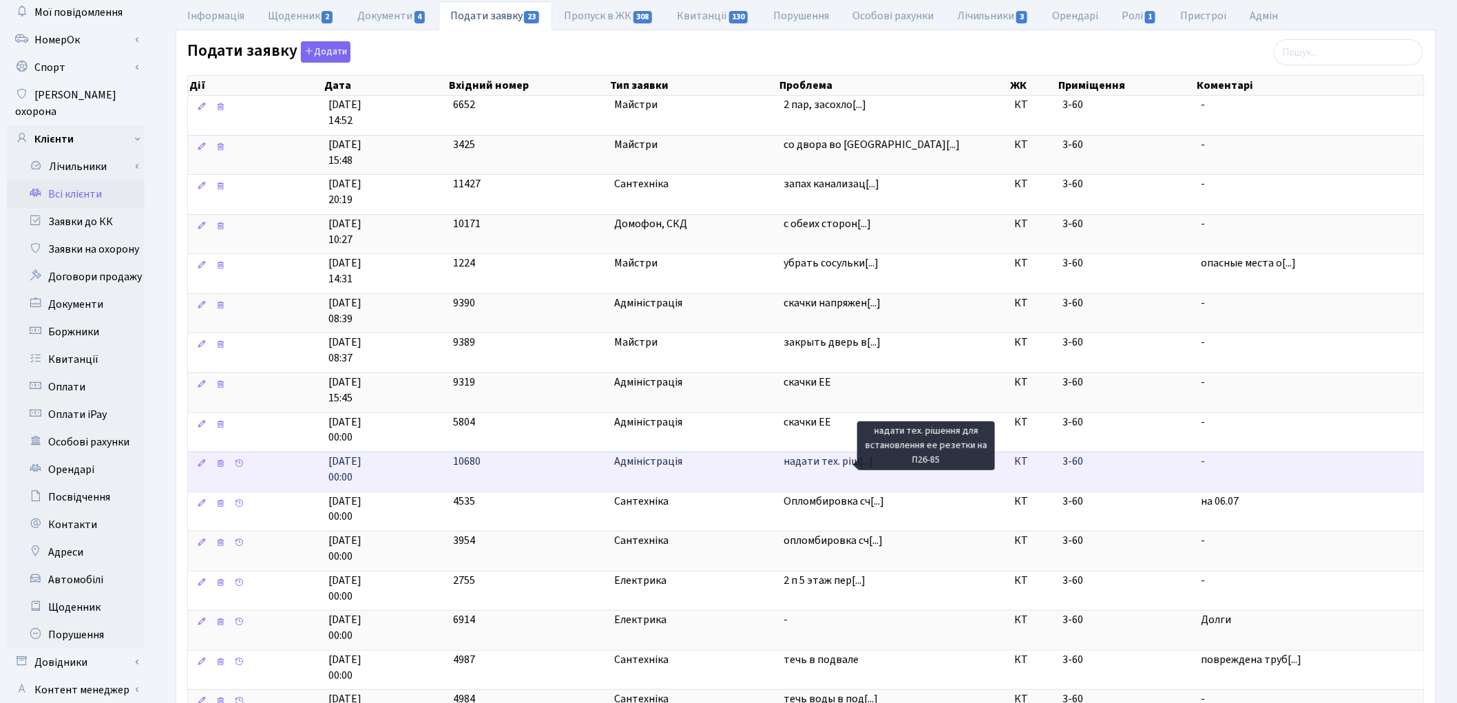
click at [812, 464] on span "надати тех. ріш[...]" at bounding box center [829, 461] width 90 height 15
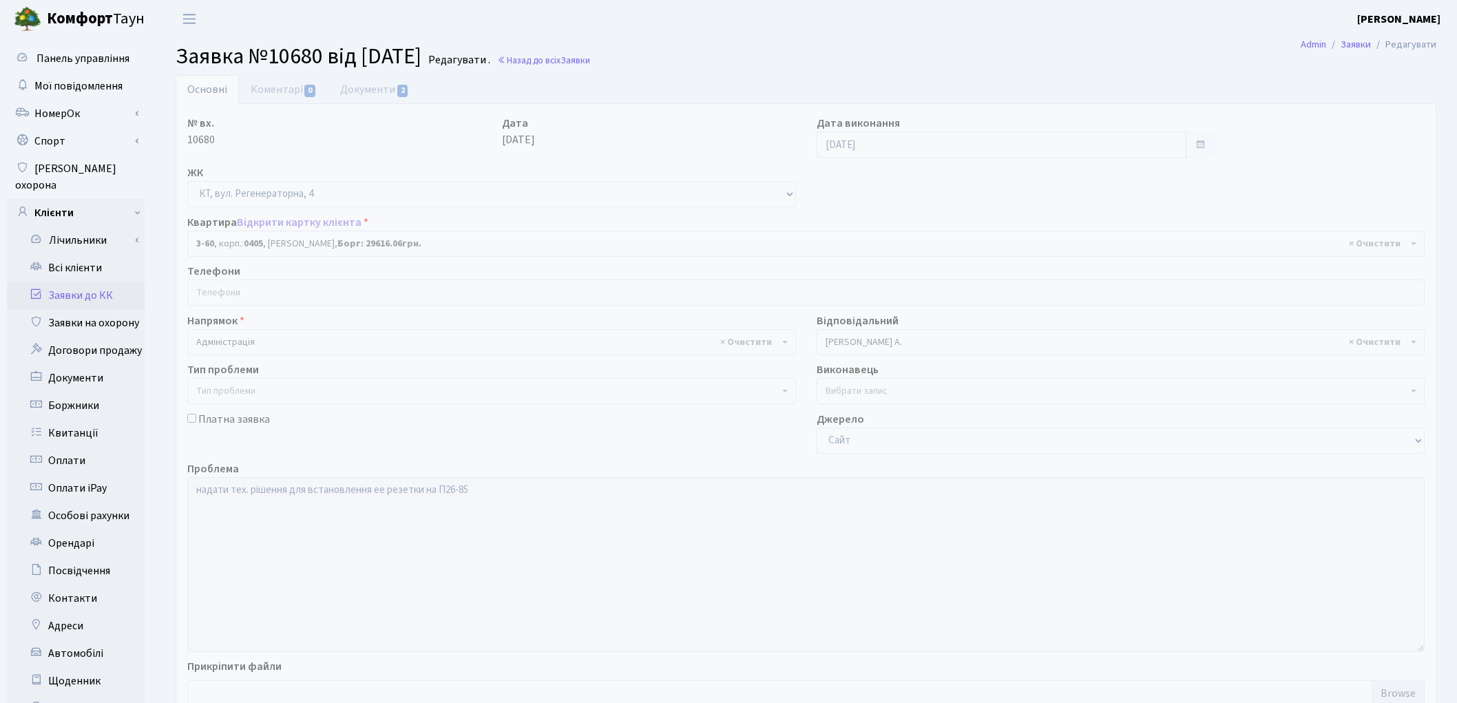
select select "967"
click at [390, 94] on link "Документи 2" at bounding box center [374, 89] width 92 height 28
select select "25"
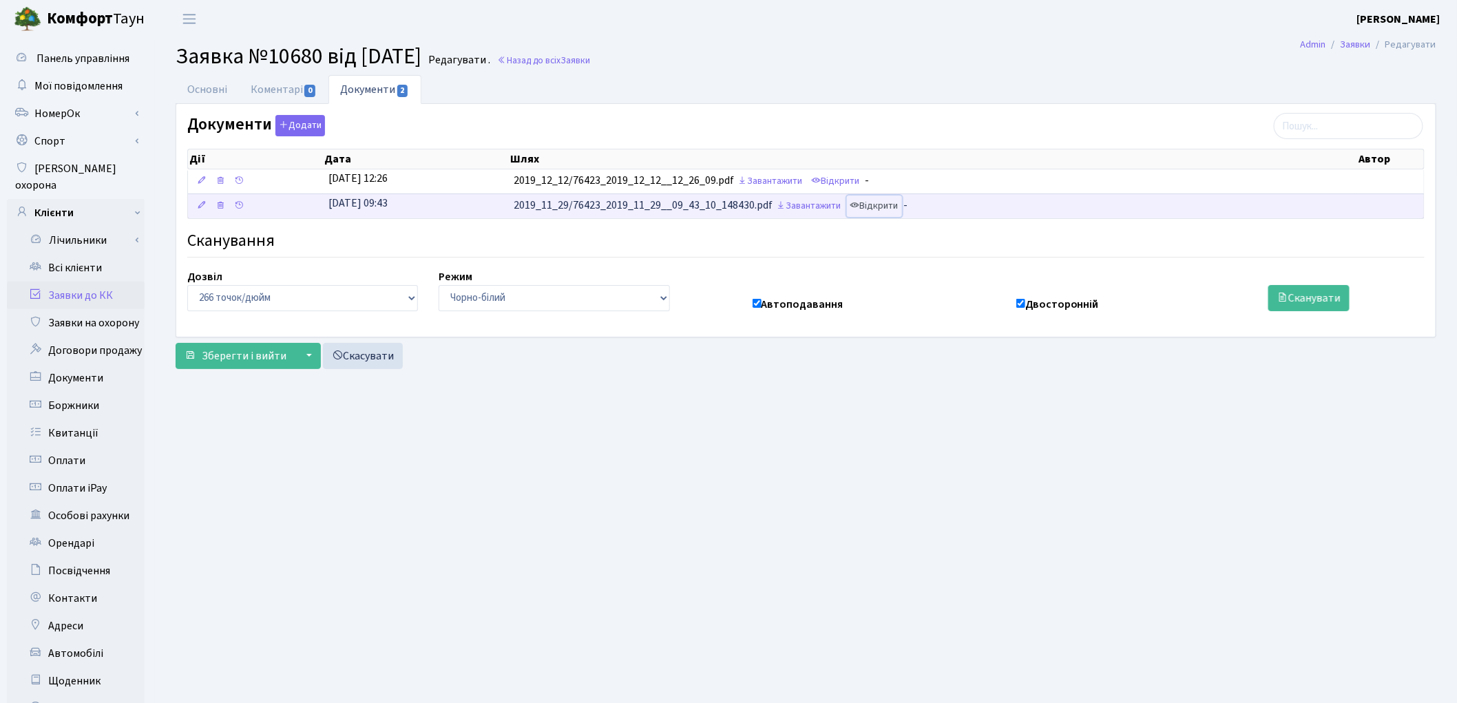
click at [890, 208] on link "Відкрити" at bounding box center [874, 206] width 55 height 21
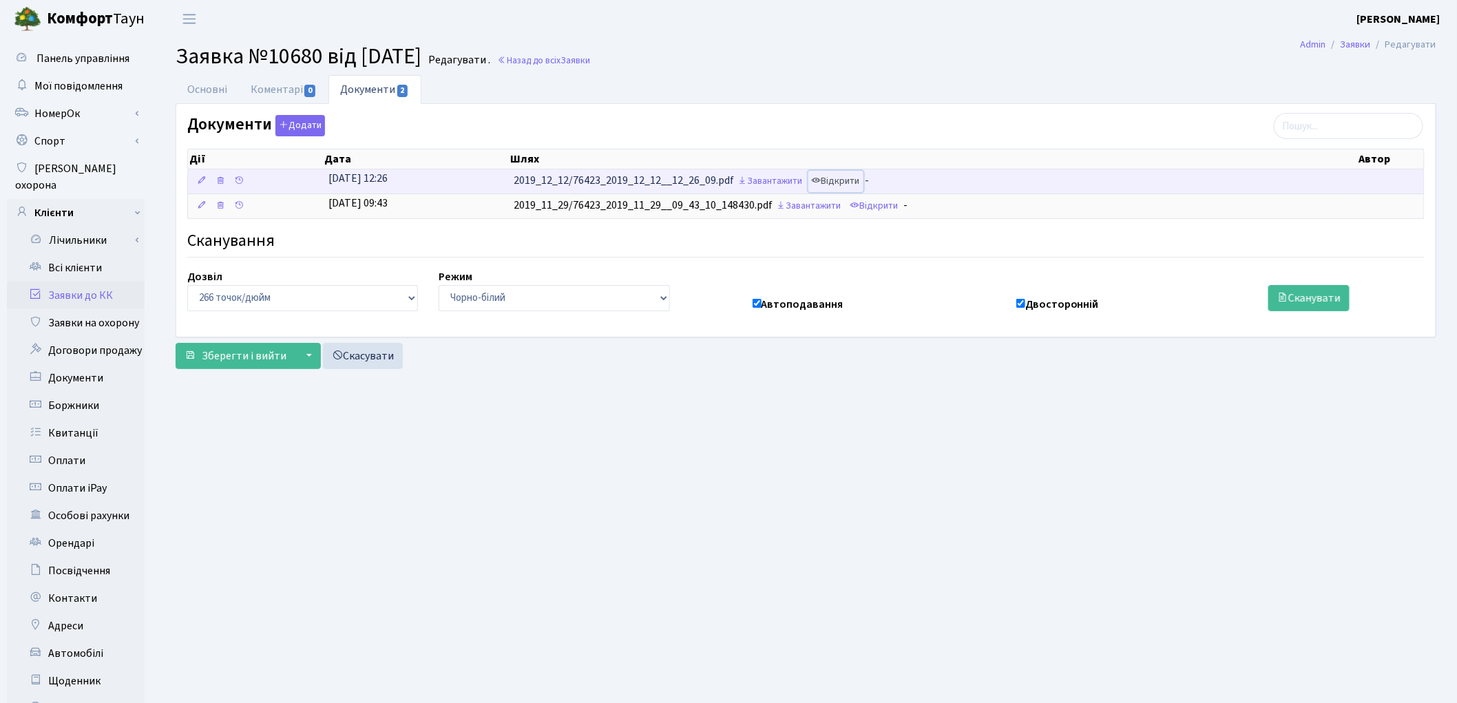
click at [841, 181] on link "Відкрити" at bounding box center [835, 181] width 55 height 21
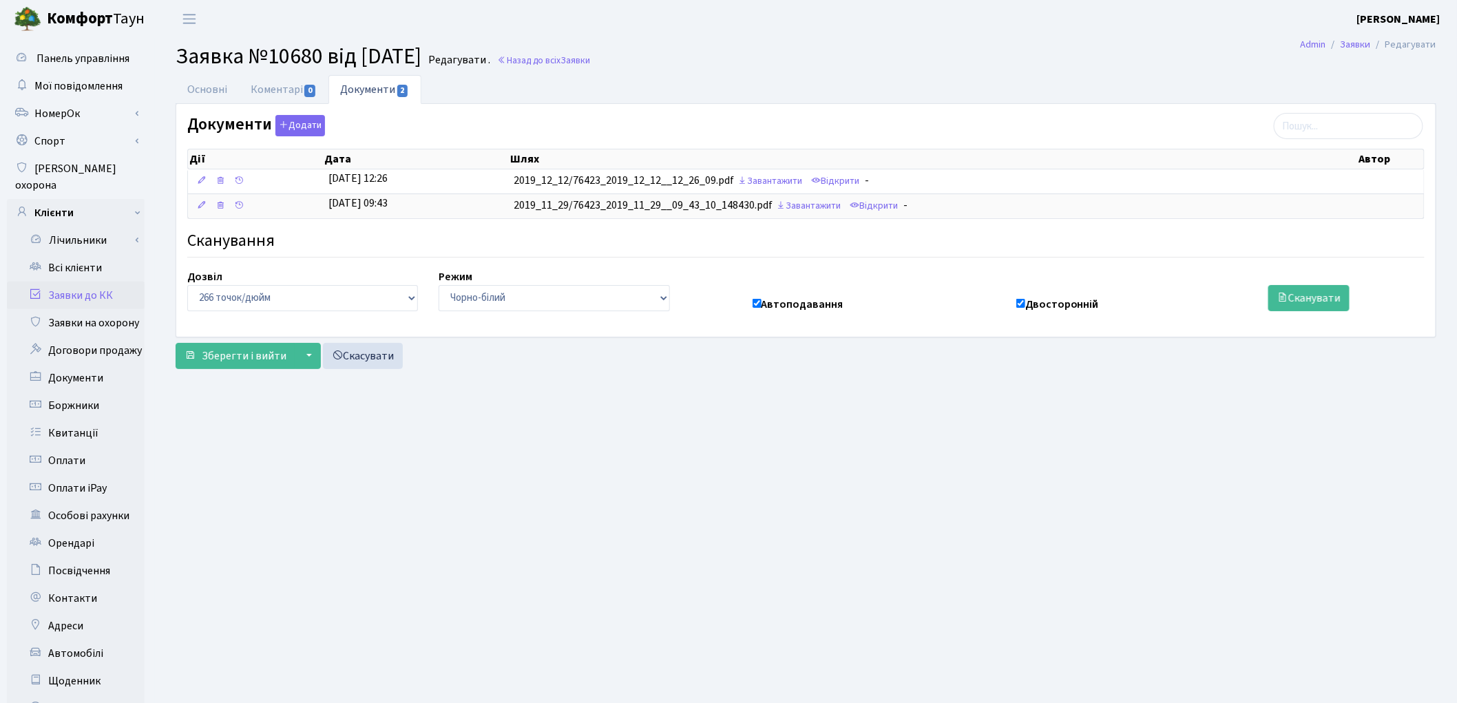
click at [83, 282] on link "Заявки до КК" at bounding box center [76, 296] width 138 height 28
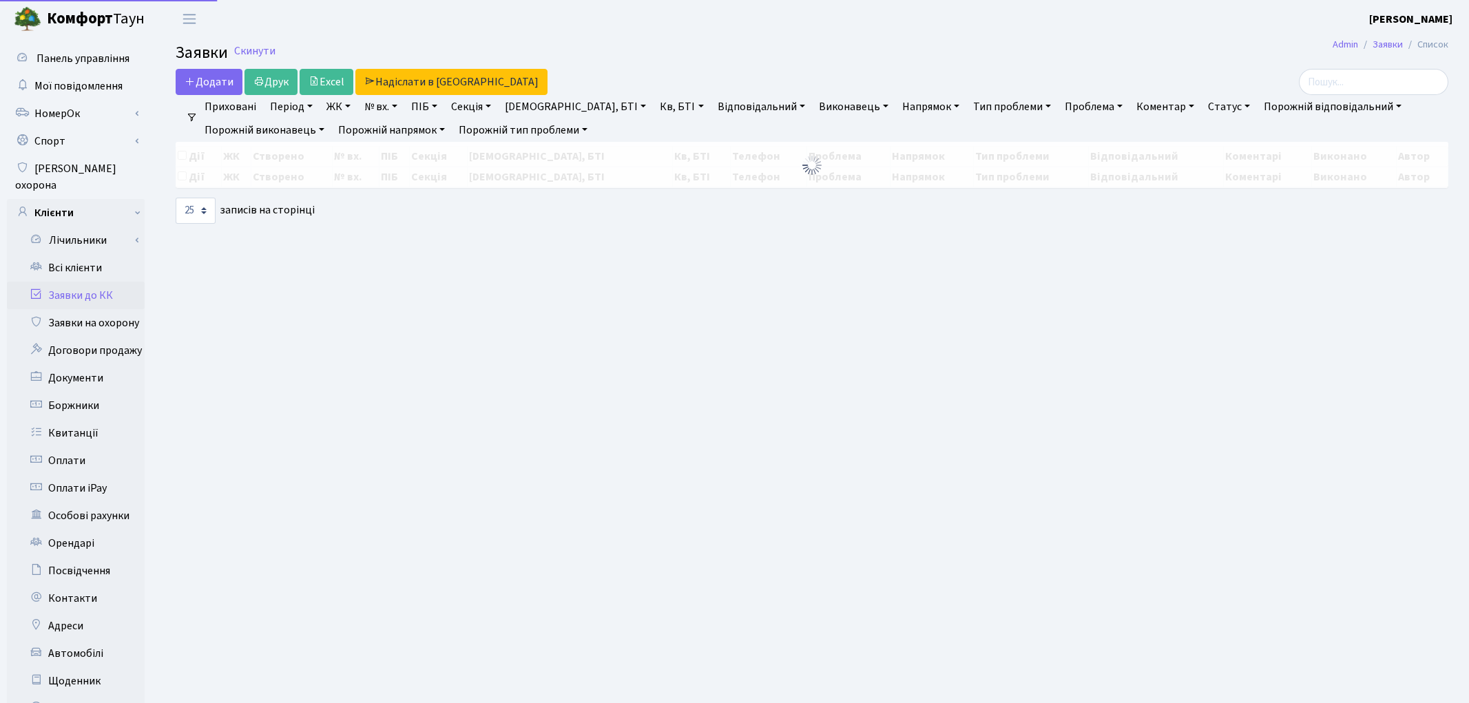
select select "25"
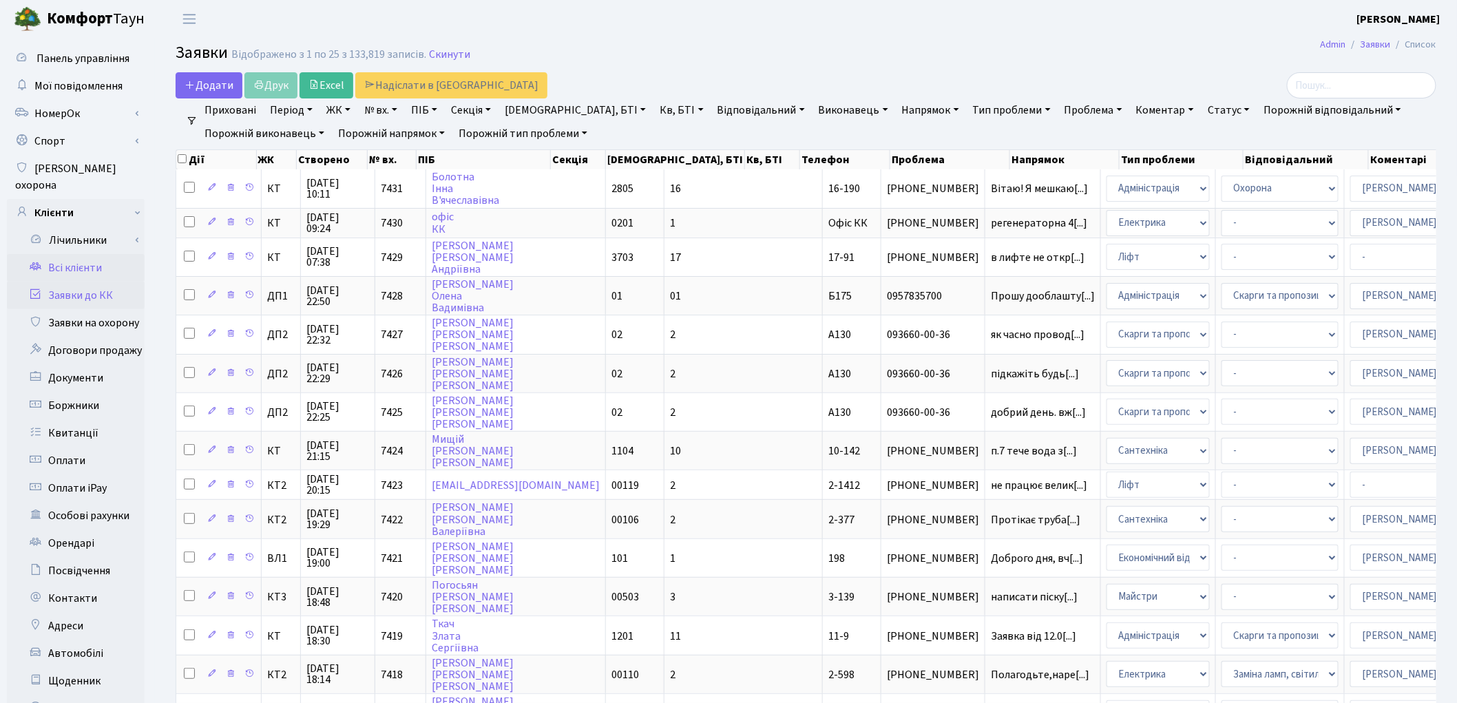
click at [80, 254] on link "Всі клієнти" at bounding box center [76, 268] width 138 height 28
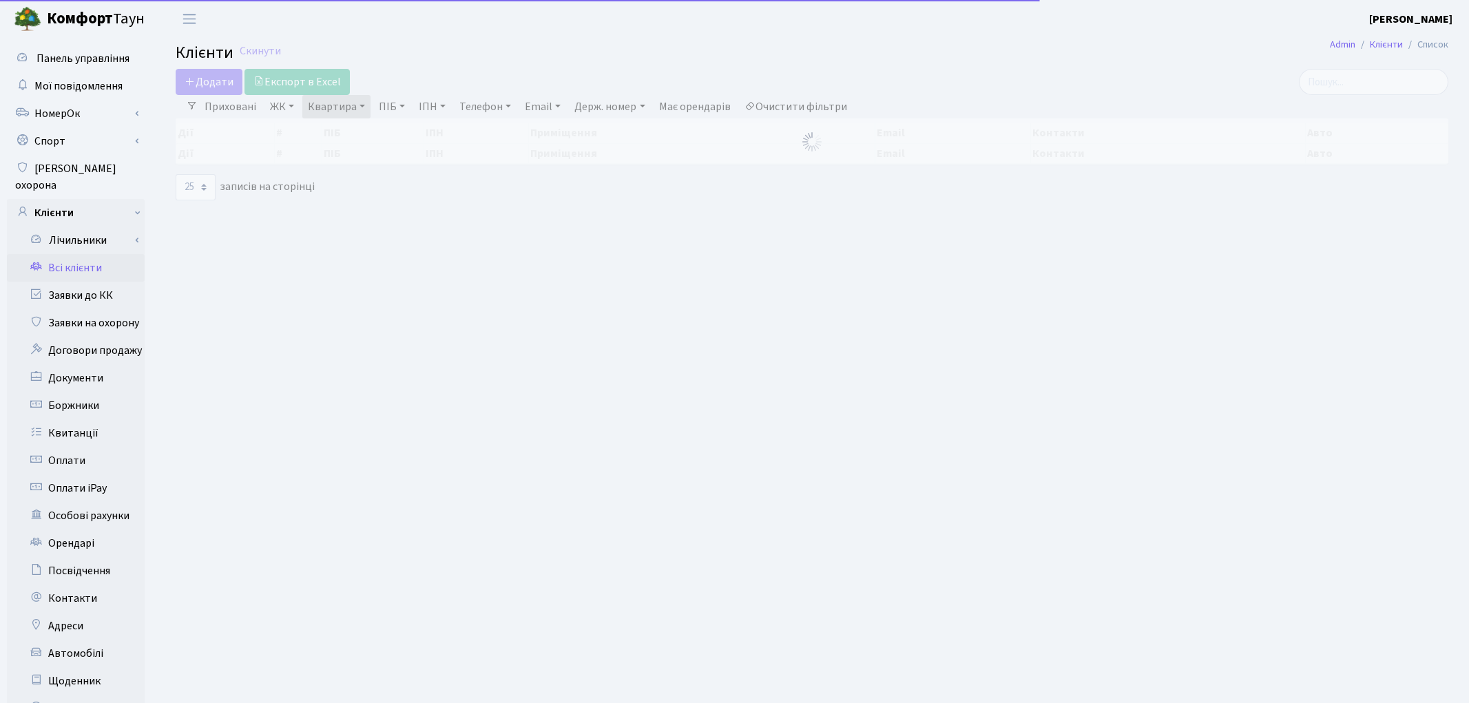
select select "25"
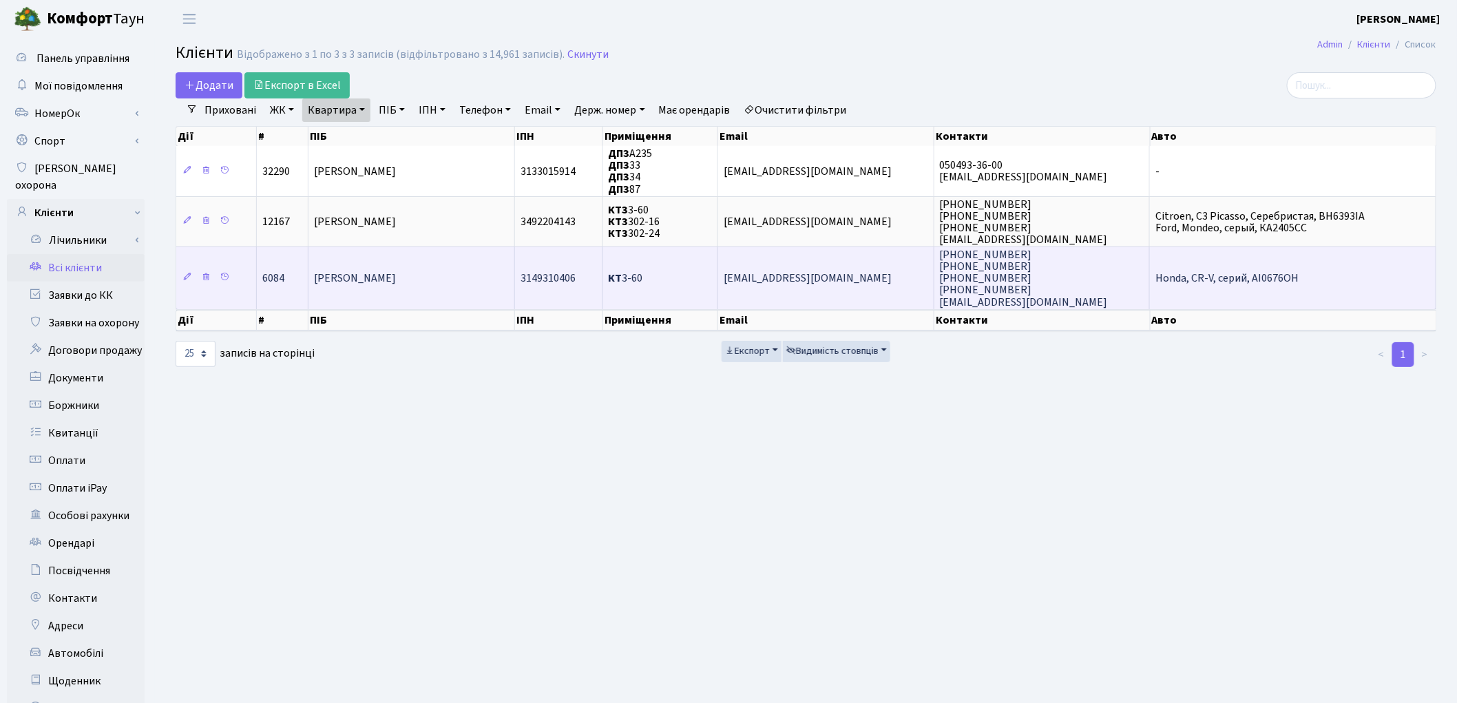
click at [396, 274] on span "Панчук Юлія Михайлівна" at bounding box center [355, 278] width 82 height 15
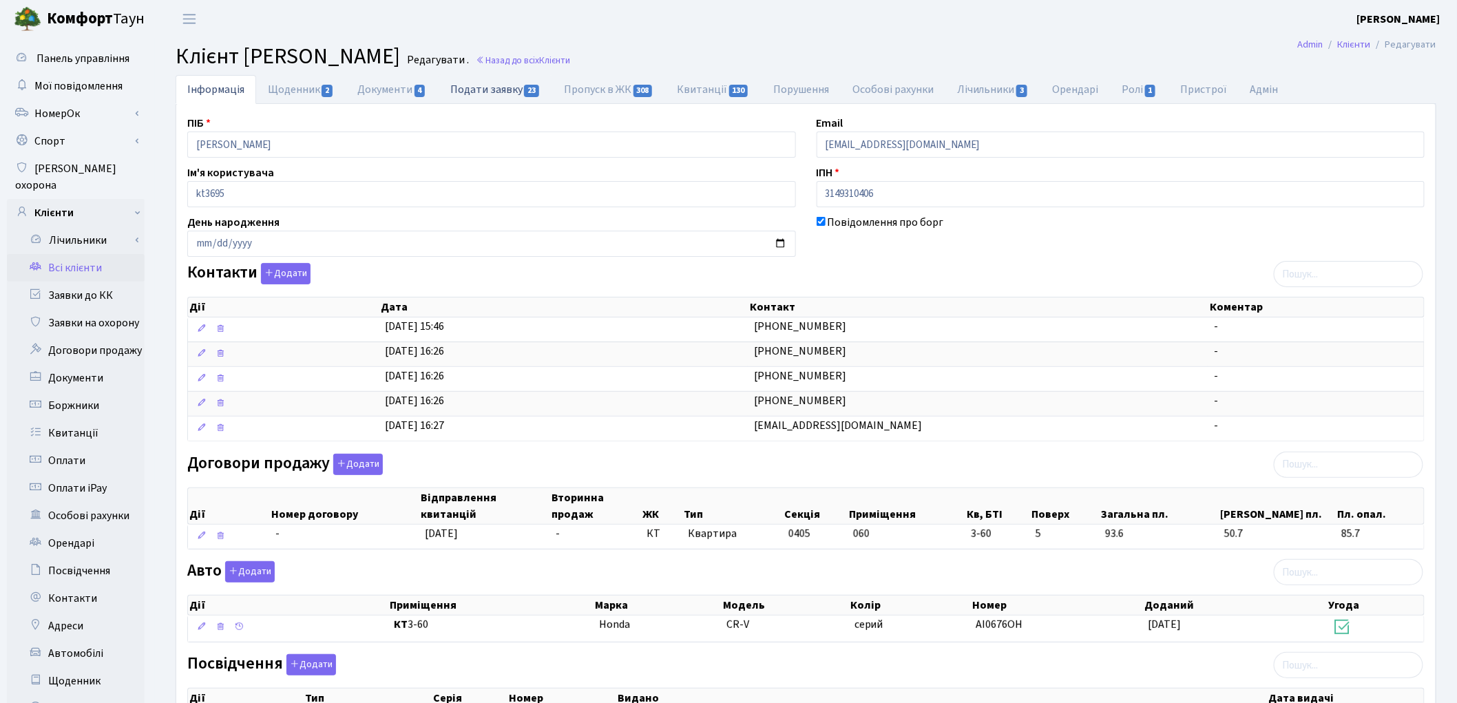
click at [499, 92] on link "Подати заявку 23" at bounding box center [496, 89] width 114 height 28
select select "25"
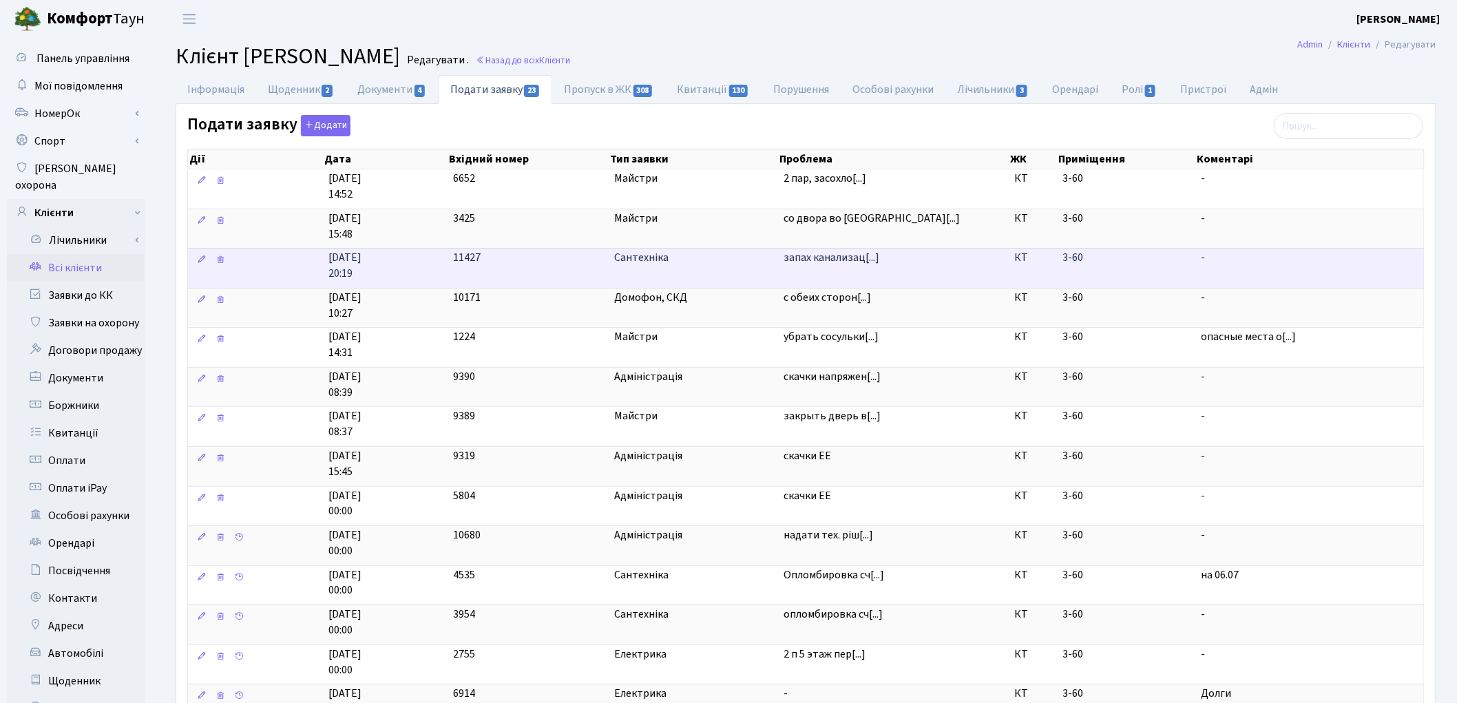
click at [815, 187] on span "запах канализац[...]" at bounding box center [894, 179] width 220 height 16
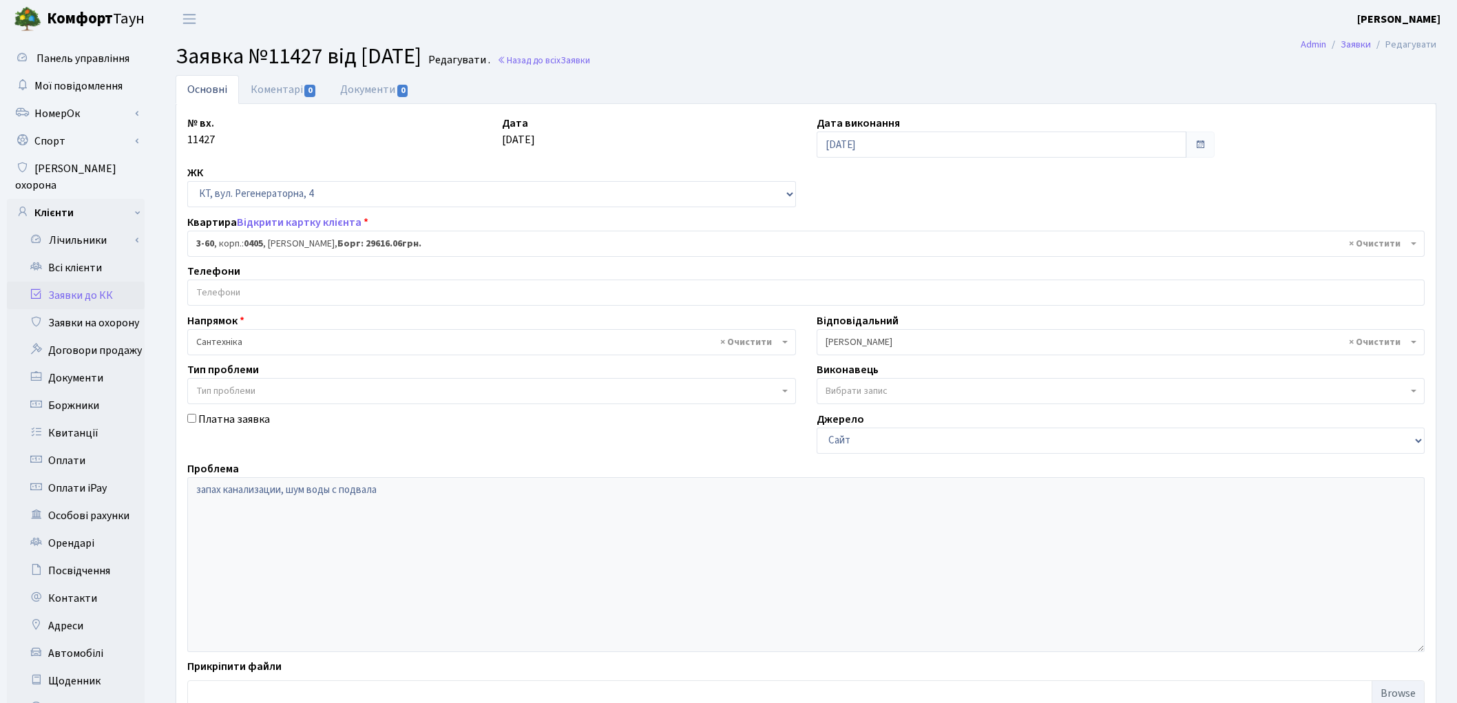
select select "967"
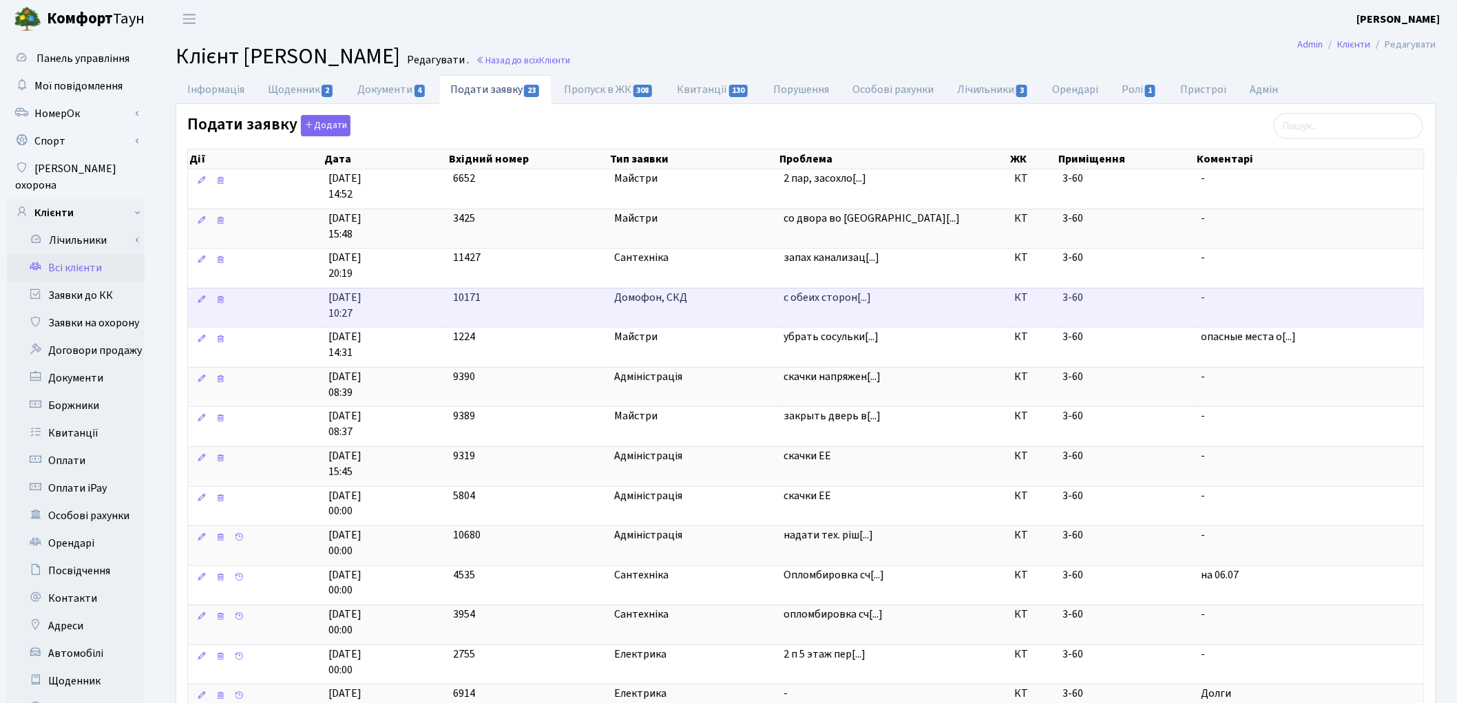
scroll to position [76, 0]
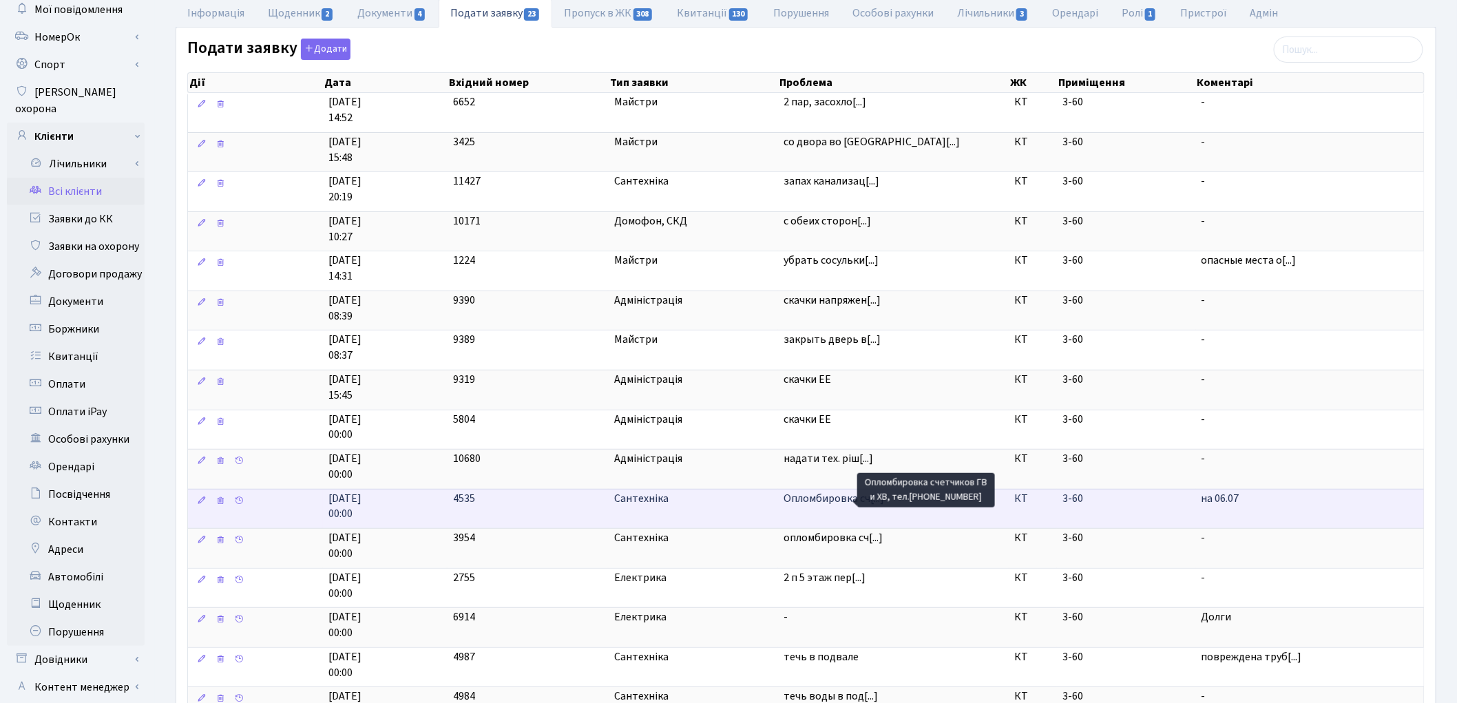
click at [854, 506] on span "Опломбировка сч[...]" at bounding box center [834, 498] width 101 height 15
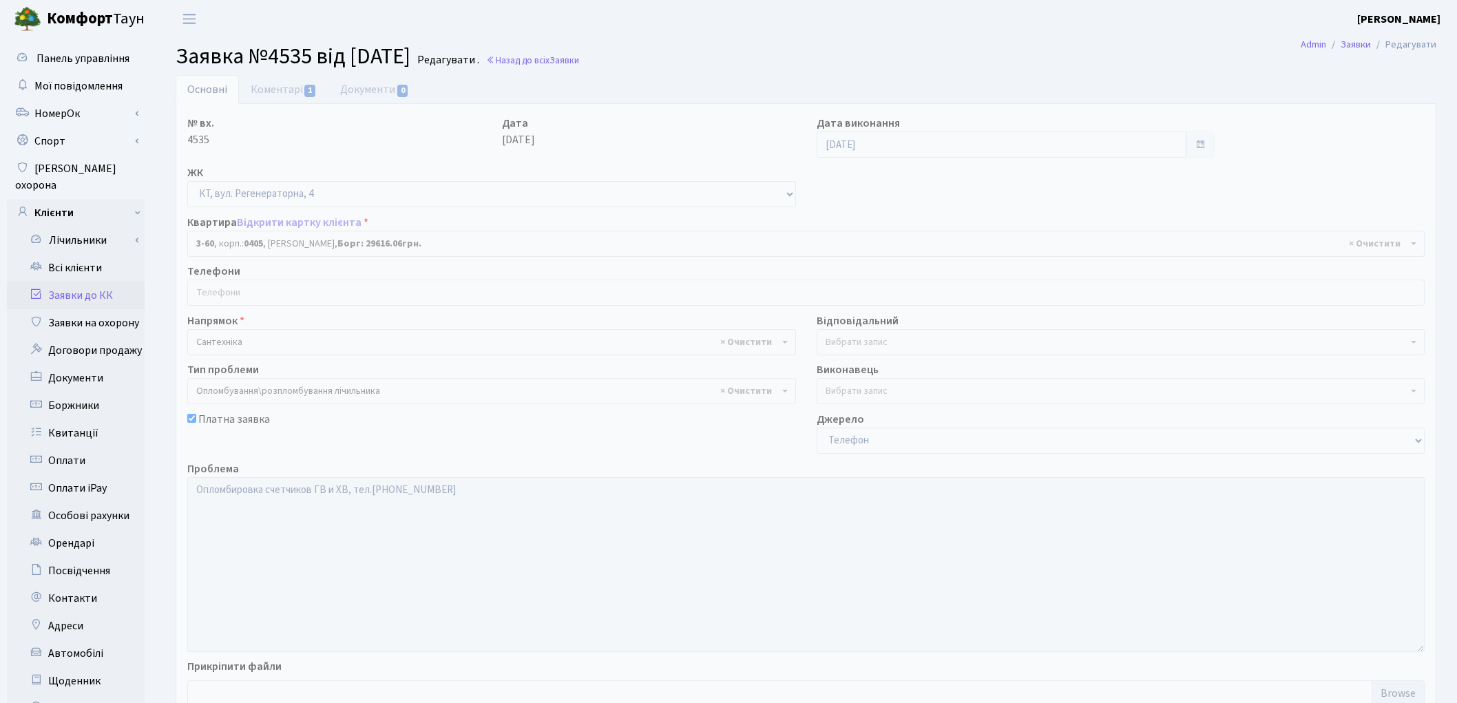
select select "967"
select select "30"
click at [273, 91] on link "Коментарі 1" at bounding box center [284, 89] width 90 height 28
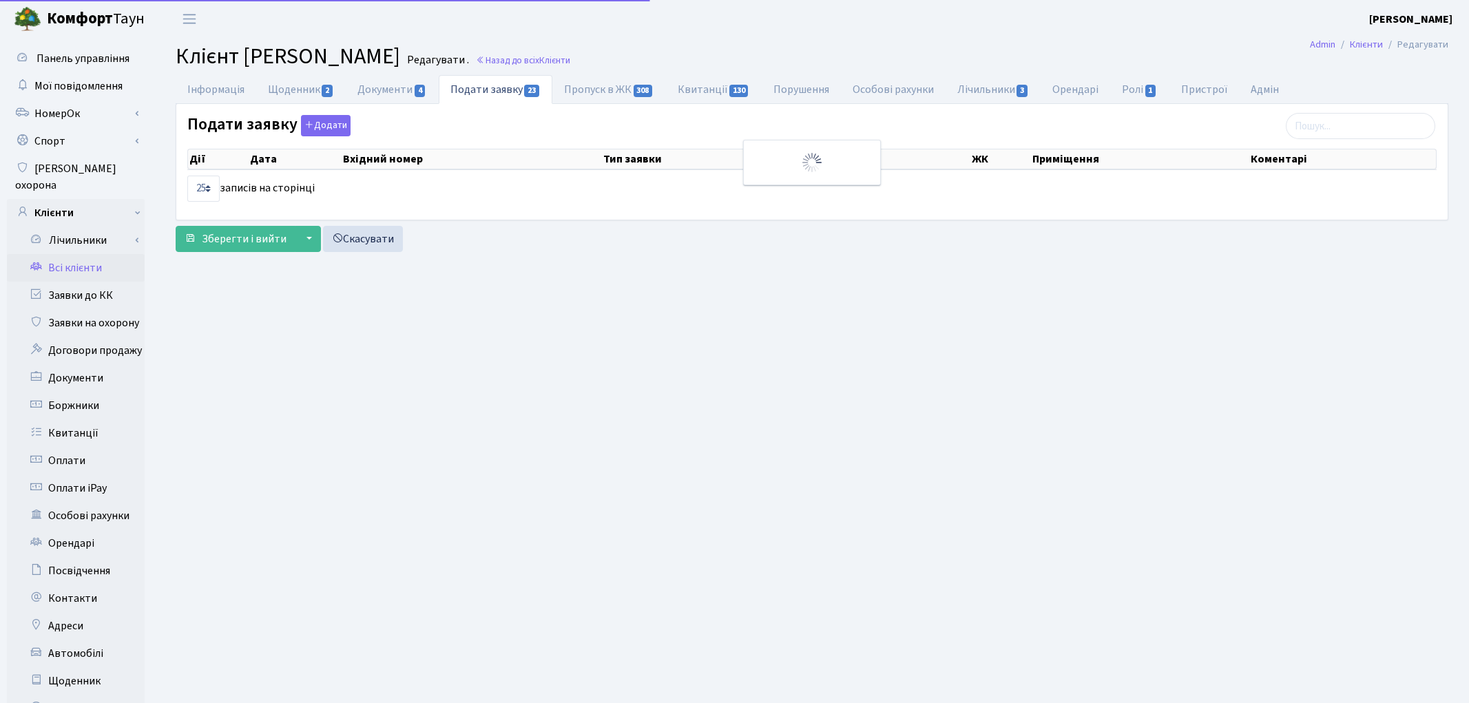
select select "25"
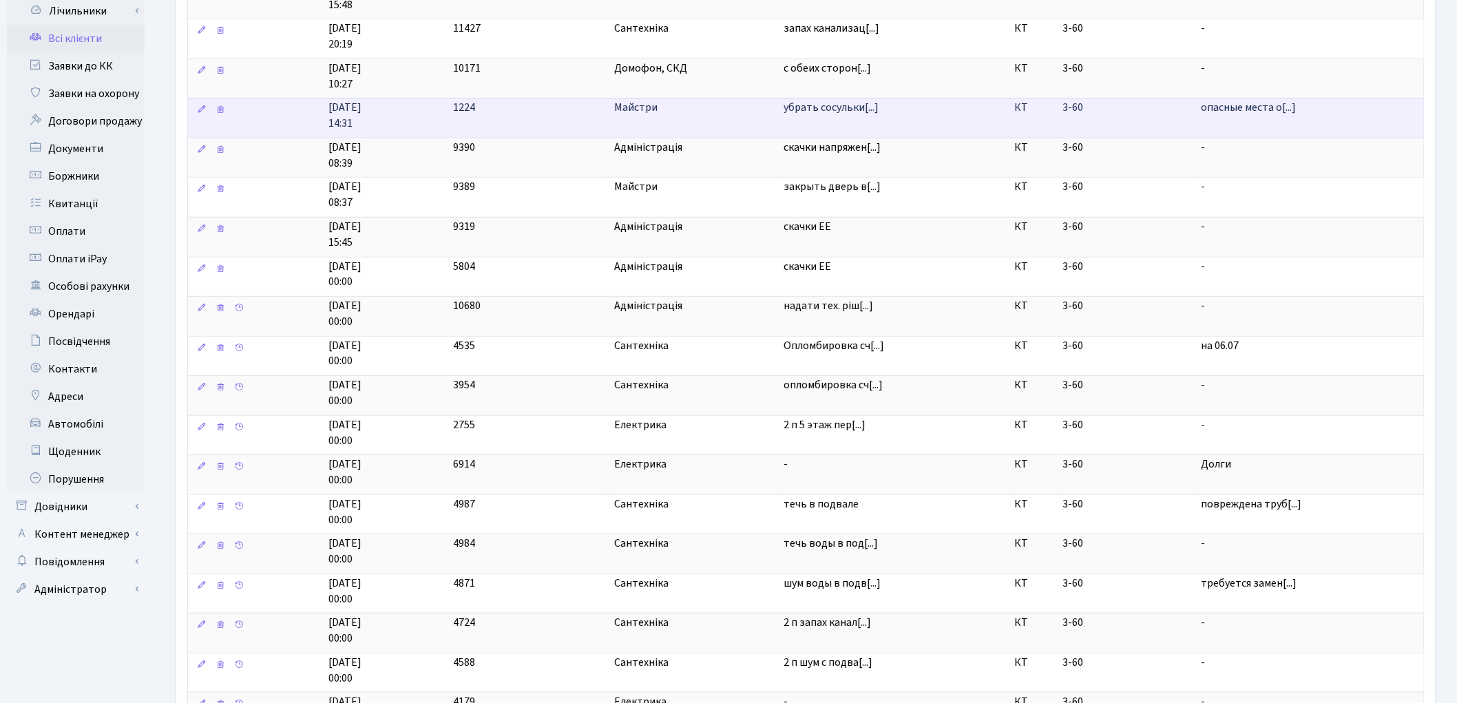
scroll to position [306, 0]
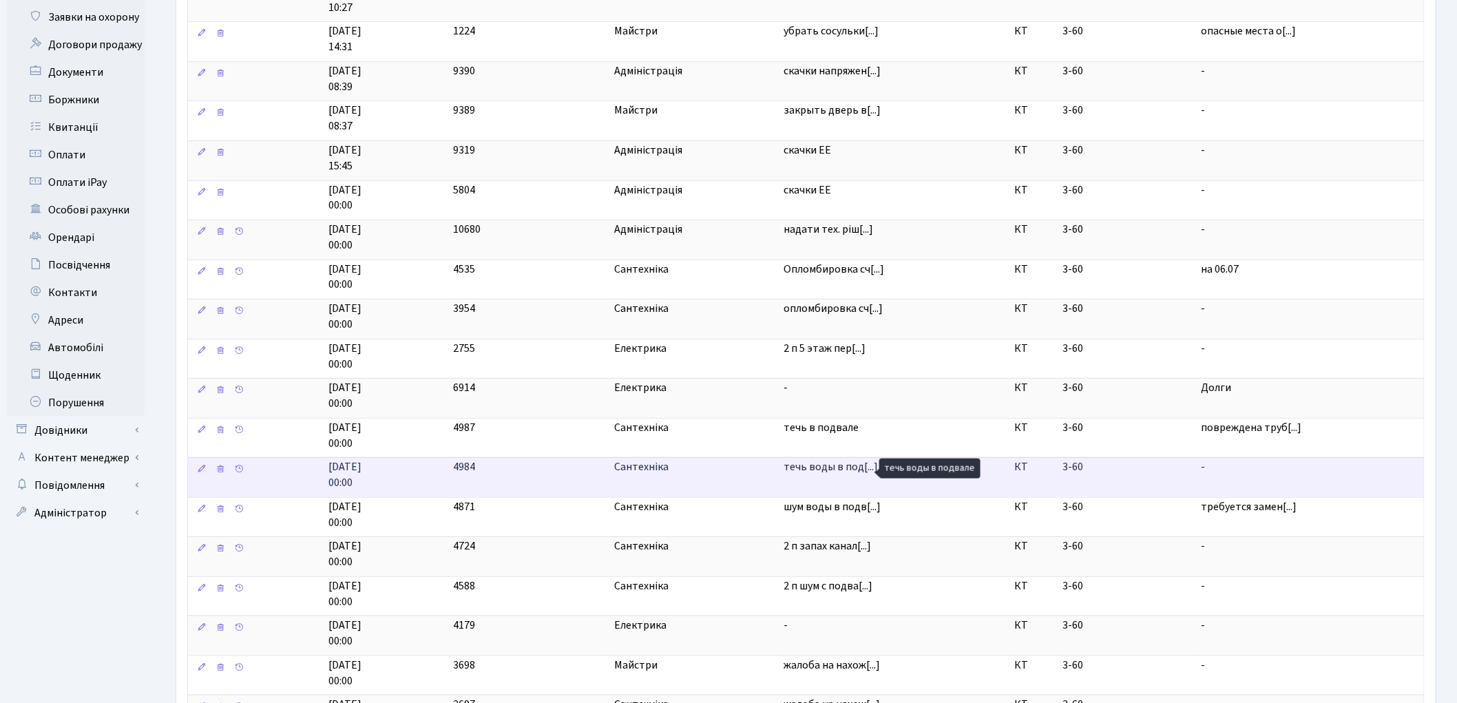
click at [830, 472] on span "течь воды в под[...]" at bounding box center [831, 466] width 94 height 15
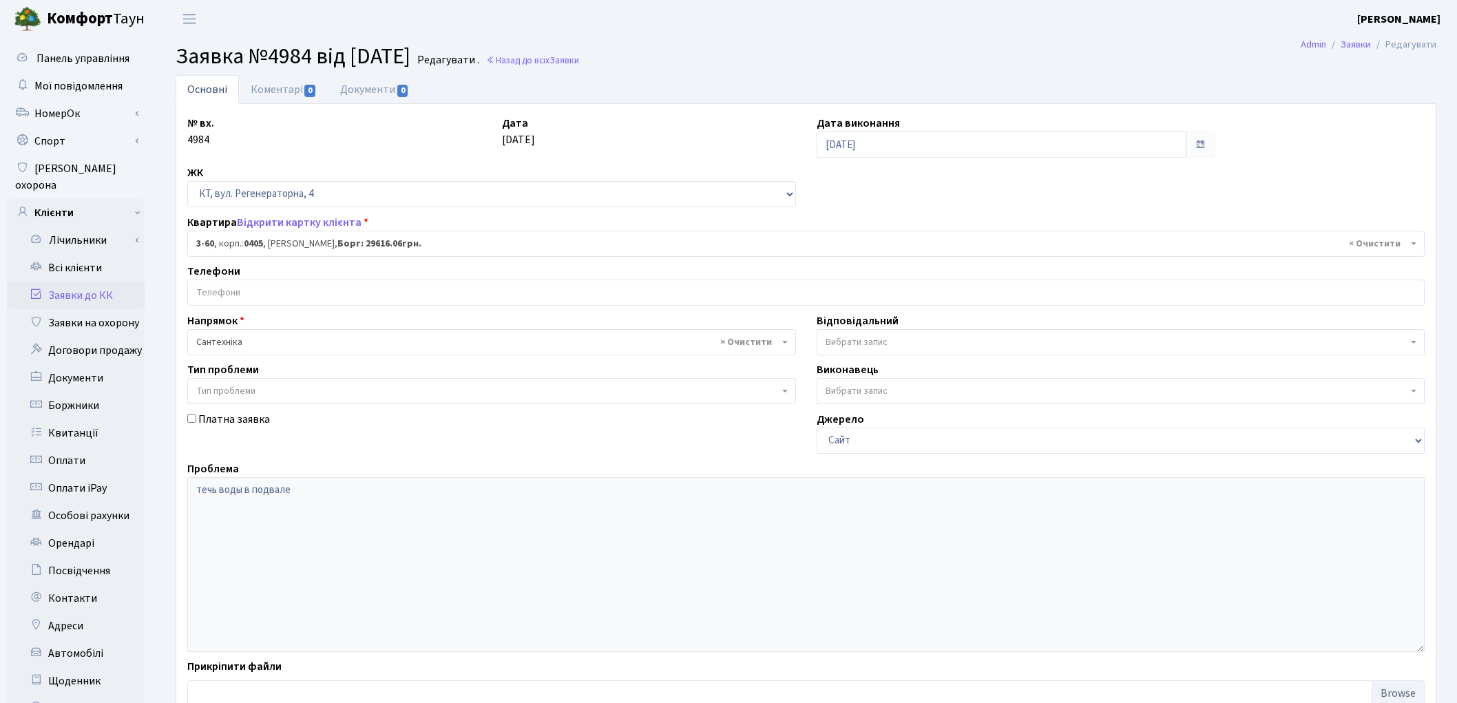
select select "967"
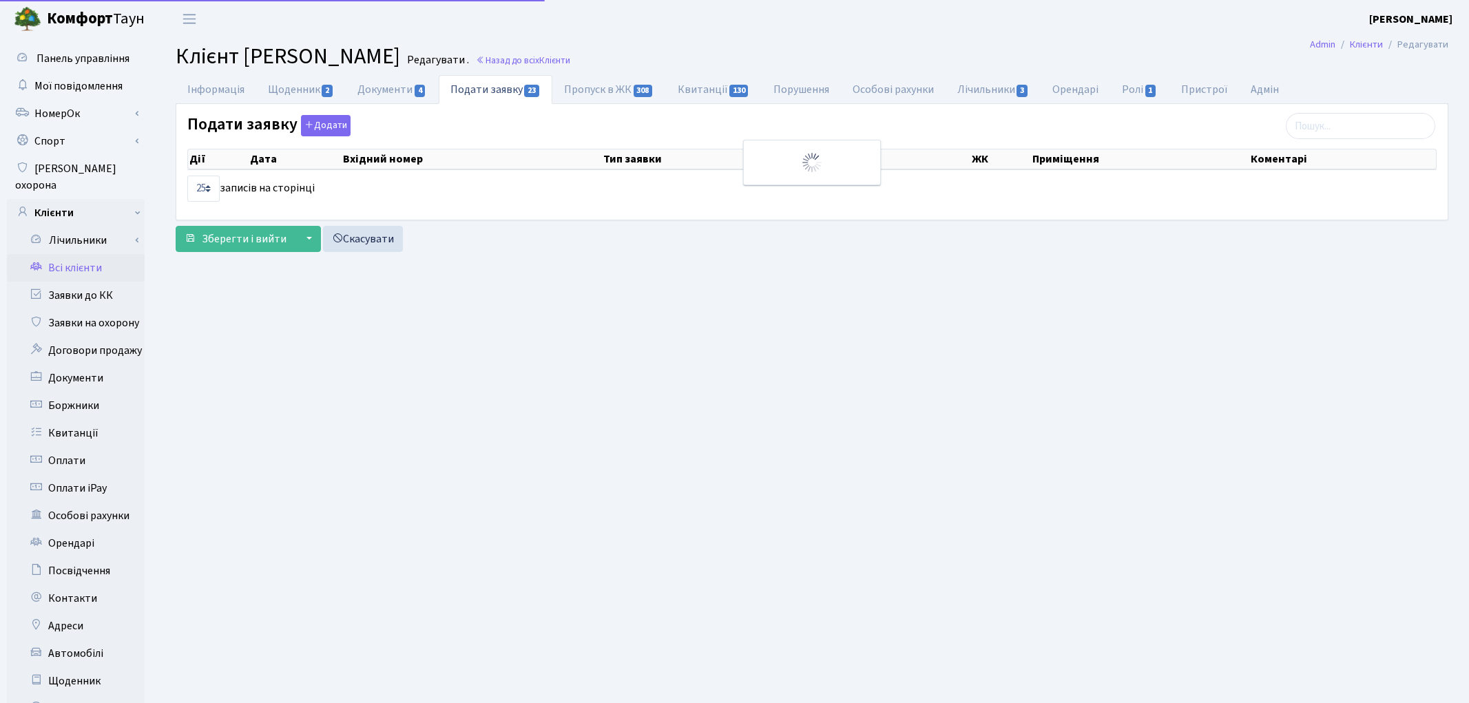
select select "25"
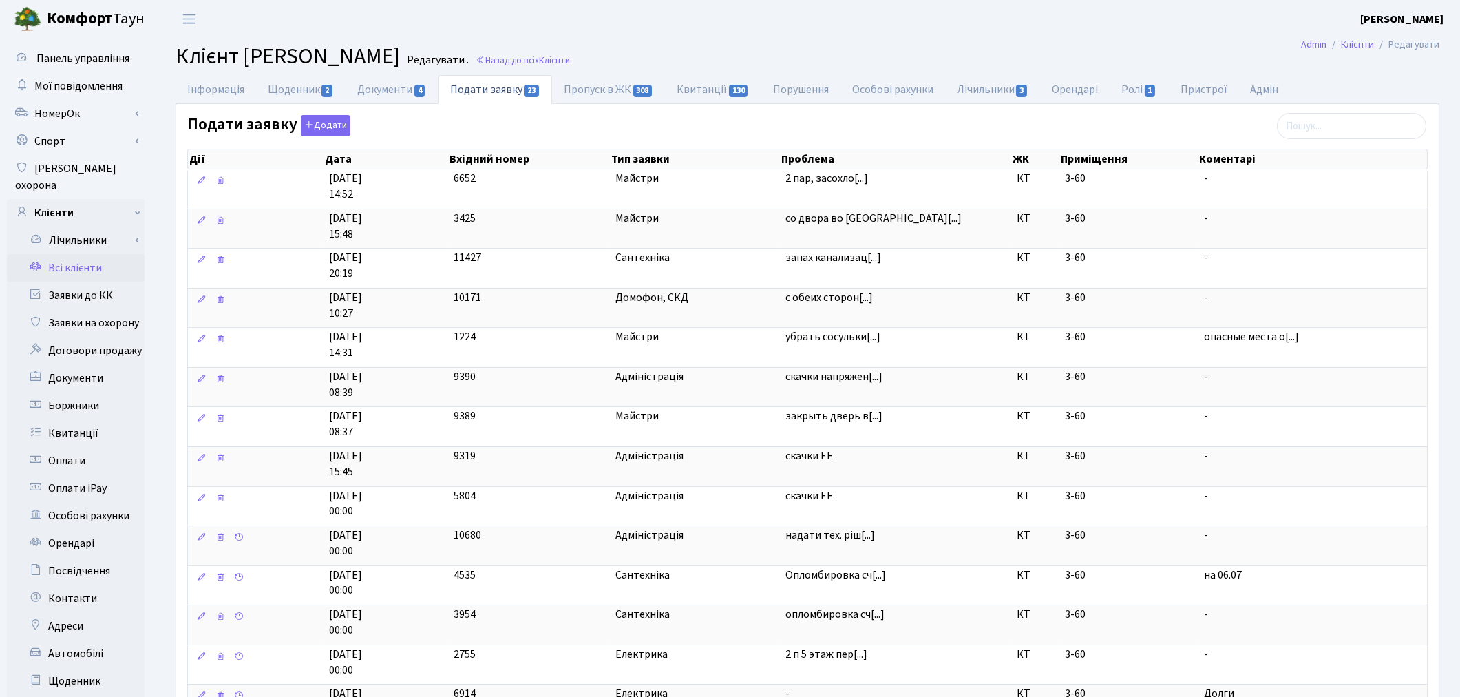
click at [67, 256] on link "Всі клієнти" at bounding box center [76, 268] width 138 height 28
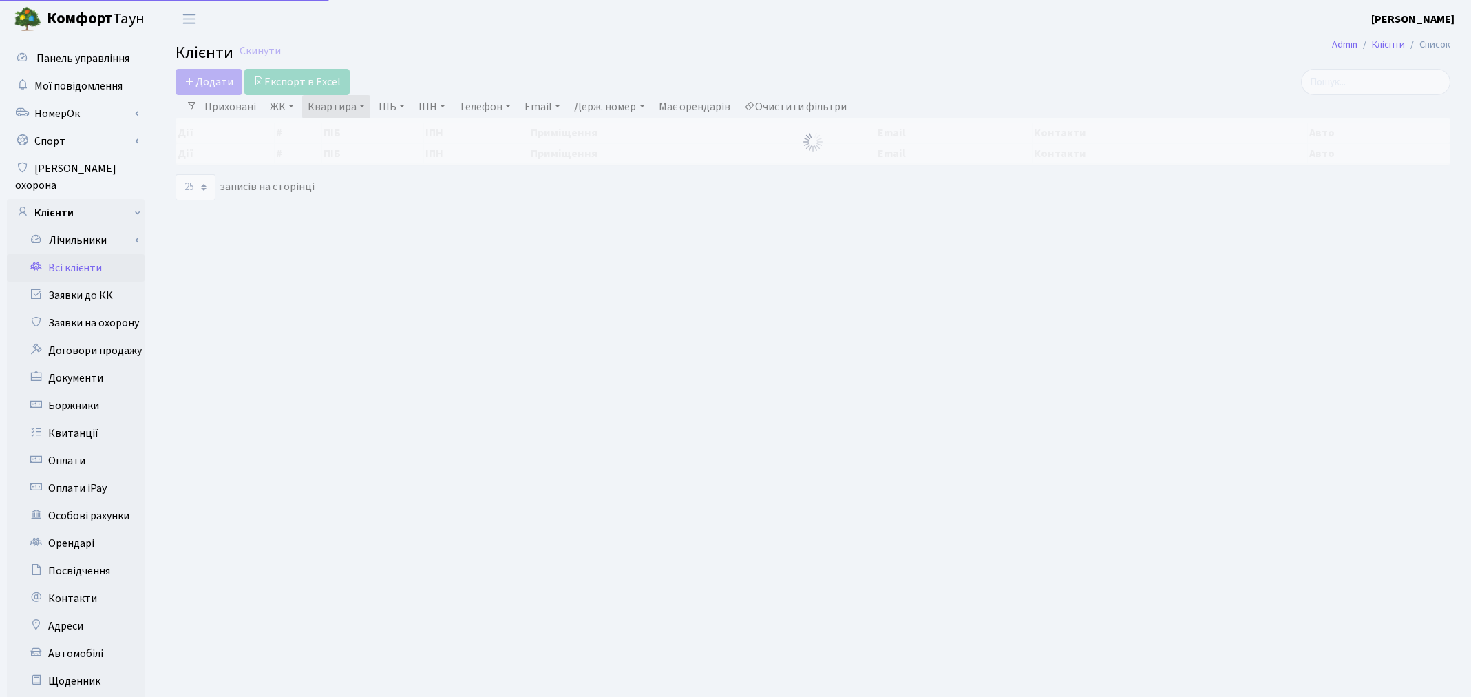
select select "25"
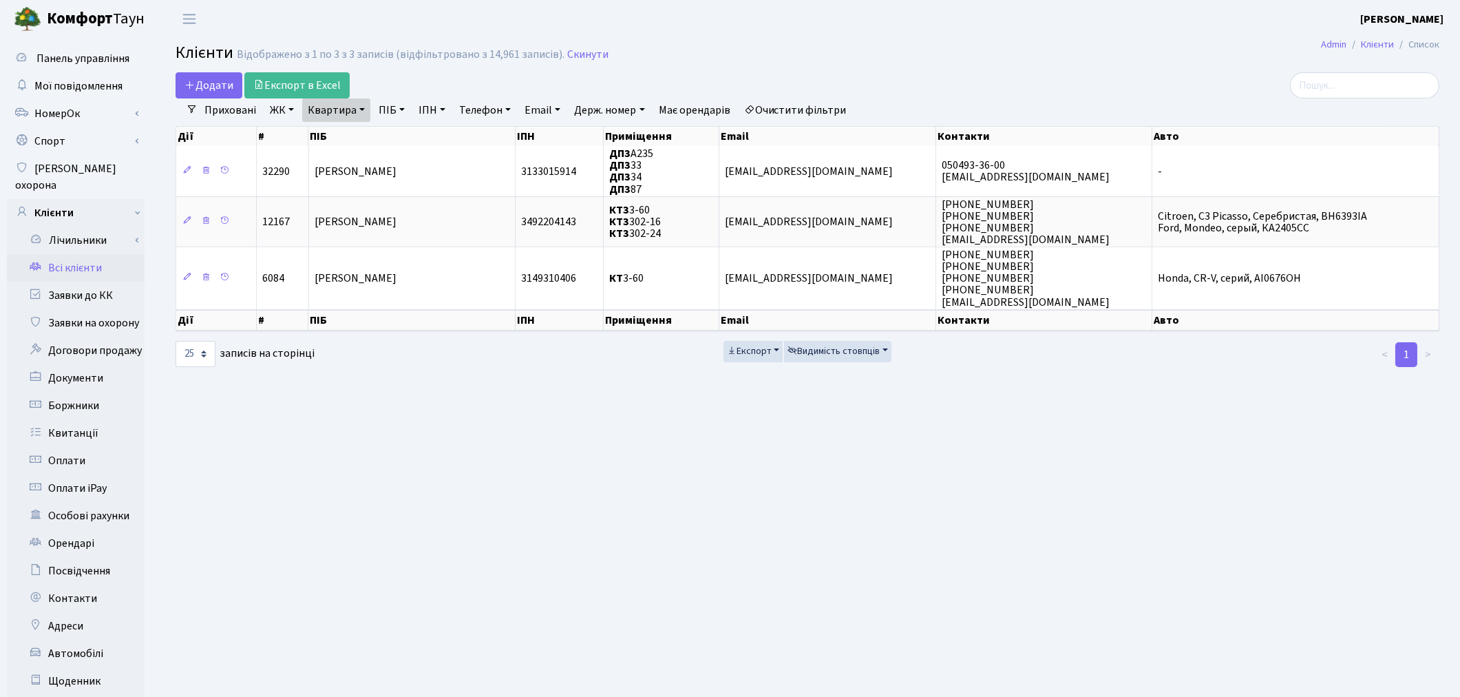
click at [817, 108] on link "Очистити фільтри" at bounding box center [796, 109] width 114 height 23
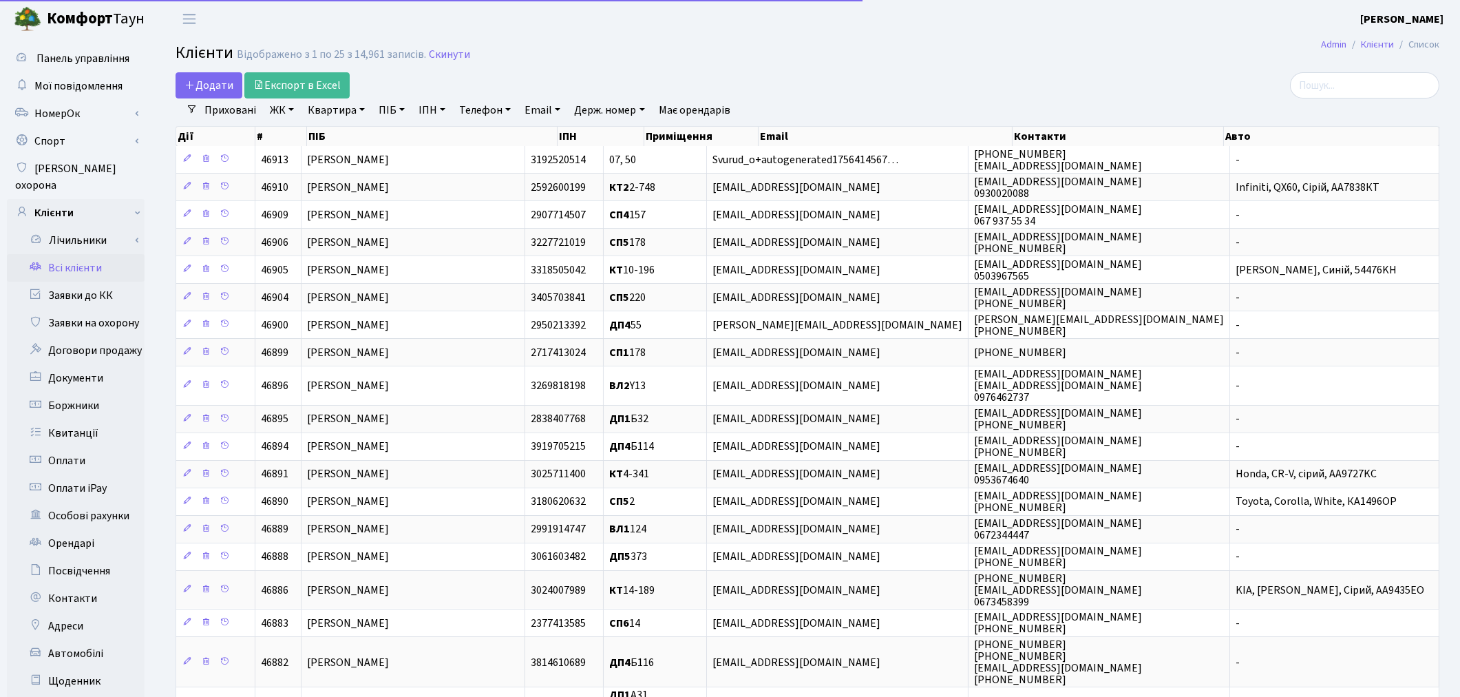
click at [398, 115] on link "ПІБ" at bounding box center [391, 109] width 37 height 23
type input "корз"
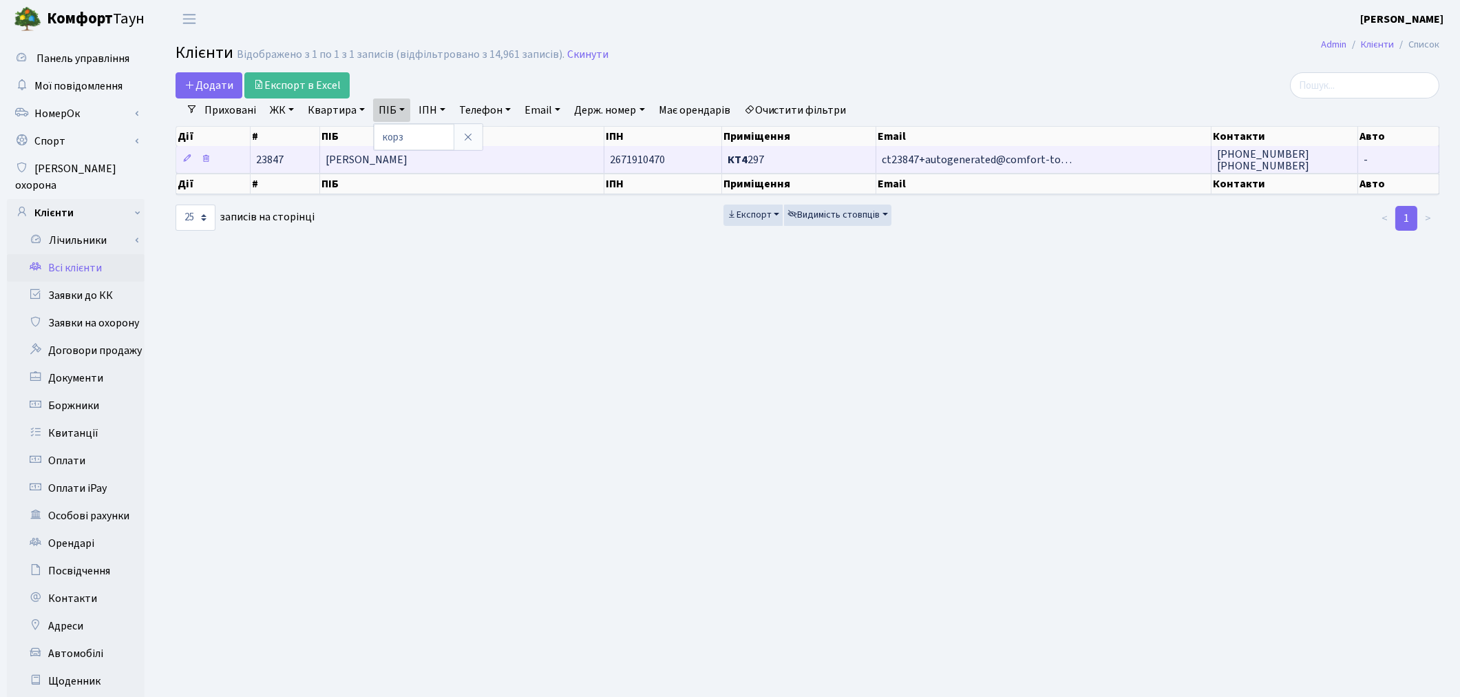
click at [414, 167] on td "[PERSON_NAME]" at bounding box center [462, 159] width 285 height 27
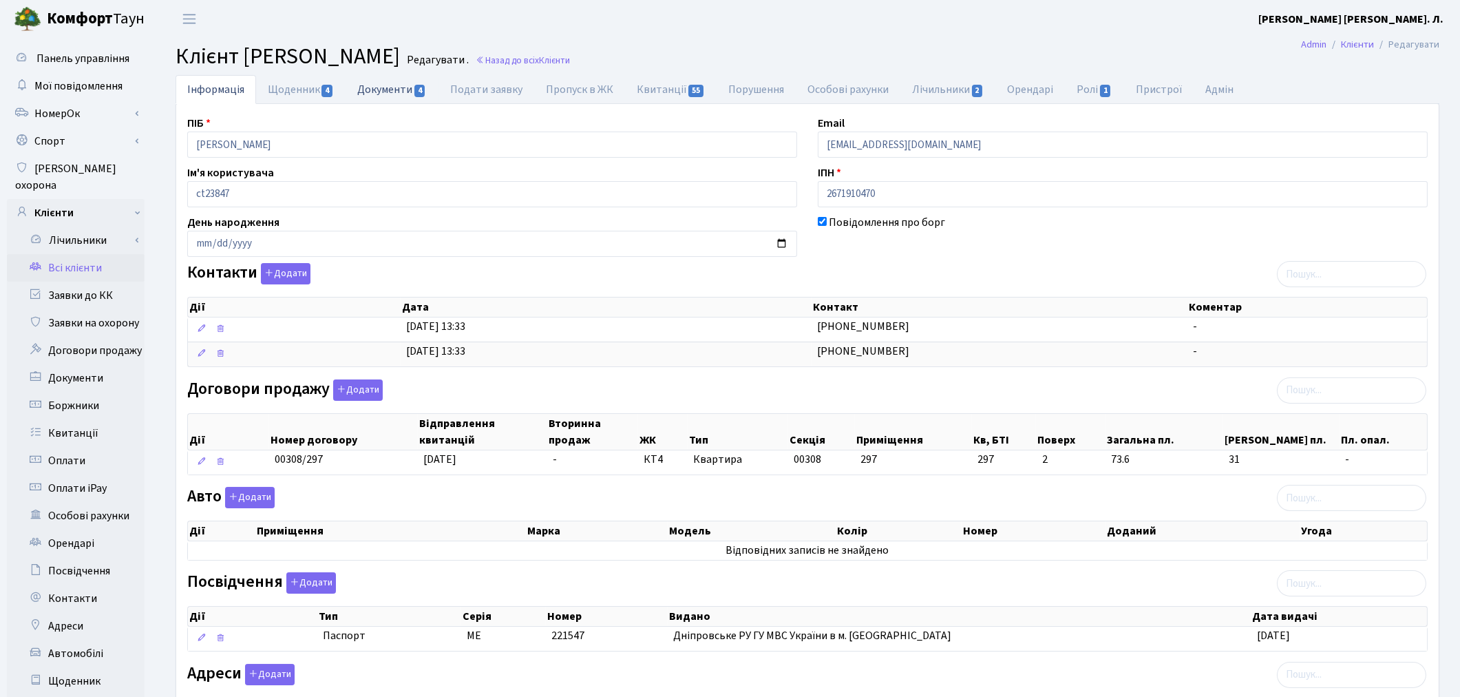
click at [373, 94] on link "Документи 4" at bounding box center [392, 89] width 92 height 28
select select "25"
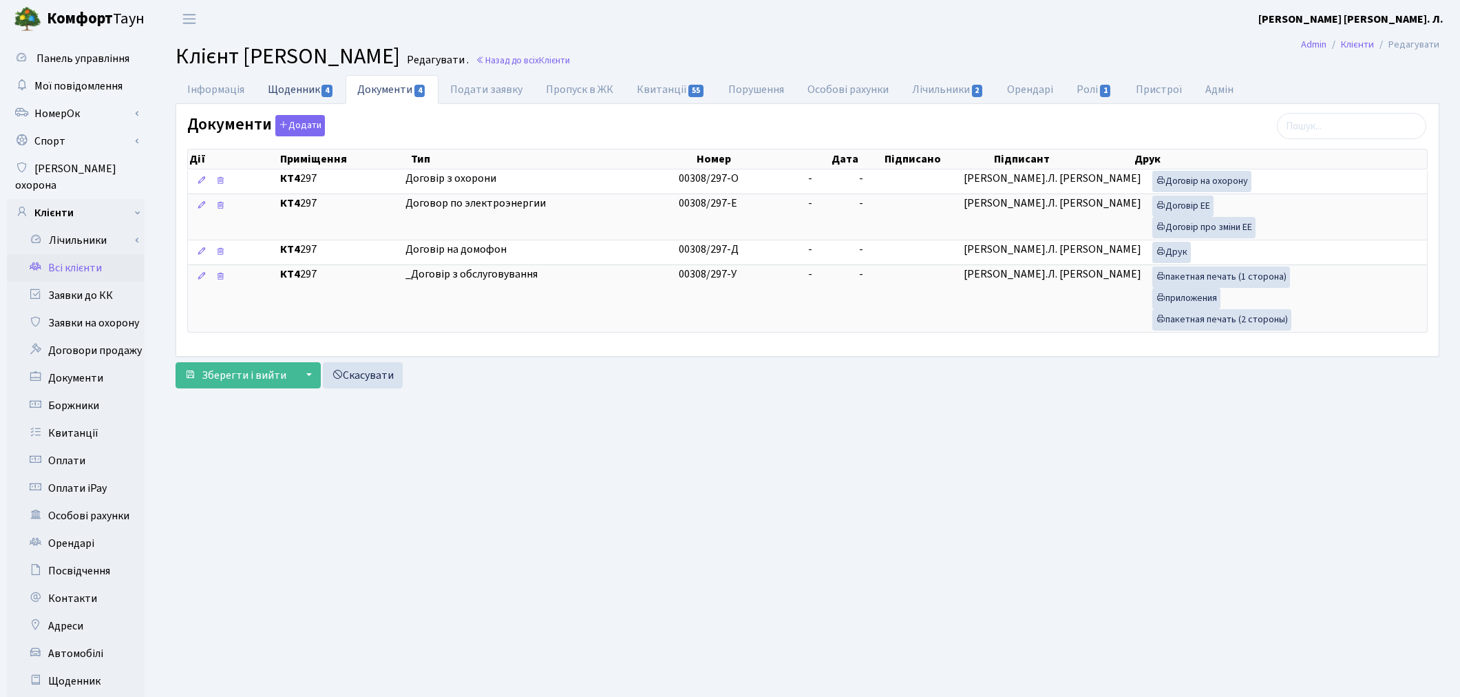
click at [311, 87] on link "Щоденник 4" at bounding box center [301, 89] width 90 height 28
select select "25"
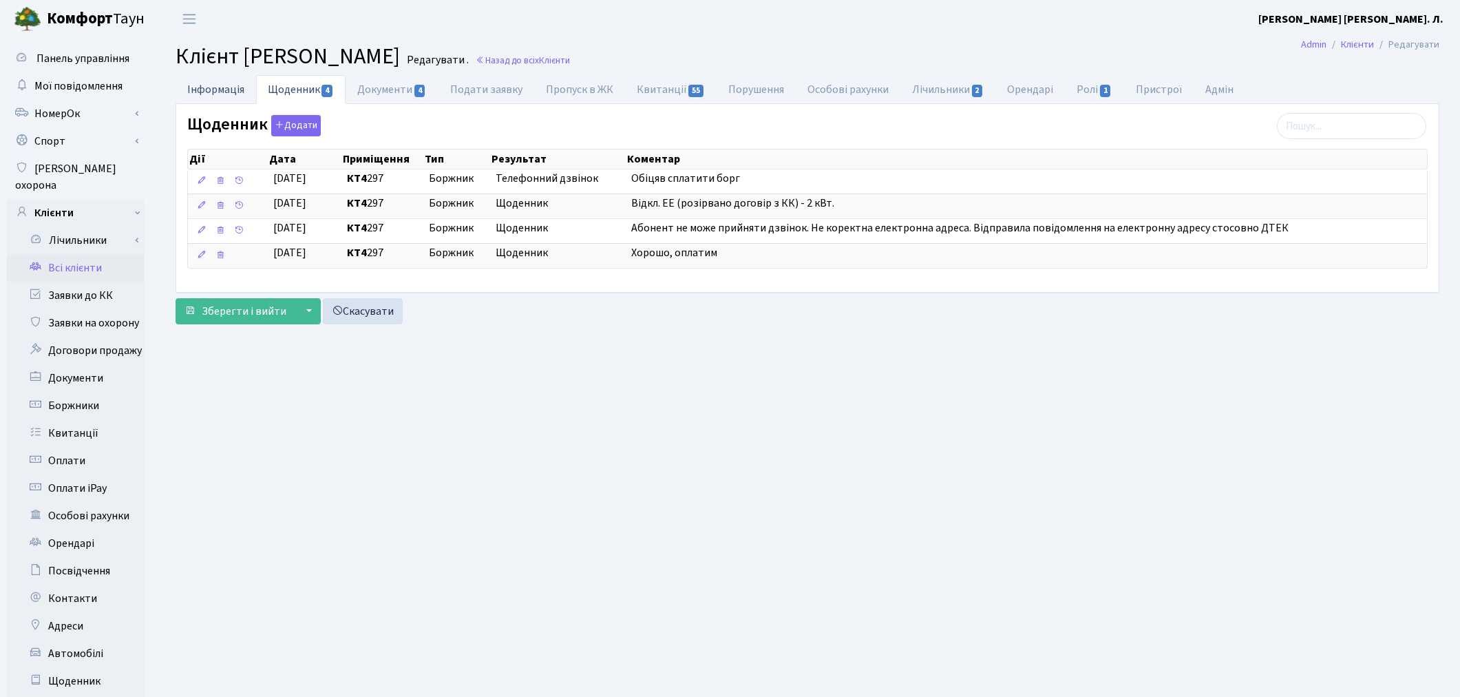
click at [215, 85] on link "Інформація" at bounding box center [216, 89] width 81 height 28
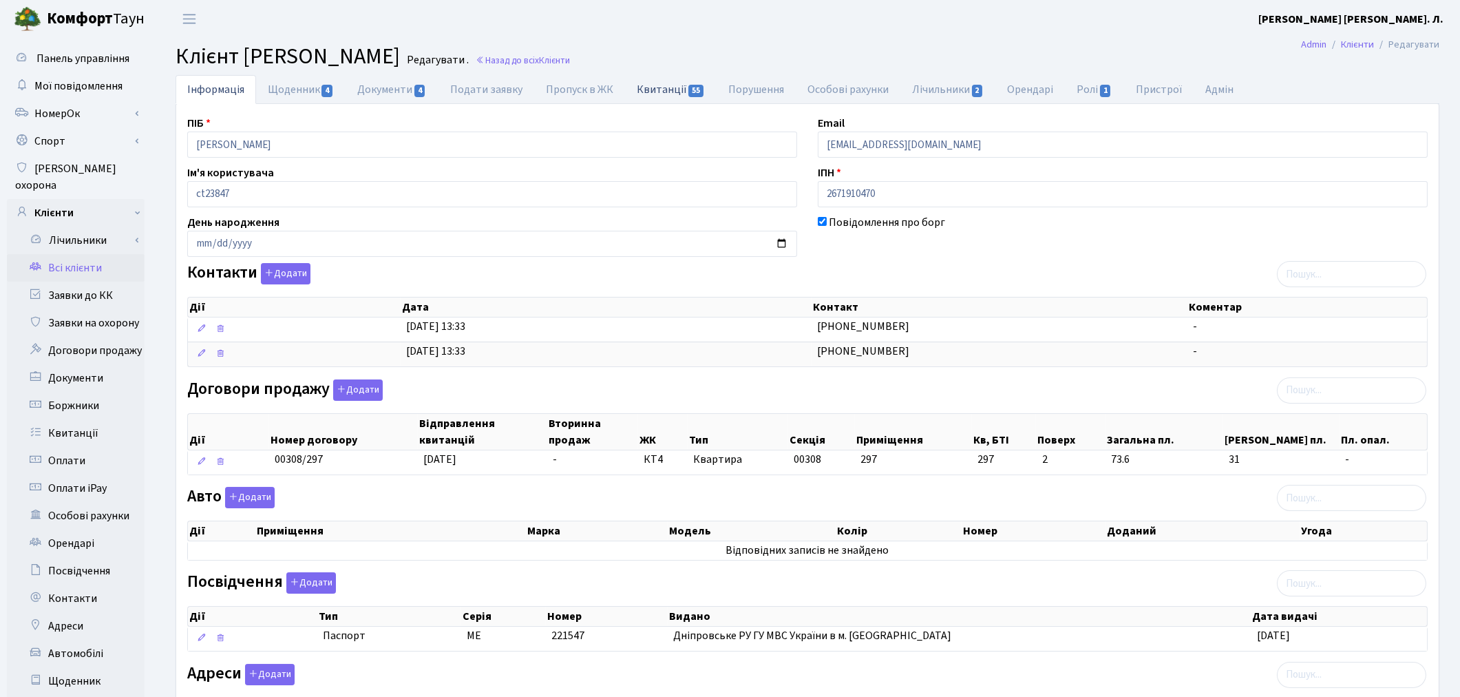
click at [646, 99] on link "Квитанції 55" at bounding box center [671, 89] width 92 height 28
select select "25"
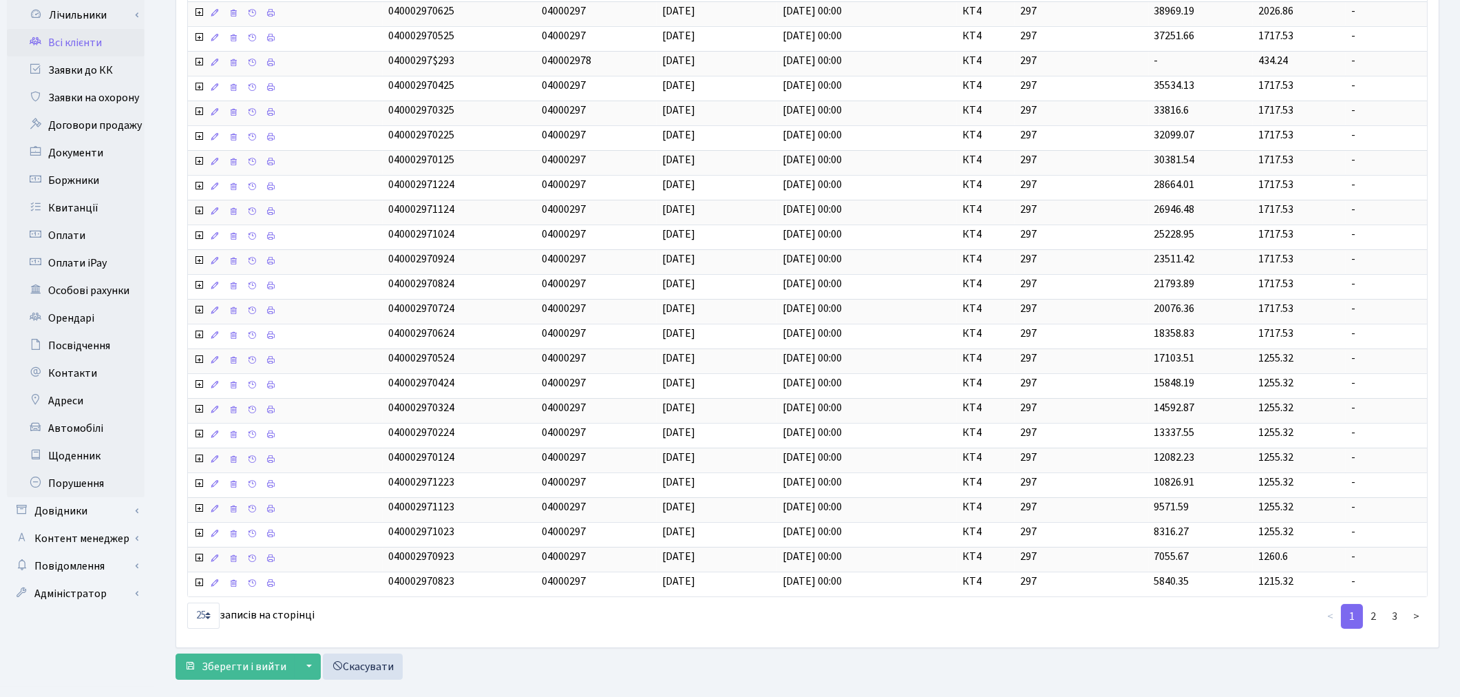
scroll to position [255, 0]
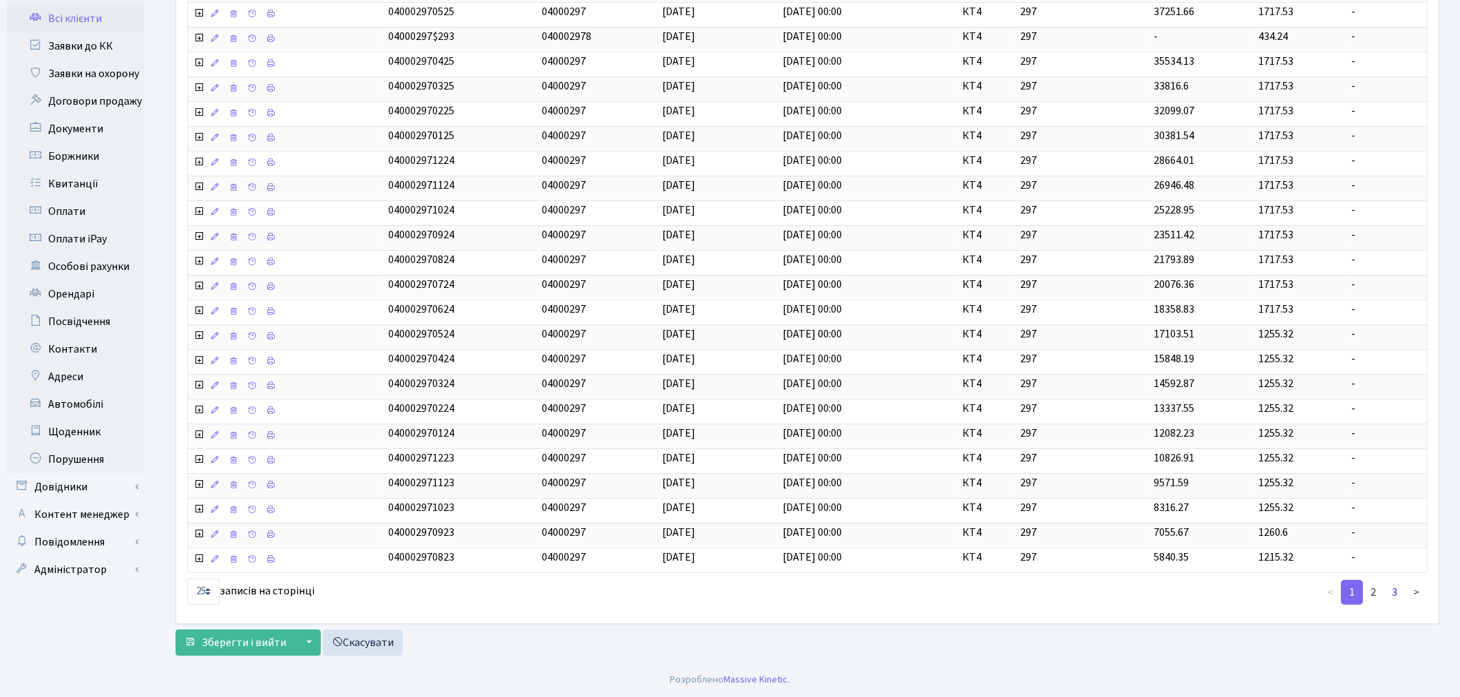
click at [1396, 594] on link "3" at bounding box center [1395, 592] width 22 height 25
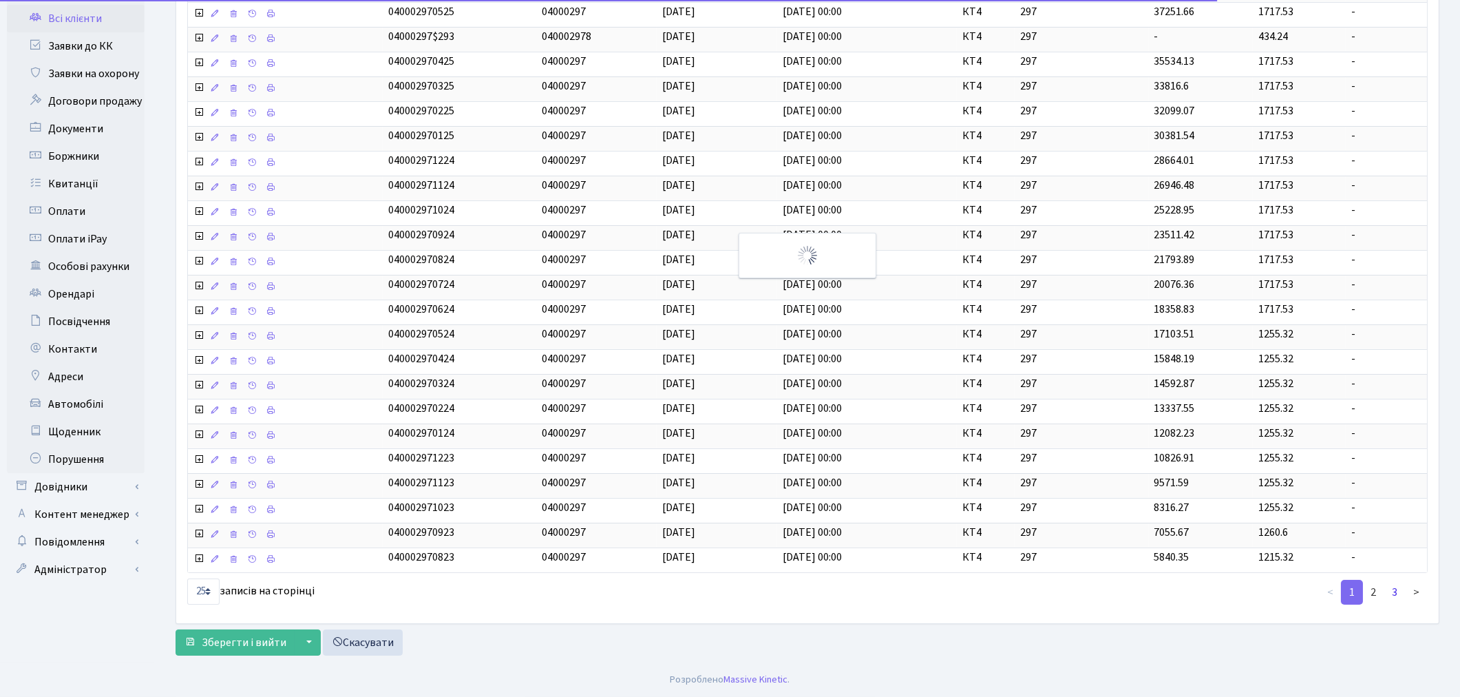
click at [1395, 594] on link "3" at bounding box center [1395, 592] width 22 height 25
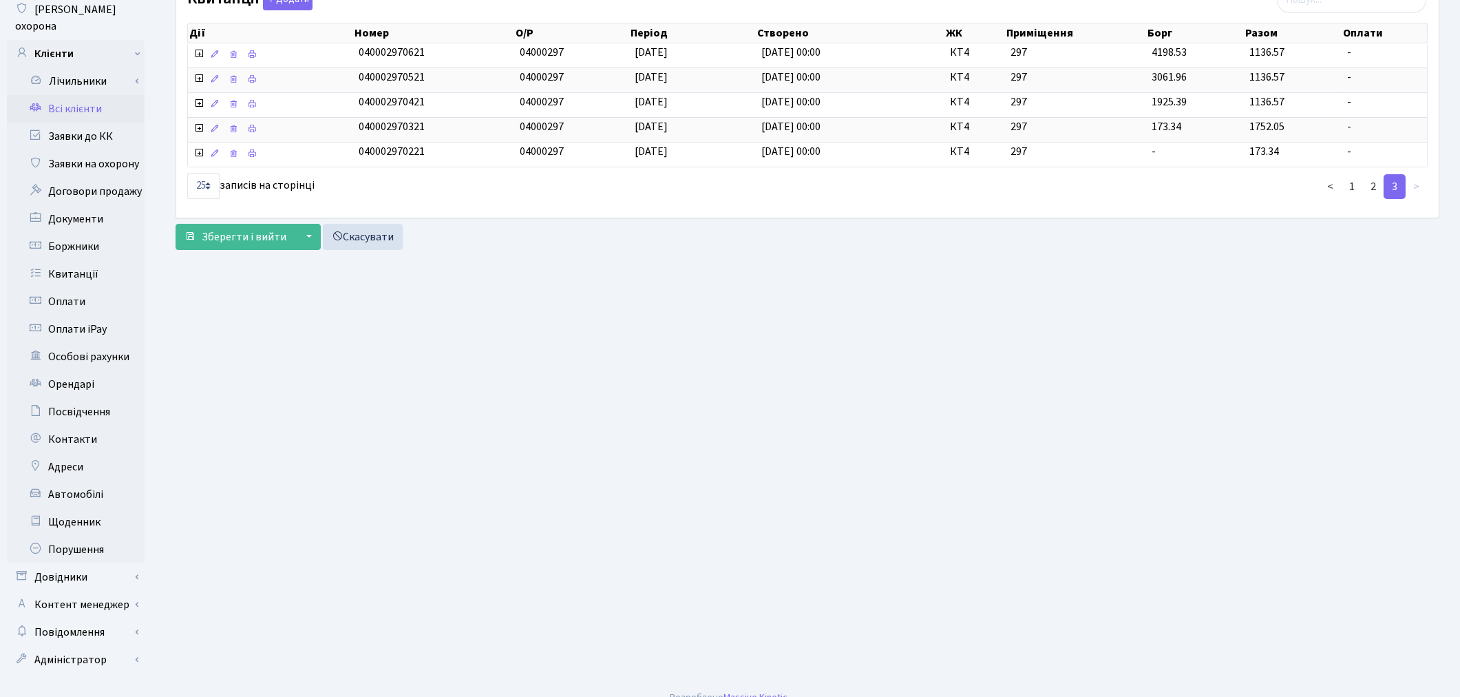
scroll to position [160, 0]
click at [1373, 187] on link "2" at bounding box center [1374, 186] width 22 height 25
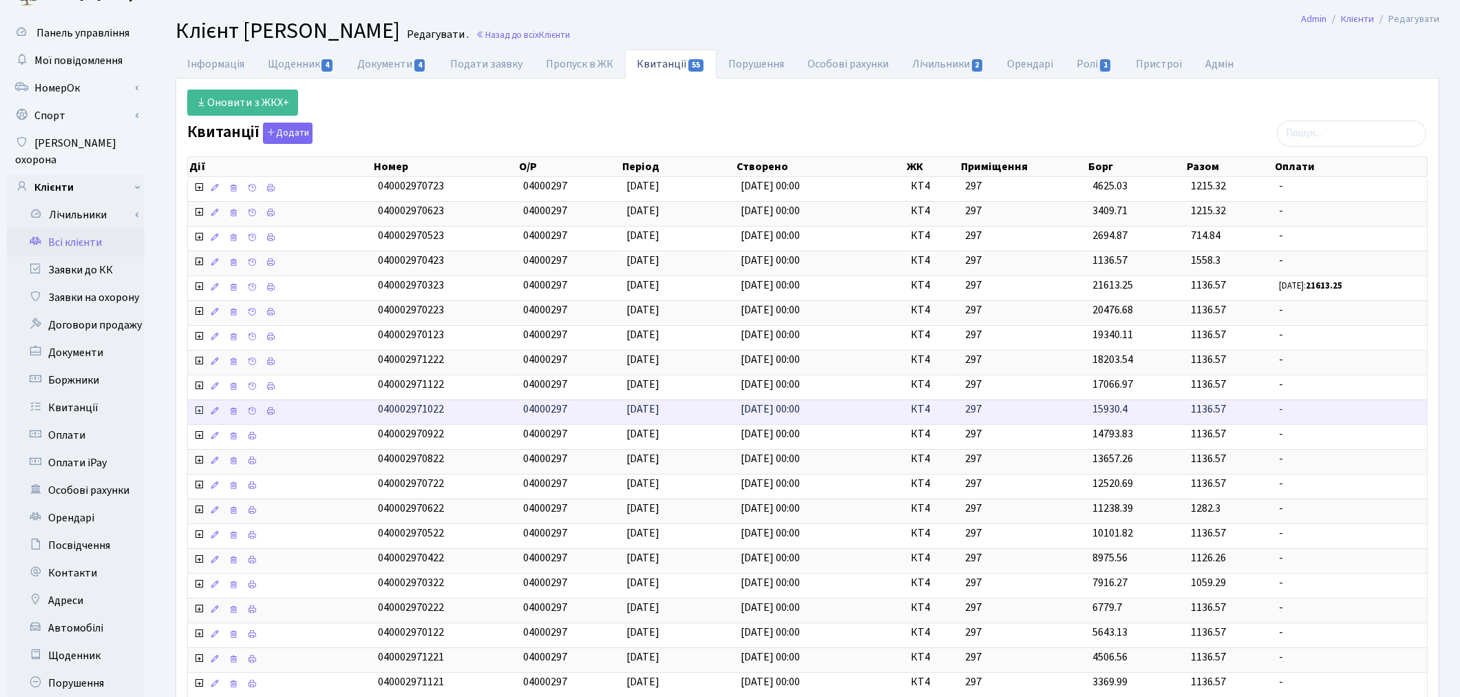
scroll to position [0, 0]
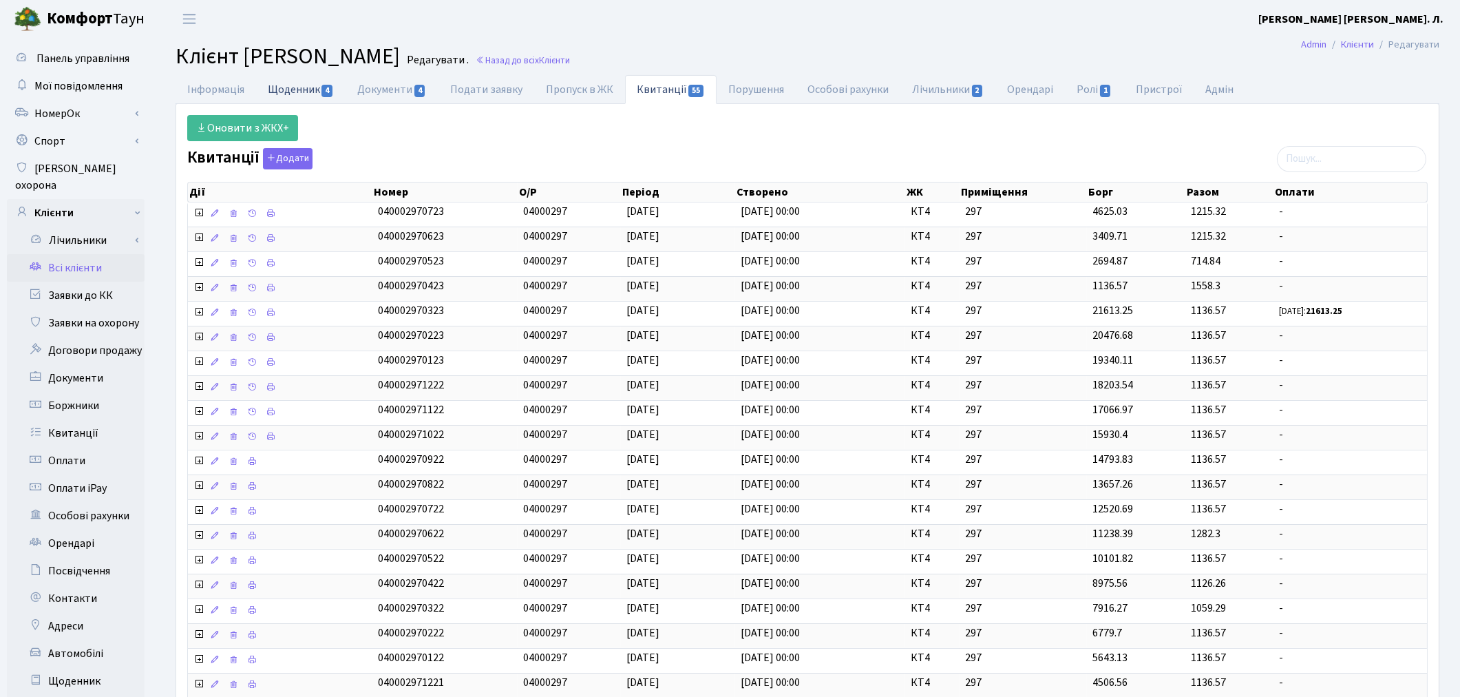
click at [273, 88] on link "Щоденник 4" at bounding box center [301, 89] width 90 height 28
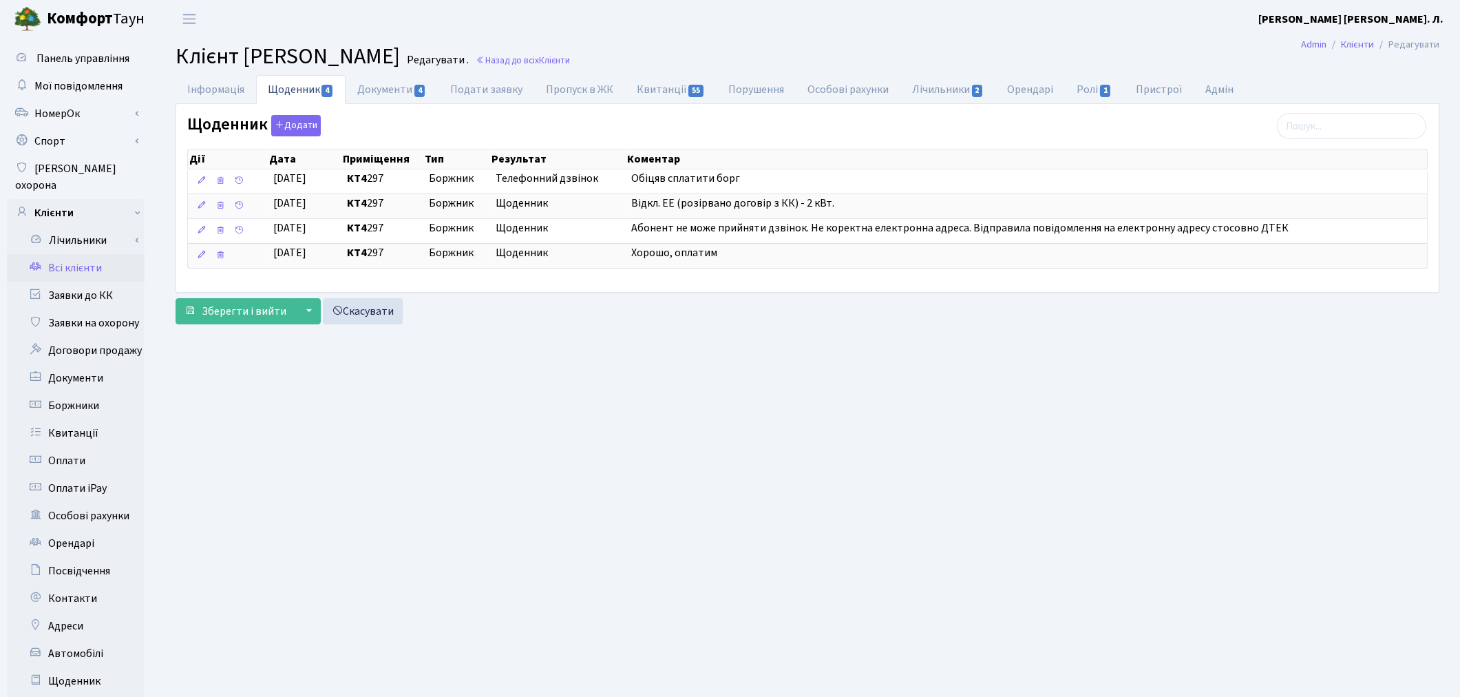
drag, startPoint x: 1047, startPoint y: 169, endPoint x: 949, endPoint y: 333, distance: 191.4
click at [949, 333] on main "Admin Клієнти Редагувати Клієнт [PERSON_NAME] . Назад до всіх Клієнти Інформаці…" at bounding box center [807, 438] width 1305 height 801
click at [218, 103] on link "Інформація" at bounding box center [216, 89] width 81 height 28
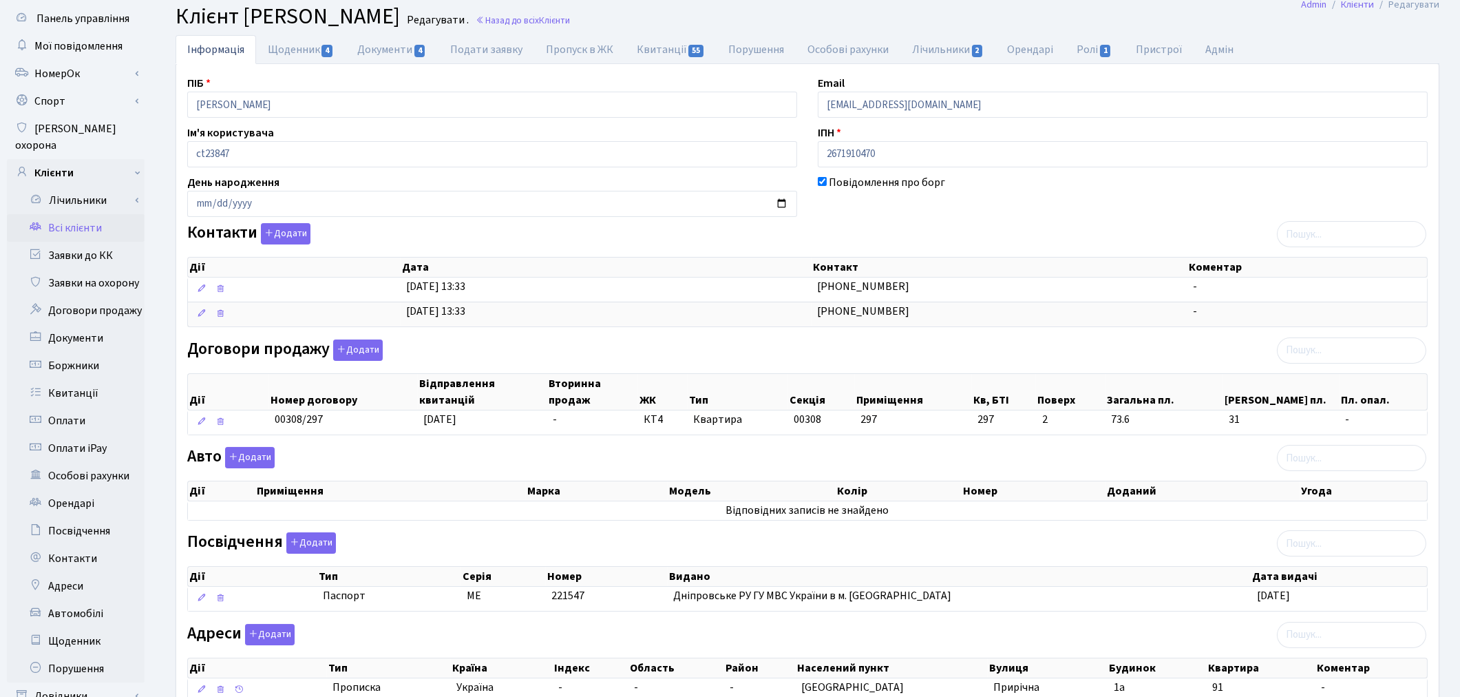
scroll to position [7, 0]
